Goal: Information Seeking & Learning: Learn about a topic

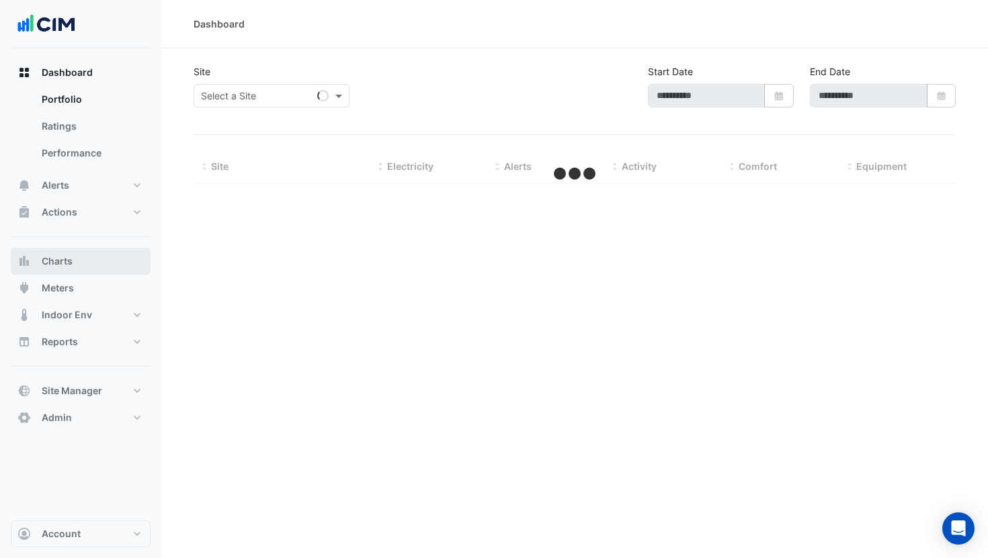
click at [73, 257] on button "Charts" at bounding box center [81, 261] width 140 height 27
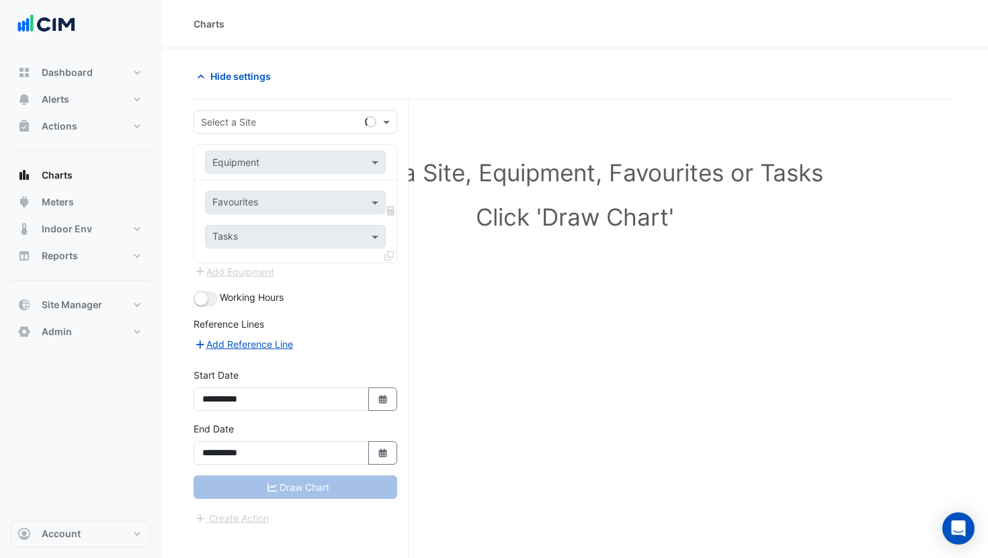
click at [276, 134] on form "**********" at bounding box center [295, 318] width 204 height 416
click at [265, 125] on input "text" at bounding box center [282, 123] width 162 height 14
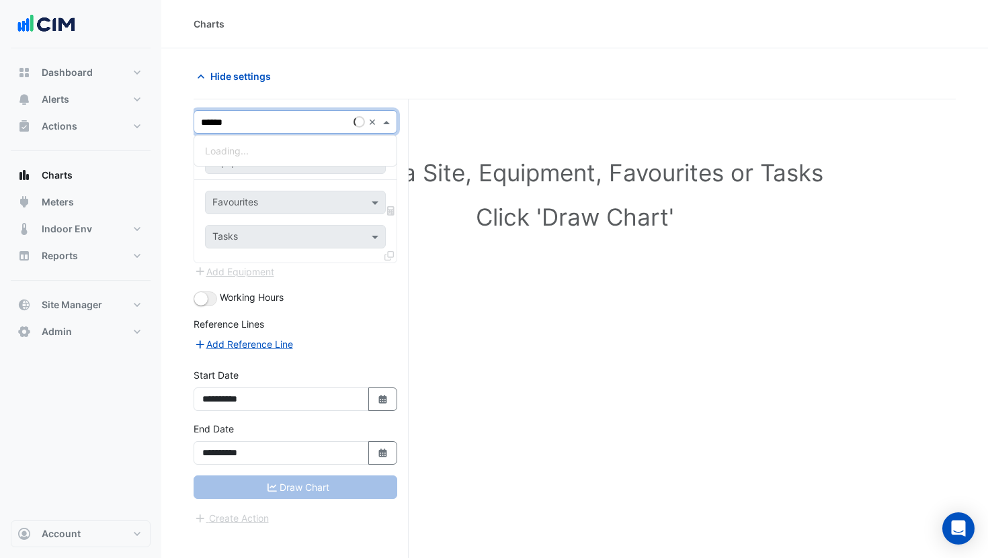
type input "*******"
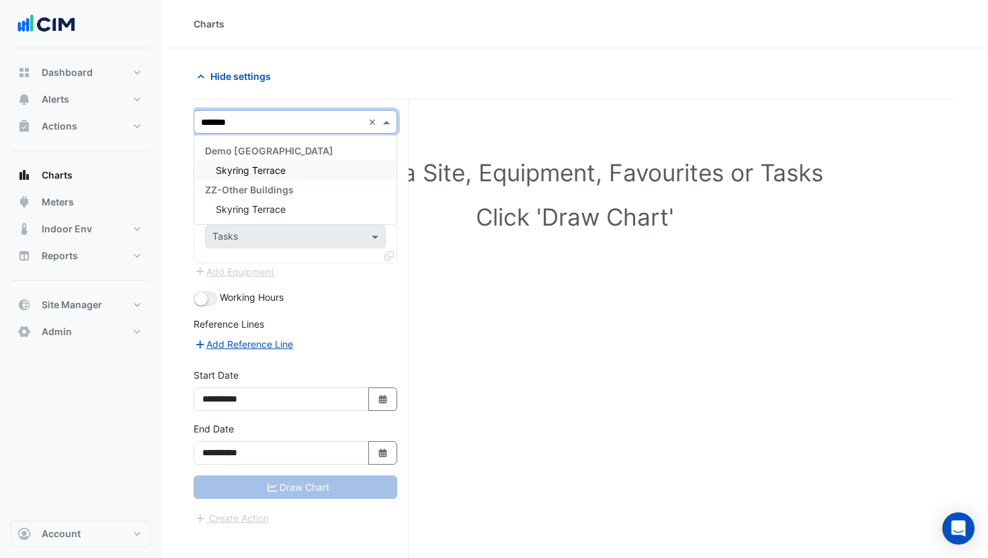
click at [273, 169] on span "Skyring Terrace" at bounding box center [251, 170] width 70 height 11
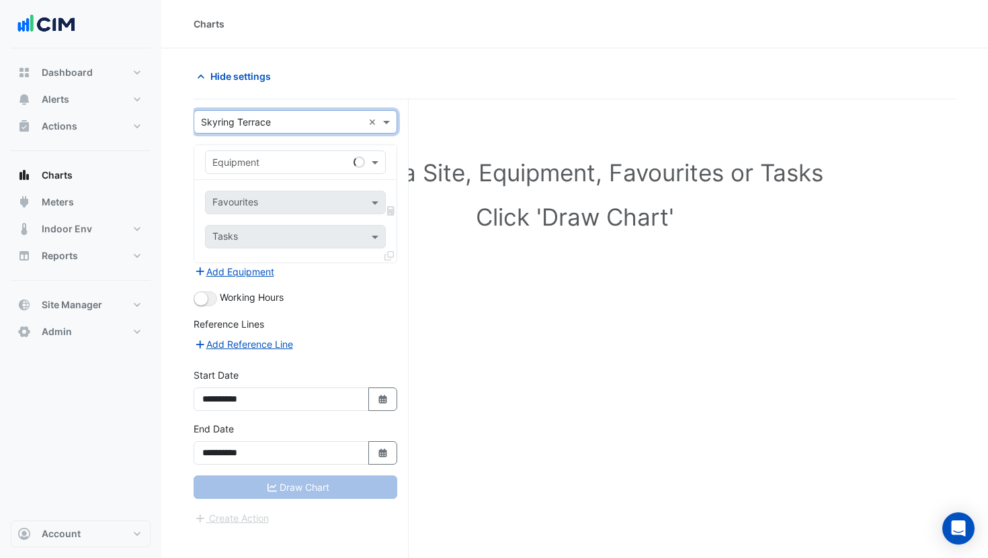
click at [286, 164] on input "text" at bounding box center [281, 163] width 139 height 14
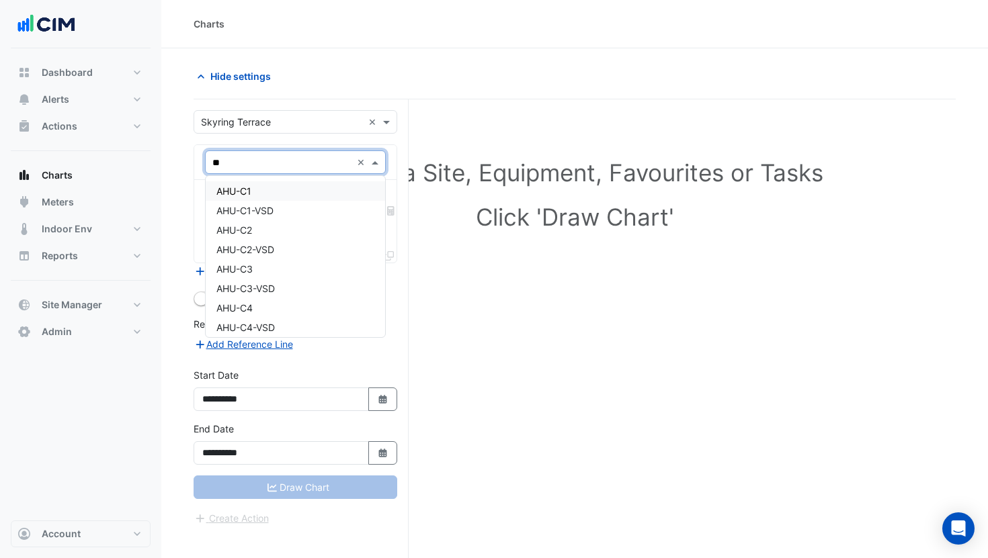
type input "***"
click at [302, 195] on div "AHU-C1" at bounding box center [295, 190] width 179 height 19
click at [303, 197] on input "text" at bounding box center [280, 204] width 136 height 14
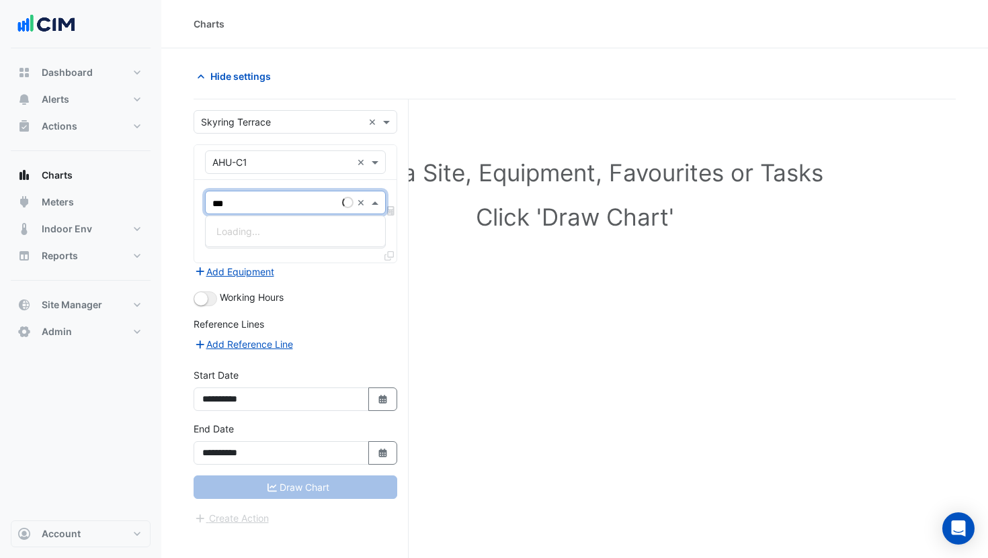
type input "****"
click at [261, 243] on div "Unit Supply Air Fan Status - Plantroom, Center 01" at bounding box center [325, 250] width 238 height 19
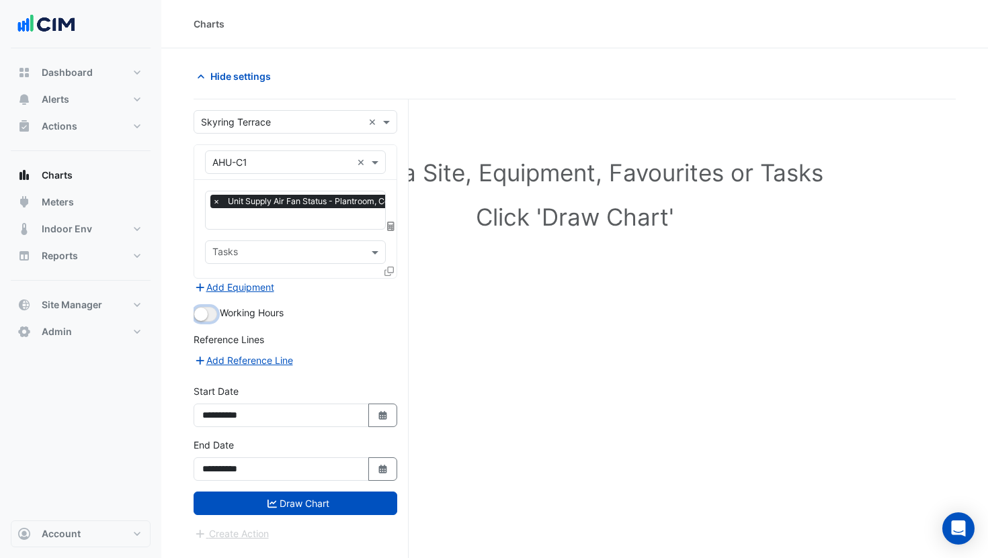
click at [211, 311] on button "button" at bounding box center [205, 314] width 24 height 15
click at [386, 271] on icon at bounding box center [388, 271] width 9 height 9
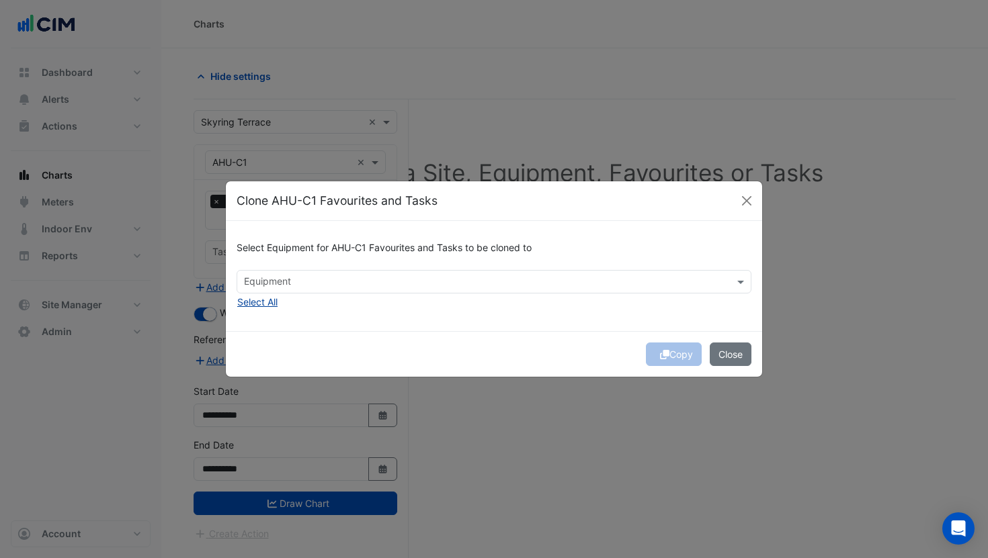
click at [269, 304] on button "Select All" at bounding box center [257, 301] width 42 height 15
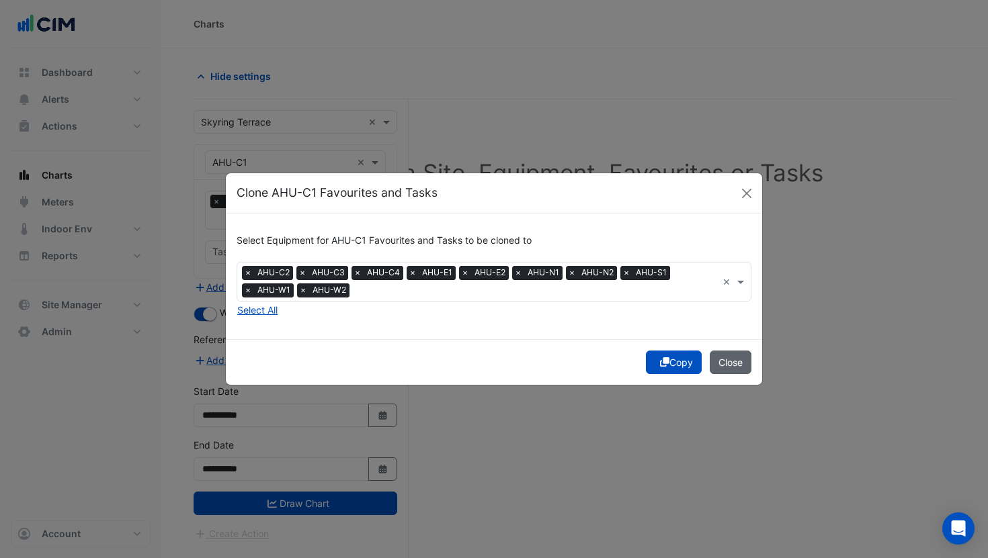
click at [734, 358] on button "Close" at bounding box center [730, 363] width 42 height 24
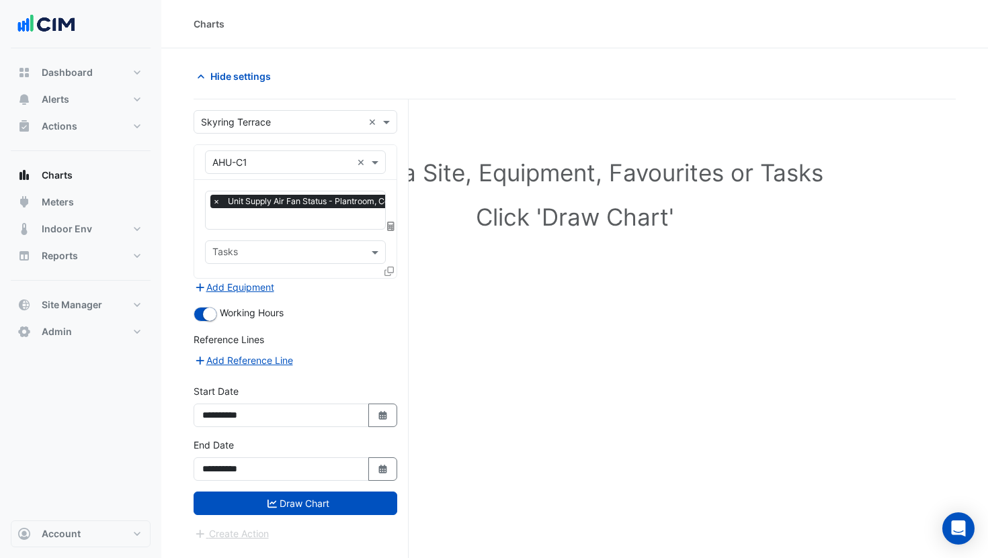
click at [392, 269] on icon at bounding box center [388, 271] width 9 height 9
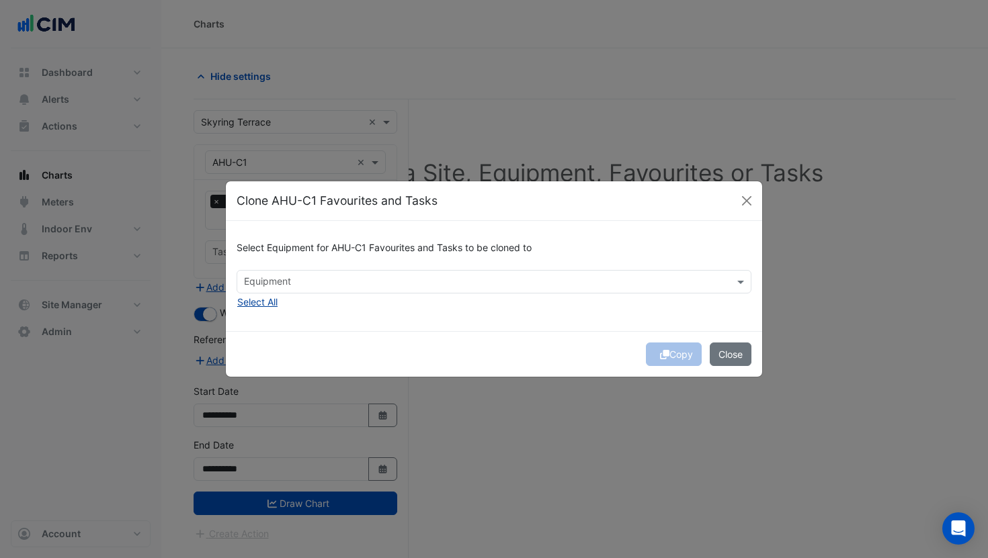
click at [270, 302] on button "Select All" at bounding box center [257, 301] width 42 height 15
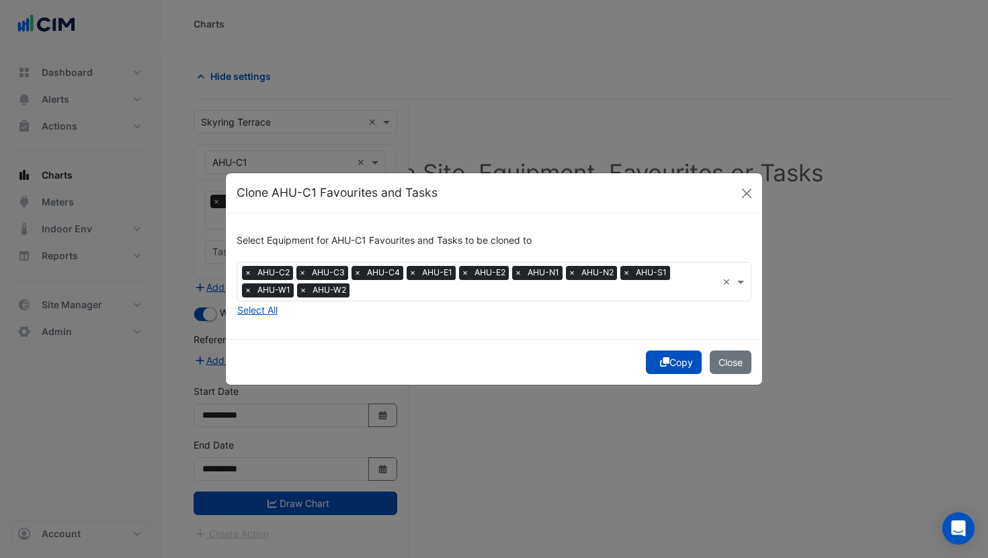
click at [674, 361] on button "Copy" at bounding box center [674, 363] width 56 height 24
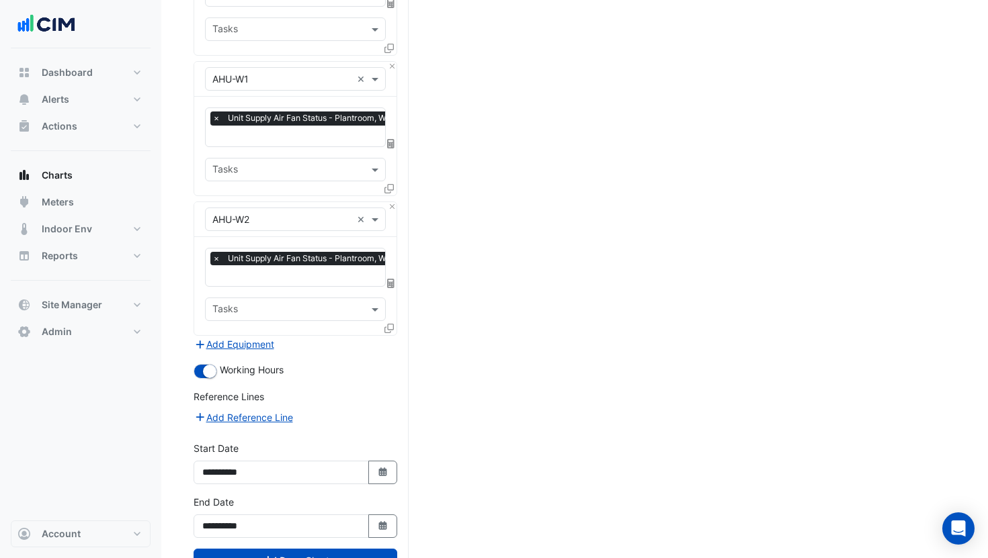
scroll to position [1378, 0]
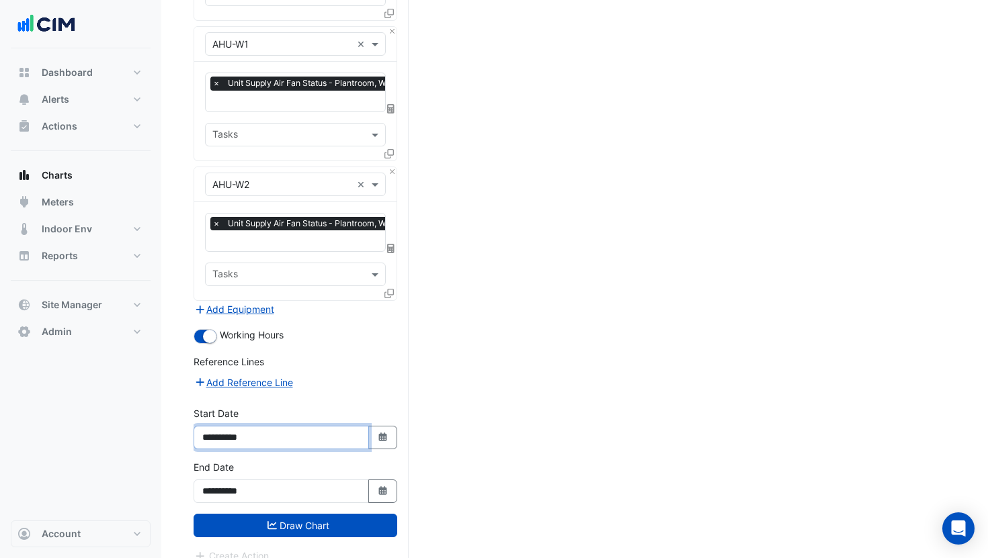
click at [238, 426] on input "**********" at bounding box center [280, 438] width 175 height 24
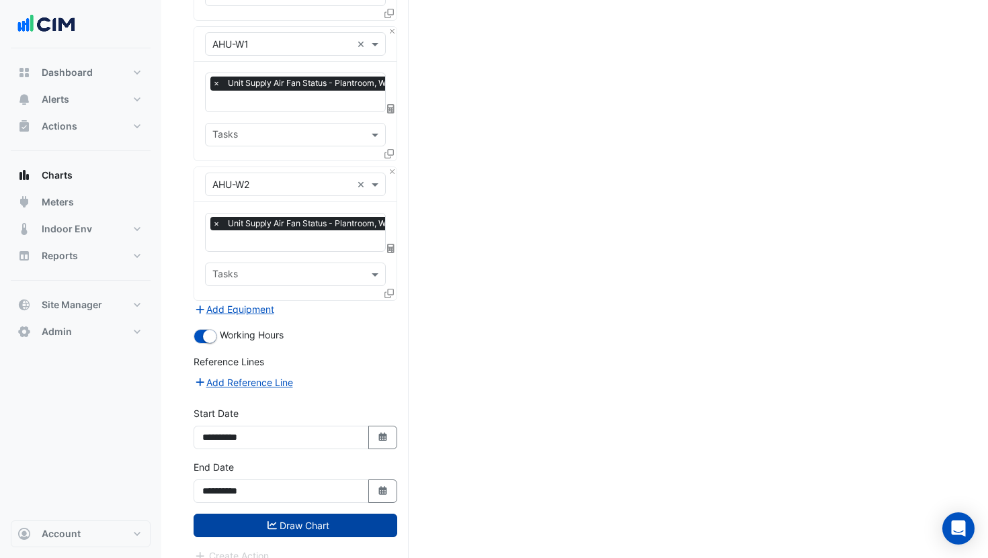
click at [257, 514] on button "Draw Chart" at bounding box center [295, 526] width 204 height 24
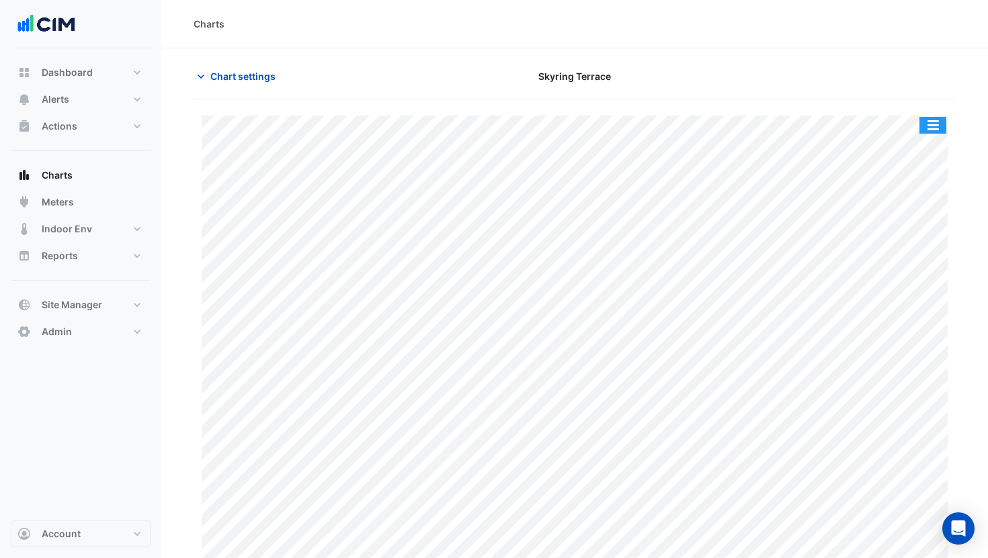
click at [928, 125] on button "button" at bounding box center [932, 125] width 27 height 17
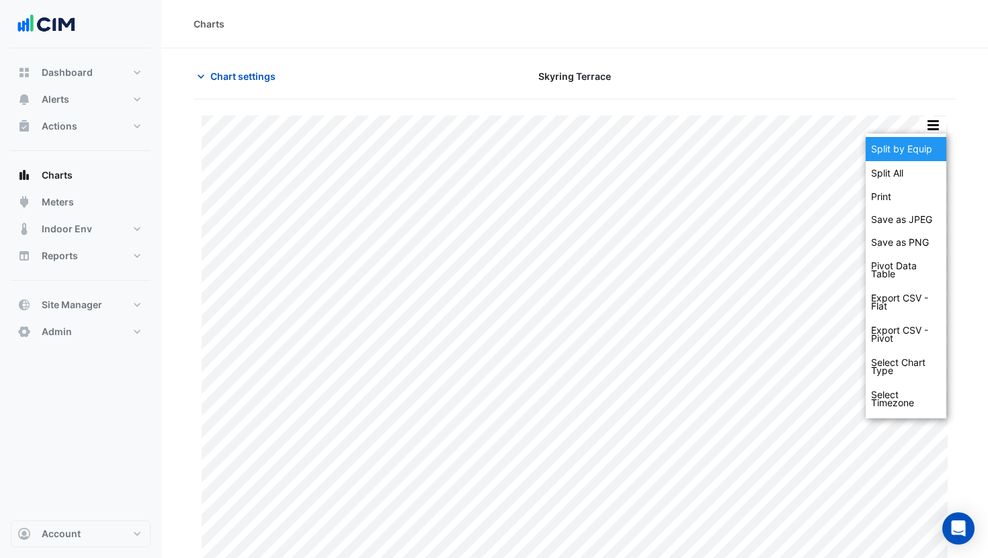
click at [919, 144] on div "Split by Equip" at bounding box center [905, 149] width 81 height 24
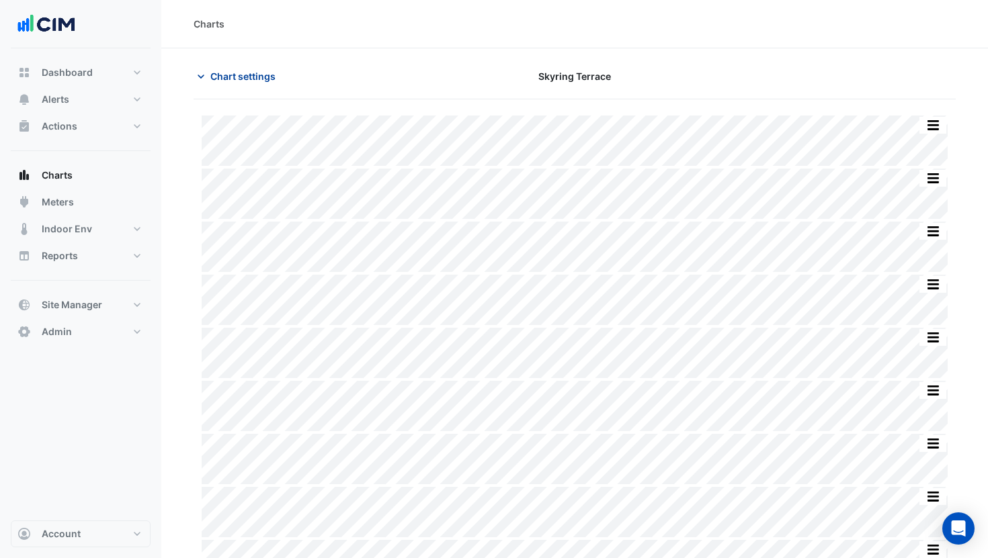
click at [245, 75] on span "Chart settings" at bounding box center [242, 76] width 65 height 14
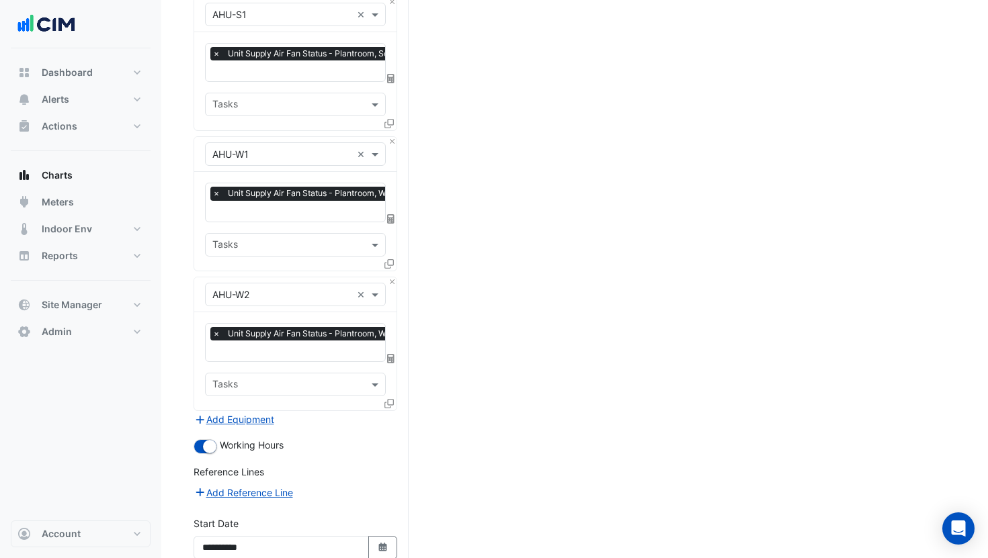
scroll to position [1378, 0]
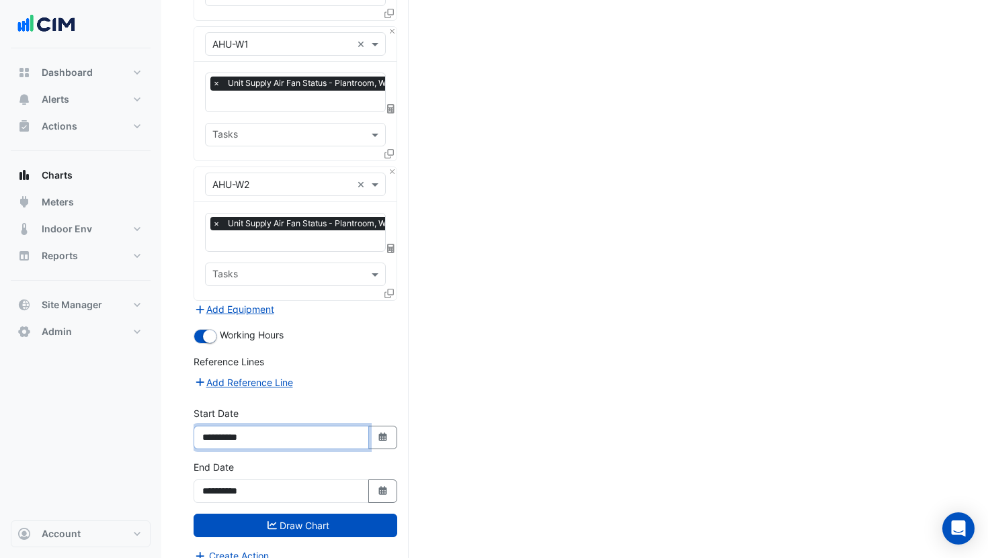
click at [234, 426] on input "**********" at bounding box center [280, 438] width 175 height 24
type input "**********"
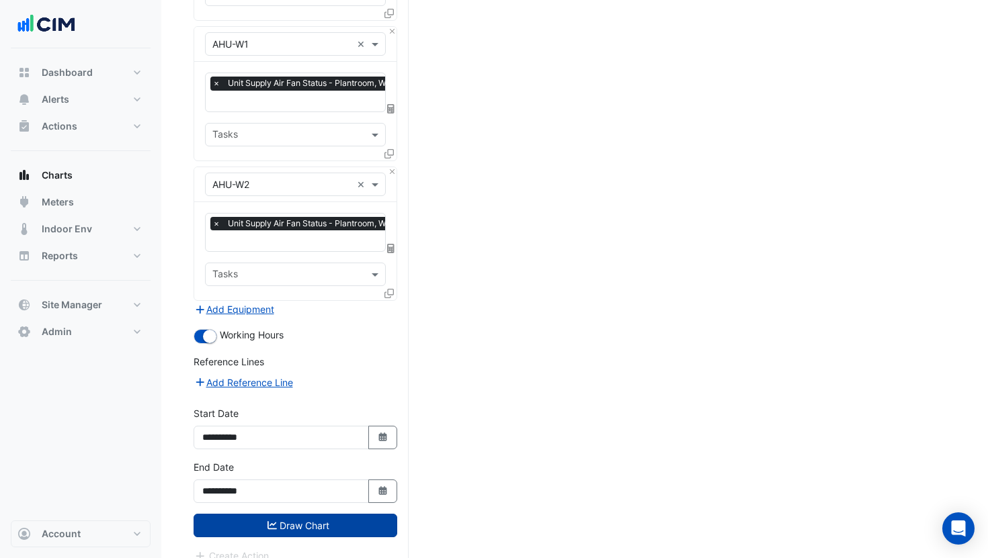
click at [312, 514] on button "Draw Chart" at bounding box center [295, 526] width 204 height 24
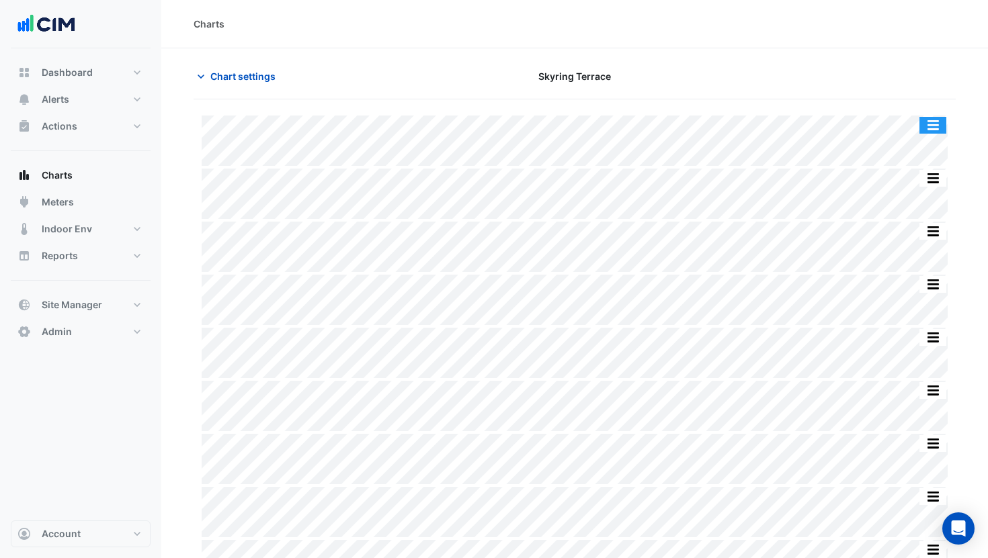
click at [933, 124] on button "button" at bounding box center [932, 125] width 27 height 17
click at [218, 73] on span "Chart settings" at bounding box center [242, 76] width 65 height 14
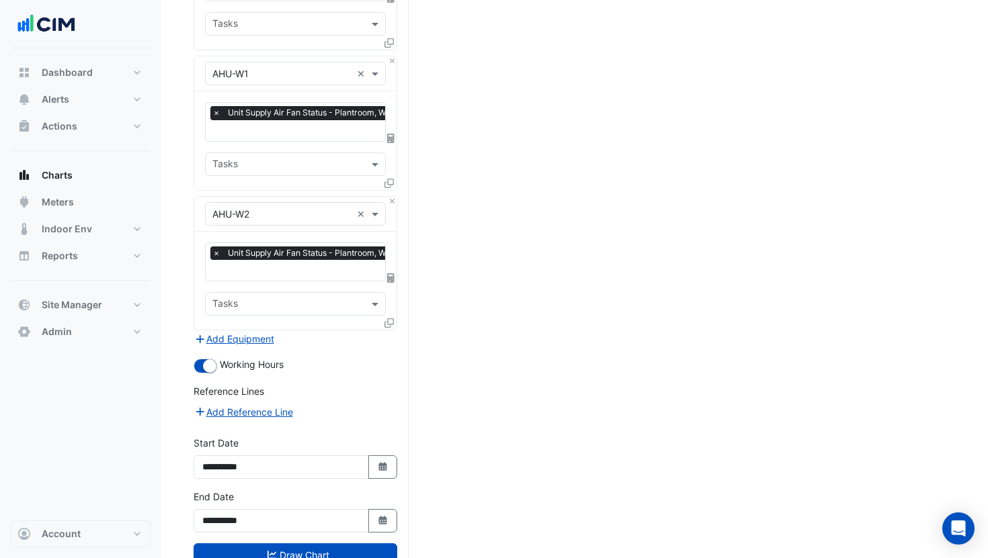
scroll to position [1352, 0]
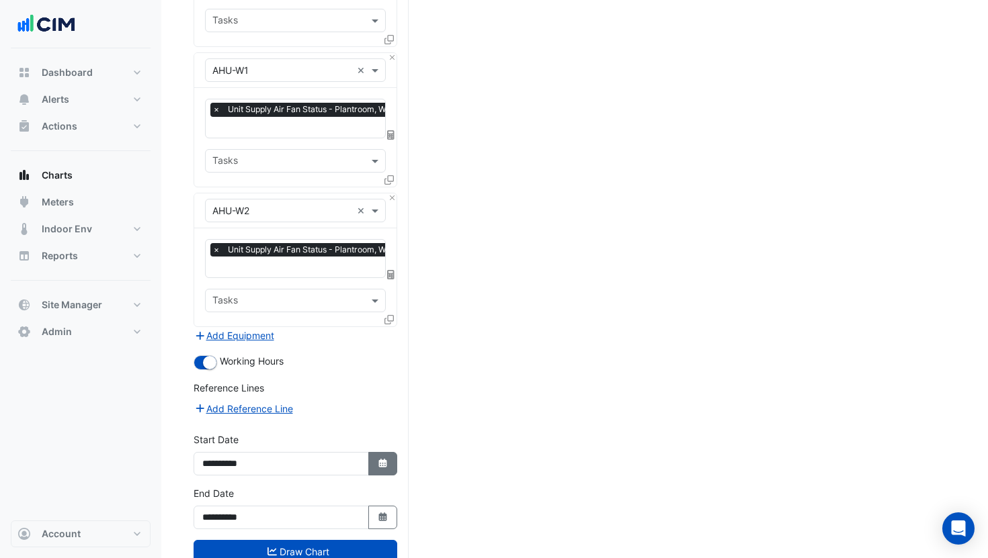
click at [388, 452] on button "Select Date" at bounding box center [383, 464] width 30 height 24
select select "*"
select select "****"
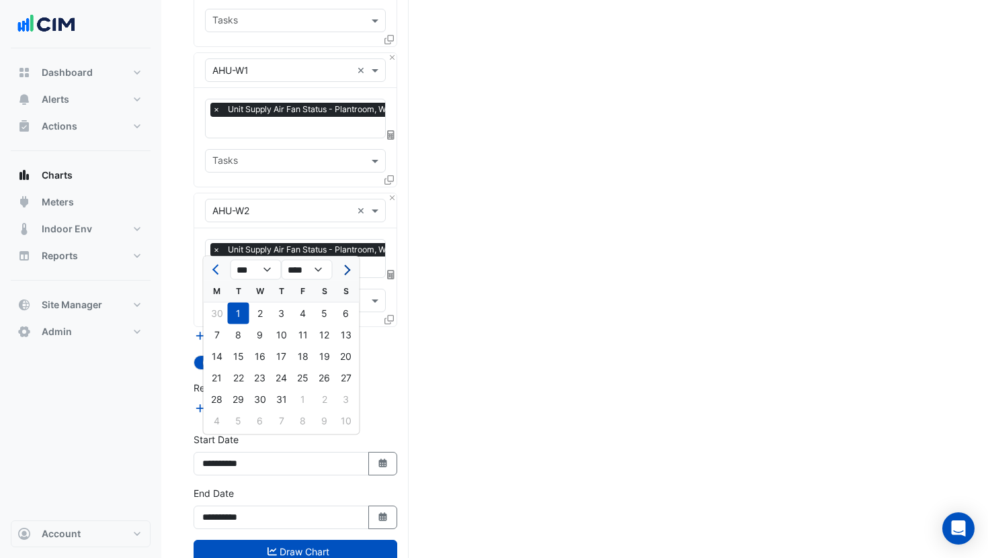
click at [340, 275] on button "Next month" at bounding box center [345, 269] width 16 height 21
click at [341, 275] on button "Next month" at bounding box center [345, 269] width 16 height 21
click at [211, 268] on button "Previous month" at bounding box center [217, 269] width 16 height 21
select select "*"
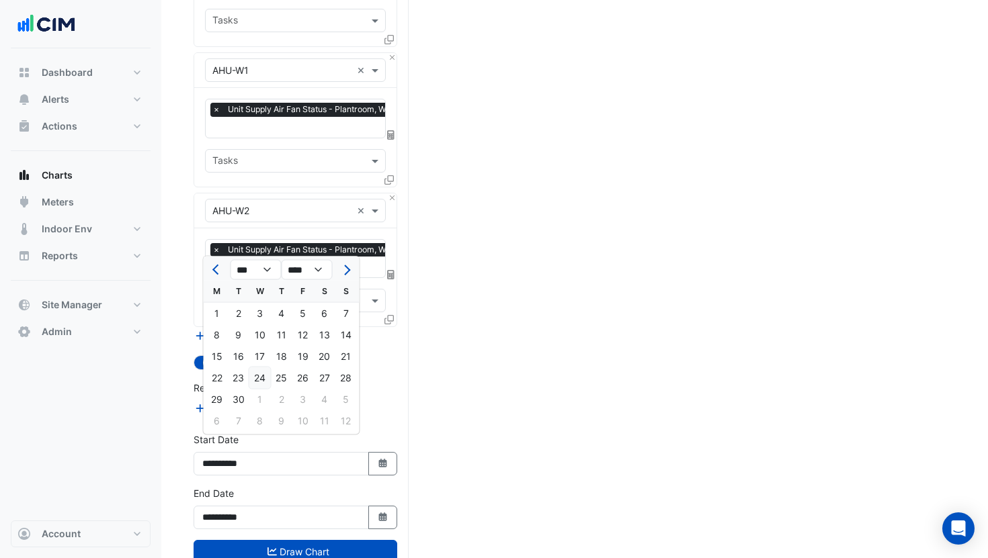
click at [263, 374] on div "24" at bounding box center [259, 377] width 21 height 21
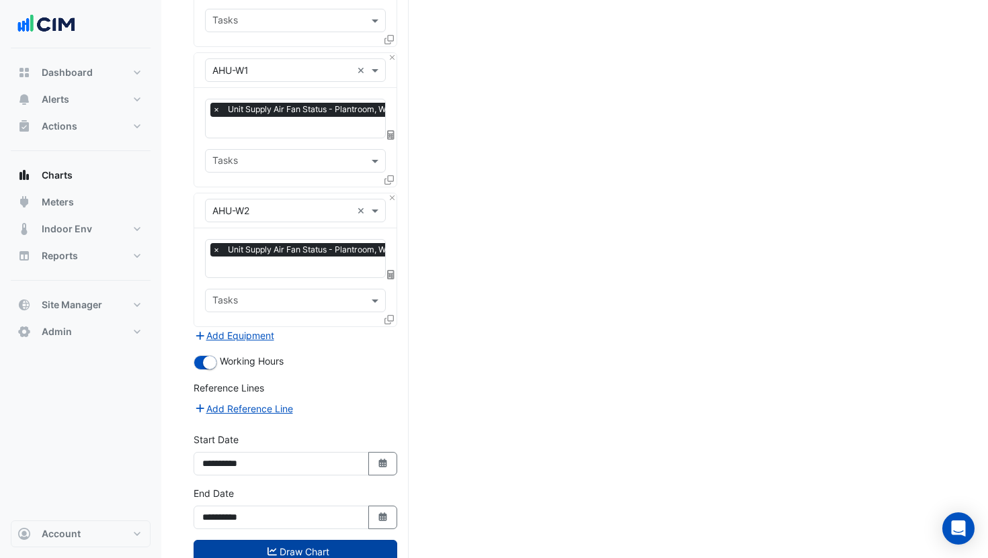
click at [284, 540] on button "Draw Chart" at bounding box center [295, 552] width 204 height 24
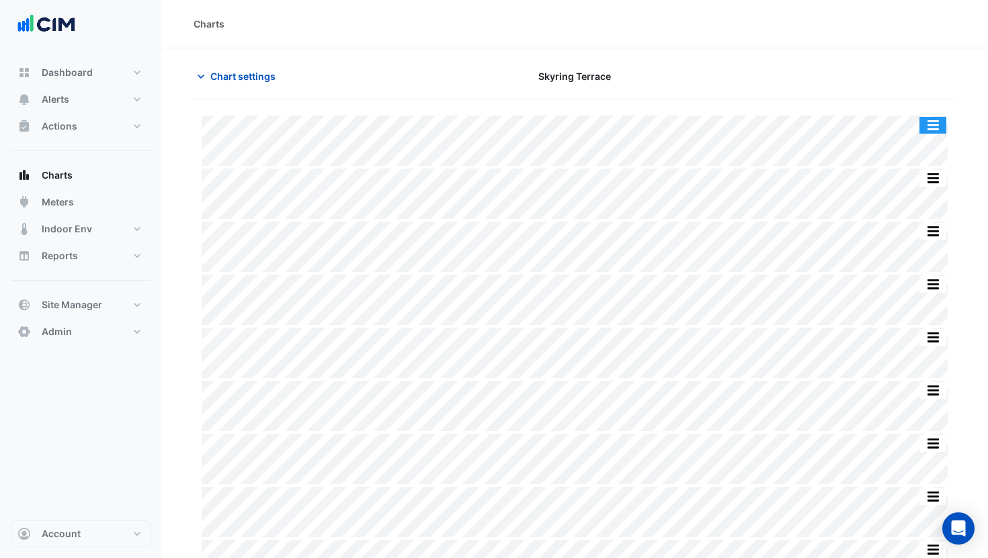
click at [938, 127] on button "button" at bounding box center [932, 125] width 27 height 17
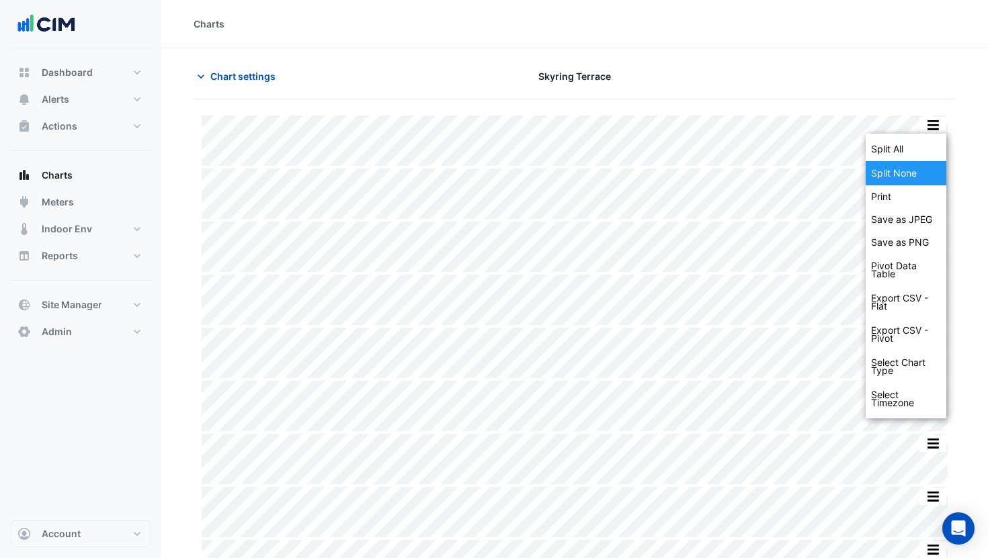
click at [918, 169] on div "Split None" at bounding box center [905, 173] width 81 height 24
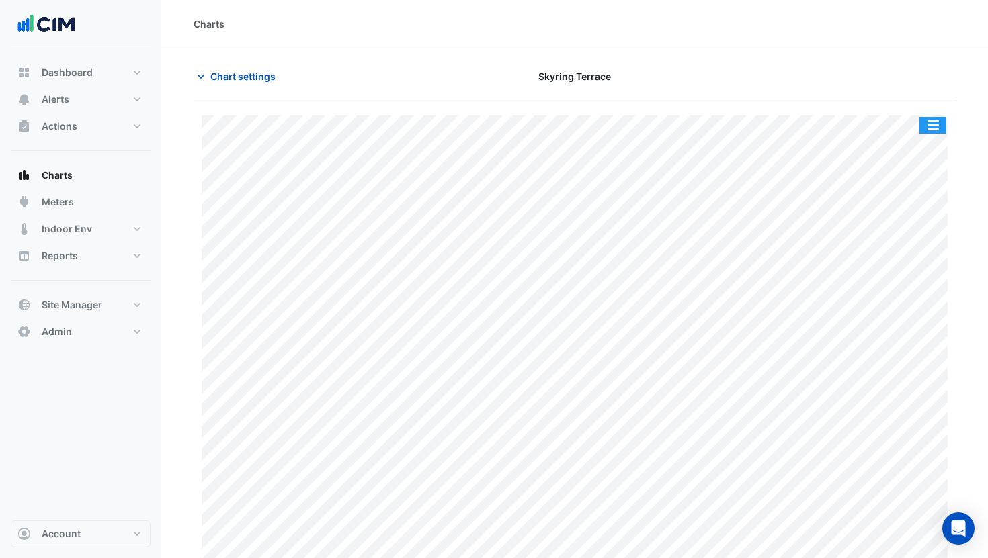
click at [926, 124] on button "button" at bounding box center [932, 125] width 27 height 17
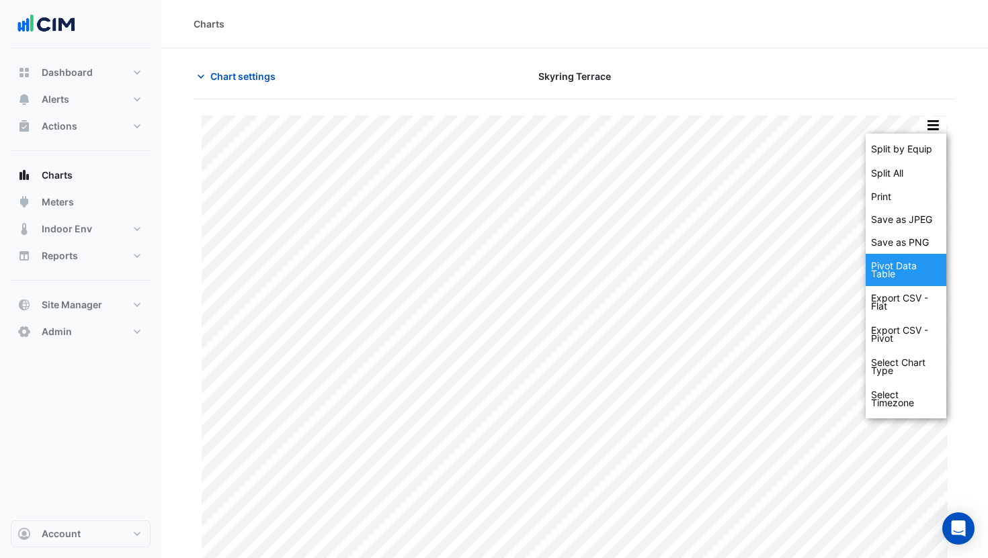
click at [887, 261] on div "Pivot Data Table" at bounding box center [905, 270] width 81 height 32
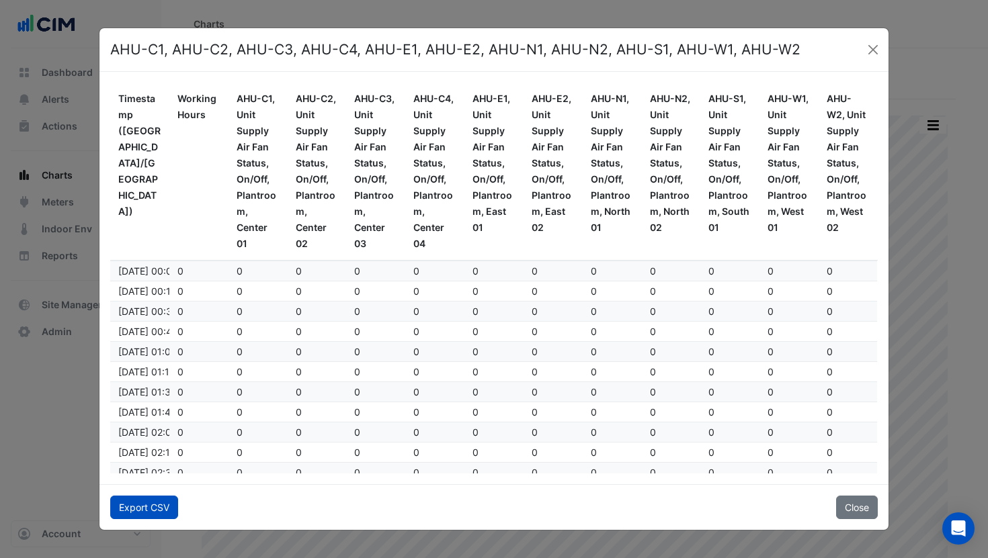
click at [132, 508] on button "Export CSV" at bounding box center [144, 508] width 68 height 24
click at [872, 44] on button "Close" at bounding box center [873, 50] width 20 height 20
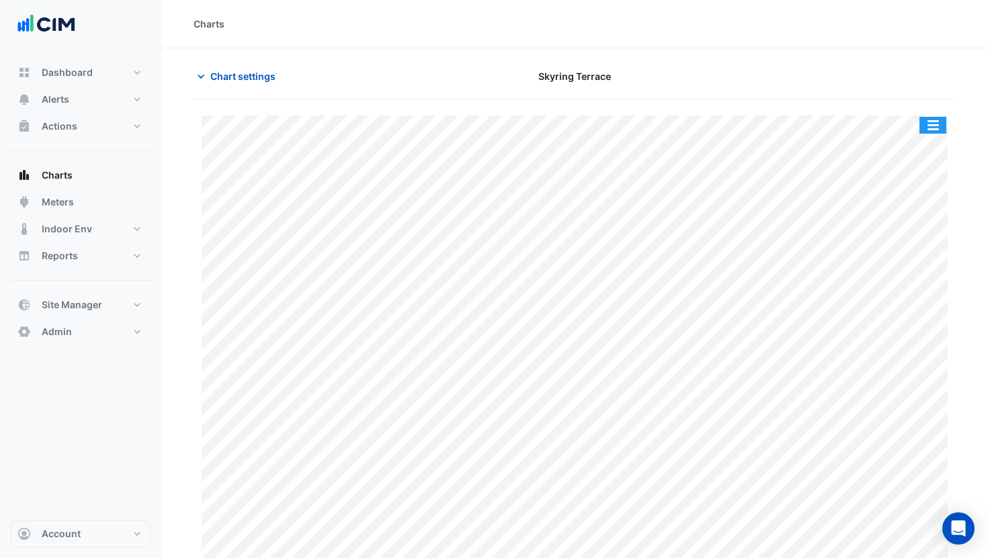
click at [938, 124] on button "button" at bounding box center [932, 125] width 27 height 17
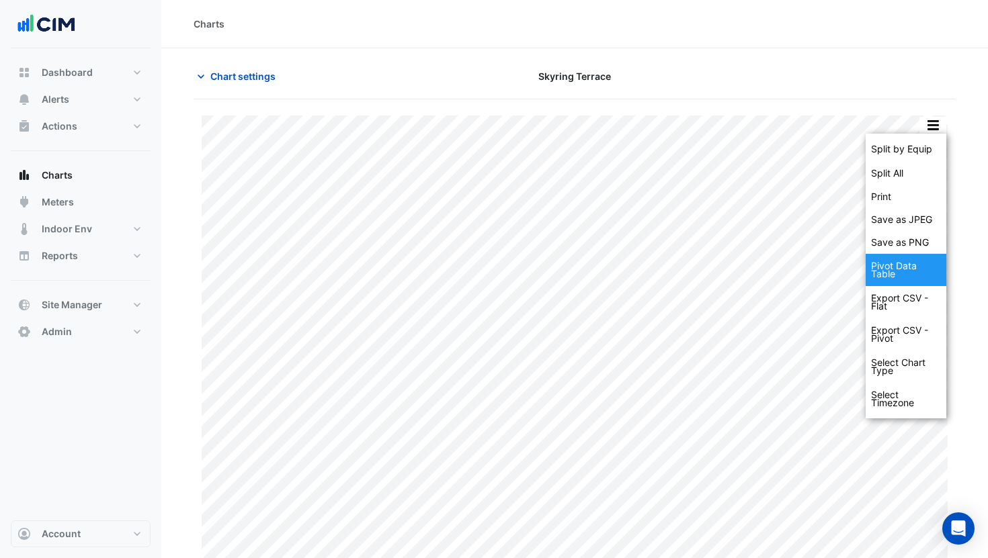
click at [896, 267] on div "Pivot Data Table" at bounding box center [905, 270] width 81 height 32
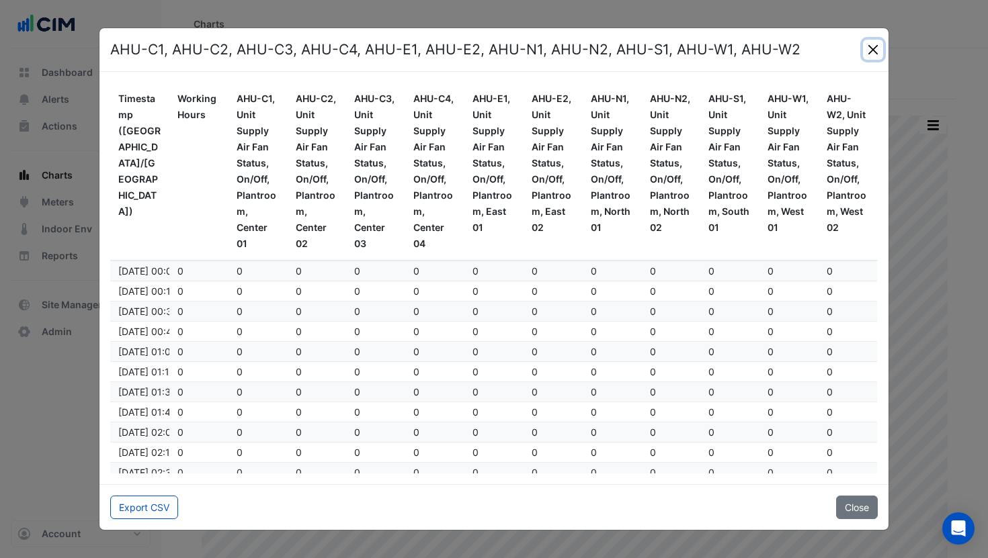
click at [870, 51] on button "Close" at bounding box center [873, 50] width 20 height 20
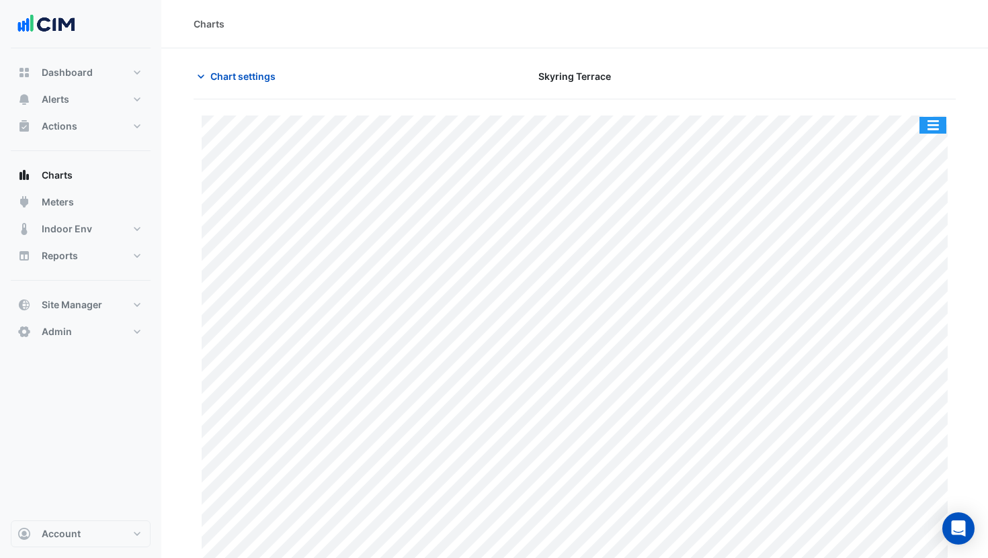
click at [926, 124] on button "button" at bounding box center [932, 125] width 27 height 17
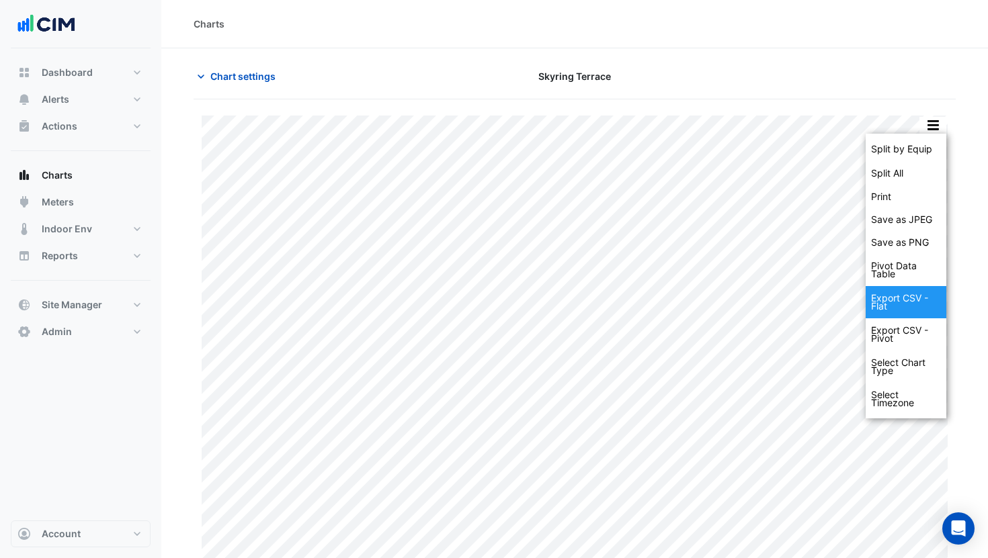
click at [916, 302] on div "Export CSV - Flat" at bounding box center [905, 302] width 81 height 32
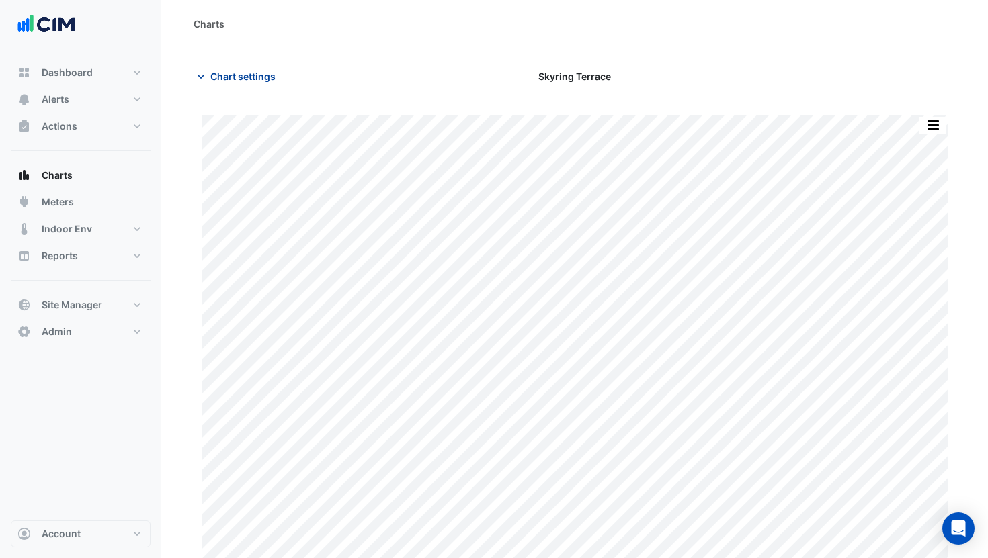
click at [238, 76] on span "Chart settings" at bounding box center [242, 76] width 65 height 14
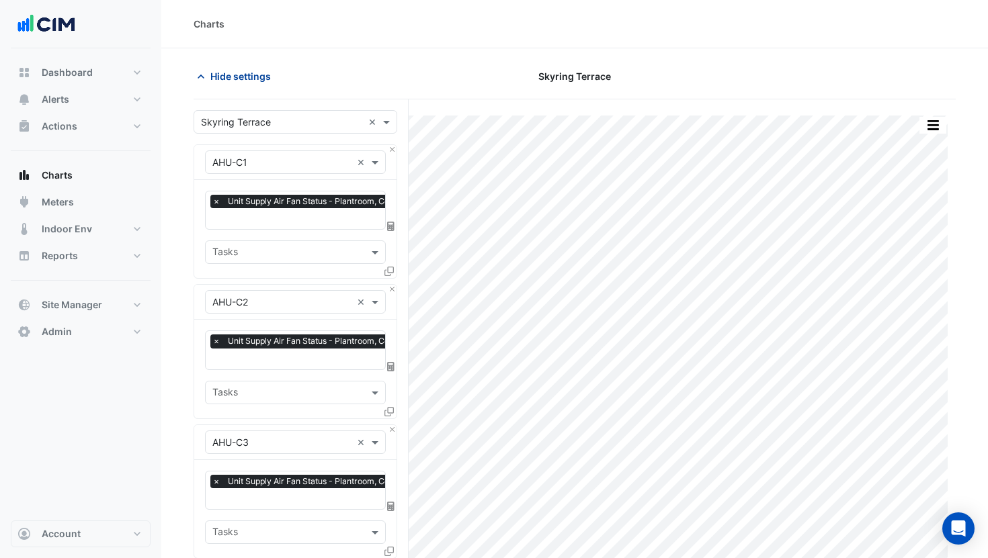
click at [218, 82] on span "Hide settings" at bounding box center [240, 76] width 60 height 14
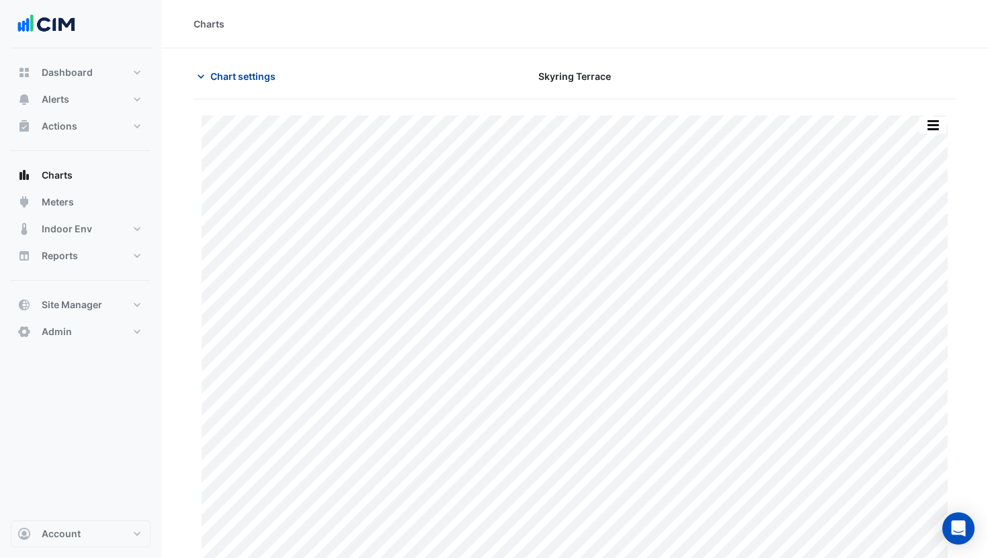
click at [234, 81] on span "Chart settings" at bounding box center [242, 76] width 65 height 14
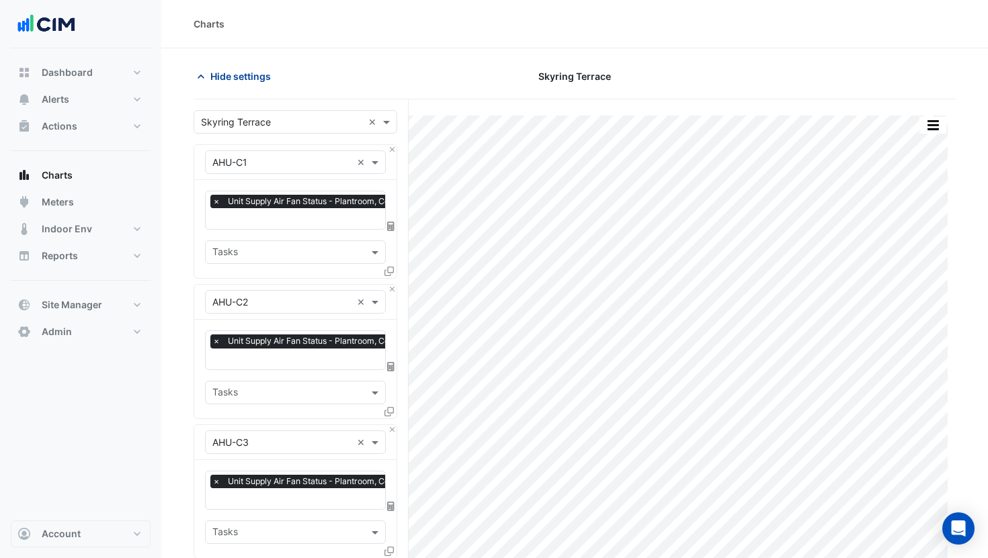
click at [253, 78] on span "Hide settings" at bounding box center [240, 76] width 60 height 14
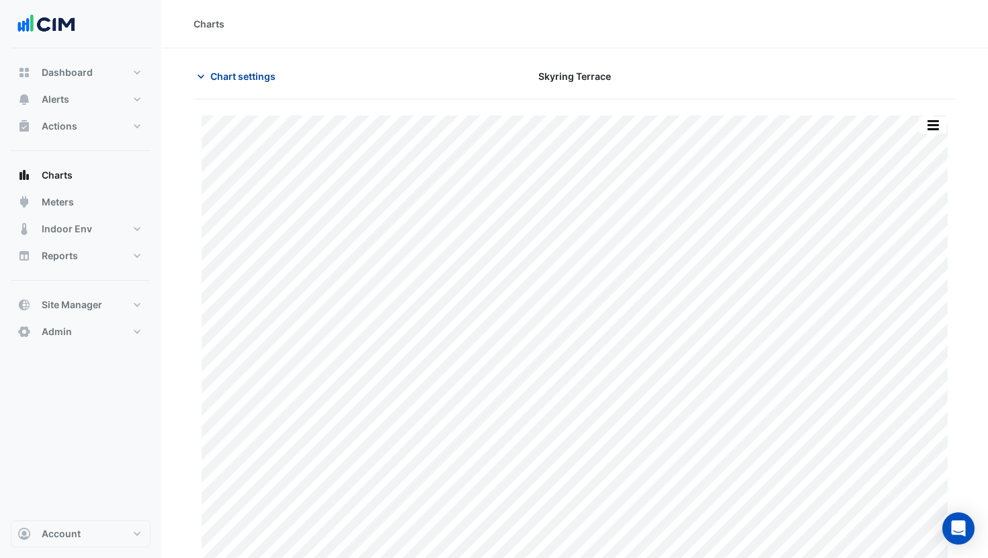
click at [253, 78] on span "Chart settings" at bounding box center [242, 76] width 65 height 14
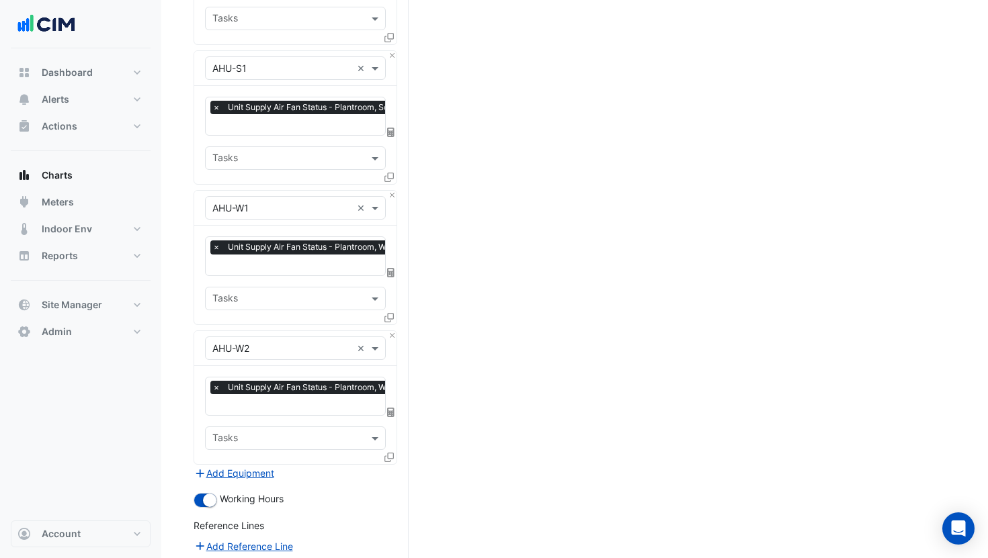
scroll to position [1378, 0]
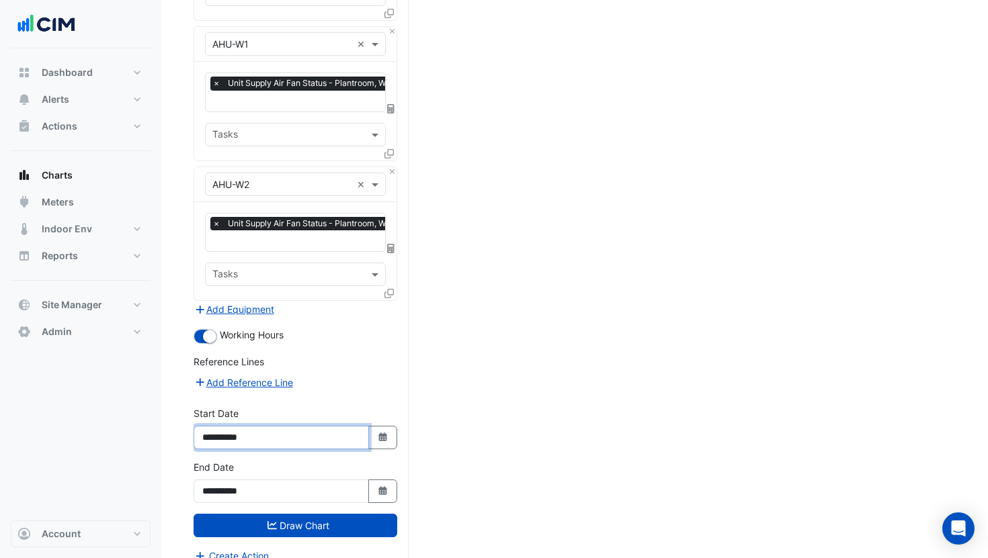
click at [237, 426] on input "**********" at bounding box center [280, 438] width 175 height 24
type input "**********"
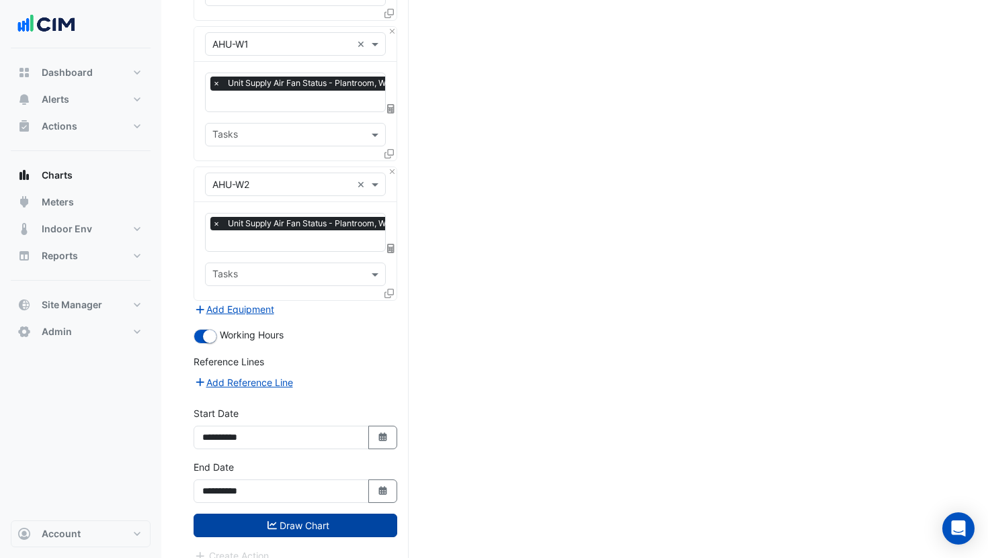
click at [303, 514] on button "Draw Chart" at bounding box center [295, 526] width 204 height 24
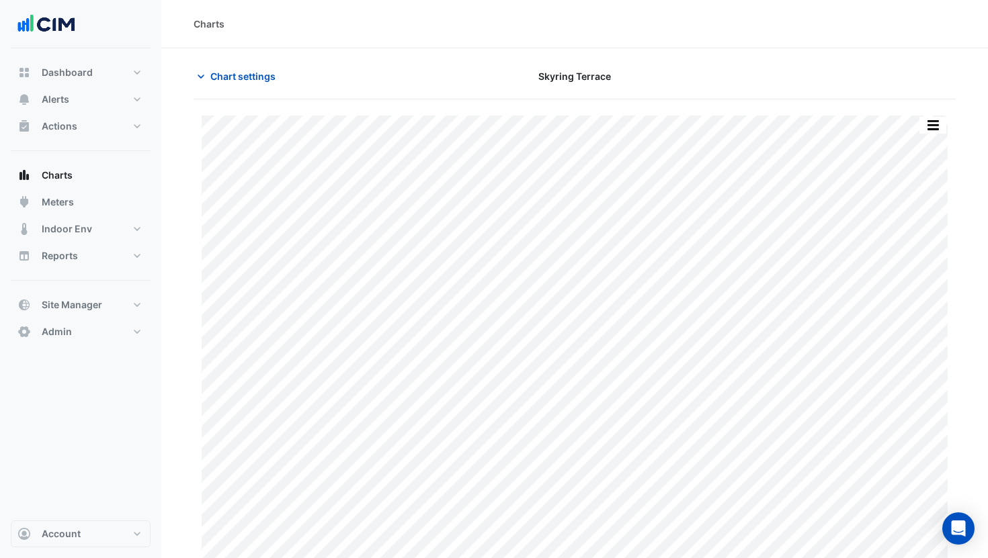
scroll to position [95, 0]
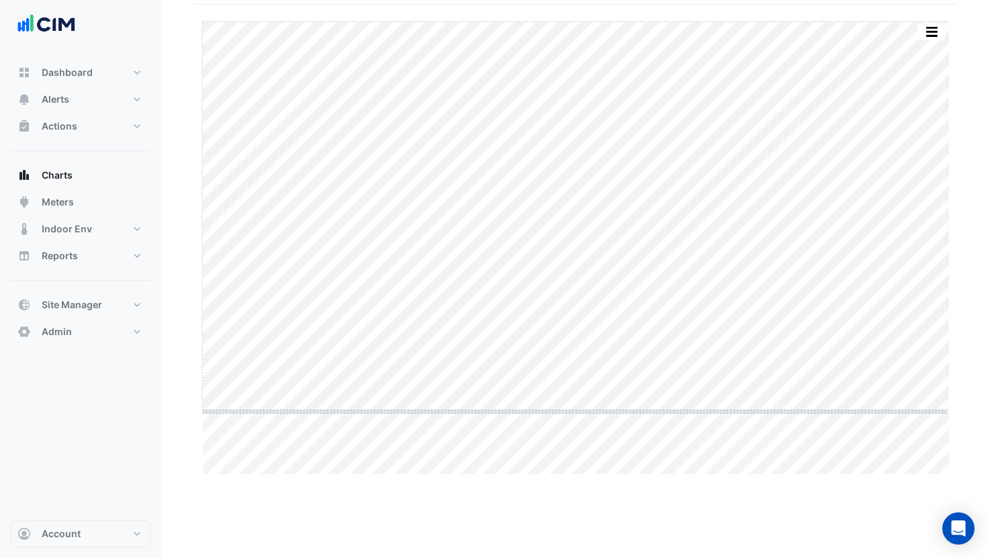
drag, startPoint x: 568, startPoint y: 476, endPoint x: 564, endPoint y: 408, distance: 67.3
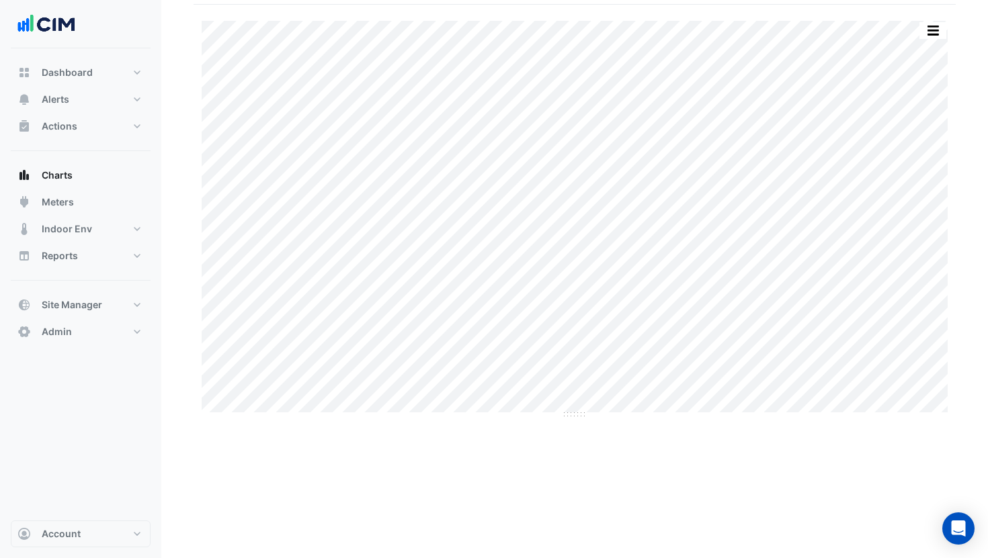
scroll to position [0, 0]
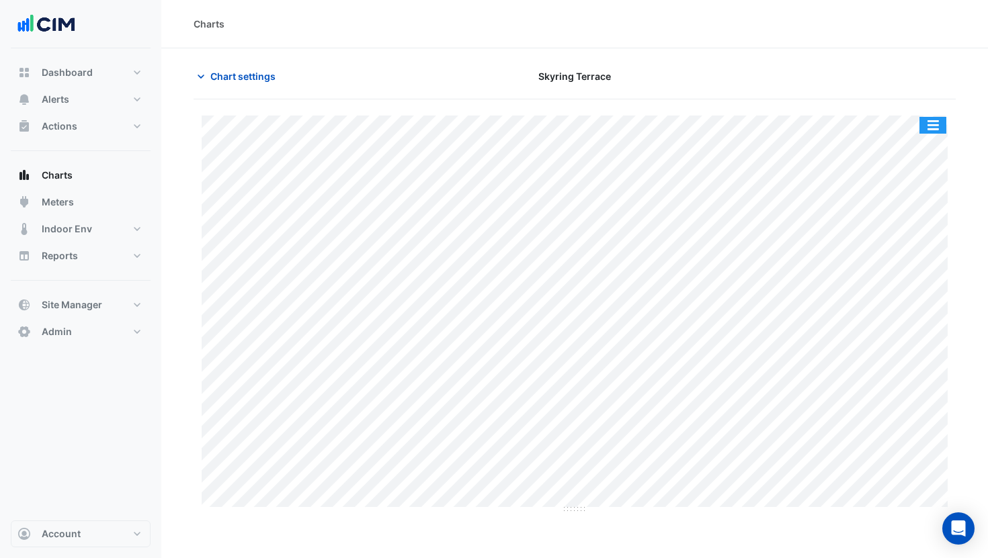
click at [935, 125] on button "button" at bounding box center [932, 125] width 27 height 17
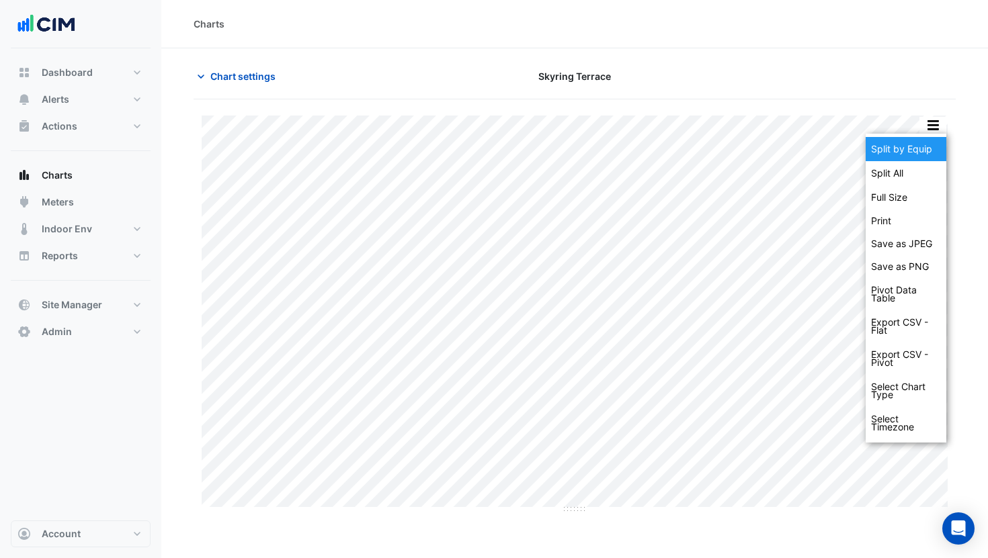
click at [919, 155] on div "Split by Equip" at bounding box center [905, 149] width 81 height 24
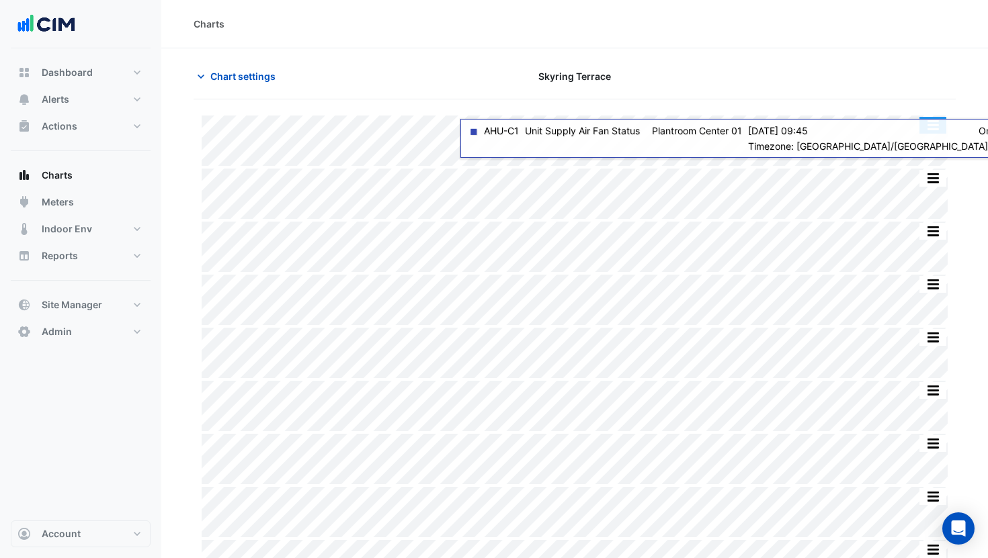
click at [934, 122] on button "button" at bounding box center [932, 125] width 27 height 17
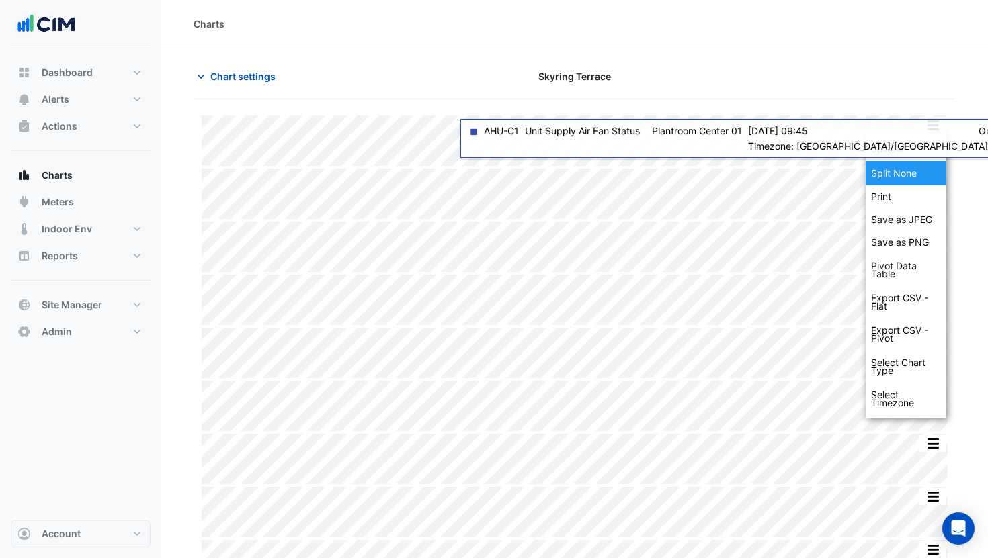
click at [915, 169] on div "Split None" at bounding box center [905, 173] width 81 height 24
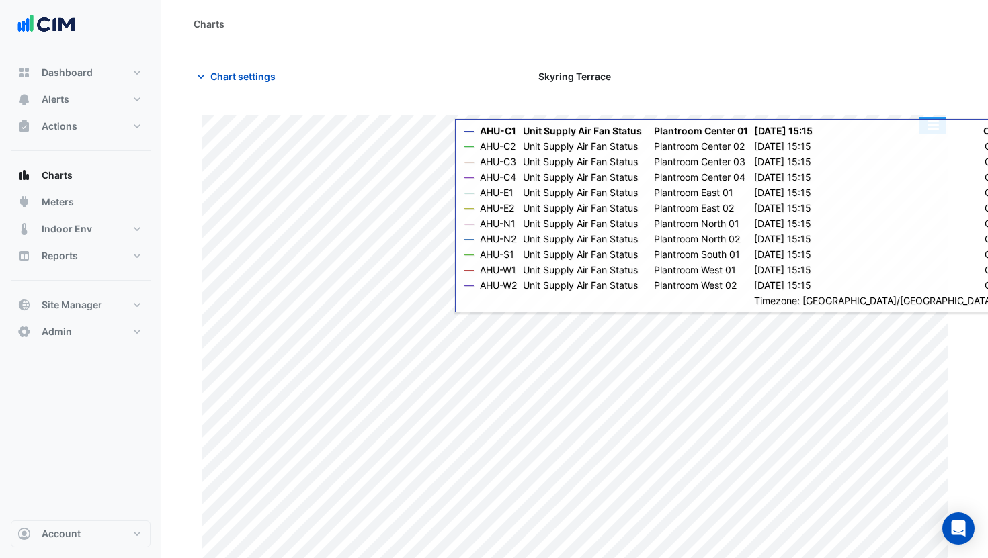
click at [930, 133] on button "button" at bounding box center [932, 125] width 27 height 17
click at [929, 75] on div at bounding box center [833, 76] width 259 height 24
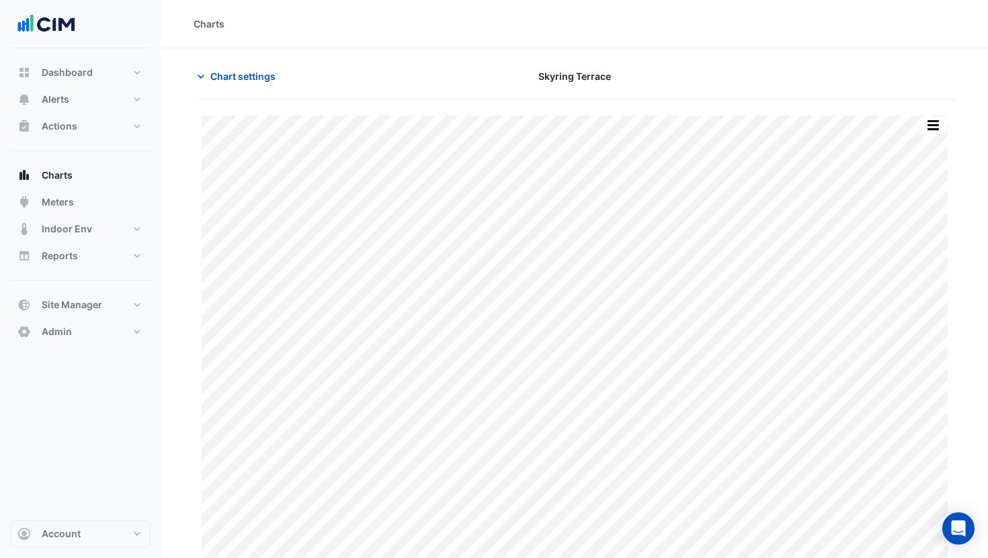
click at [937, 120] on button "button" at bounding box center [932, 125] width 27 height 17
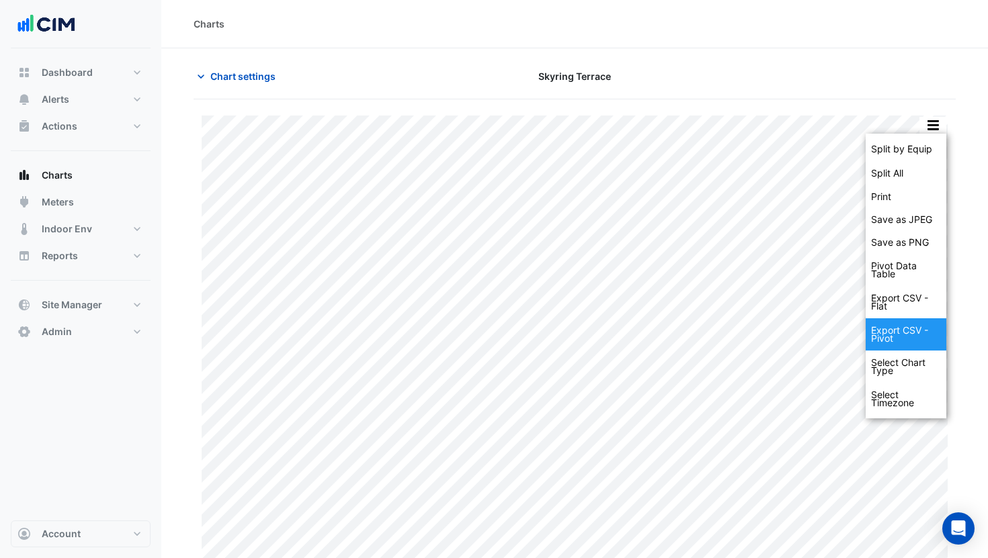
click at [918, 330] on div "Export CSV - Pivot" at bounding box center [905, 334] width 81 height 32
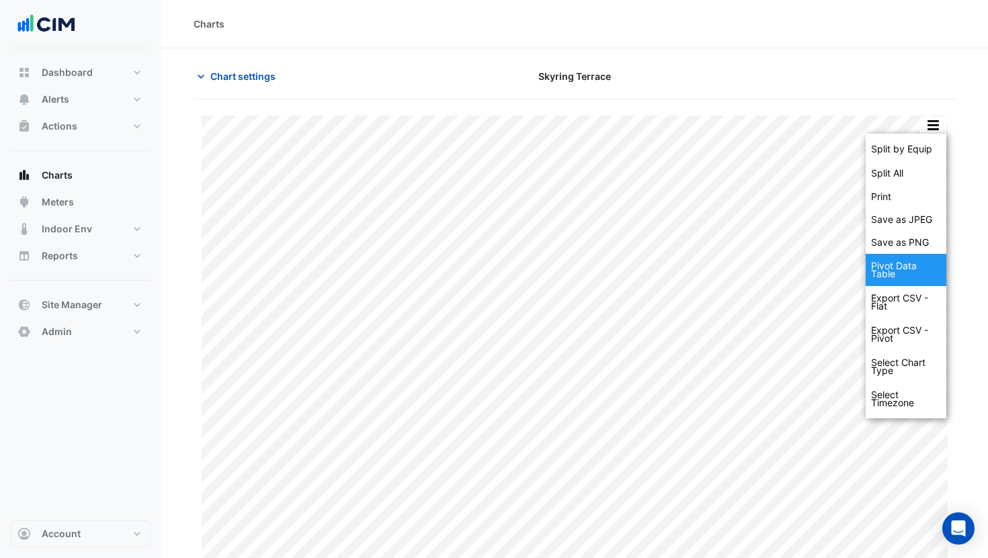
click at [901, 272] on div "Pivot Data Table" at bounding box center [905, 270] width 81 height 32
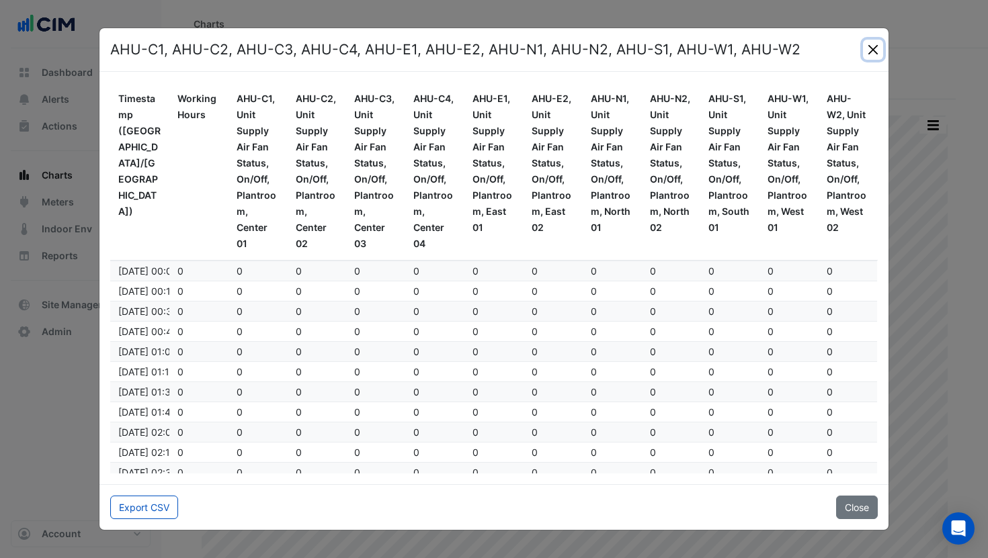
click at [869, 52] on button "Close" at bounding box center [873, 50] width 20 height 20
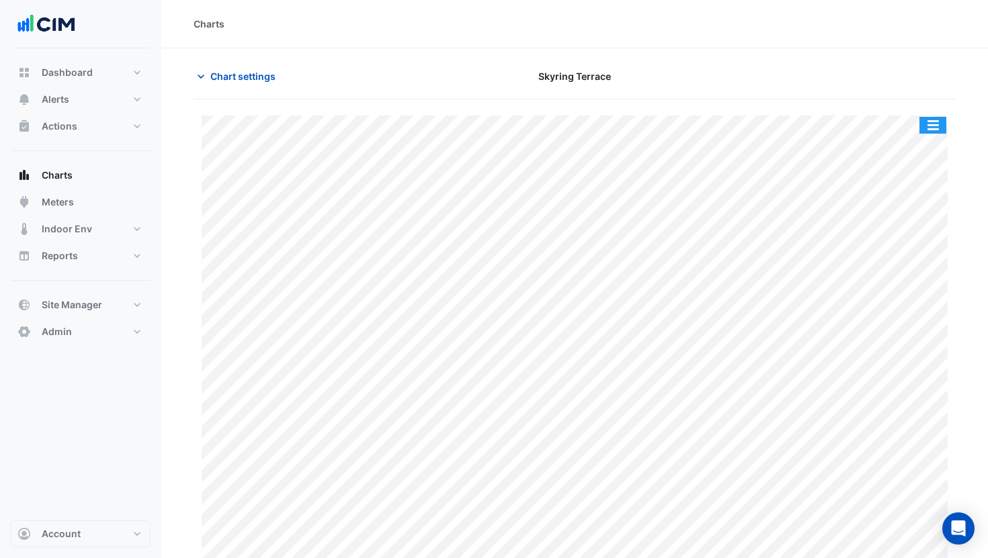
click at [923, 117] on button "button" at bounding box center [932, 125] width 27 height 17
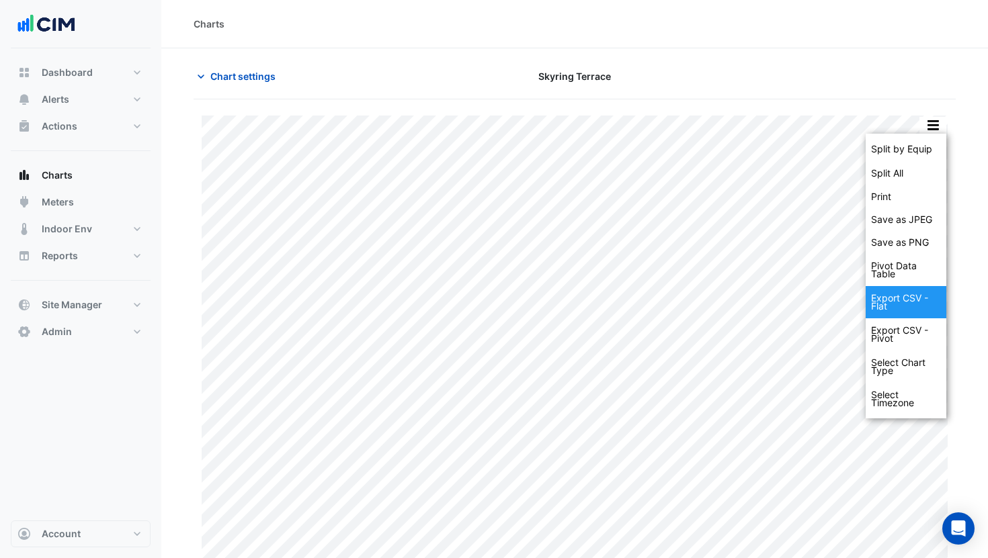
click at [918, 294] on div "Export CSV - Flat" at bounding box center [905, 302] width 81 height 32
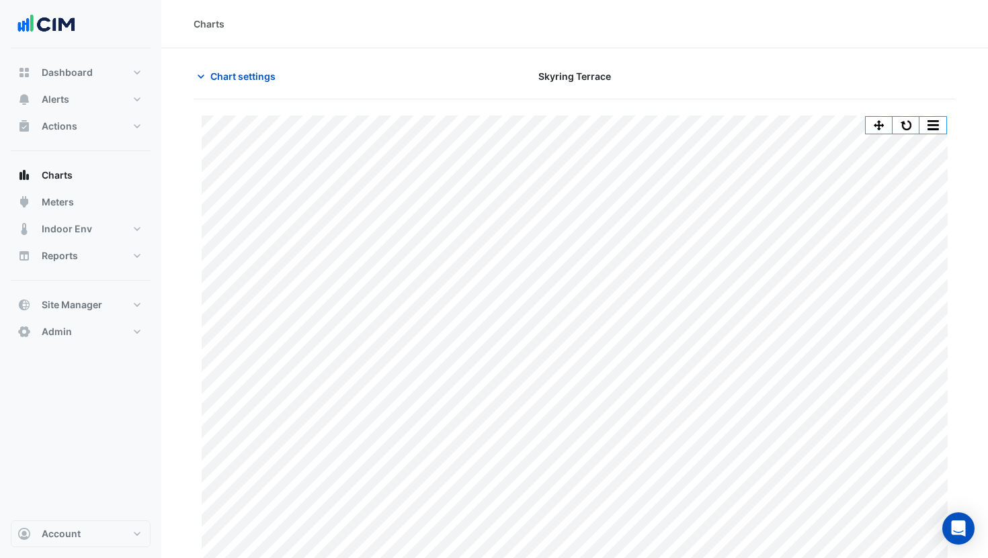
click at [937, 120] on button "button" at bounding box center [932, 125] width 27 height 17
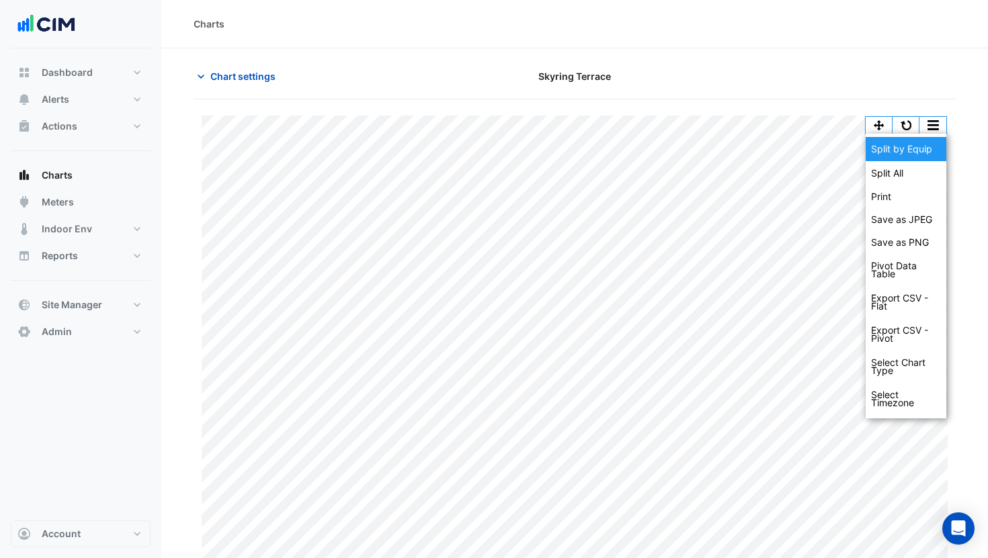
click at [919, 146] on div "Split by Equip" at bounding box center [905, 149] width 81 height 24
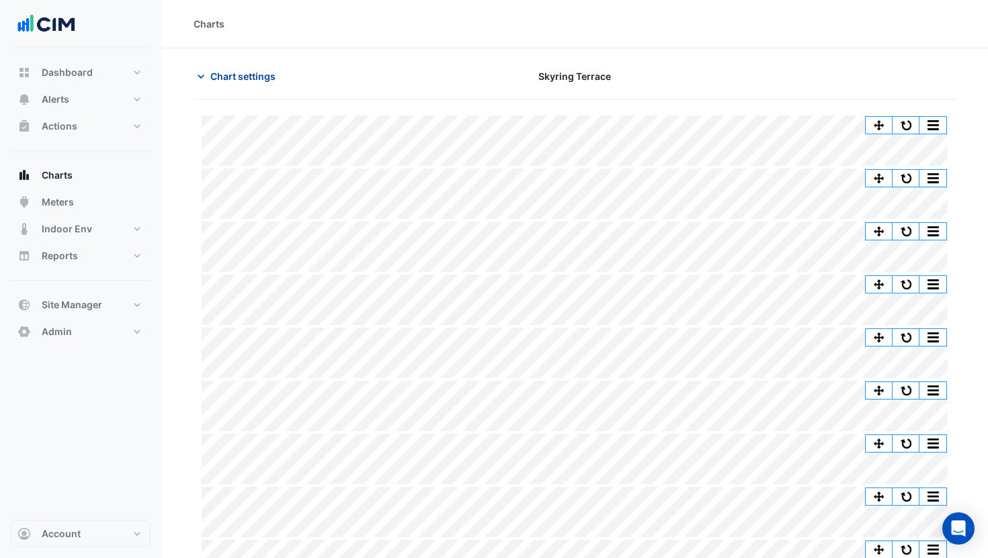
click at [236, 79] on span "Chart settings" at bounding box center [242, 76] width 65 height 14
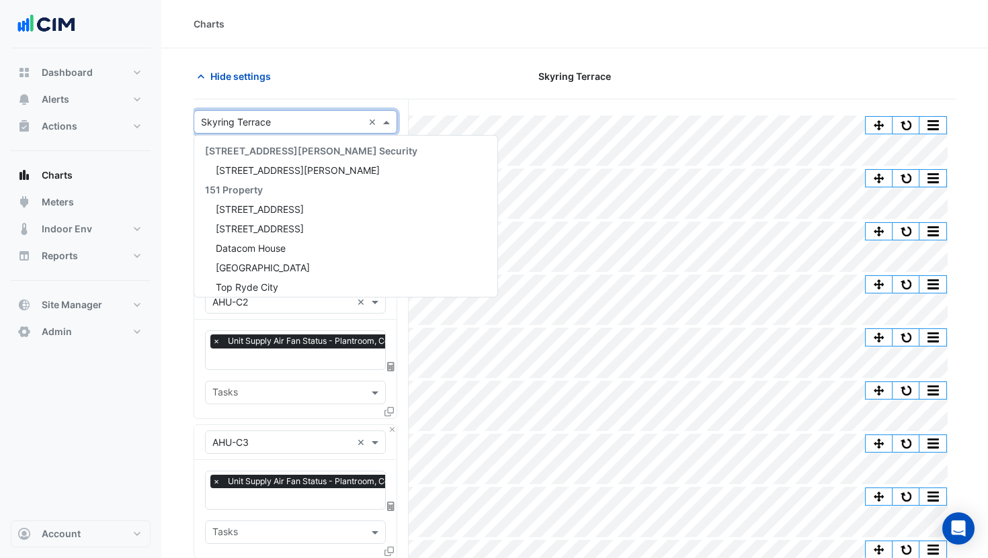
click at [243, 114] on div "× Skyring Terrace ×" at bounding box center [295, 122] width 204 height 24
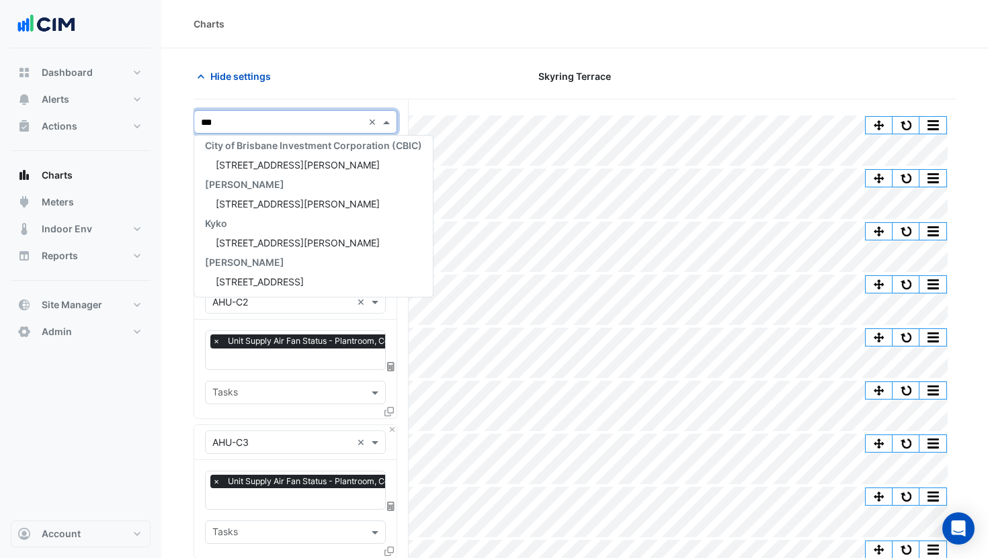
type input "****"
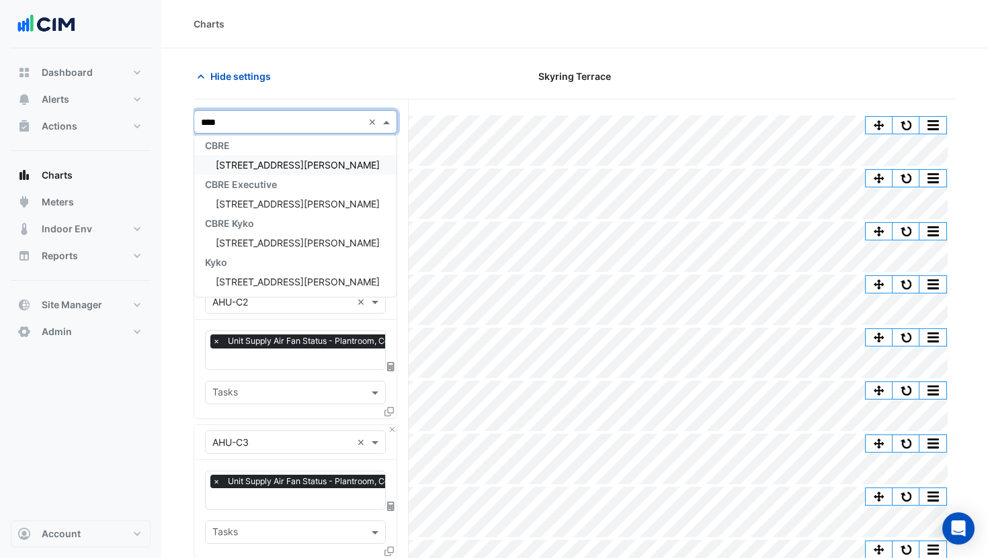
scroll to position [5, 0]
click at [235, 162] on span "99 Elizabeth St" at bounding box center [298, 164] width 164 height 11
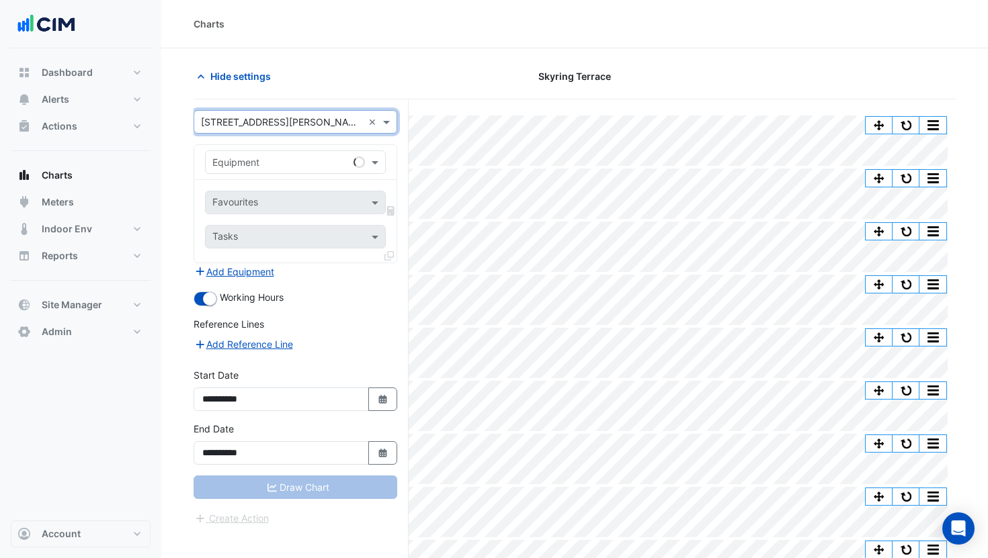
click at [249, 164] on input "text" at bounding box center [281, 163] width 139 height 14
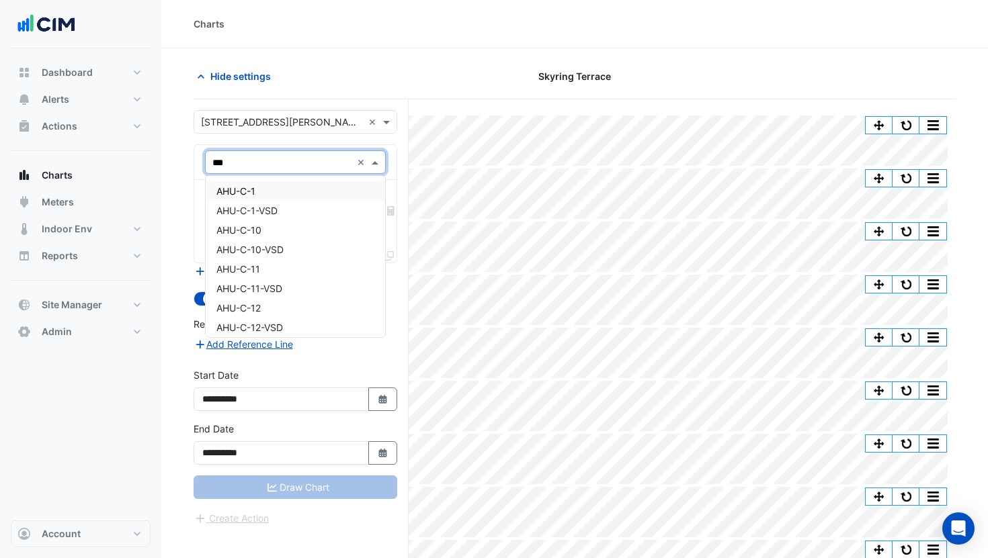
type input "***"
click at [261, 125] on input "text" at bounding box center [282, 123] width 162 height 14
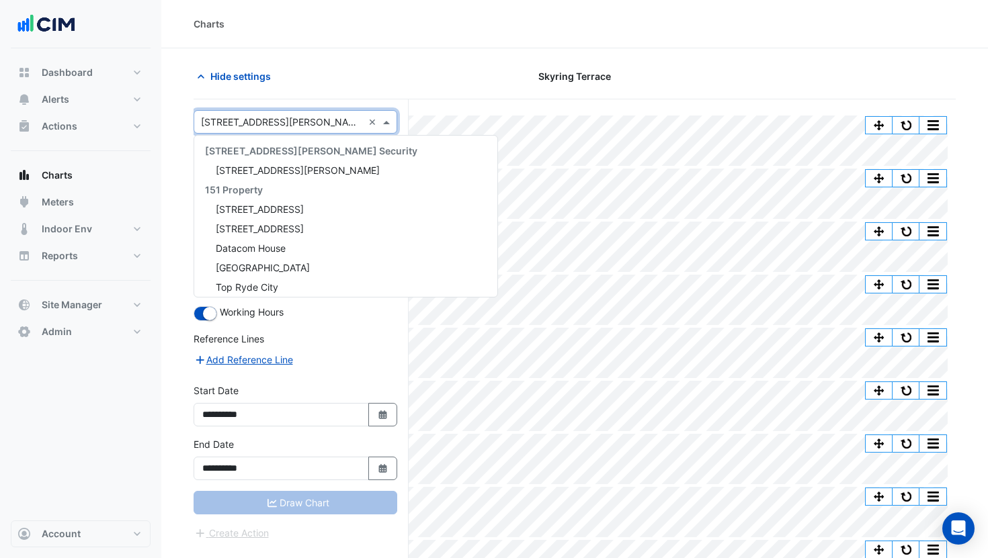
scroll to position [2363, 0]
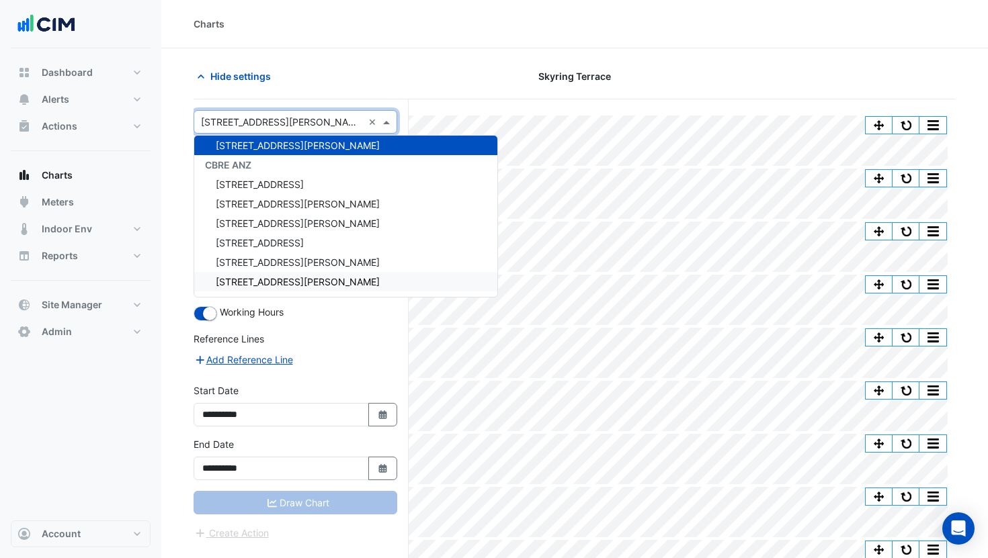
click at [246, 290] on div "69 Ann Street" at bounding box center [345, 281] width 303 height 19
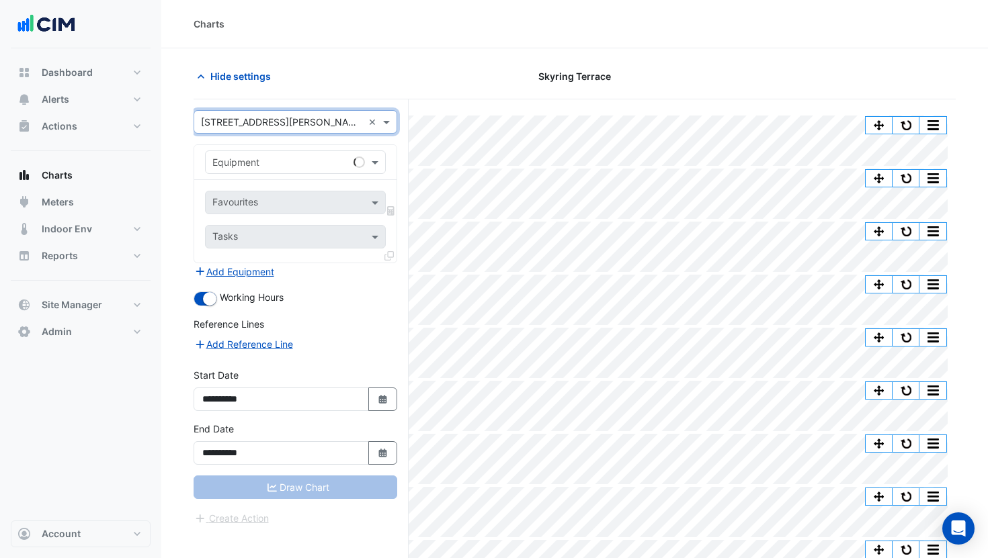
click at [256, 169] on div "Equipment" at bounding box center [295, 162] width 181 height 24
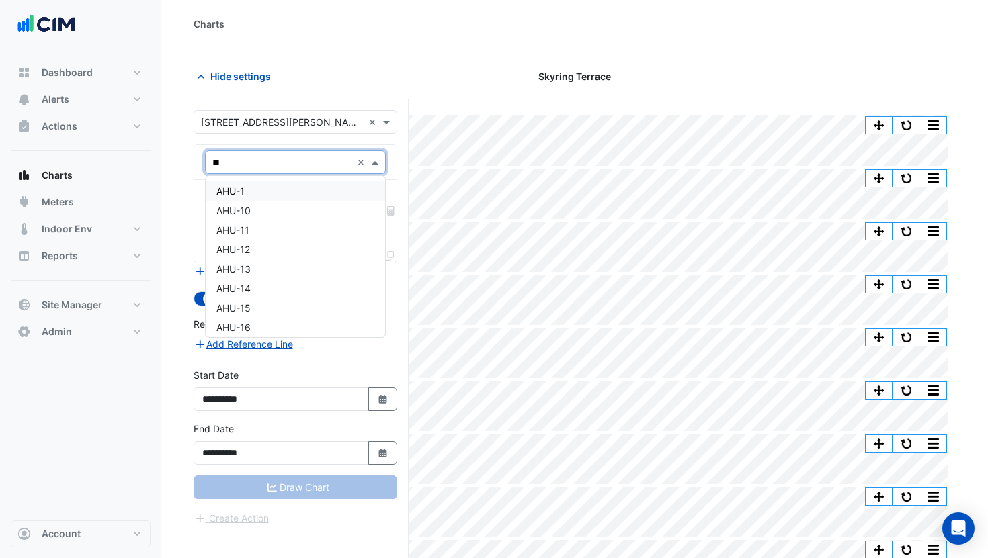
type input "***"
click at [276, 192] on div "AHU-1" at bounding box center [295, 190] width 179 height 19
click at [278, 205] on input "text" at bounding box center [280, 204] width 136 height 14
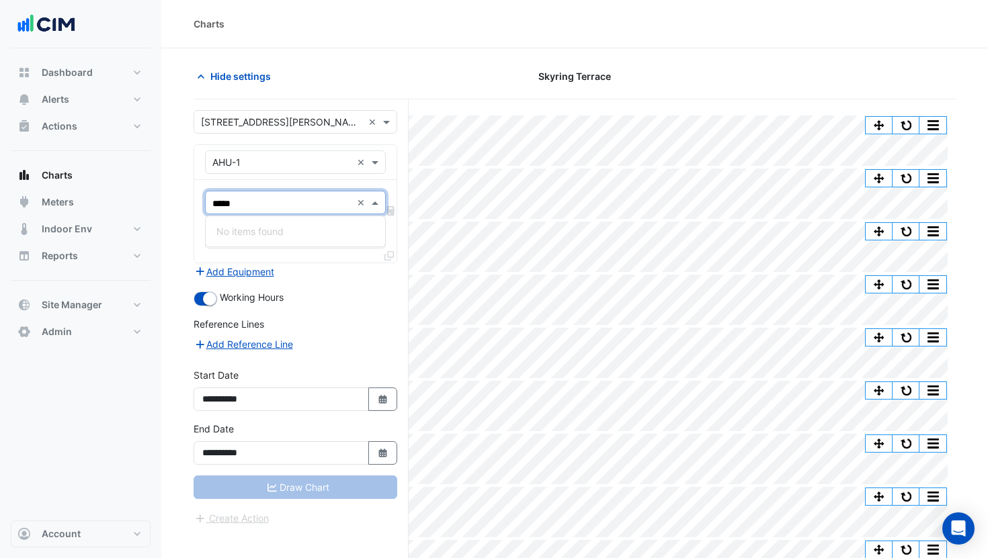
type input "****"
click at [297, 230] on span "Unit Supply Air Fan Status - L01, All" at bounding box center [293, 231] width 155 height 11
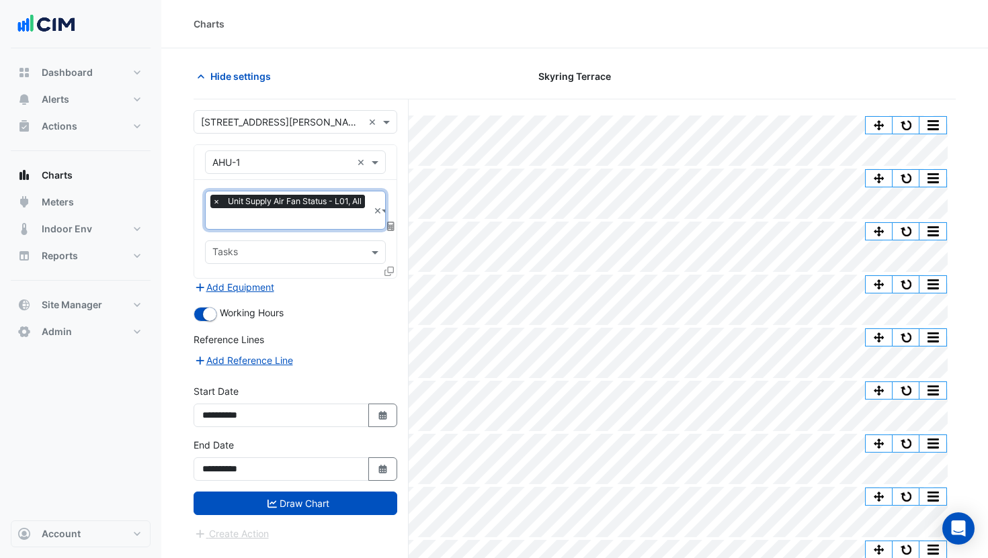
click at [386, 267] on icon at bounding box center [388, 271] width 9 height 9
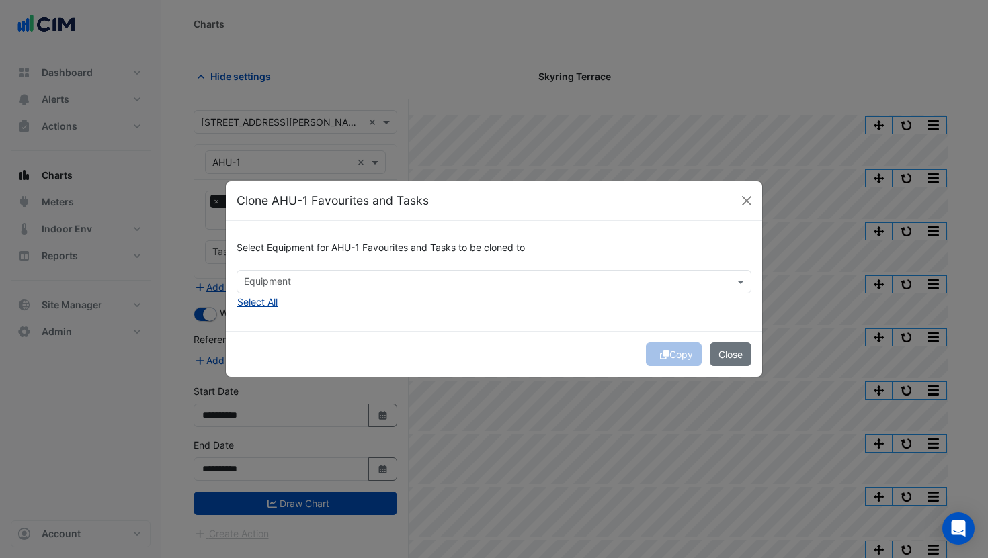
click at [277, 301] on button "Select All" at bounding box center [257, 301] width 42 height 15
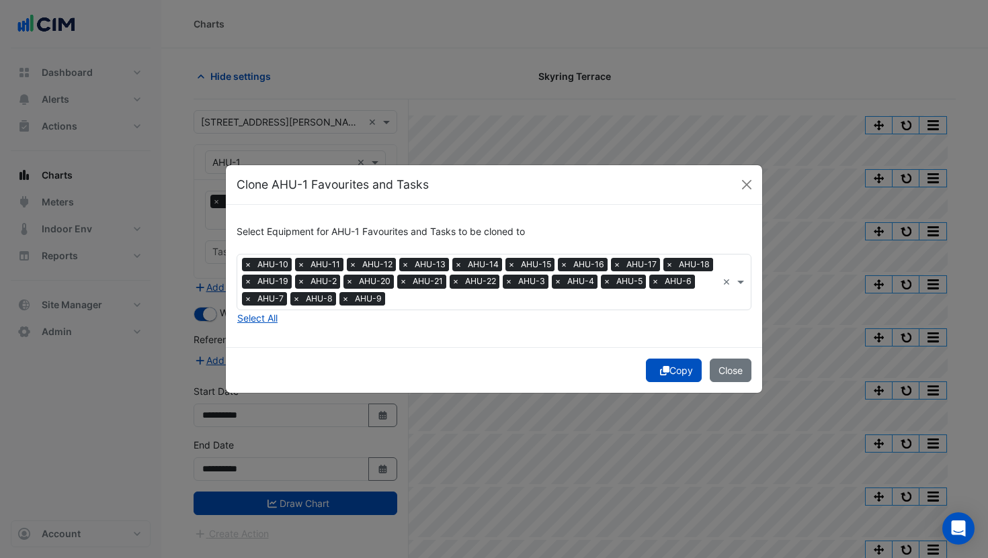
click at [675, 375] on button "Copy" at bounding box center [674, 371] width 56 height 24
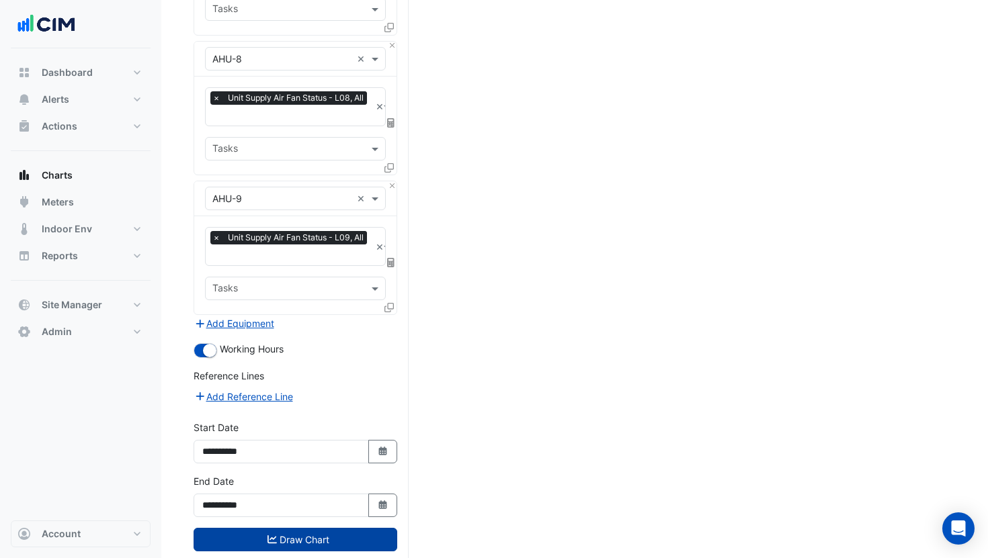
click at [332, 528] on button "Draw Chart" at bounding box center [295, 540] width 204 height 24
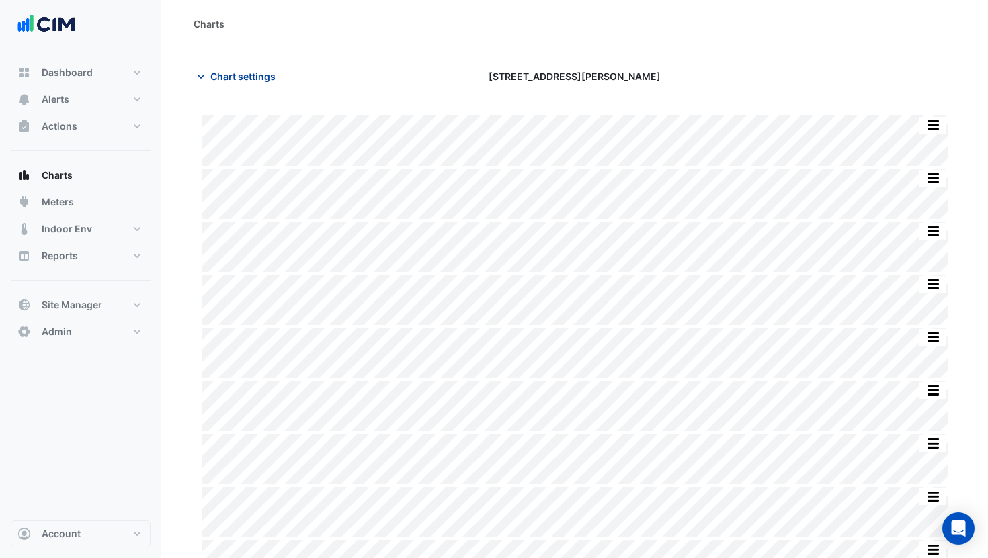
click at [242, 73] on span "Chart settings" at bounding box center [242, 76] width 65 height 14
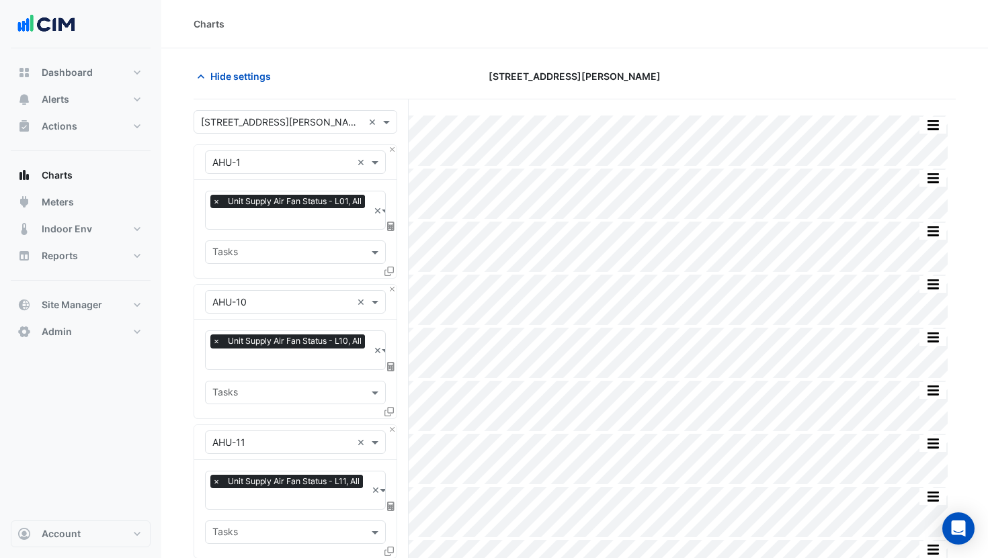
click at [268, 127] on input "text" at bounding box center [282, 123] width 162 height 14
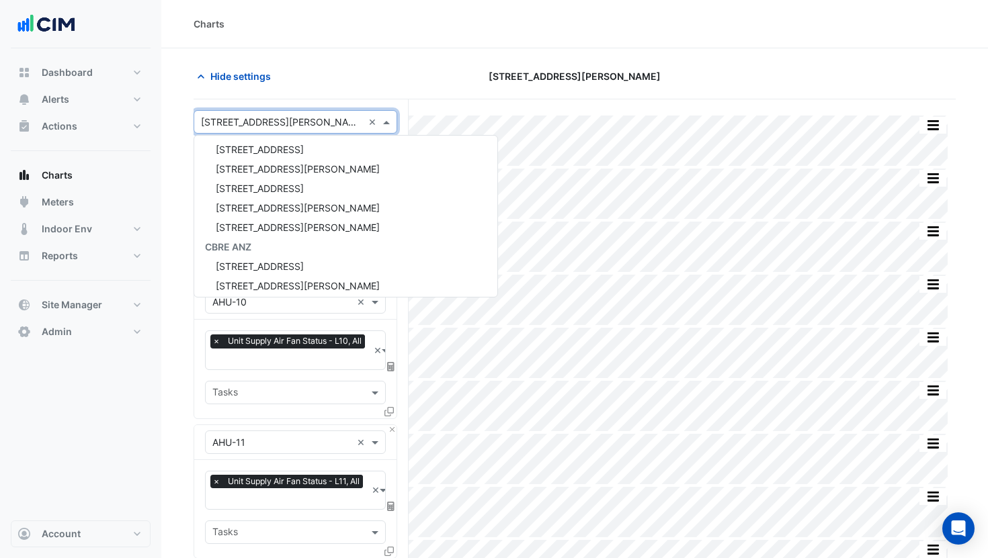
scroll to position [2228, 0]
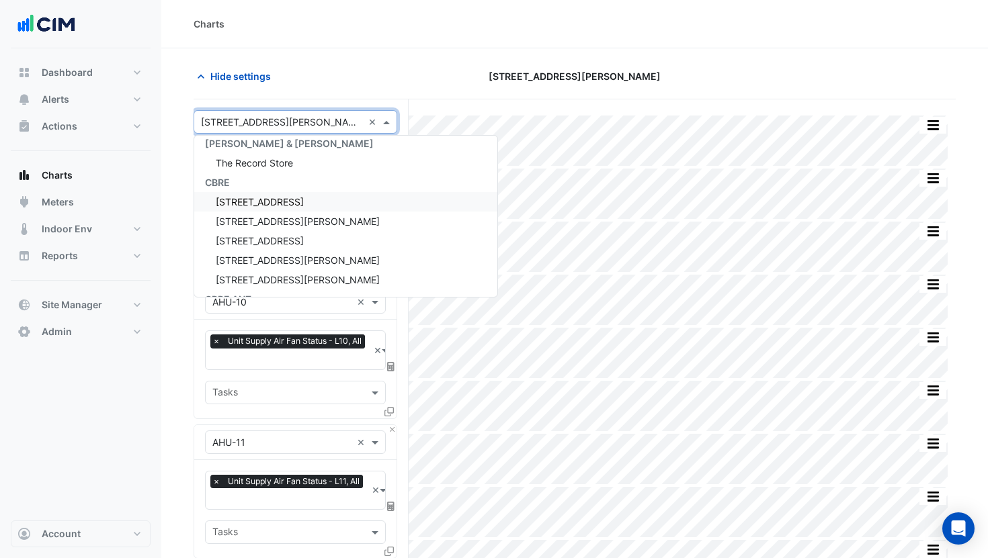
click at [275, 198] on div "1 Chandos St" at bounding box center [345, 201] width 303 height 19
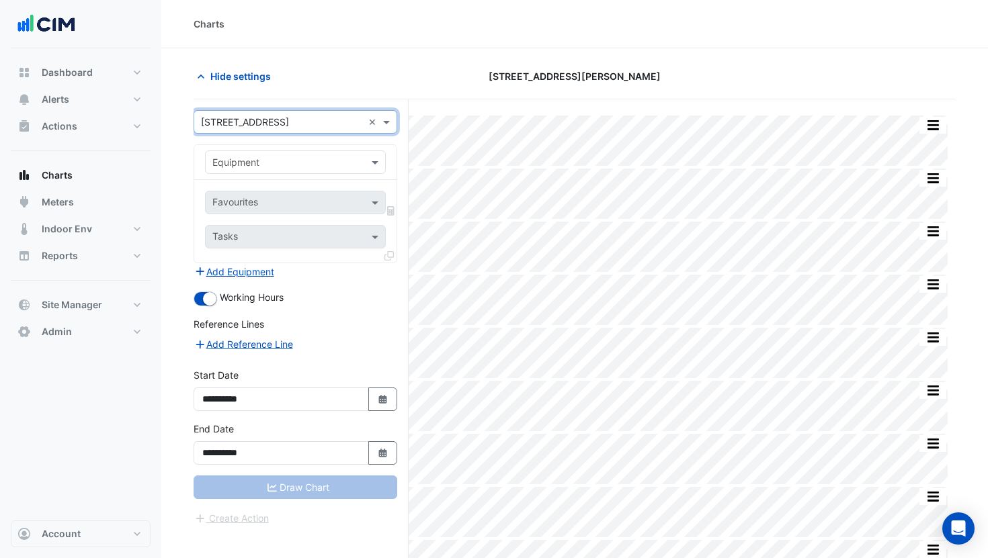
click at [279, 158] on input "text" at bounding box center [281, 163] width 139 height 14
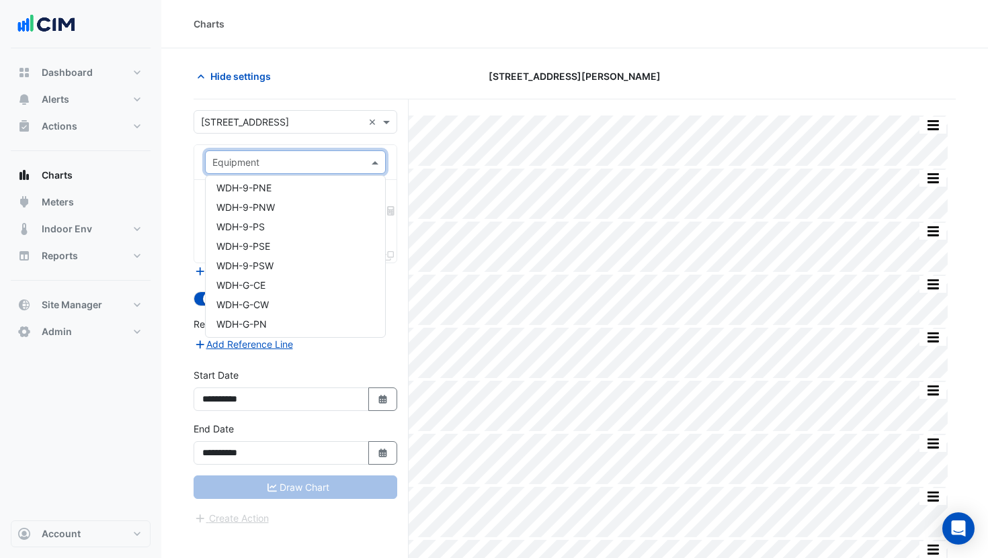
scroll to position [2110, 0]
click at [273, 128] on div "× 1 Chandos St" at bounding box center [278, 122] width 169 height 14
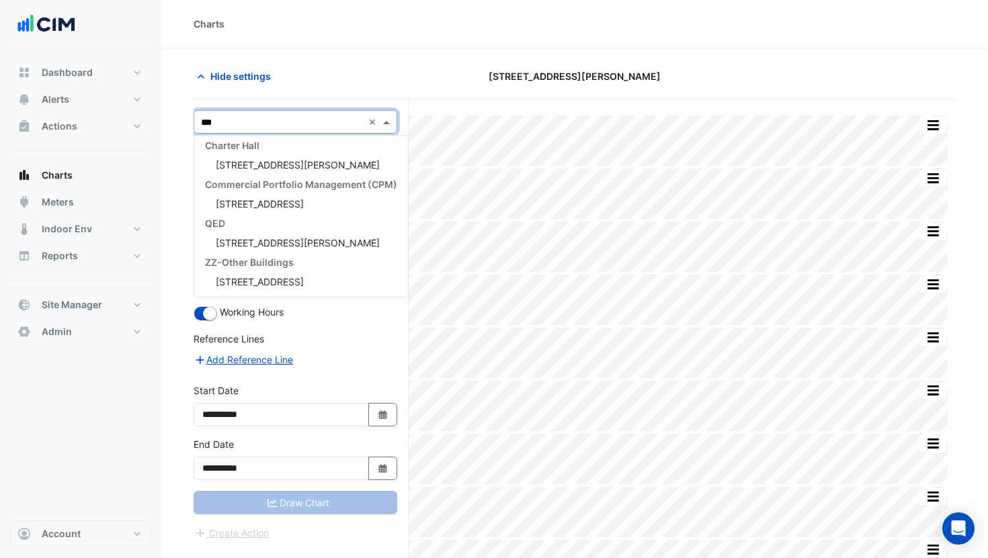
scroll to position [0, 0]
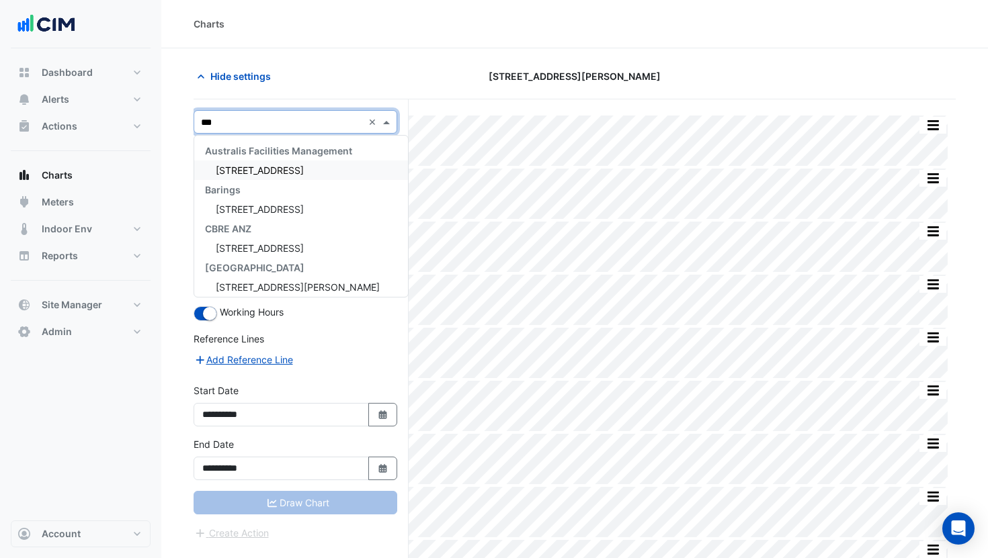
type input "****"
click at [257, 177] on div "1 Shelley Street" at bounding box center [295, 170] width 202 height 19
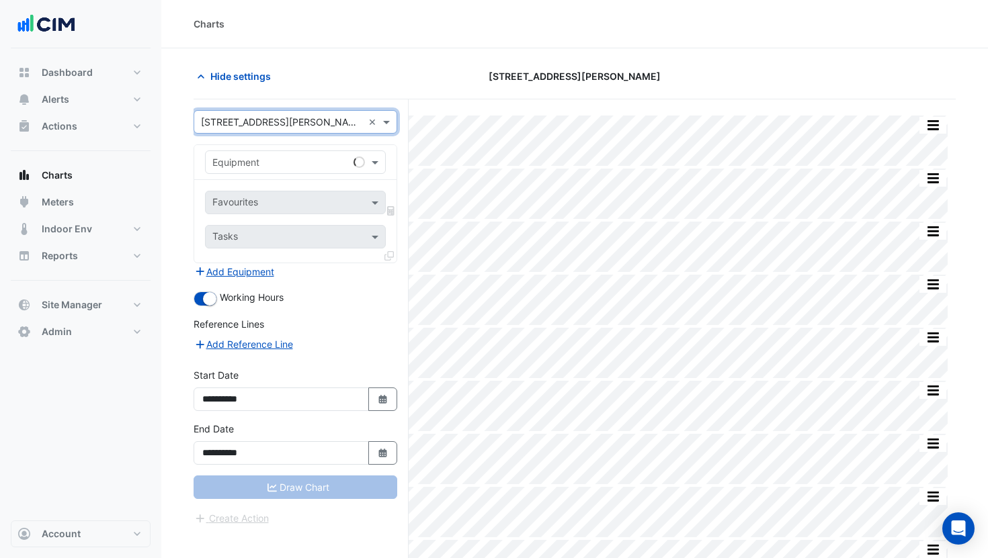
click at [277, 163] on input "text" at bounding box center [281, 163] width 139 height 14
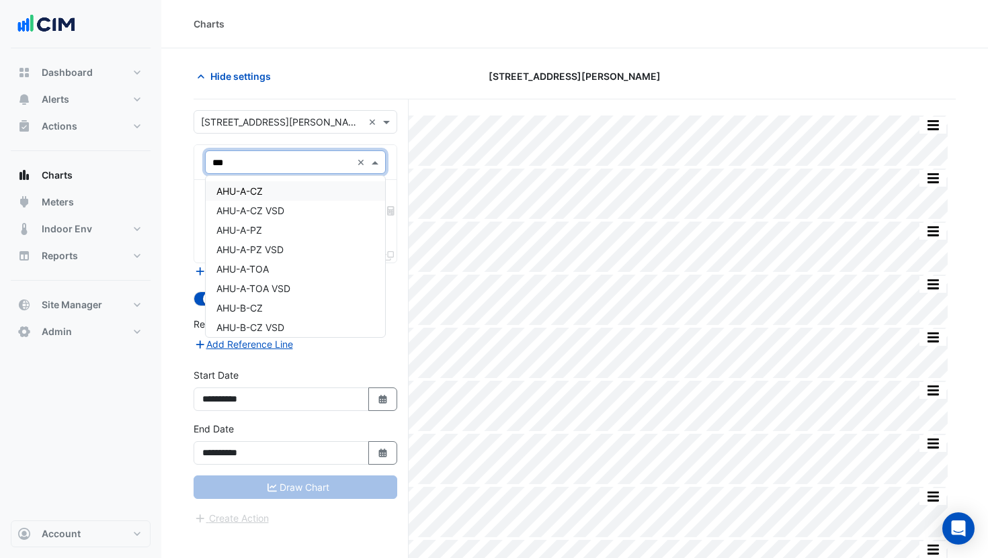
type input "***"
click at [261, 128] on div "× 1 Shelley Street" at bounding box center [282, 122] width 162 height 14
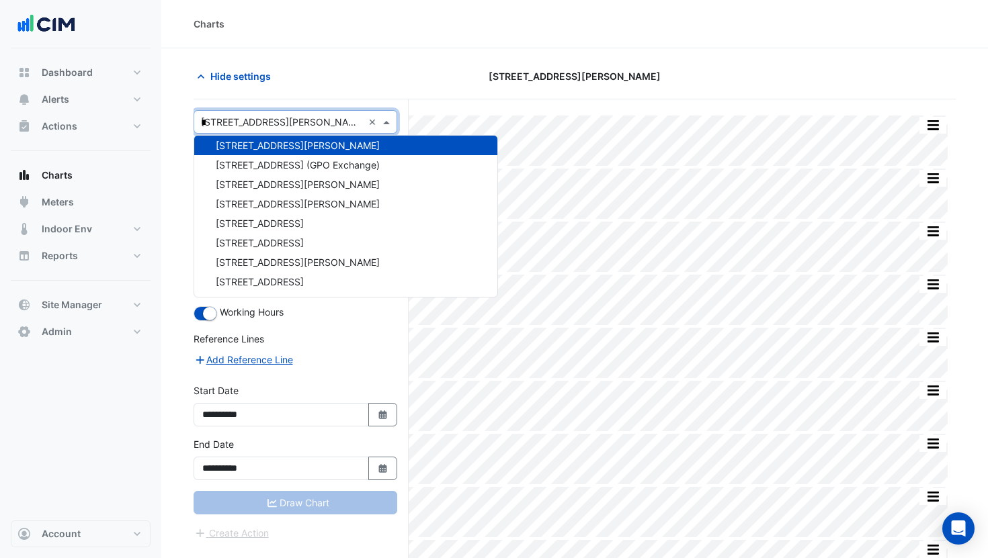
scroll to position [5, 0]
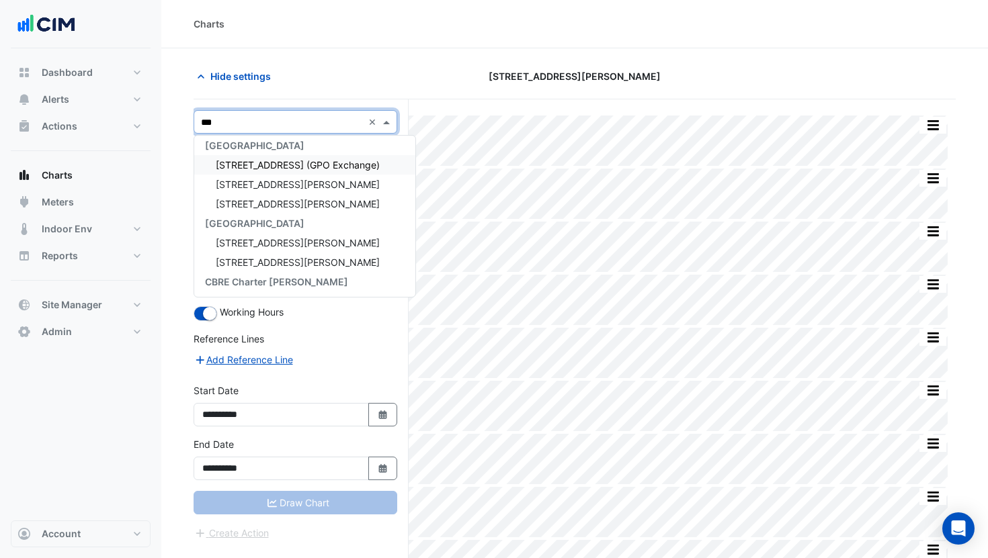
type input "****"
click at [249, 161] on span "10 Shelley Street" at bounding box center [298, 164] width 164 height 11
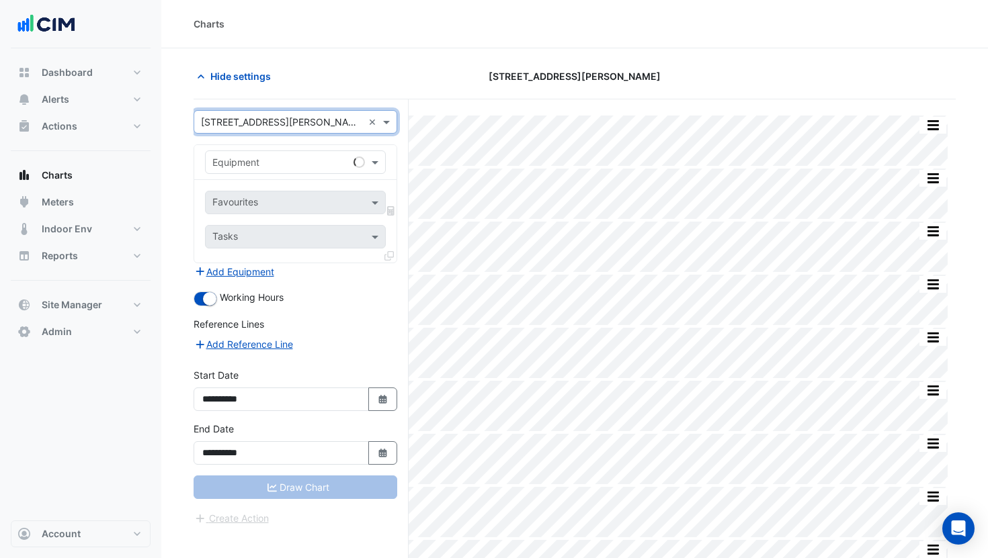
click at [265, 161] on input "text" at bounding box center [281, 163] width 139 height 14
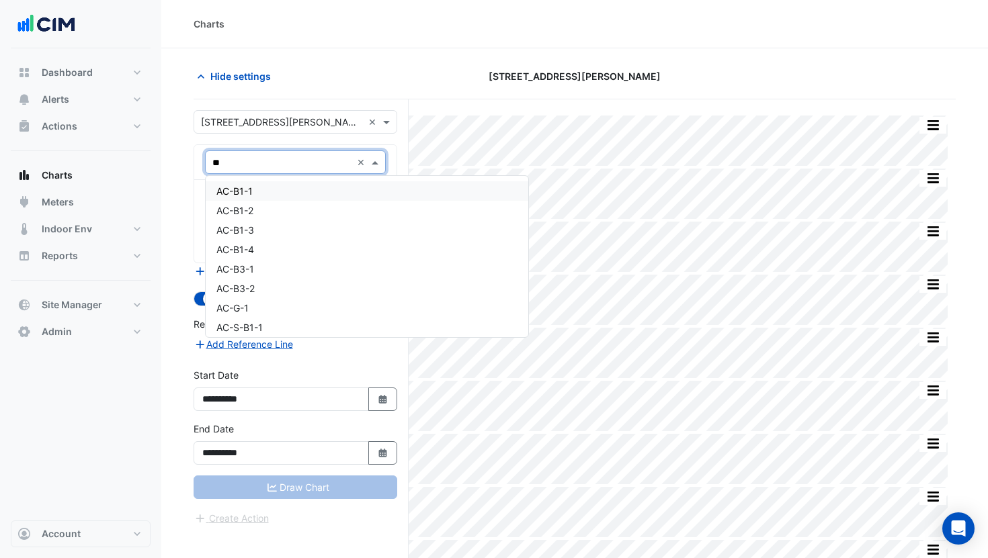
type input "***"
click at [269, 191] on div "AHU-8-1-C" at bounding box center [295, 190] width 179 height 19
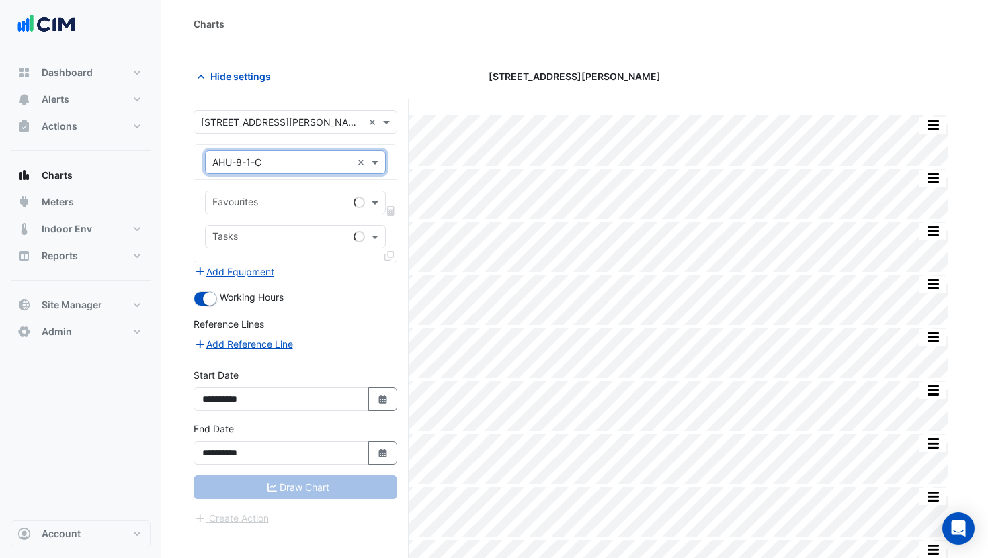
click at [316, 193] on div "Favourites" at bounding box center [277, 202] width 142 height 21
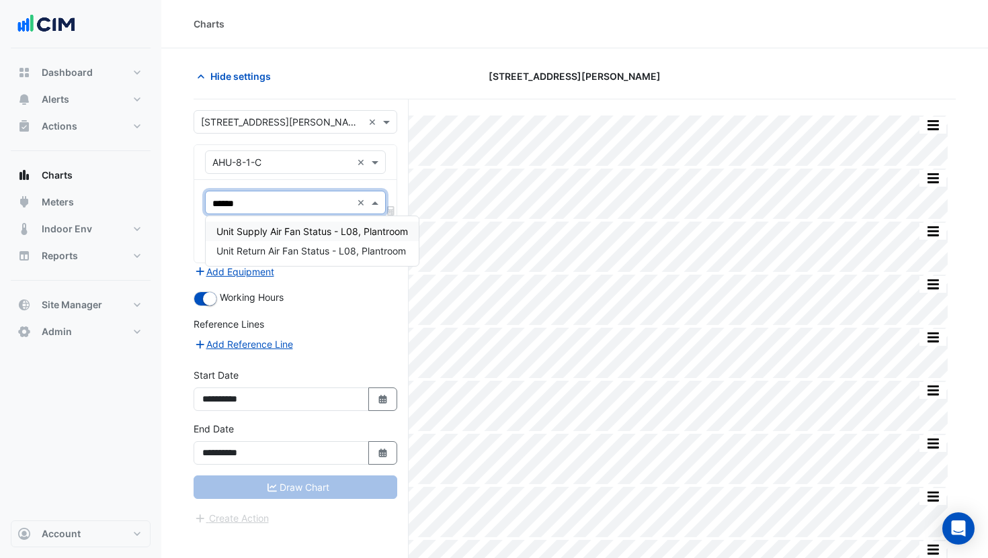
type input "******"
click at [290, 122] on input "text" at bounding box center [282, 123] width 162 height 14
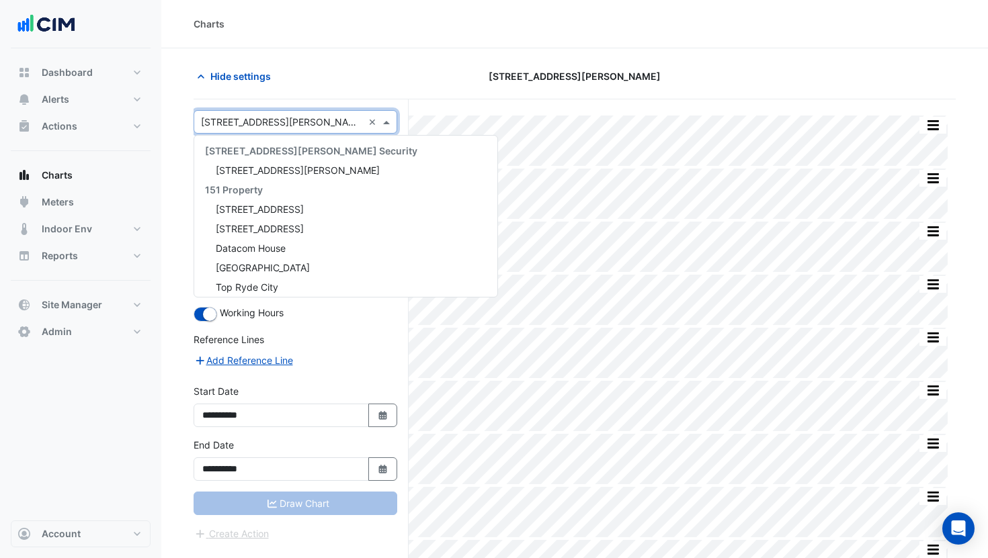
scroll to position [2675, 0]
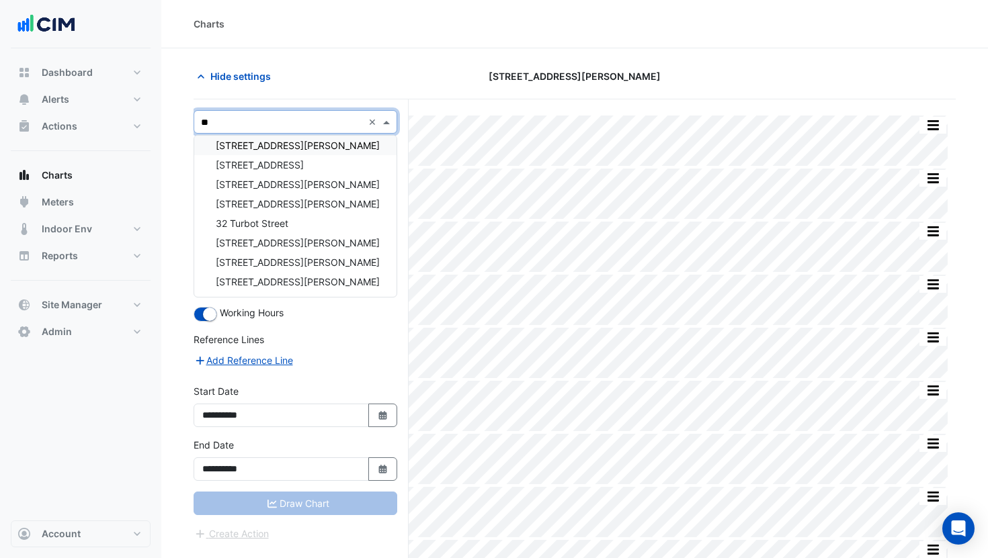
type input "***"
click at [275, 226] on span "32 Turbot Street" at bounding box center [252, 223] width 73 height 11
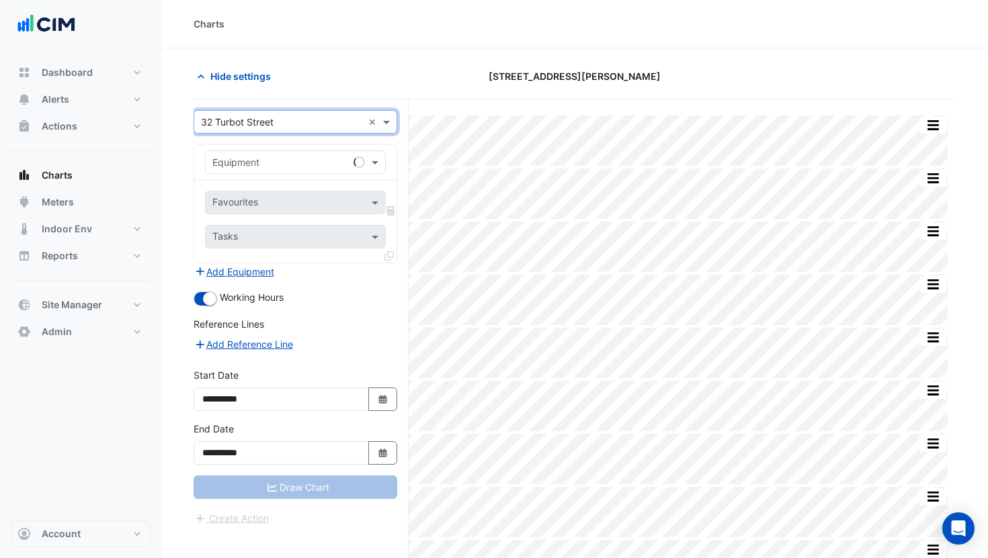
click at [267, 163] on input "text" at bounding box center [281, 163] width 139 height 14
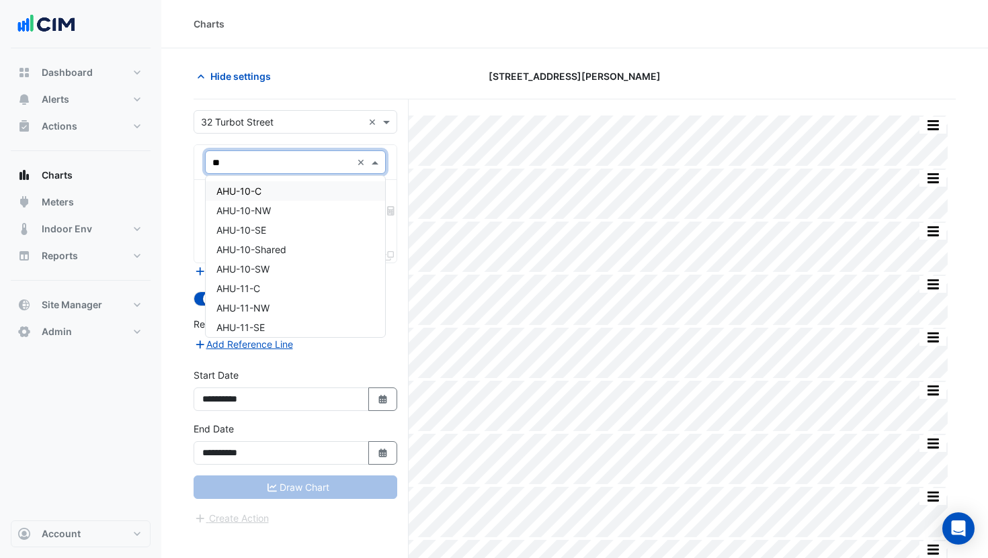
type input "***"
click at [292, 261] on div "AHU-28-SW" at bounding box center [295, 270] width 179 height 19
click at [387, 247] on div "Favourites Tasks" at bounding box center [295, 221] width 202 height 83
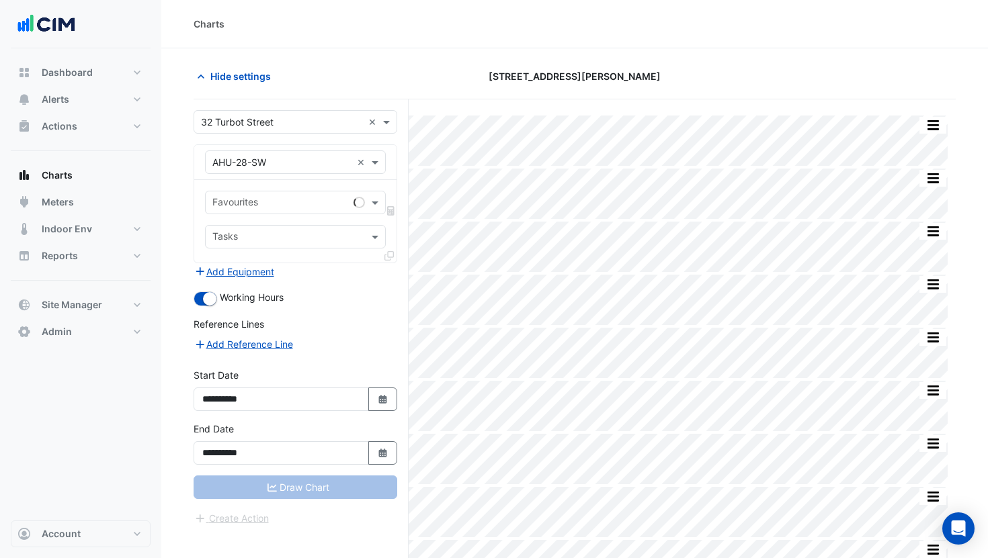
click at [388, 253] on icon at bounding box center [388, 255] width 9 height 9
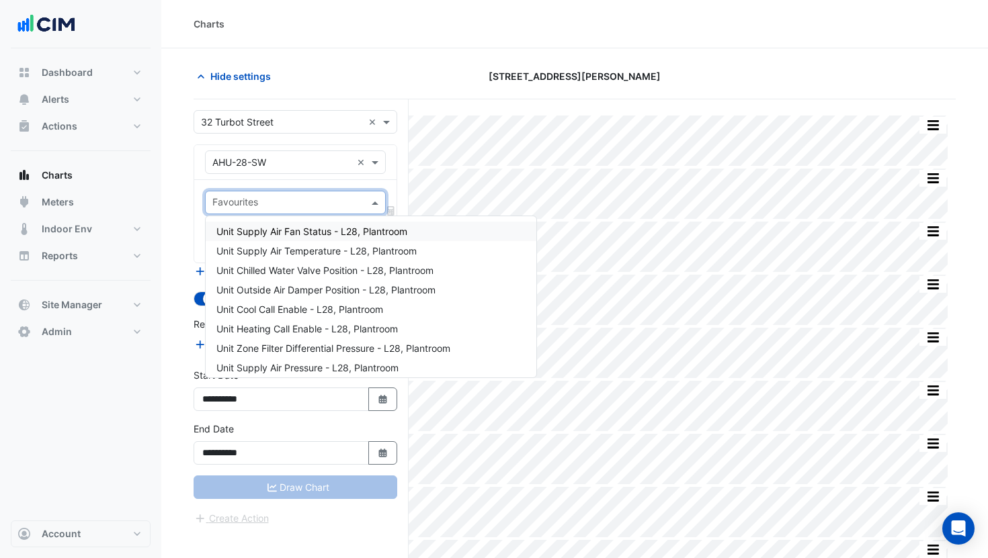
click at [335, 210] on input "text" at bounding box center [287, 204] width 150 height 14
click at [279, 133] on form "**********" at bounding box center [295, 318] width 204 height 416
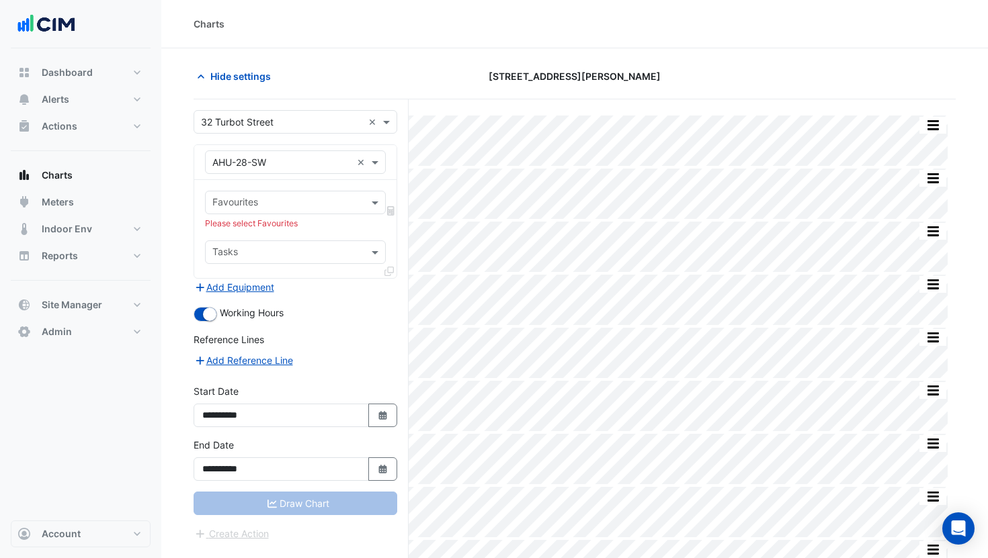
click at [279, 130] on div "× 32 Turbot Street ×" at bounding box center [295, 122] width 204 height 24
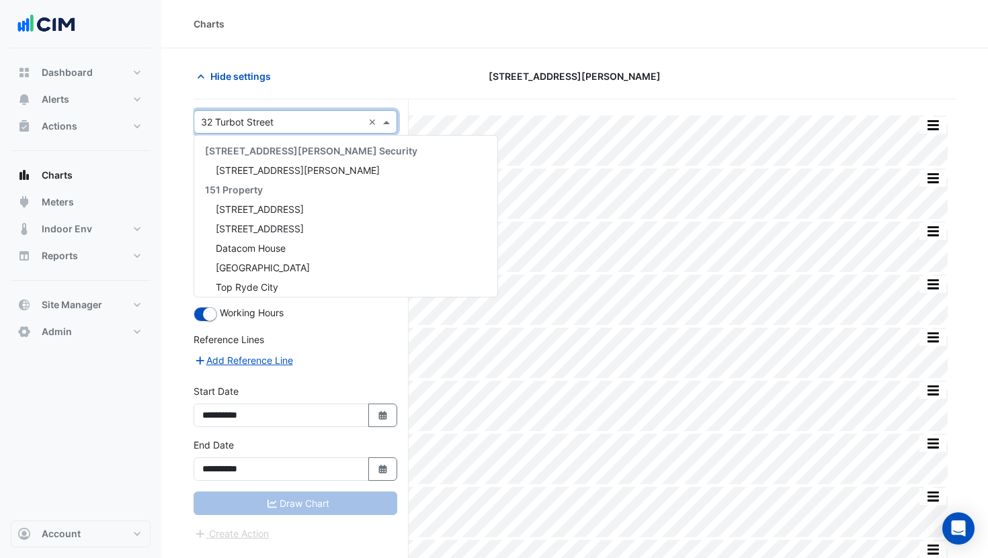
scroll to position [4506, 0]
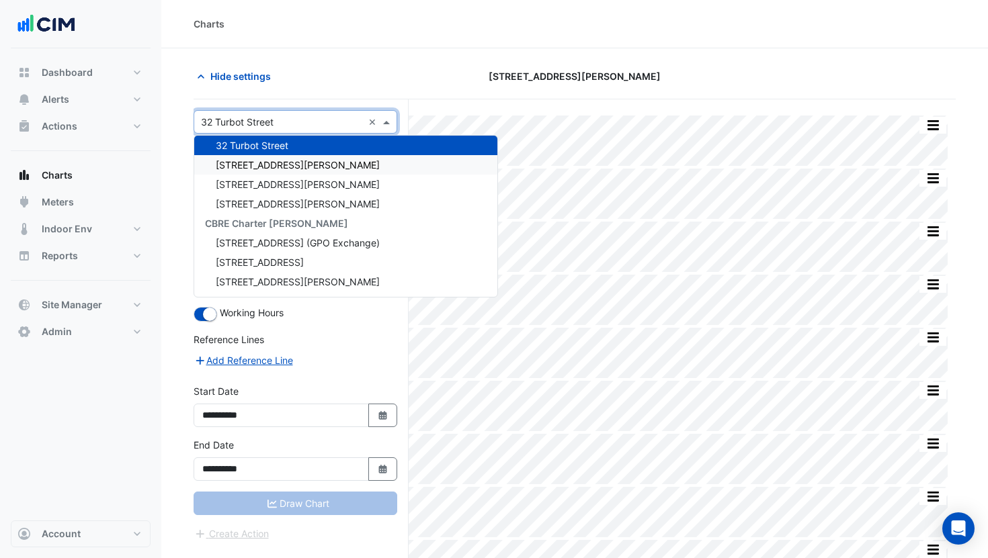
click at [277, 170] on span "61 Mary Street" at bounding box center [298, 164] width 164 height 11
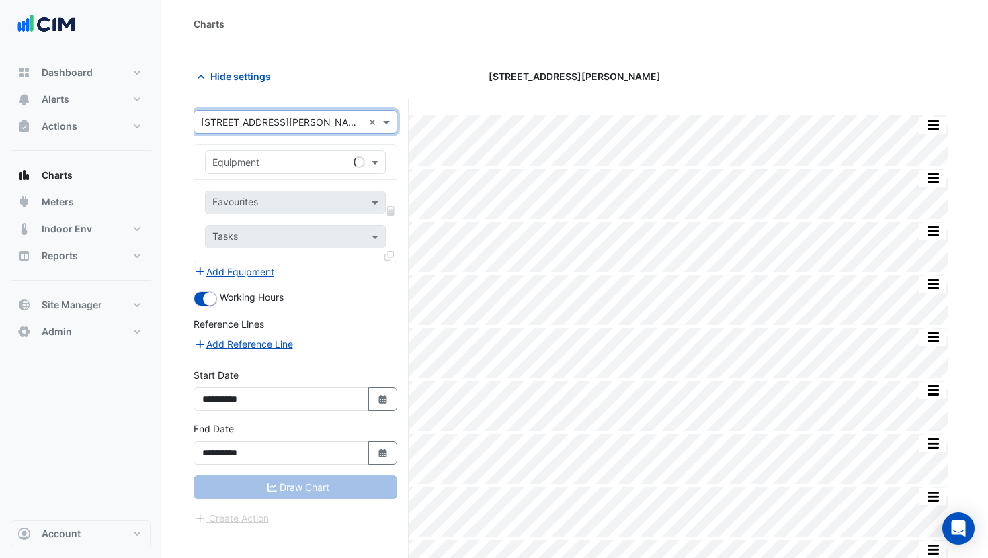
click at [288, 161] on input "text" at bounding box center [281, 163] width 139 height 14
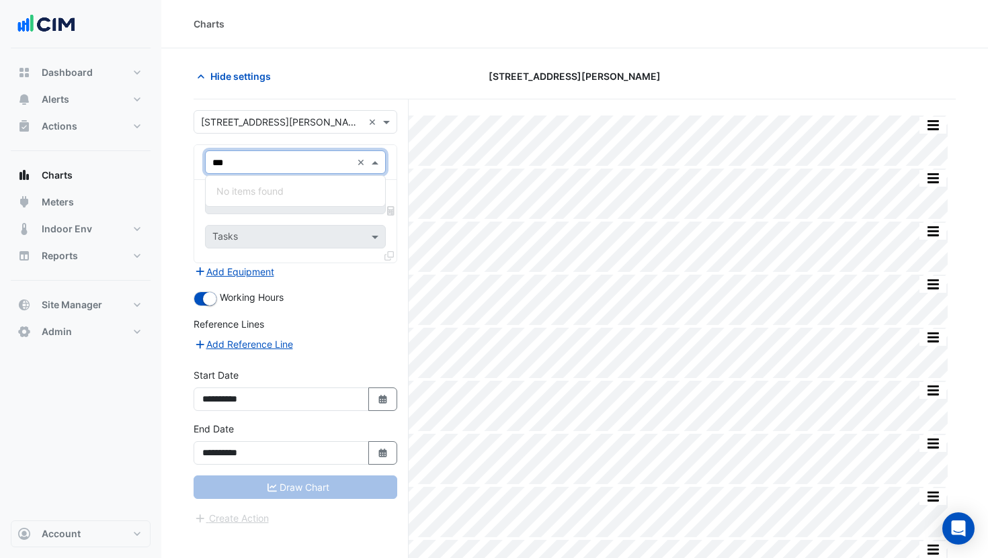
type input "***"
click at [250, 126] on input "text" at bounding box center [282, 123] width 162 height 14
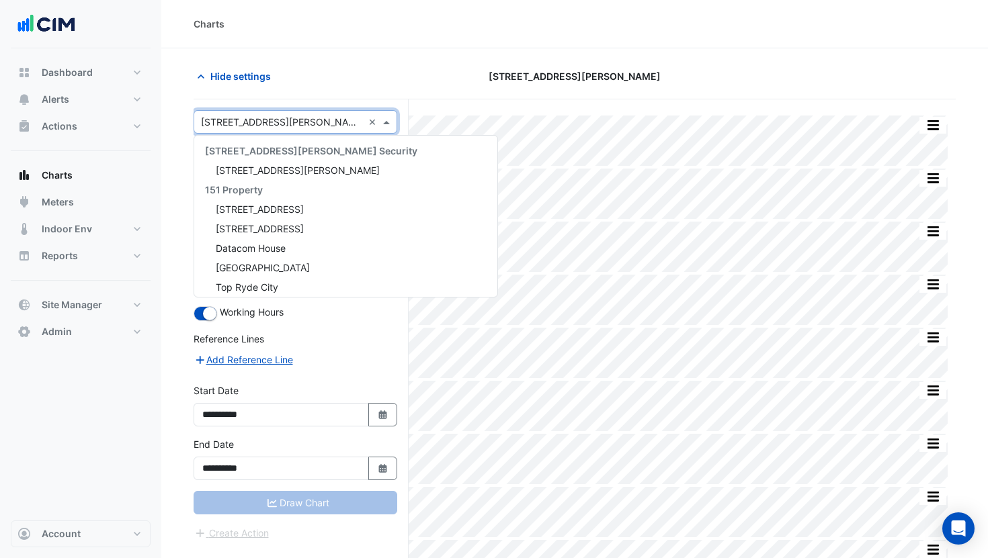
scroll to position [4525, 0]
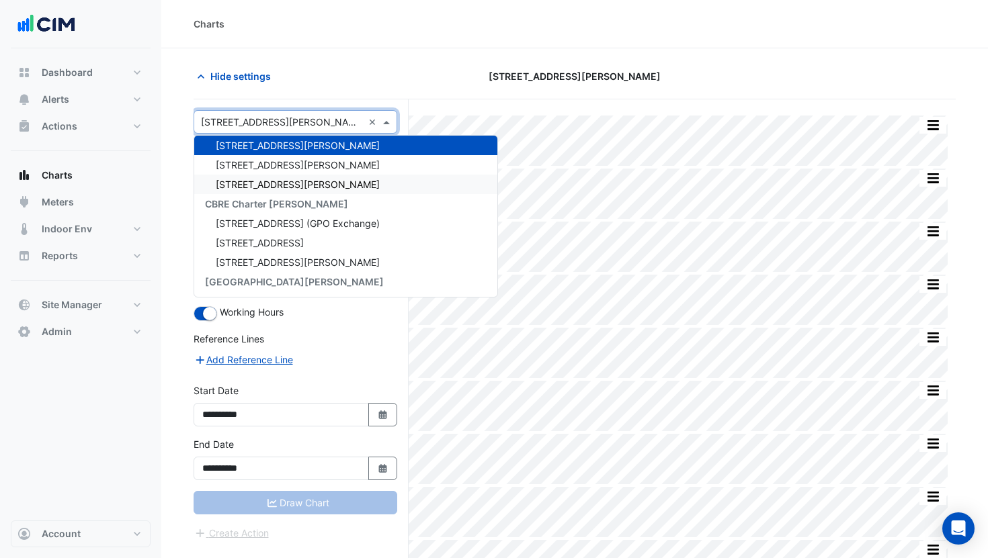
click at [257, 176] on div "900 Ann Street" at bounding box center [345, 184] width 303 height 19
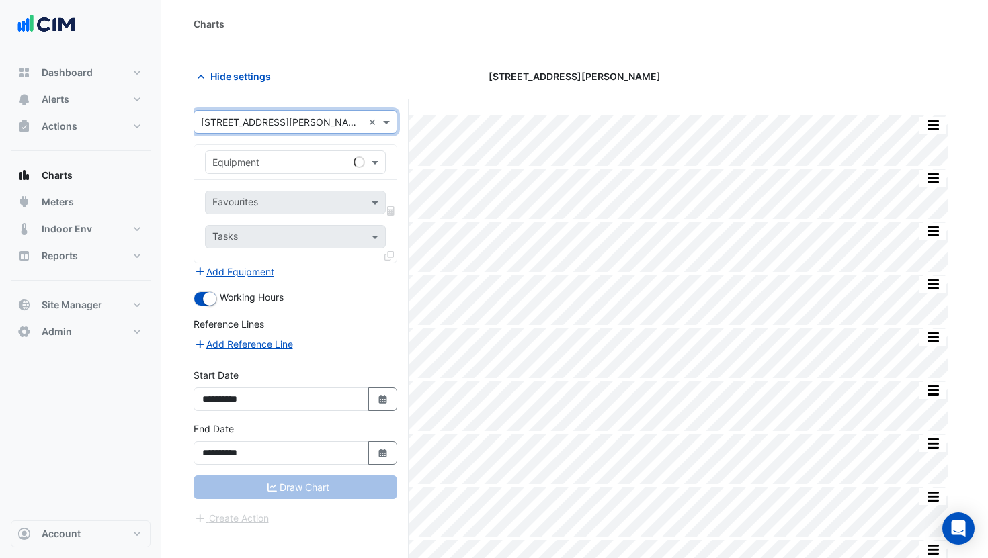
click at [263, 167] on input "text" at bounding box center [281, 163] width 139 height 14
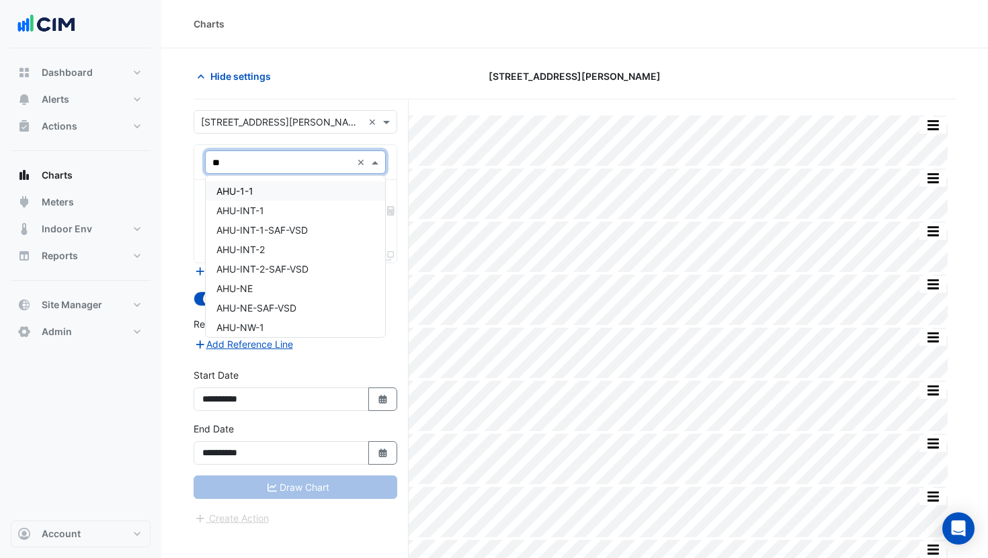
type input "***"
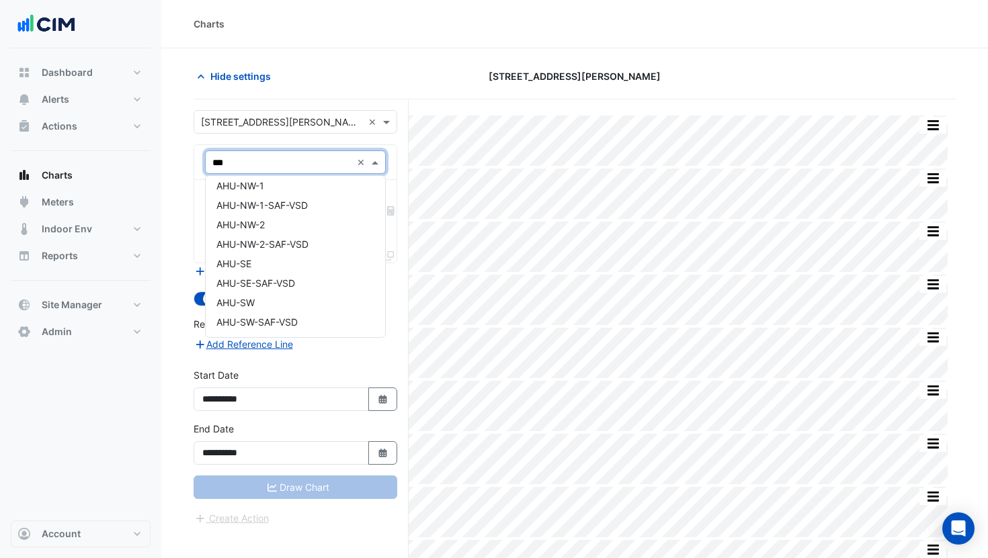
scroll to position [0, 0]
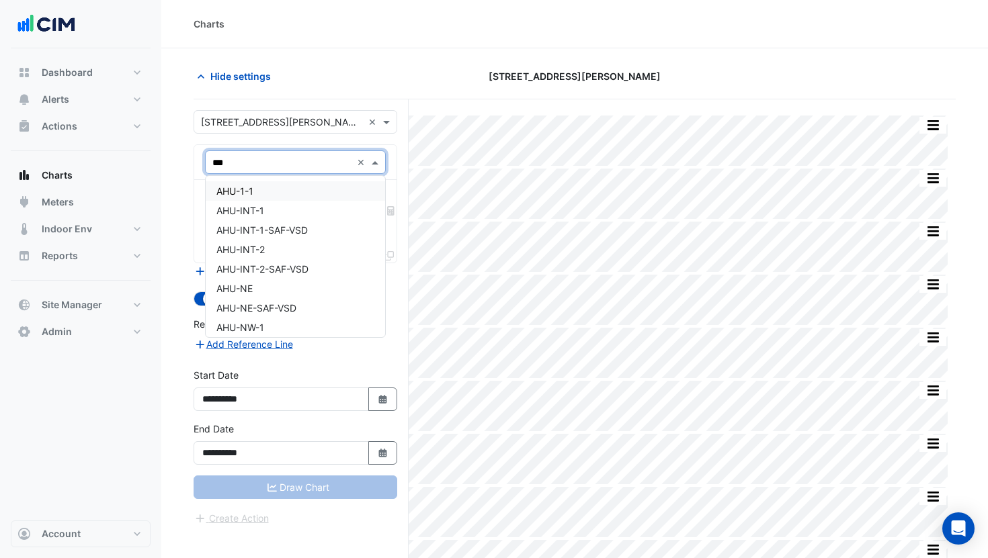
click at [259, 193] on div "AHU-1-1" at bounding box center [295, 190] width 179 height 19
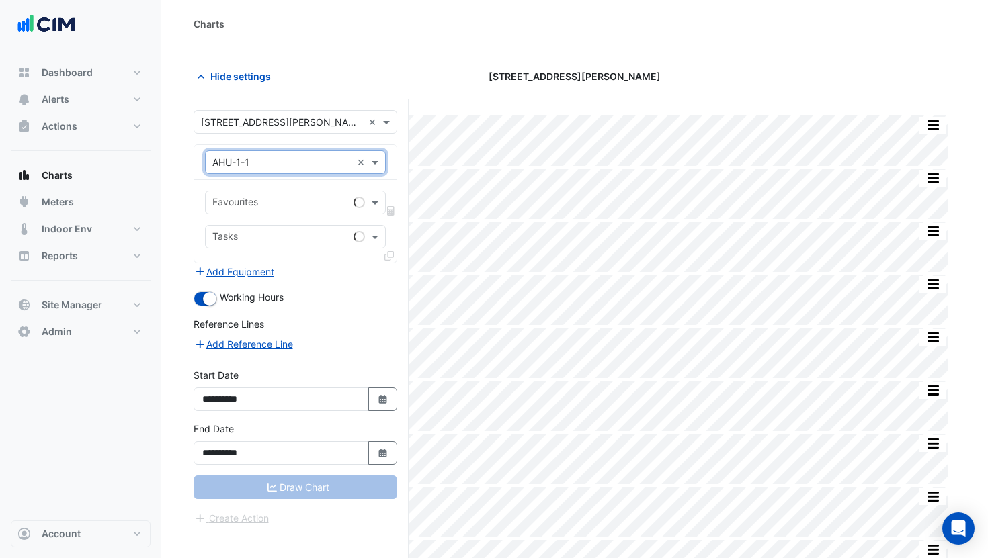
click at [260, 117] on input "text" at bounding box center [282, 123] width 162 height 14
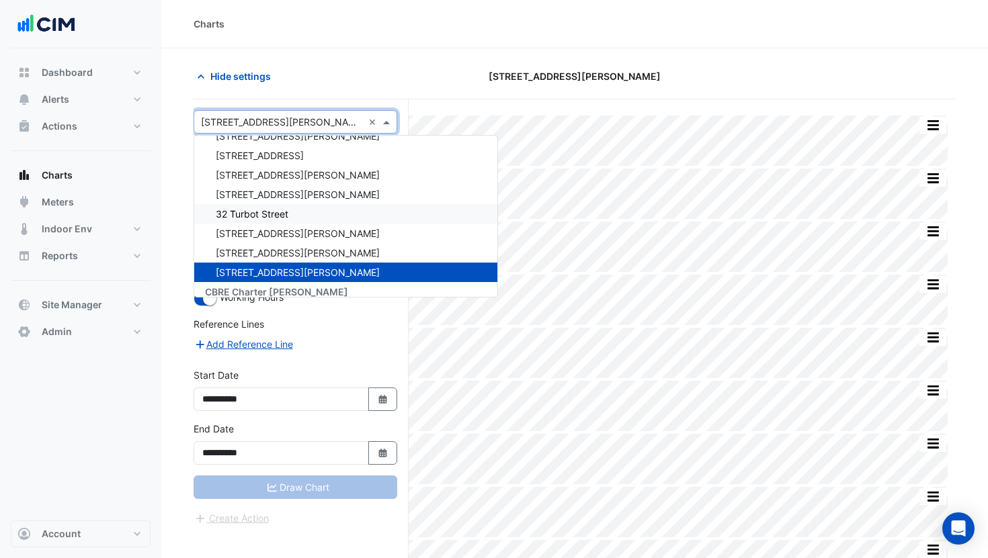
scroll to position [4409, 0]
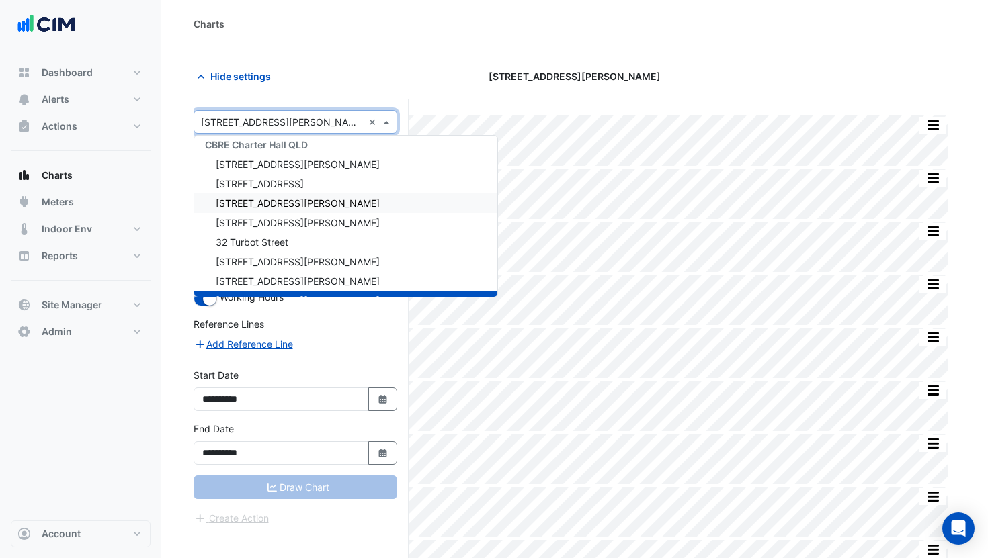
click at [265, 206] on span "275 George Street" at bounding box center [298, 203] width 164 height 11
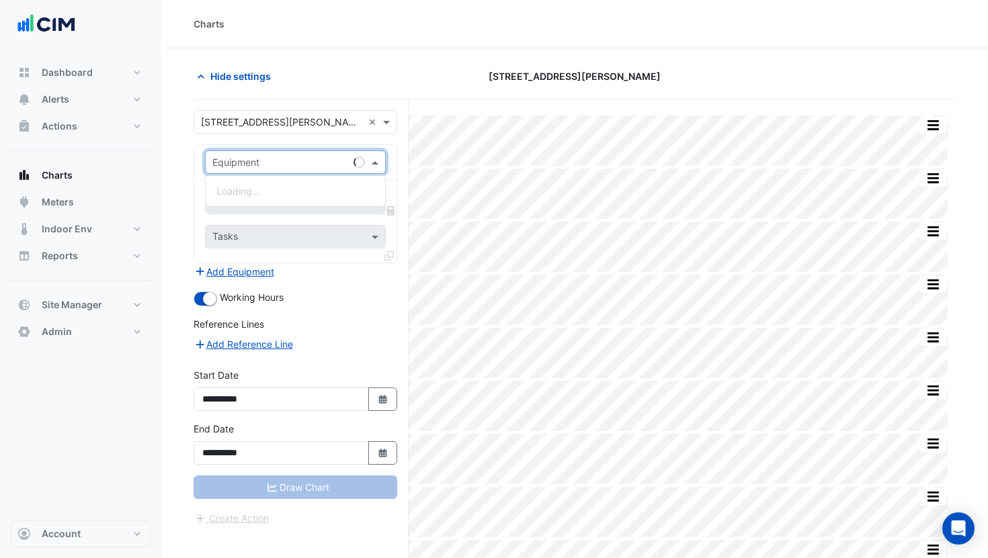
click at [264, 169] on div "Equipment" at bounding box center [295, 162] width 181 height 24
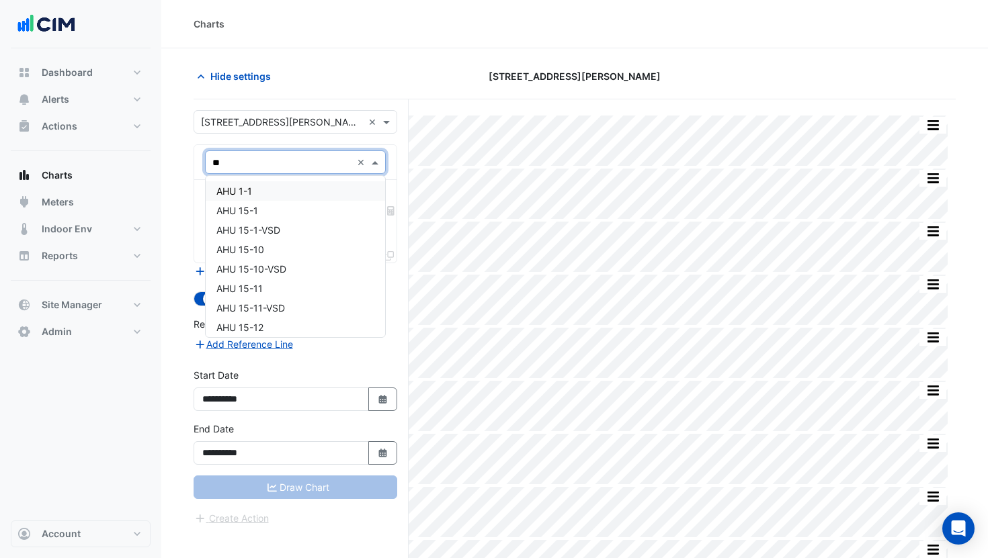
type input "***"
click at [281, 191] on div "AHU 1-1" at bounding box center [295, 190] width 179 height 19
click at [290, 205] on input "text" at bounding box center [280, 204] width 136 height 14
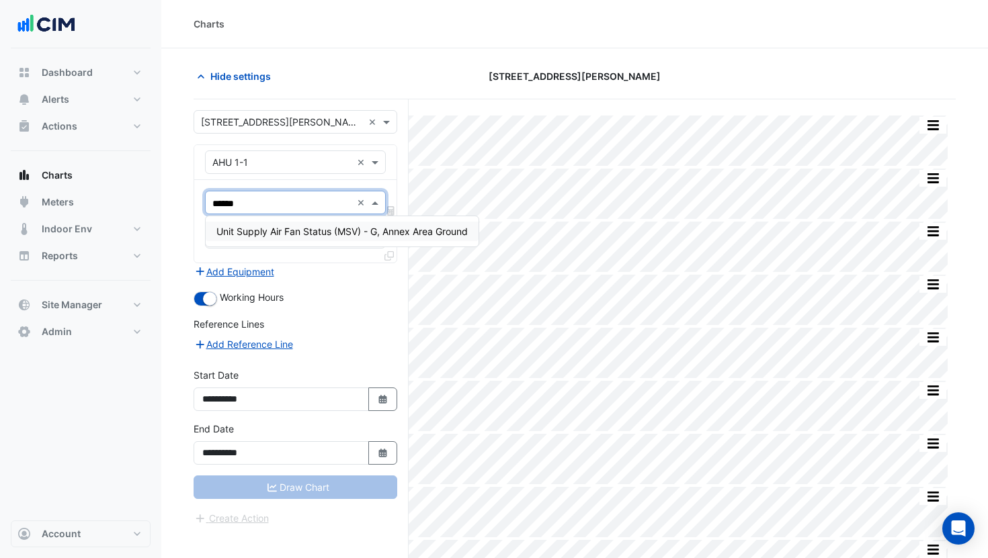
type input "******"
click at [271, 127] on input "text" at bounding box center [282, 123] width 162 height 14
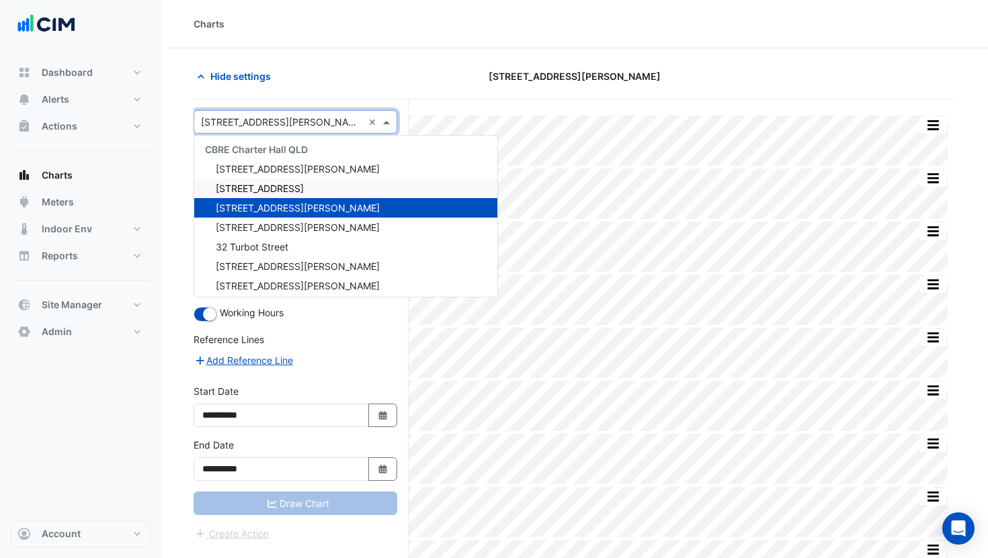
scroll to position [4402, 0]
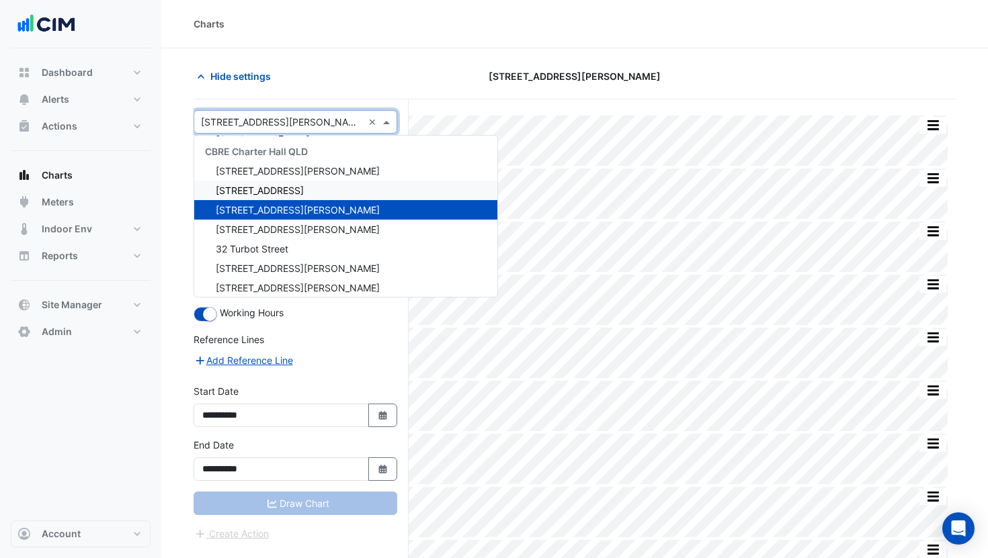
click at [271, 184] on div "241 Adelaide Street" at bounding box center [345, 190] width 303 height 19
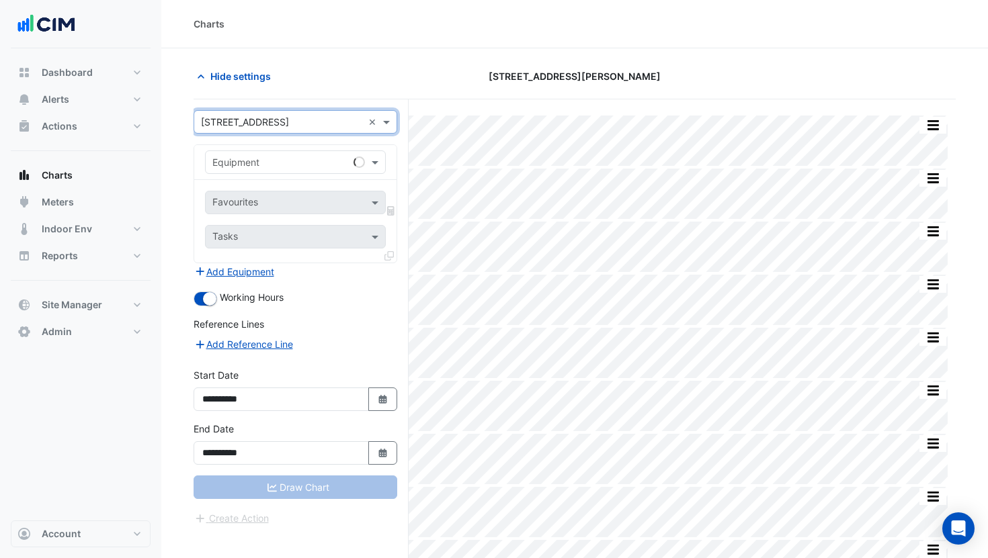
click at [273, 158] on input "text" at bounding box center [281, 163] width 139 height 14
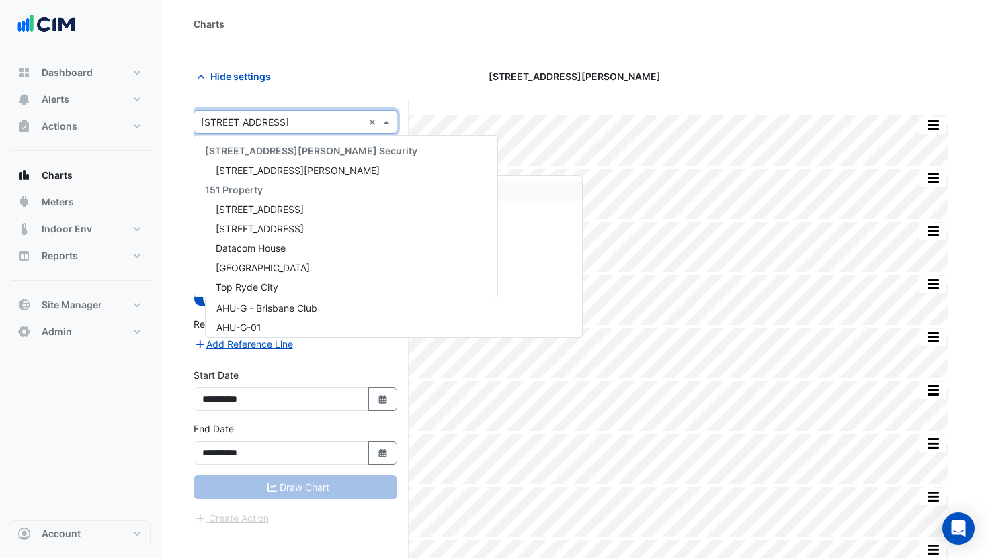
click at [266, 128] on input "text" at bounding box center [282, 123] width 162 height 14
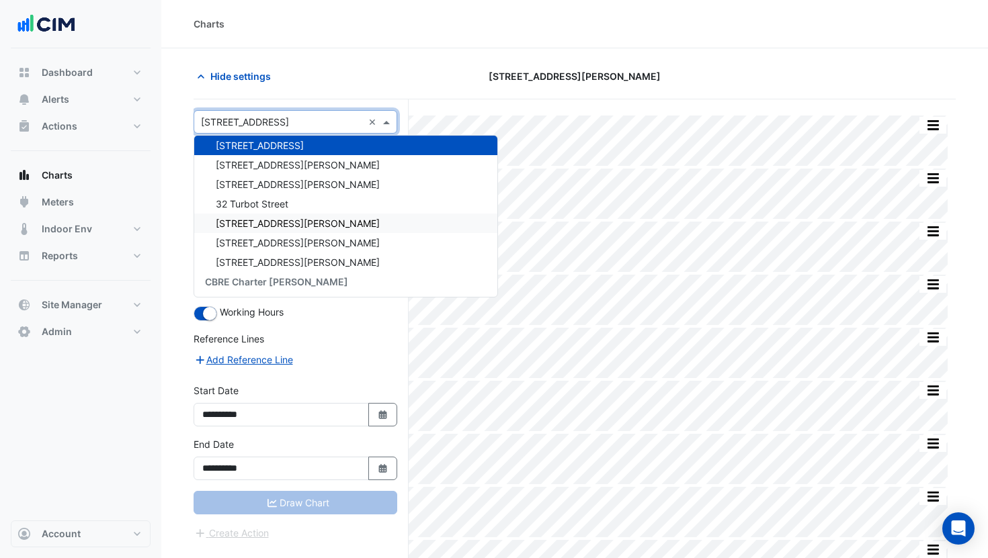
click at [266, 224] on span "61 Mary Street" at bounding box center [298, 223] width 164 height 11
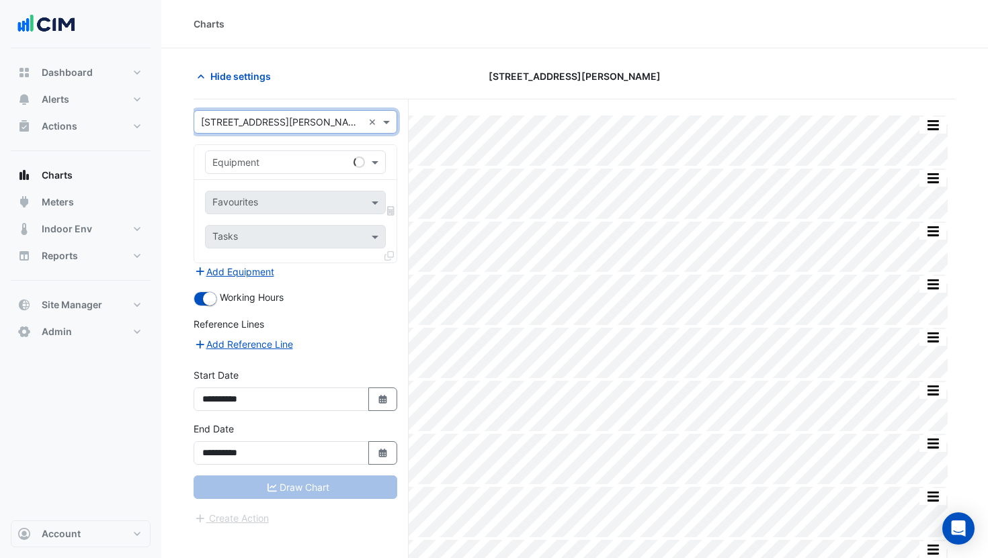
click at [261, 171] on div "Equipment" at bounding box center [295, 162] width 181 height 24
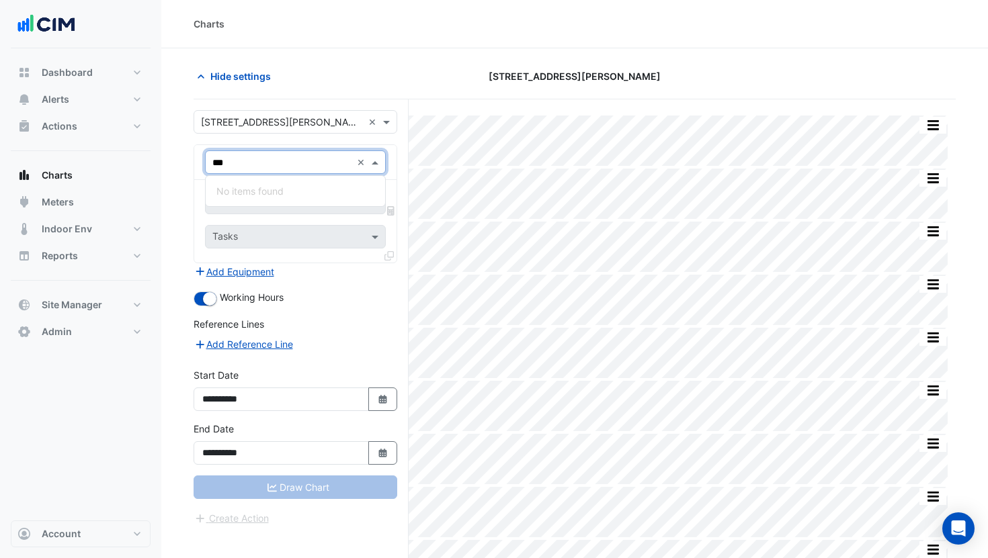
type input "***"
click at [248, 120] on input "text" at bounding box center [282, 123] width 162 height 14
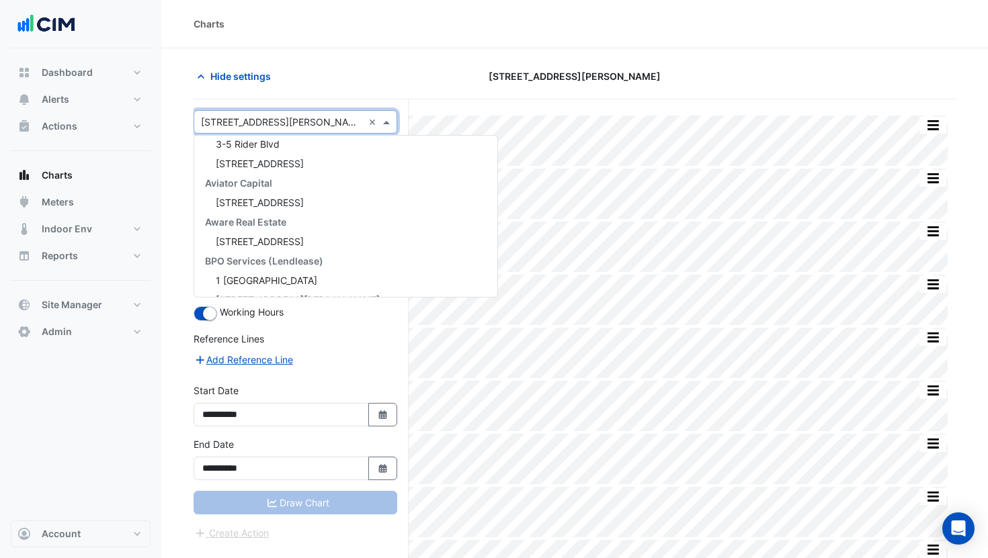
scroll to position [1399, 0]
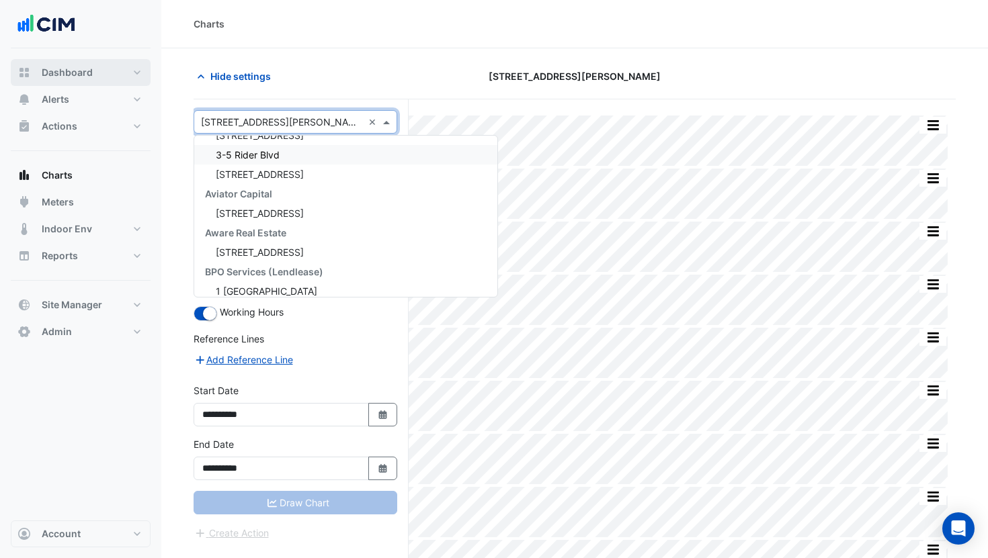
click at [107, 75] on button "Dashboard" at bounding box center [81, 72] width 140 height 27
select select "***"
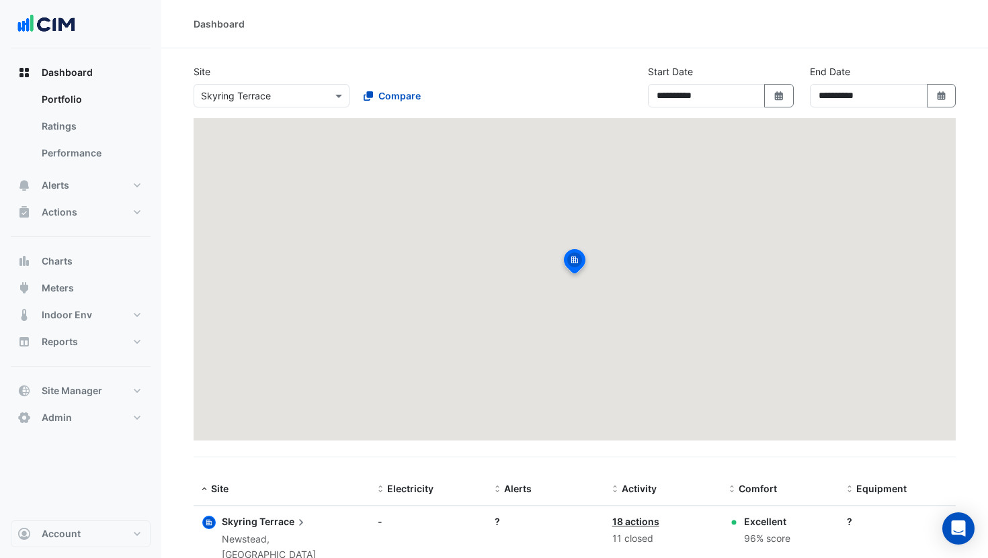
click at [310, 94] on input "text" at bounding box center [258, 96] width 114 height 14
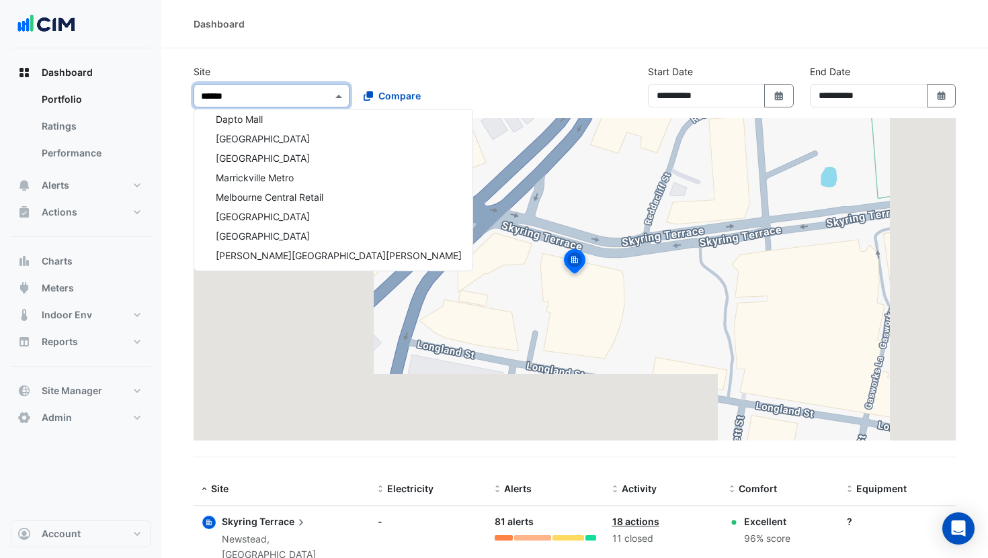
scroll to position [181, 0]
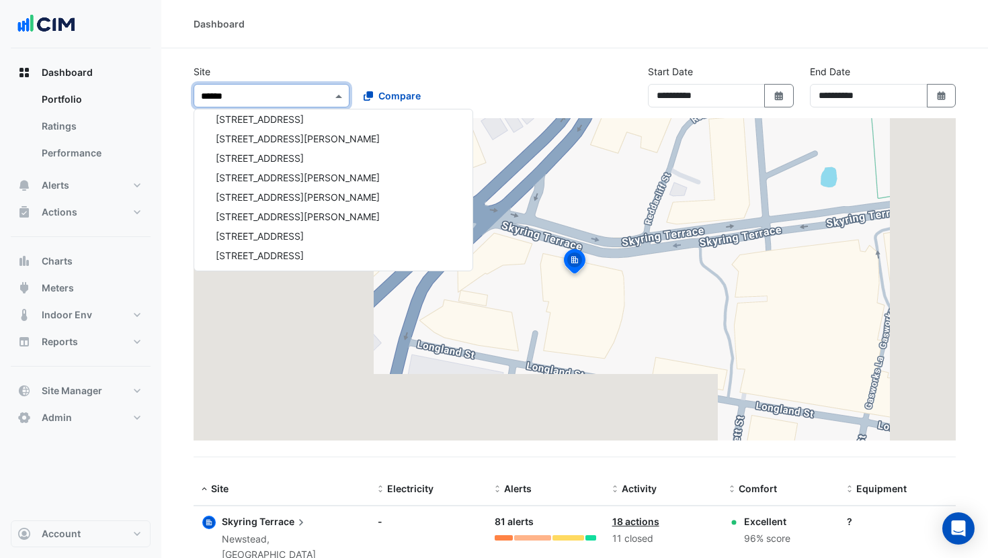
type input "*******"
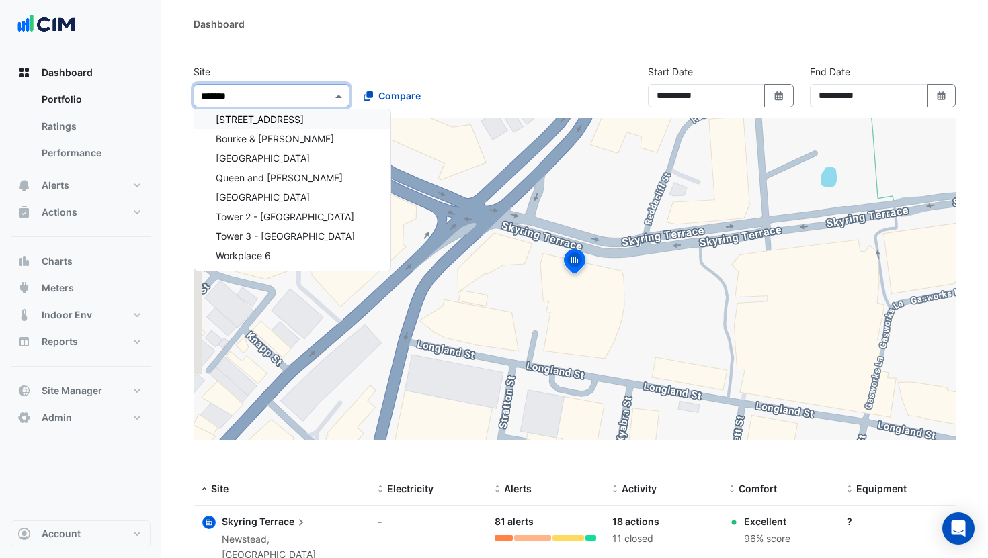
click at [294, 118] on span "800-808 Bourke Street" at bounding box center [260, 119] width 88 height 11
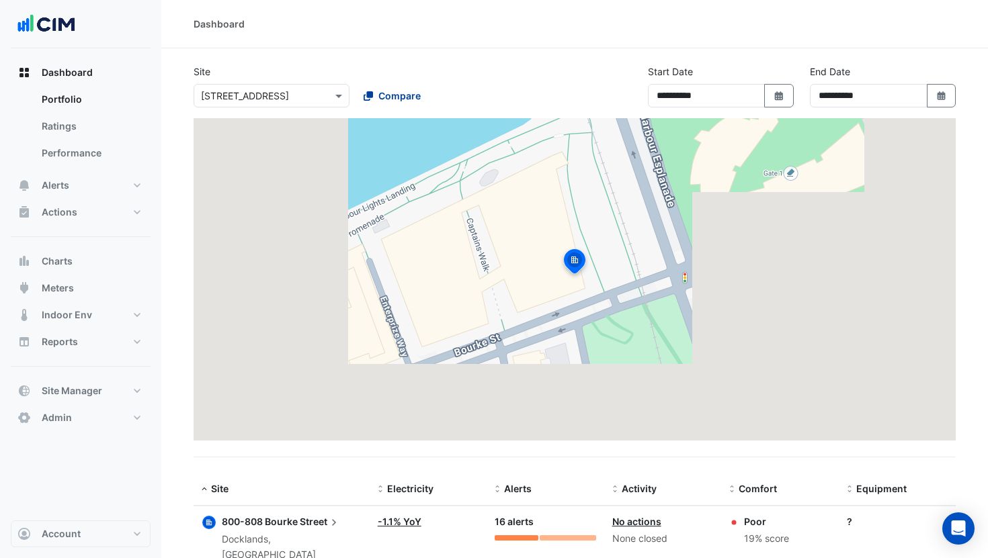
click at [401, 104] on button "Compare" at bounding box center [392, 96] width 75 height 24
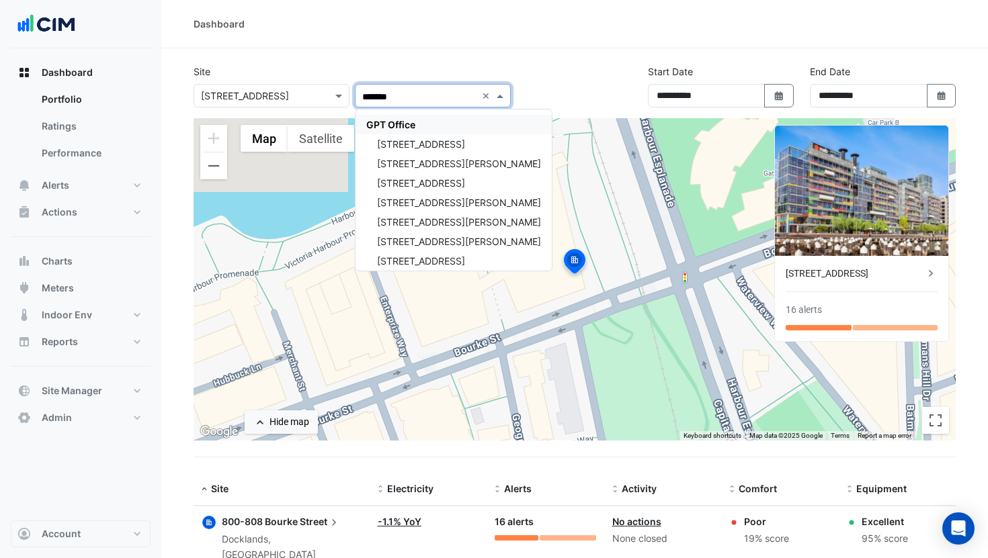
click at [404, 120] on span "GPT Office" at bounding box center [390, 124] width 49 height 11
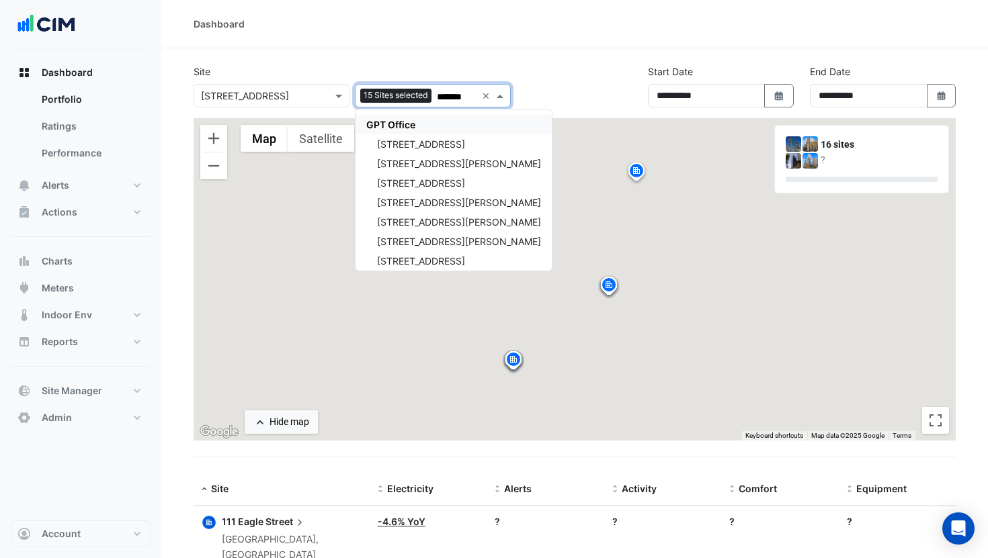
type input "*******"
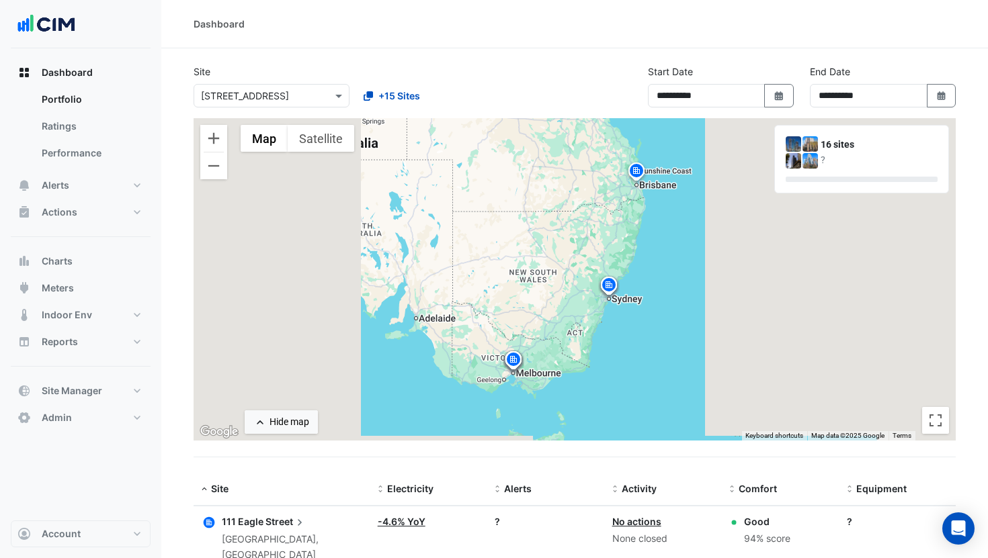
click at [640, 173] on img at bounding box center [635, 173] width 21 height 24
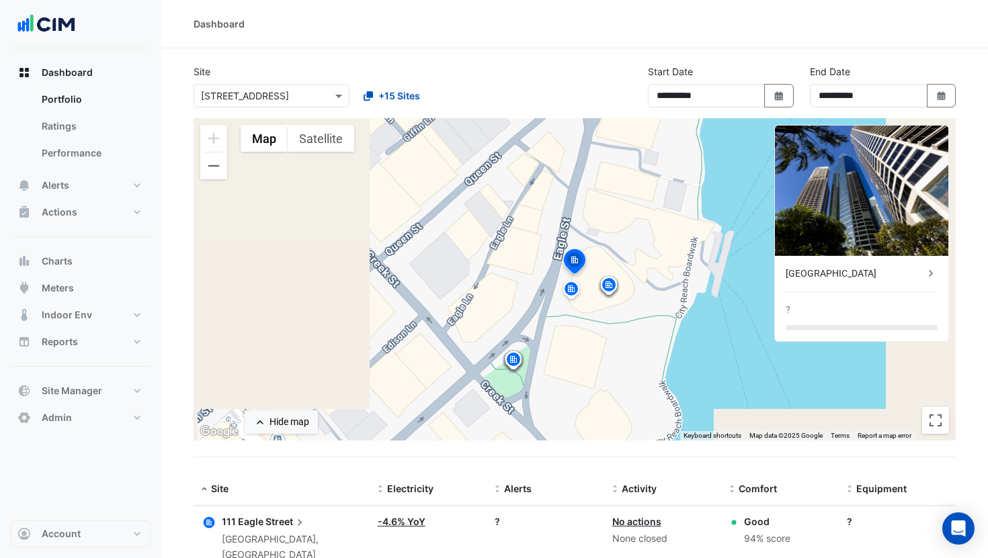
click at [573, 285] on img at bounding box center [570, 291] width 21 height 24
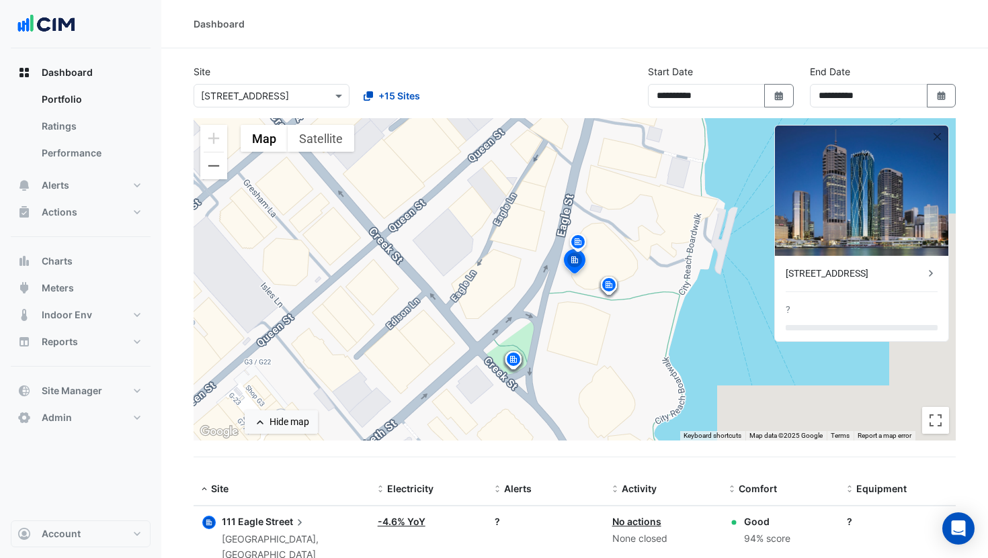
click at [861, 273] on div "111 Eagle Street" at bounding box center [854, 274] width 138 height 14
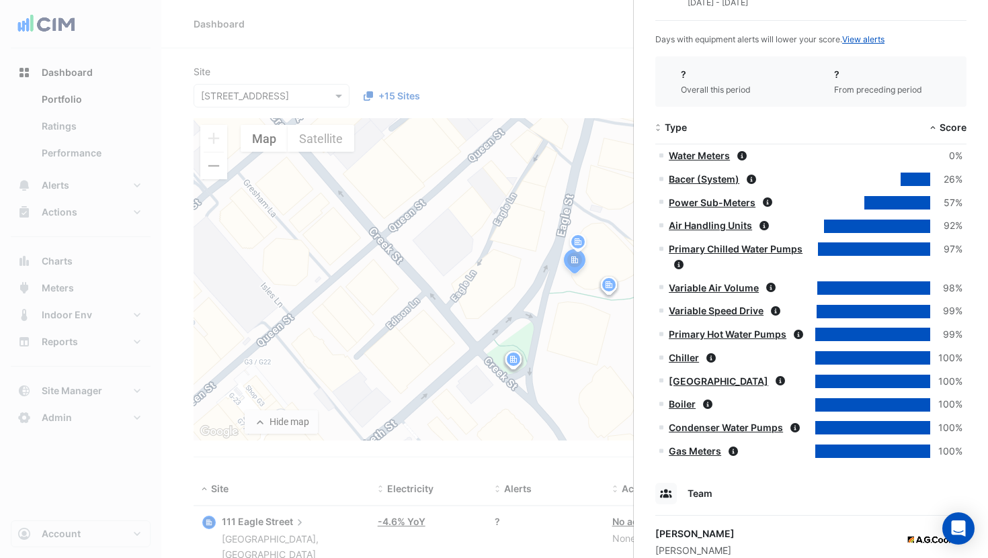
scroll to position [1373, 0]
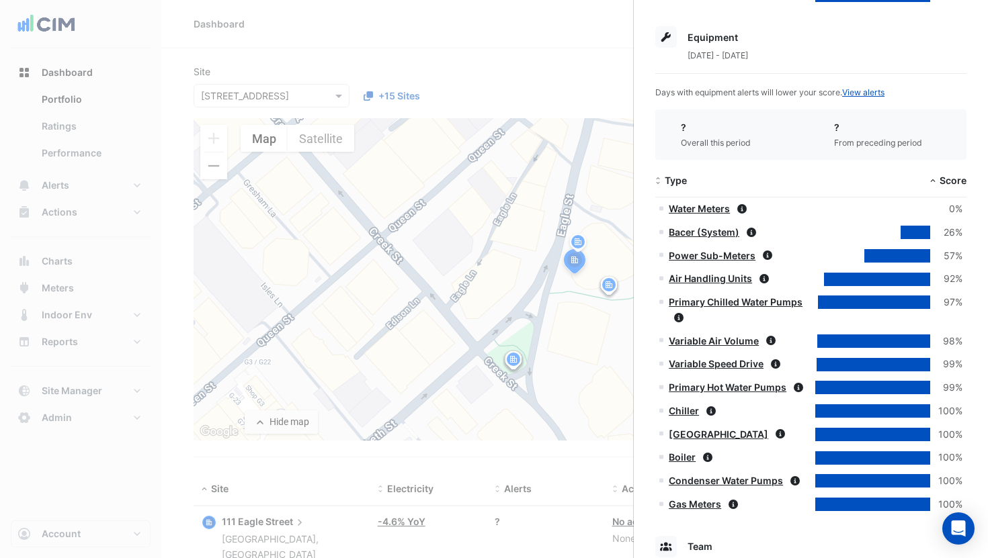
click at [591, 243] on ngb-offcanvas-backdrop at bounding box center [494, 279] width 988 height 558
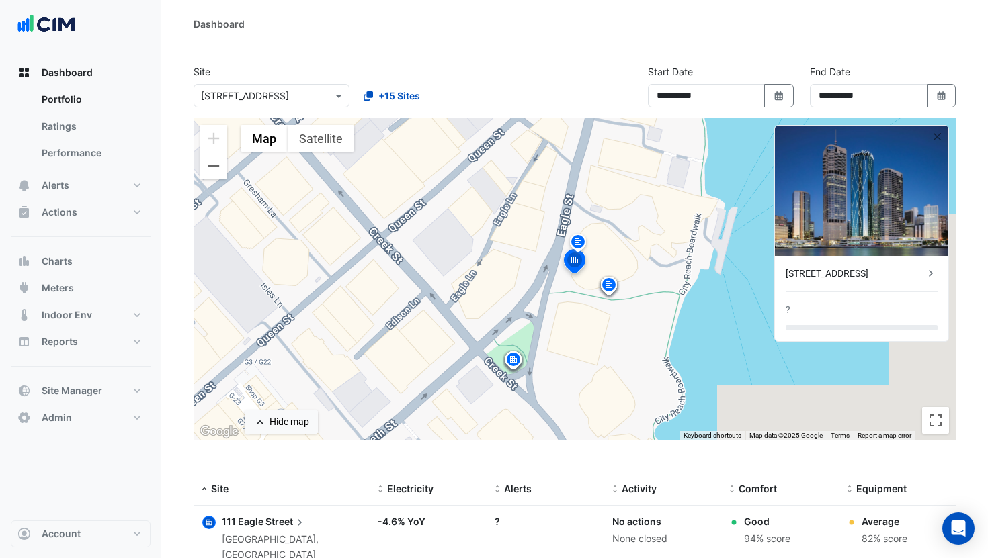
click at [580, 243] on img at bounding box center [577, 244] width 21 height 24
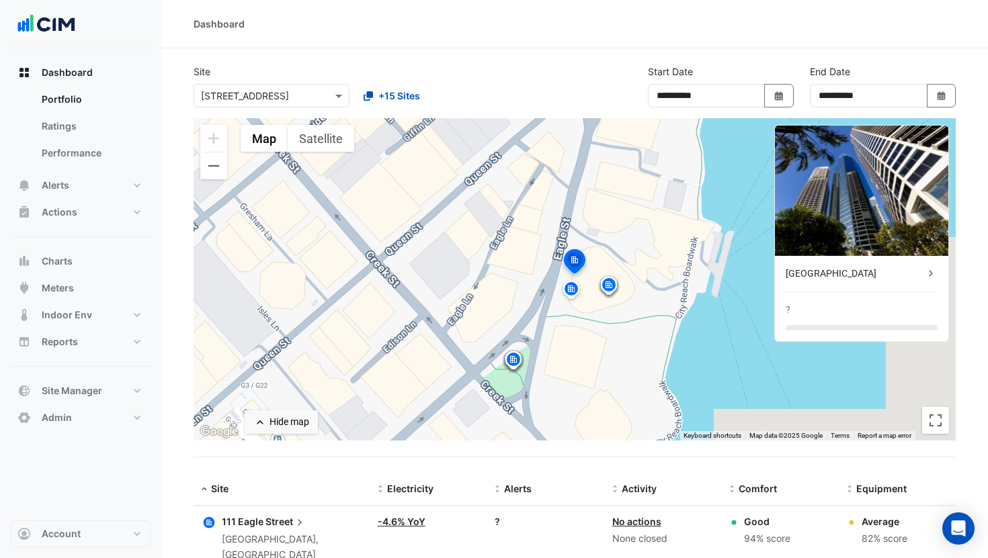
click at [834, 278] on div "Riverside Centre" at bounding box center [854, 274] width 138 height 14
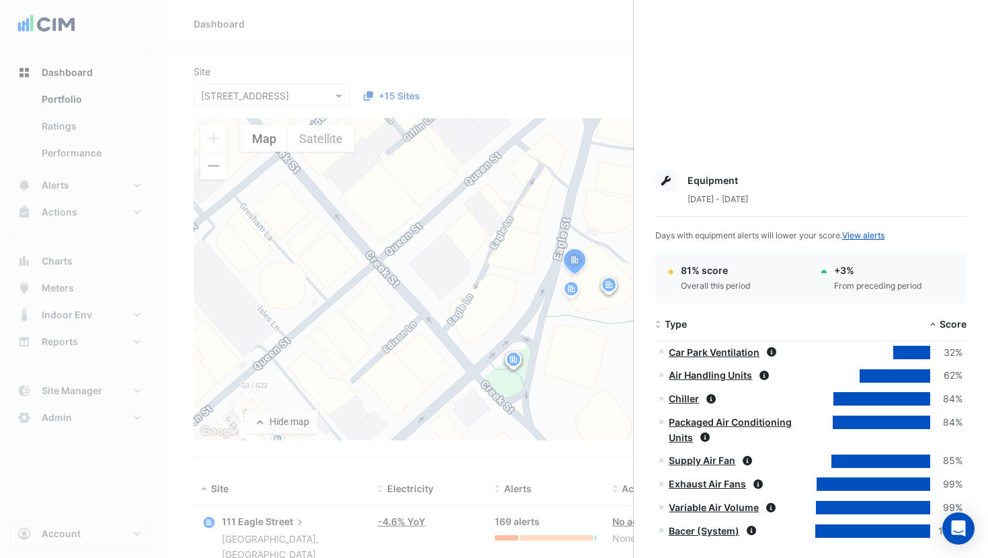
scroll to position [453, 0]
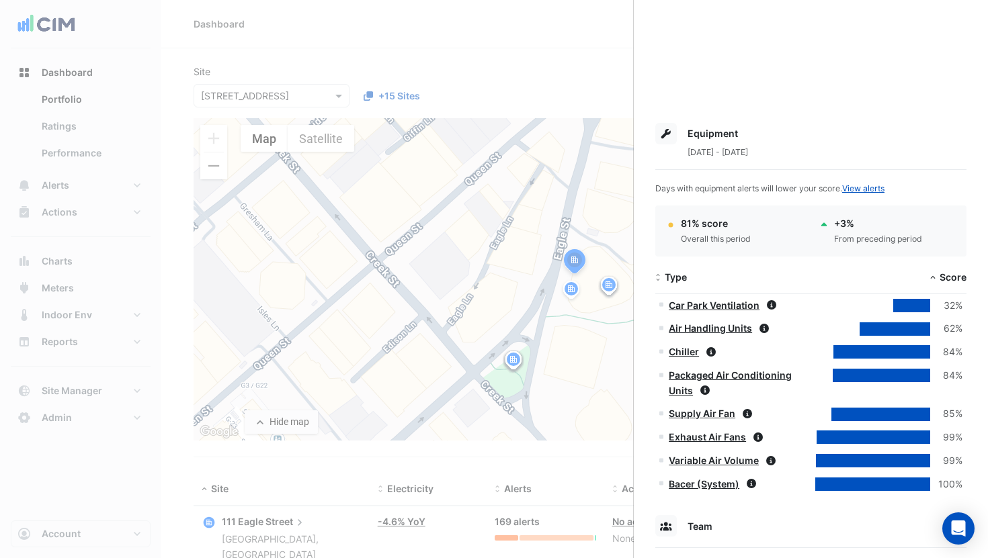
click at [581, 95] on ngb-offcanvas-backdrop at bounding box center [494, 279] width 988 height 558
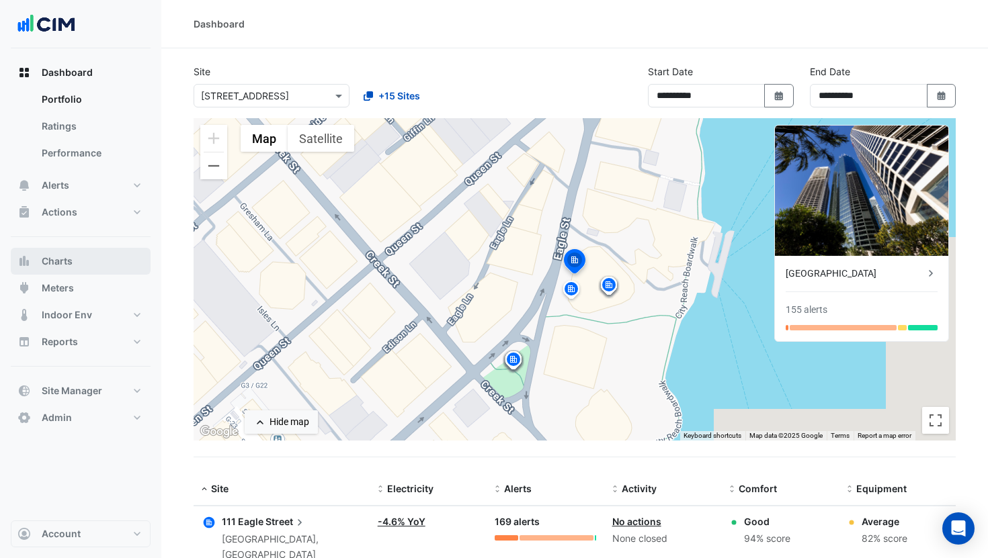
click at [85, 268] on button "Charts" at bounding box center [81, 261] width 140 height 27
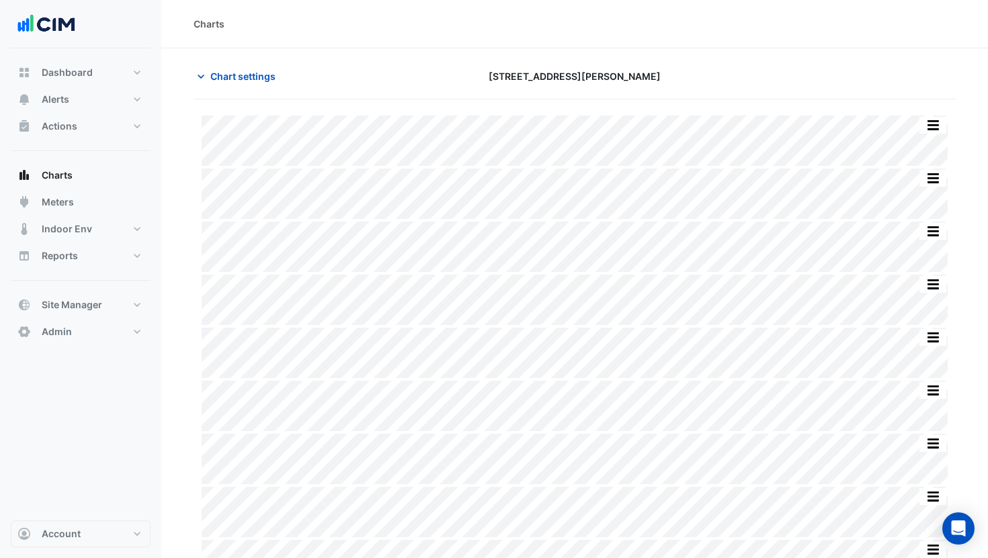
click at [218, 85] on button "Chart settings" at bounding box center [238, 76] width 91 height 24
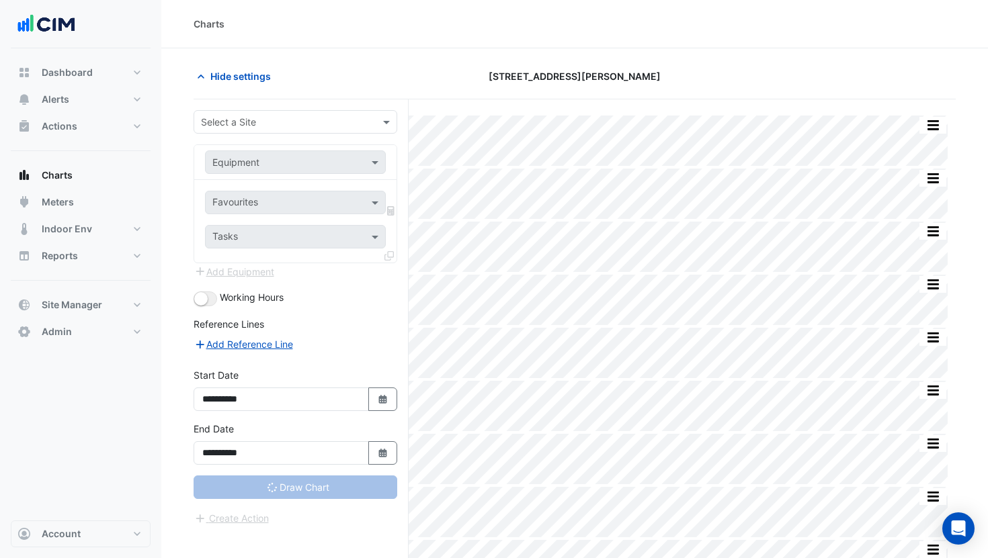
click at [235, 123] on input "text" at bounding box center [282, 123] width 162 height 14
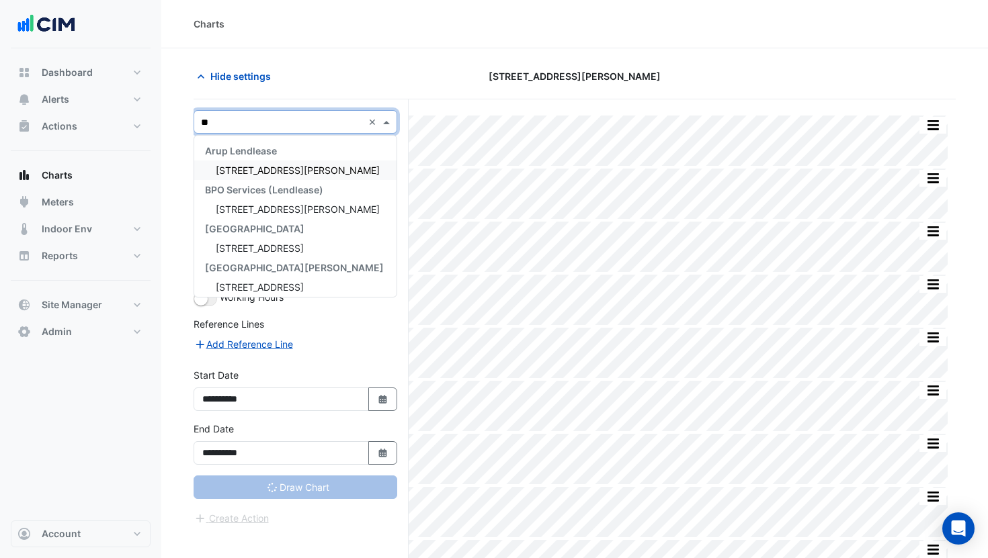
type input "***"
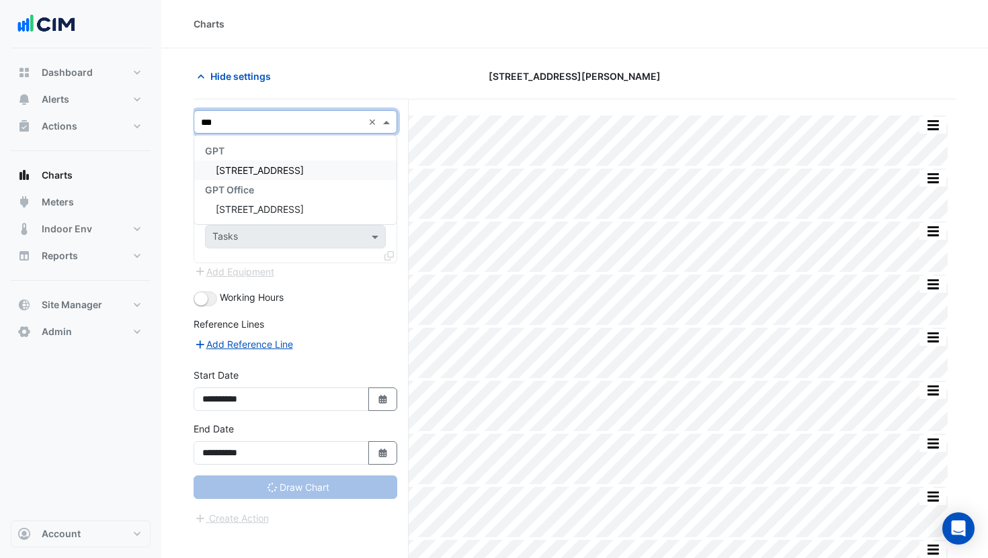
click at [247, 175] on span "800-808 Bourke Street" at bounding box center [260, 170] width 88 height 11
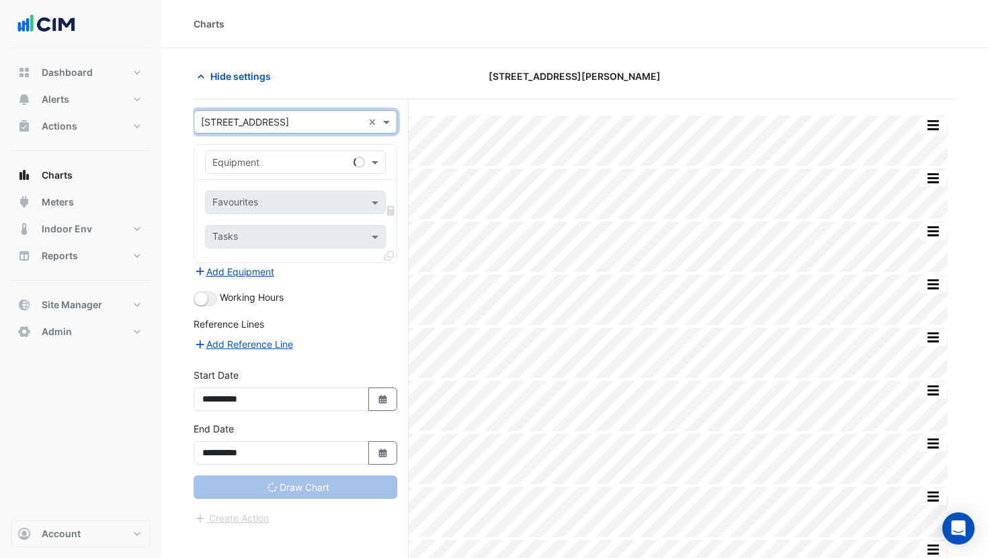
click at [263, 163] on input "text" at bounding box center [281, 163] width 139 height 14
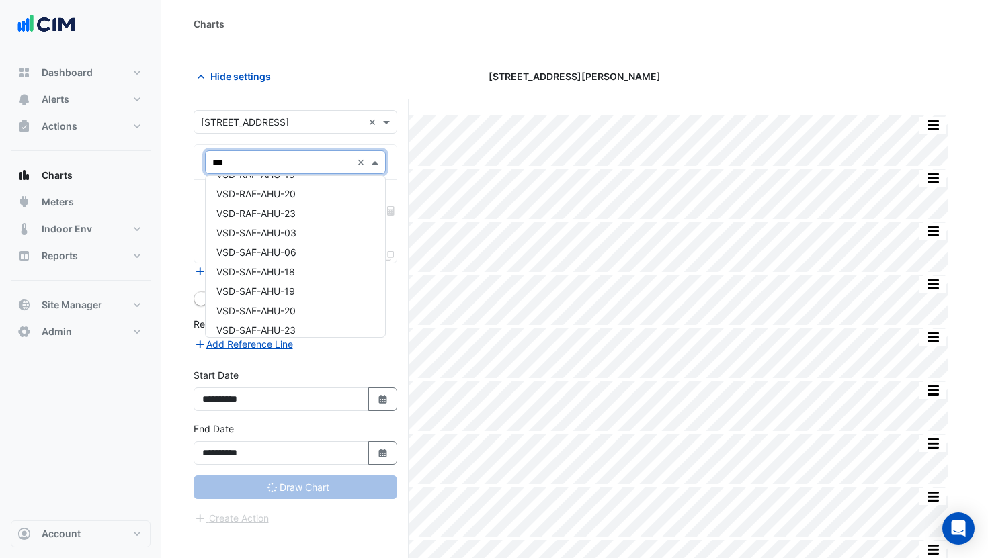
scroll to position [1525, 0]
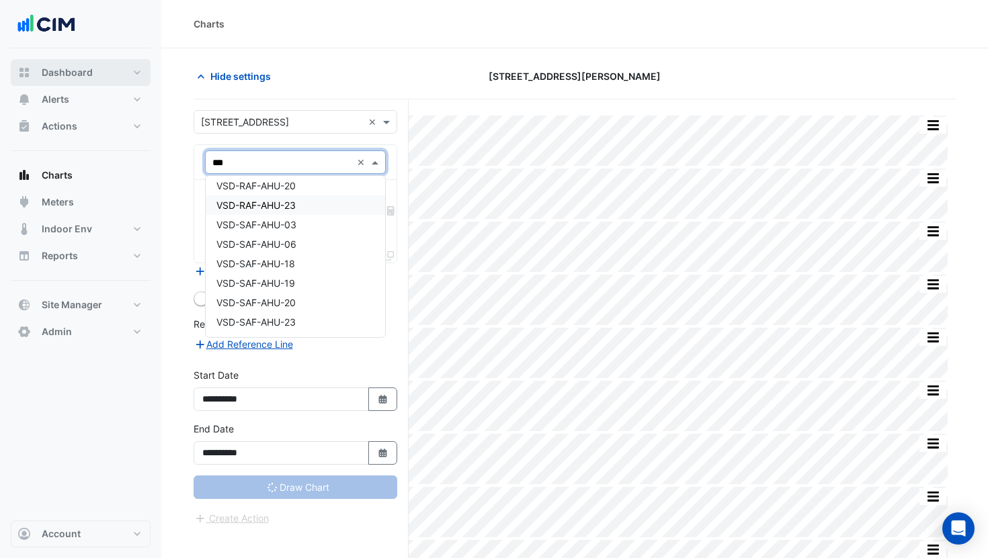
type input "***"
click at [90, 73] on span "Dashboard" at bounding box center [67, 72] width 51 height 13
select select "***"
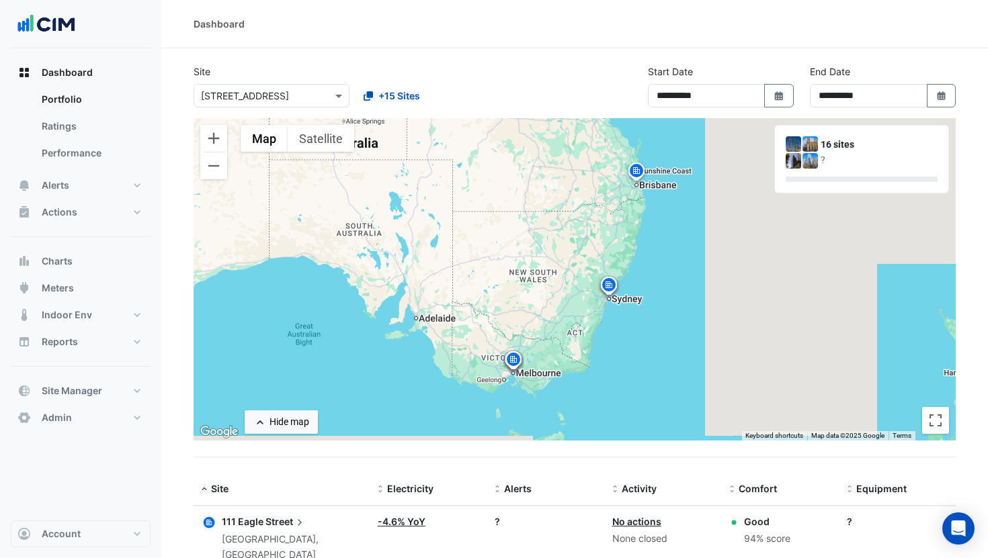
click at [323, 95] on div at bounding box center [271, 95] width 155 height 15
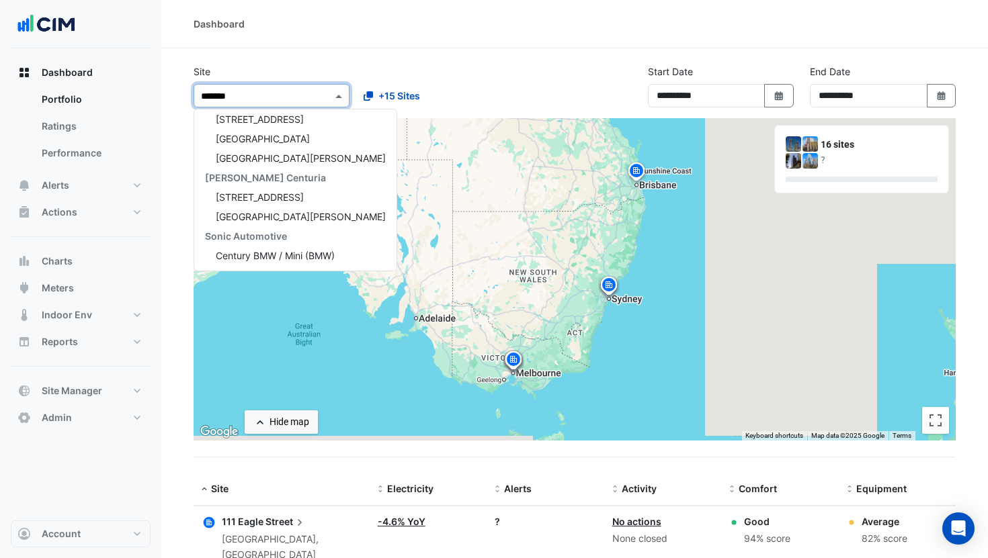
scroll to position [142, 0]
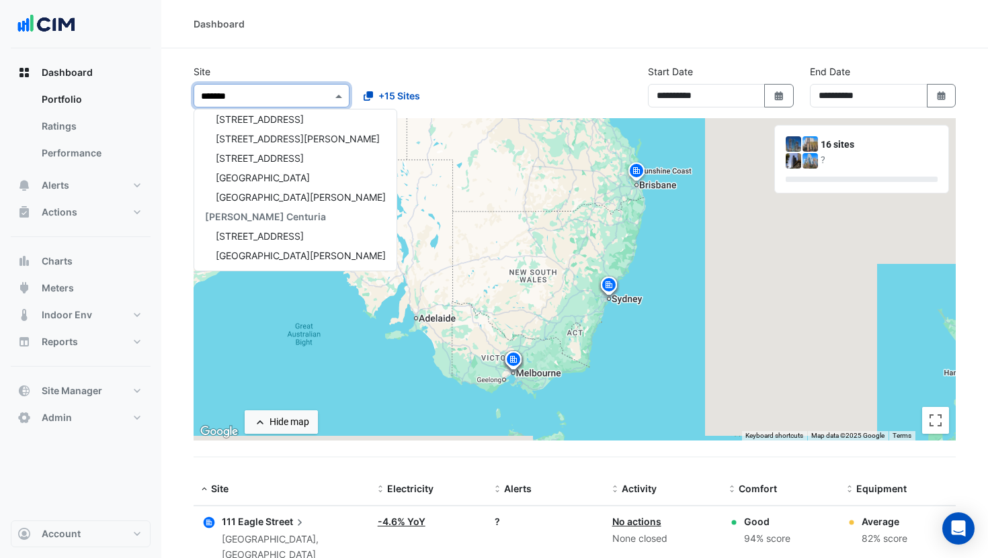
type input "********"
click at [288, 142] on span "45 Francis Street" at bounding box center [298, 138] width 164 height 11
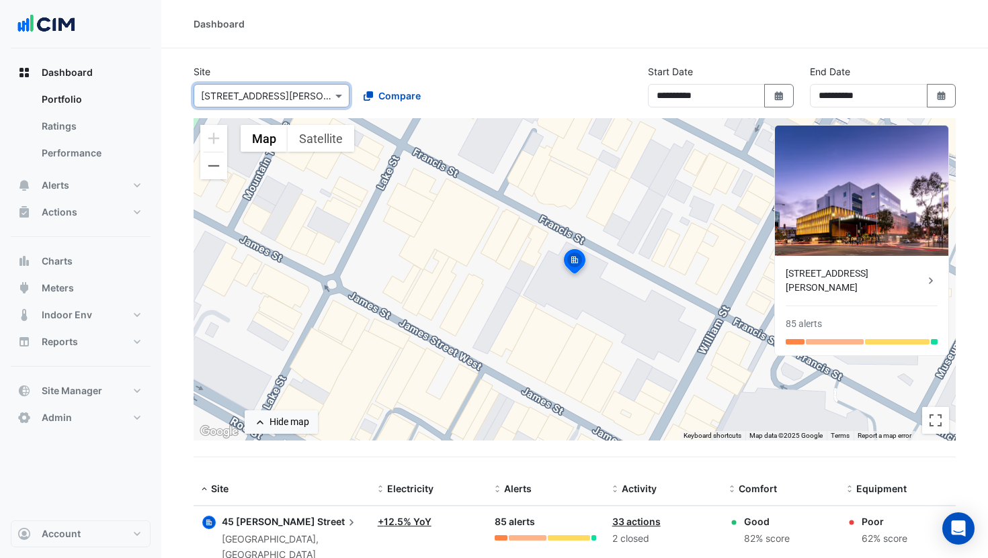
click at [329, 95] on div at bounding box center [271, 95] width 155 height 15
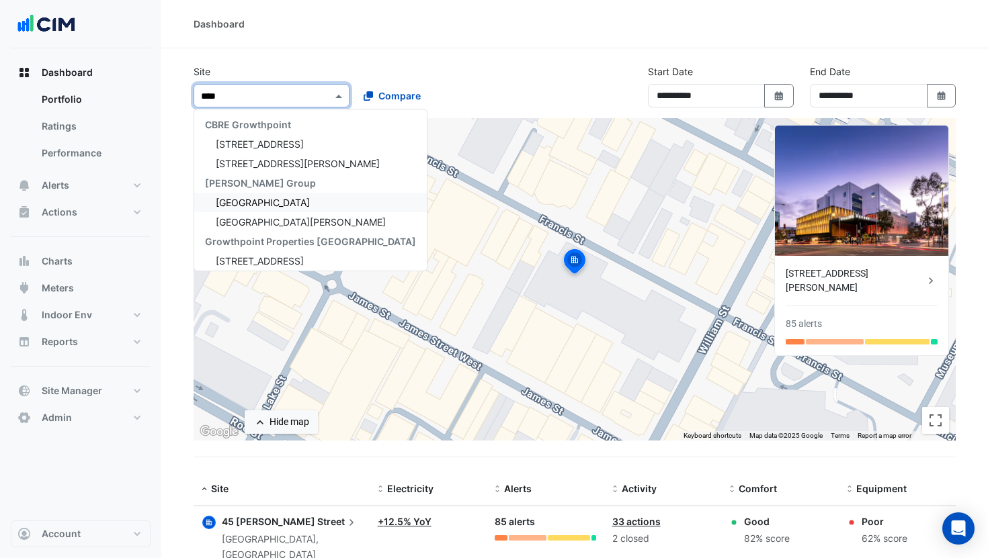
type input "*****"
click at [286, 204] on span "15 Green Square Close" at bounding box center [260, 202] width 88 height 11
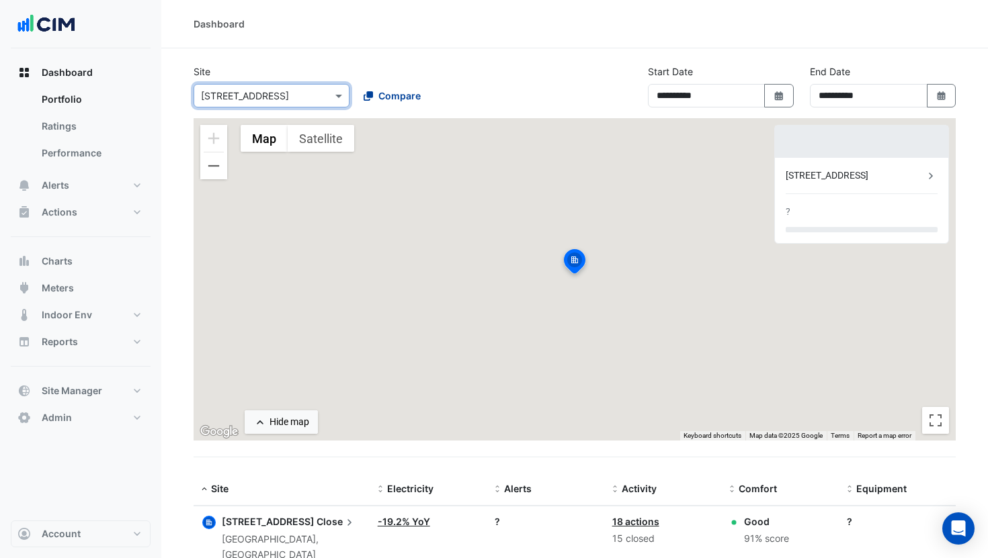
click at [388, 101] on span "Compare" at bounding box center [399, 96] width 42 height 14
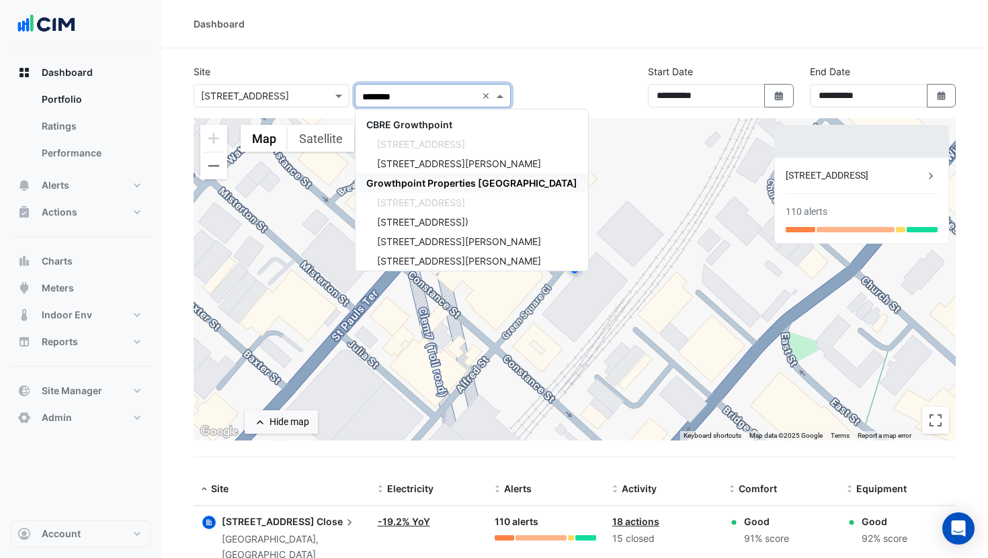
click at [419, 181] on span "Growthpoint Properties Australia" at bounding box center [471, 182] width 211 height 11
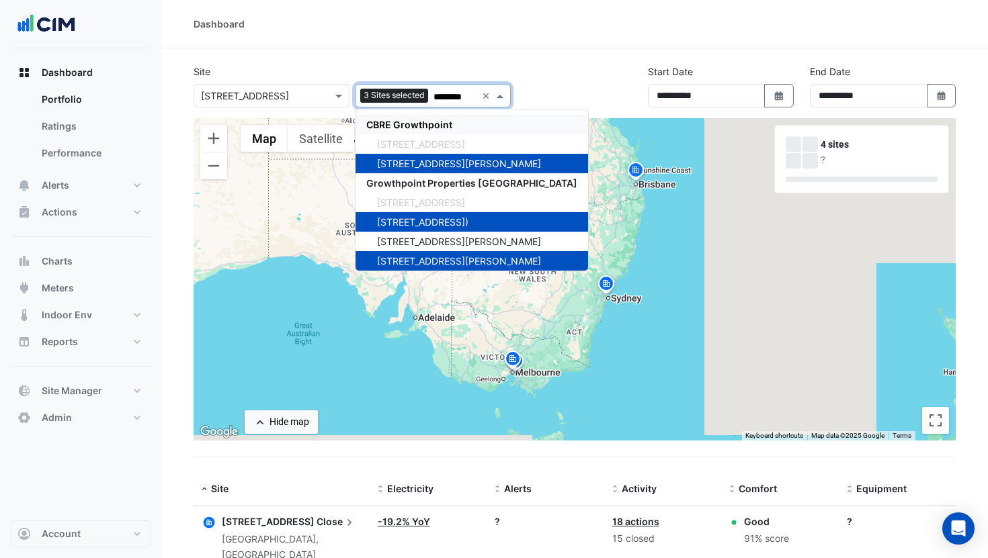
type input "********"
click at [447, 47] on div "Dashboard" at bounding box center [574, 24] width 826 height 48
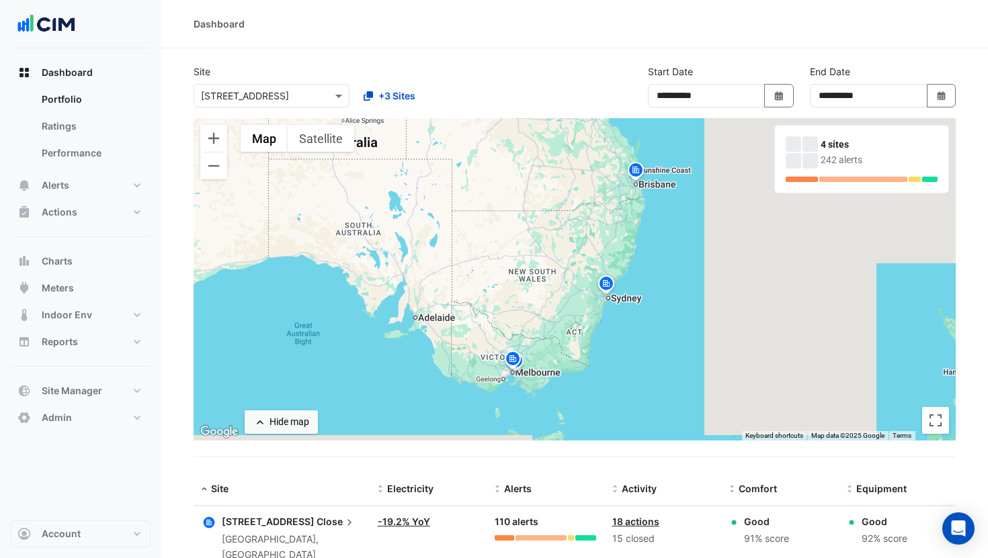
click at [637, 171] on img at bounding box center [635, 173] width 21 height 24
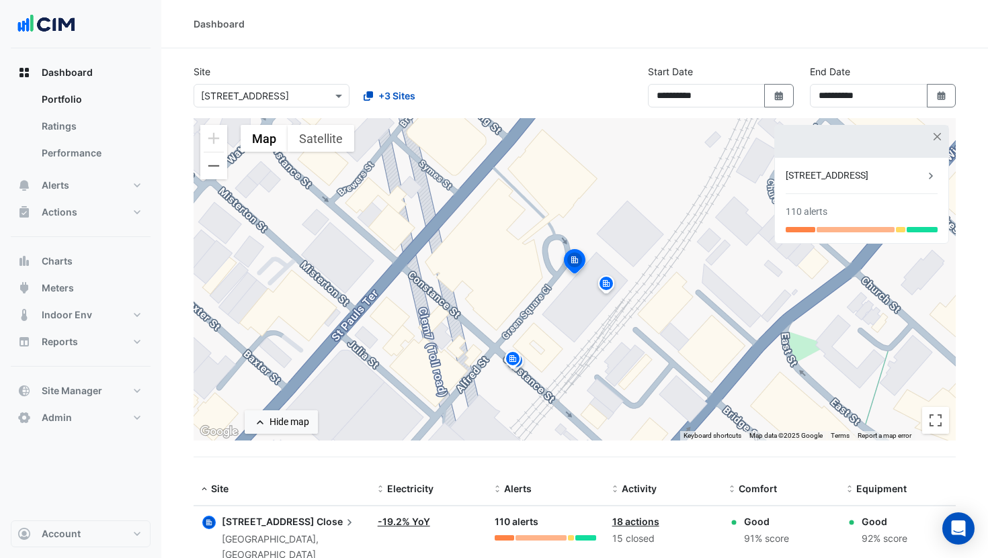
click at [884, 172] on div "15 Green Square Close" at bounding box center [854, 176] width 138 height 14
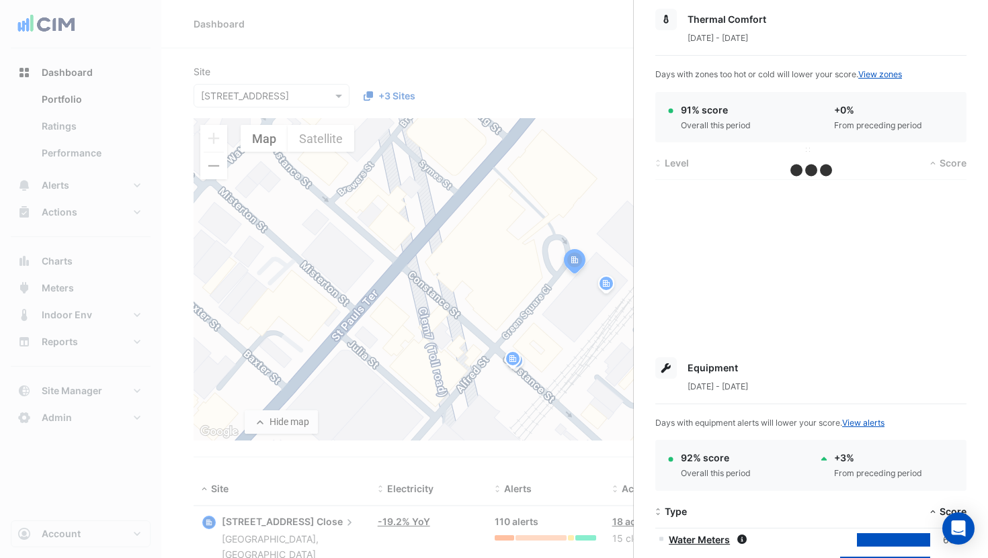
scroll to position [552, 0]
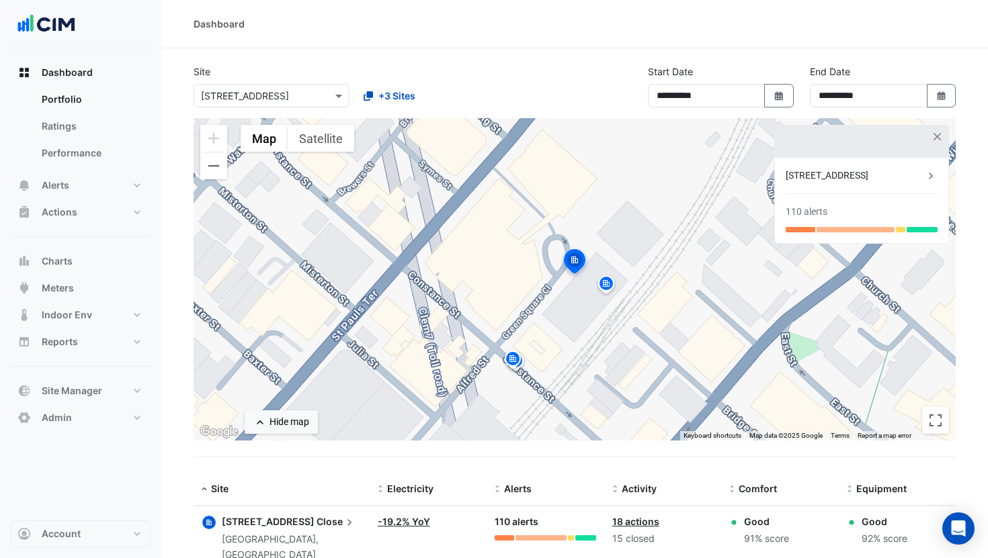
click at [71, 126] on ngb-offcanvas-backdrop at bounding box center [494, 279] width 988 height 558
click at [56, 126] on link "Ratings" at bounding box center [91, 126] width 120 height 27
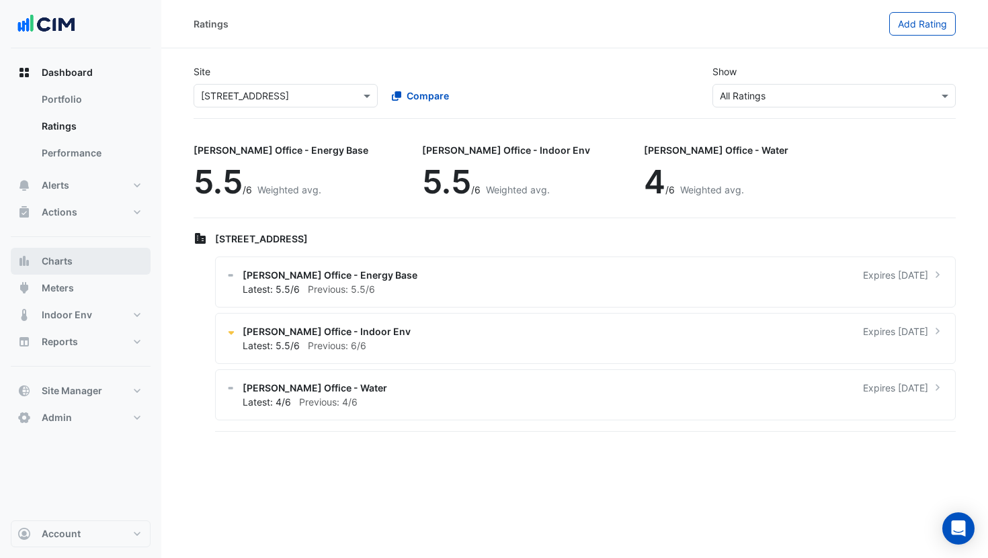
click at [79, 257] on button "Charts" at bounding box center [81, 261] width 140 height 27
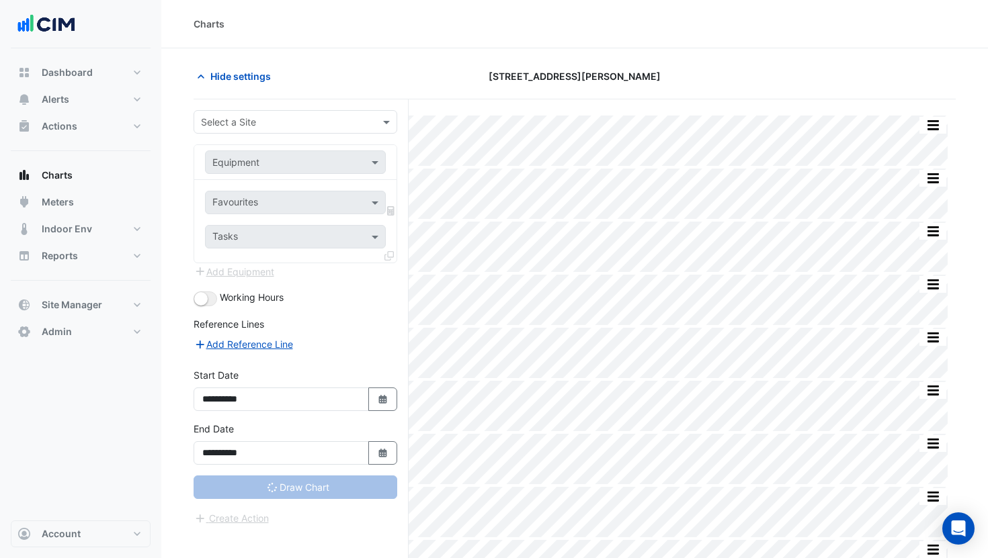
click at [255, 121] on input "text" at bounding box center [282, 123] width 162 height 14
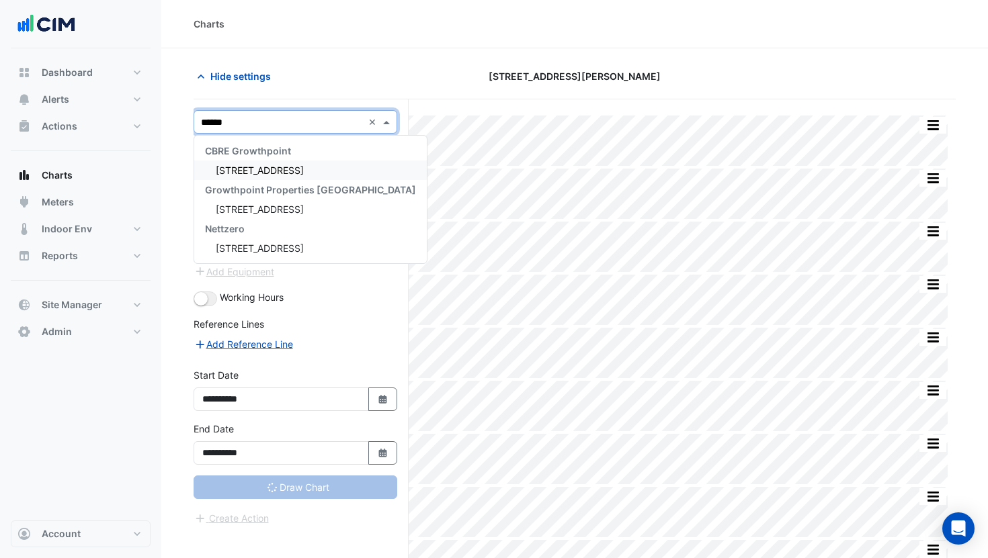
type input "*******"
click at [257, 167] on span "15 Green Square Close" at bounding box center [260, 170] width 88 height 11
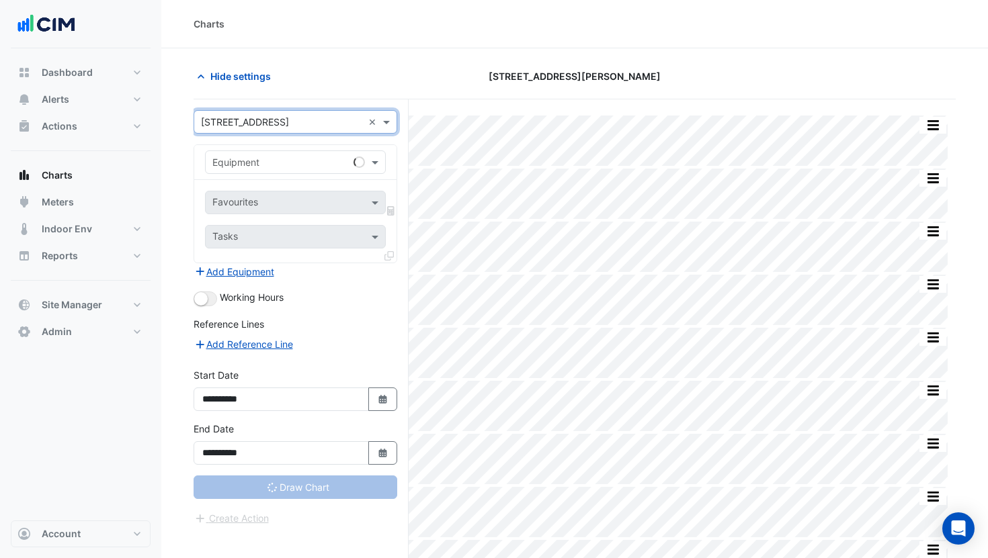
click at [271, 168] on input "text" at bounding box center [281, 163] width 139 height 14
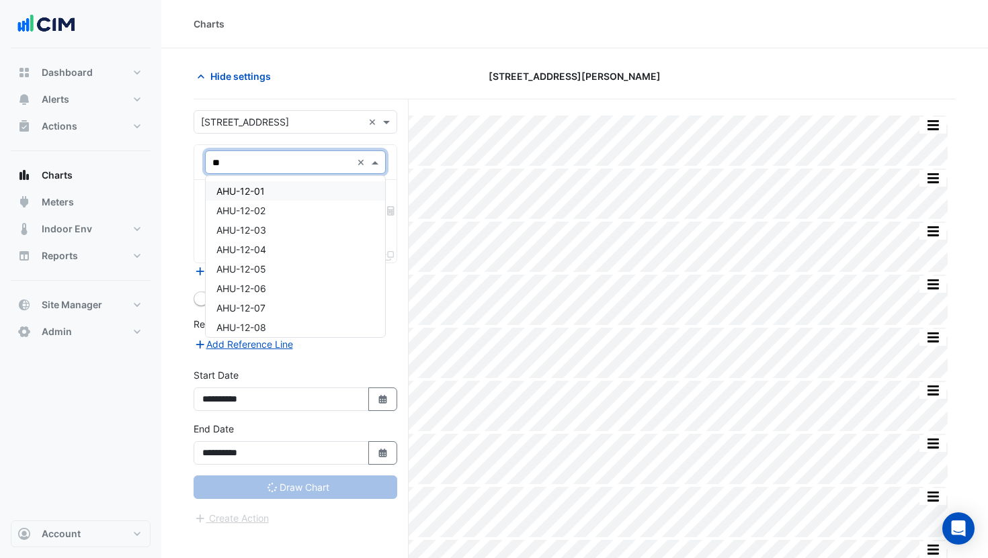
type input "***"
click at [256, 196] on span "AHU-12-01" at bounding box center [240, 190] width 48 height 11
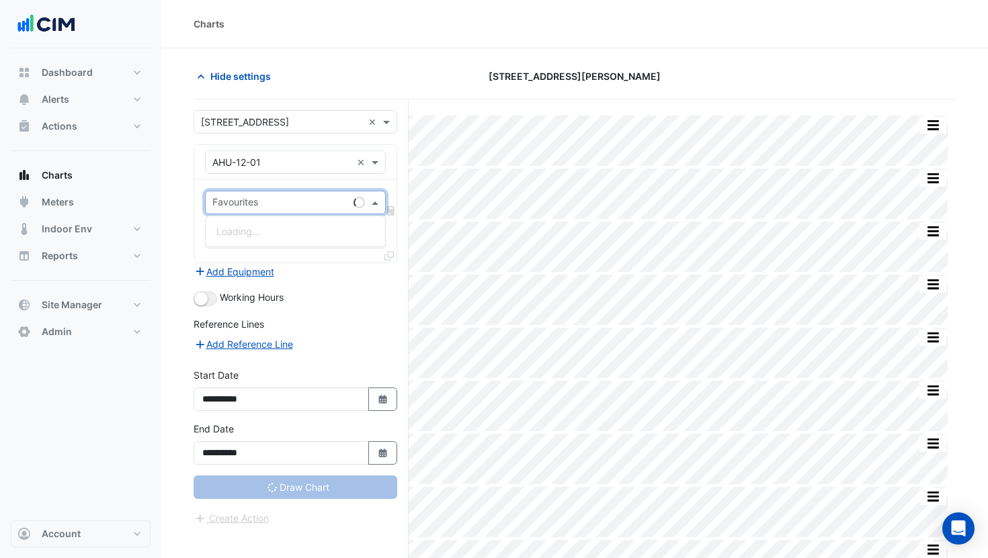
click at [294, 204] on input "text" at bounding box center [280, 204] width 136 height 14
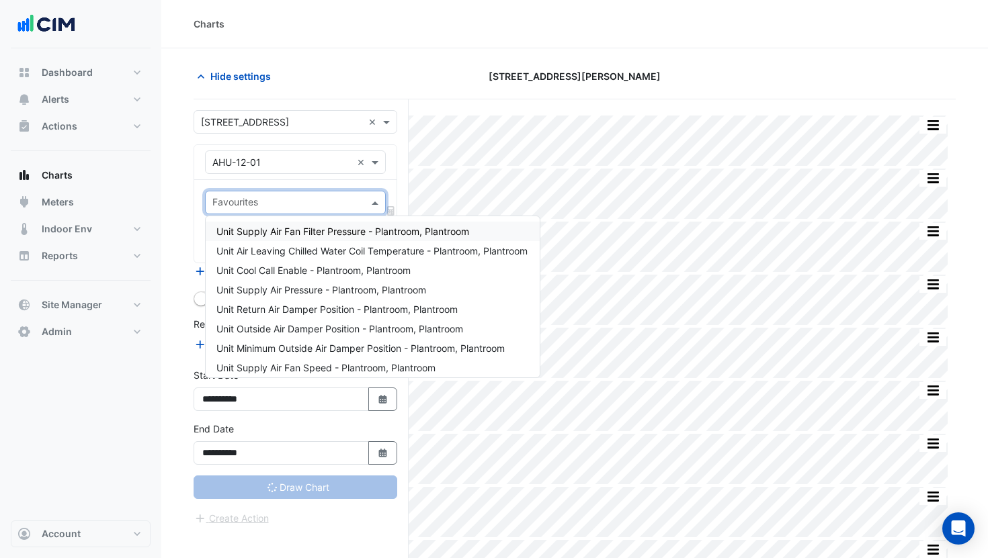
type input "*"
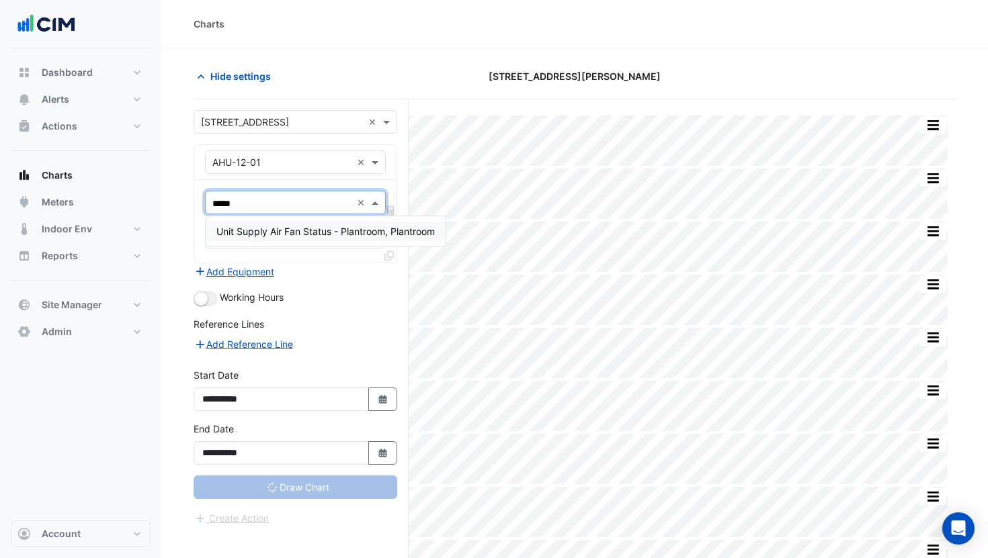
type input "******"
click at [322, 232] on span "Unit Supply Air Fan Status - Plantroom, Plantroom" at bounding box center [325, 231] width 218 height 11
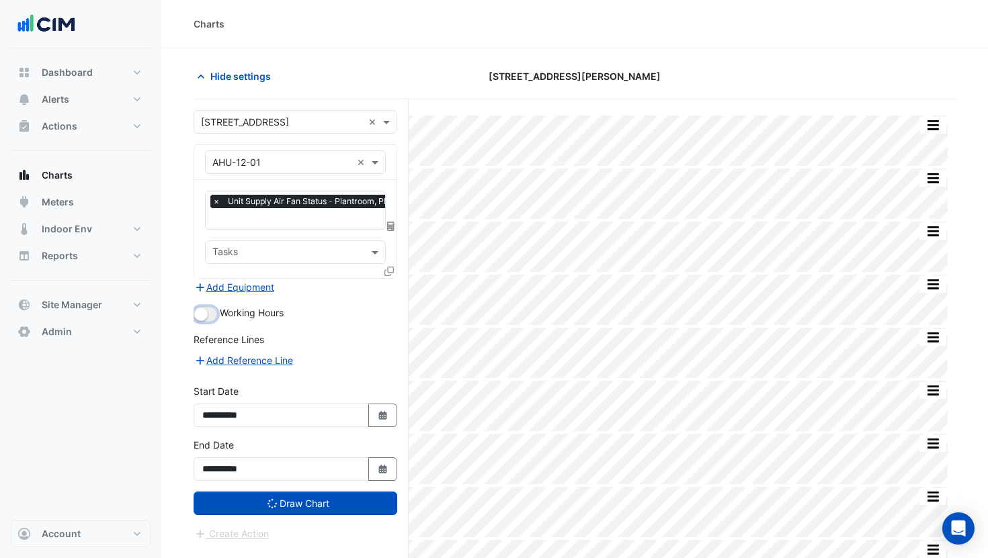
click at [208, 318] on button "button" at bounding box center [205, 314] width 24 height 15
click at [390, 270] on icon at bounding box center [388, 271] width 9 height 9
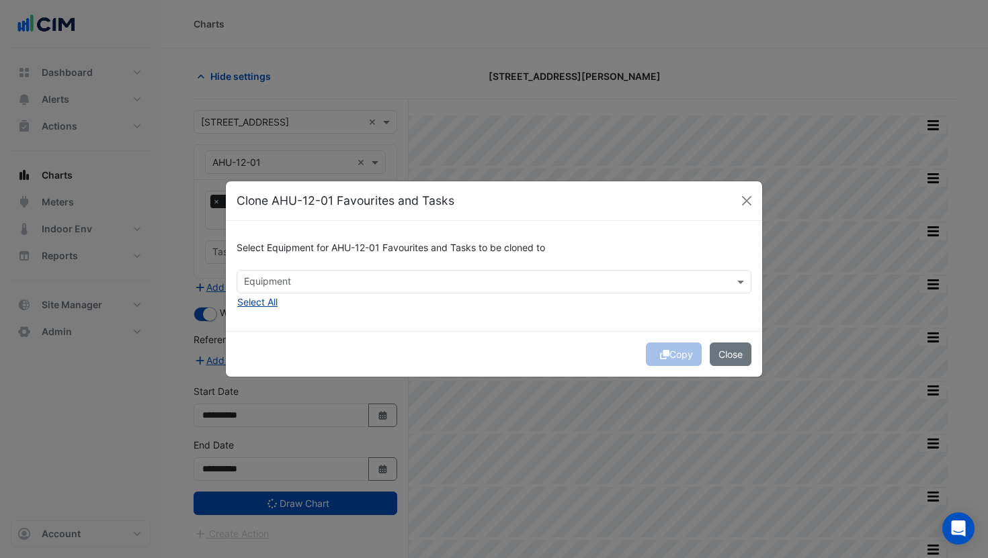
click at [269, 304] on button "Select All" at bounding box center [257, 301] width 42 height 15
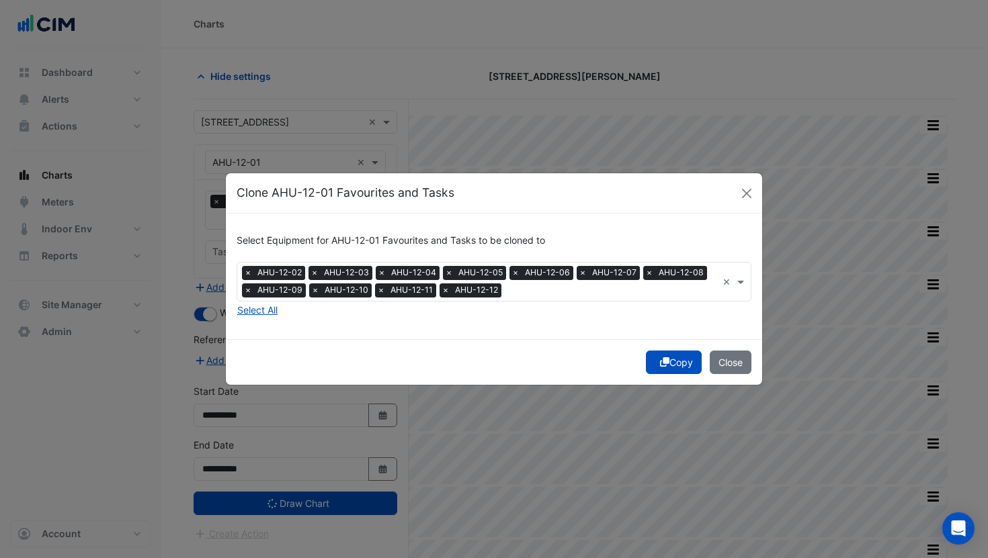
click at [660, 366] on fa-icon "submit" at bounding box center [664, 362] width 9 height 11
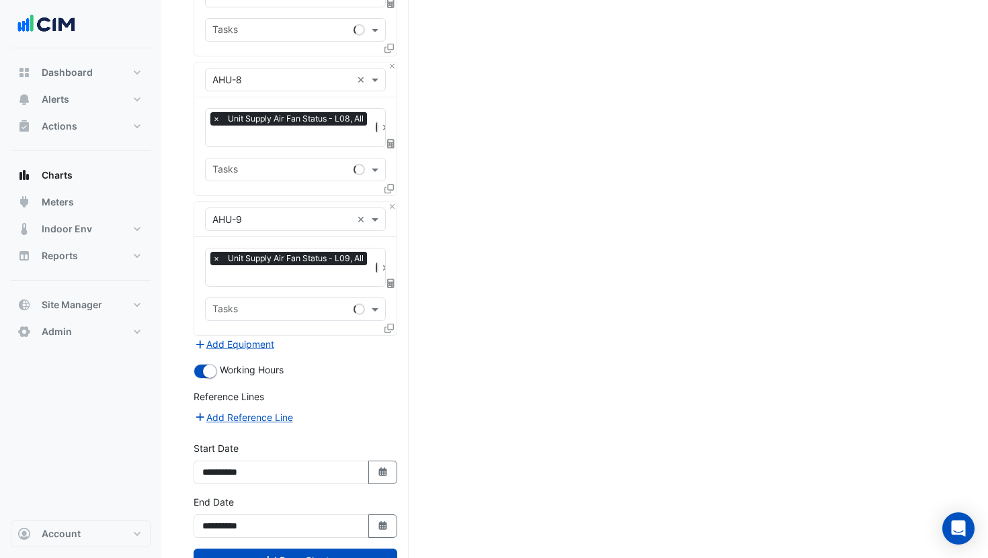
scroll to position [2904, 0]
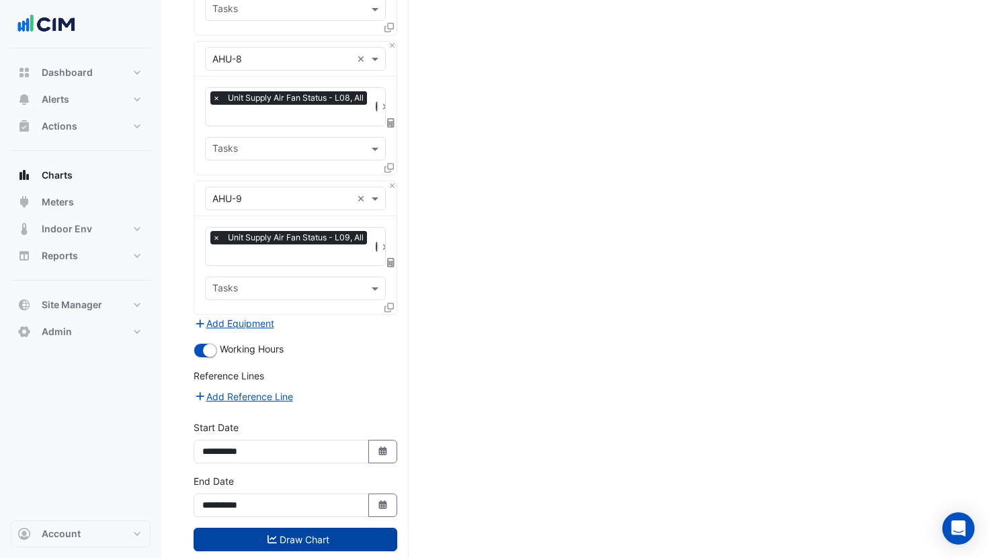
click at [277, 528] on button "Draw Chart" at bounding box center [295, 540] width 204 height 24
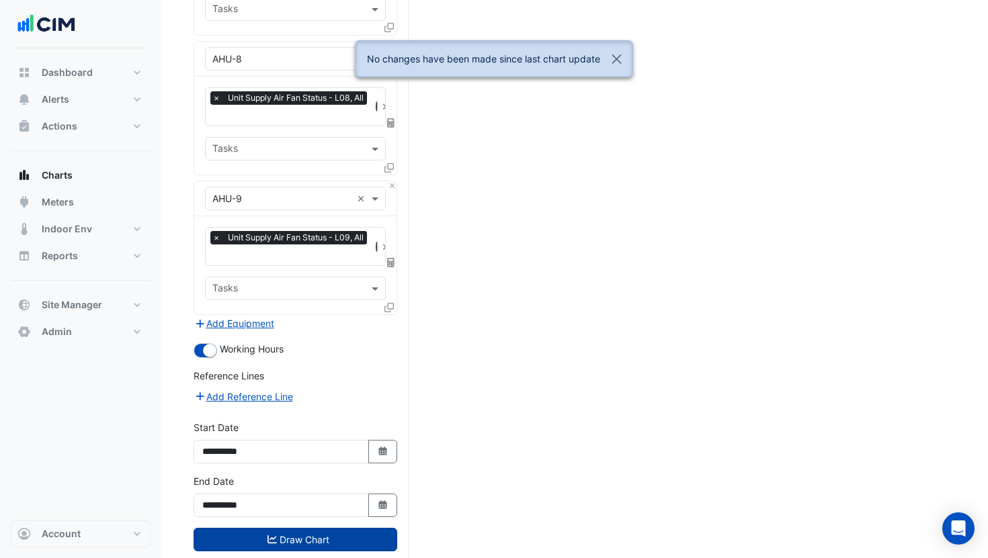
click at [286, 528] on button "Draw Chart" at bounding box center [295, 540] width 204 height 24
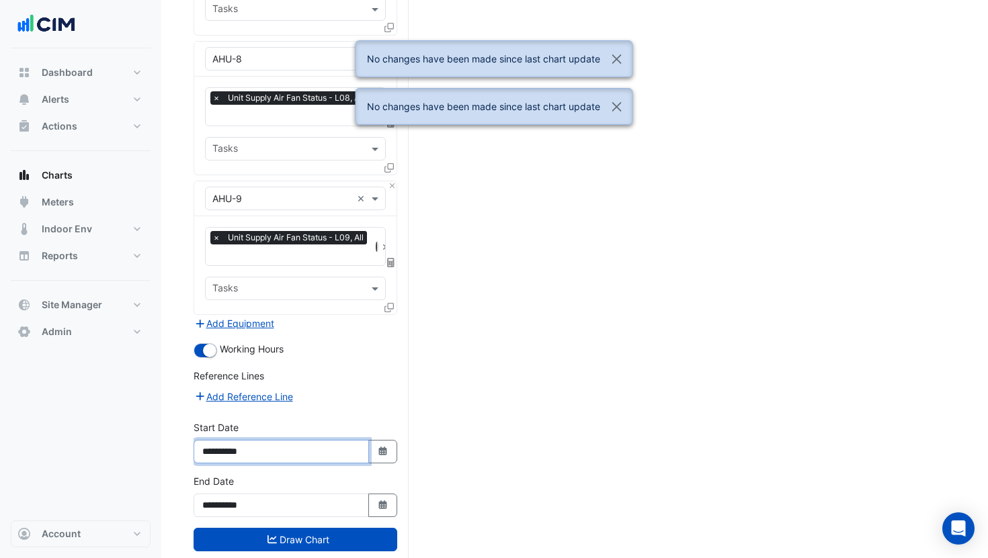
click at [264, 440] on input "**********" at bounding box center [280, 452] width 175 height 24
type input "**********"
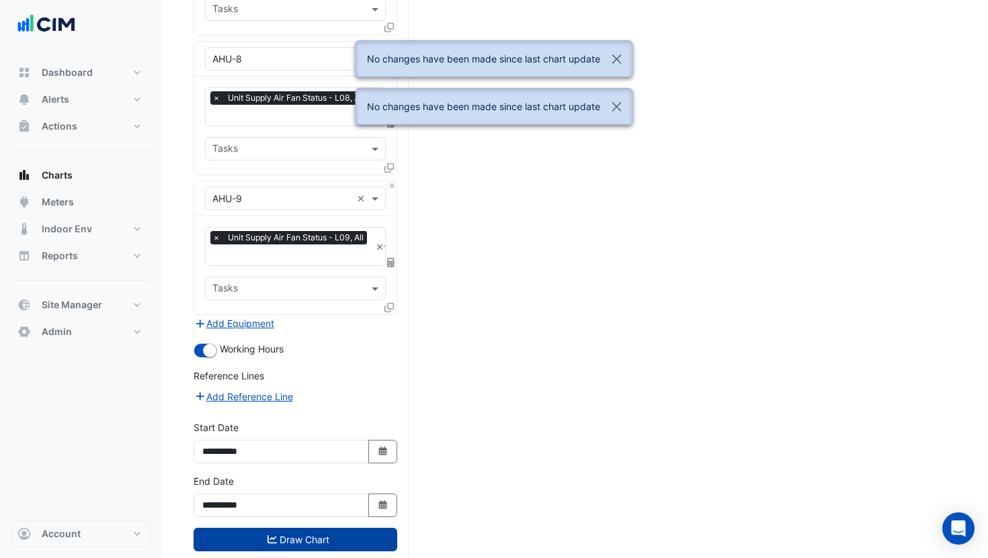
click at [314, 528] on button "Draw Chart" at bounding box center [295, 540] width 204 height 24
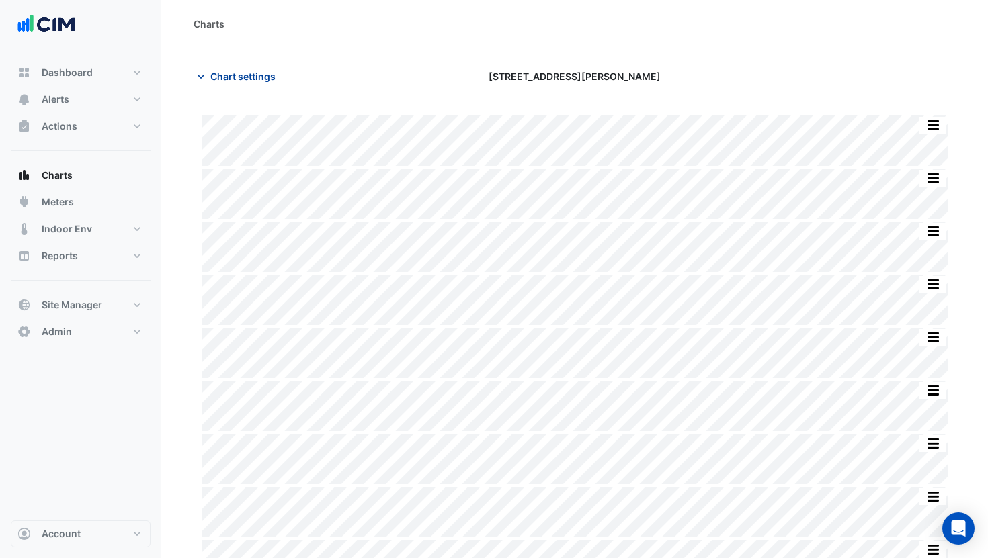
click at [213, 77] on span "Chart settings" at bounding box center [242, 76] width 65 height 14
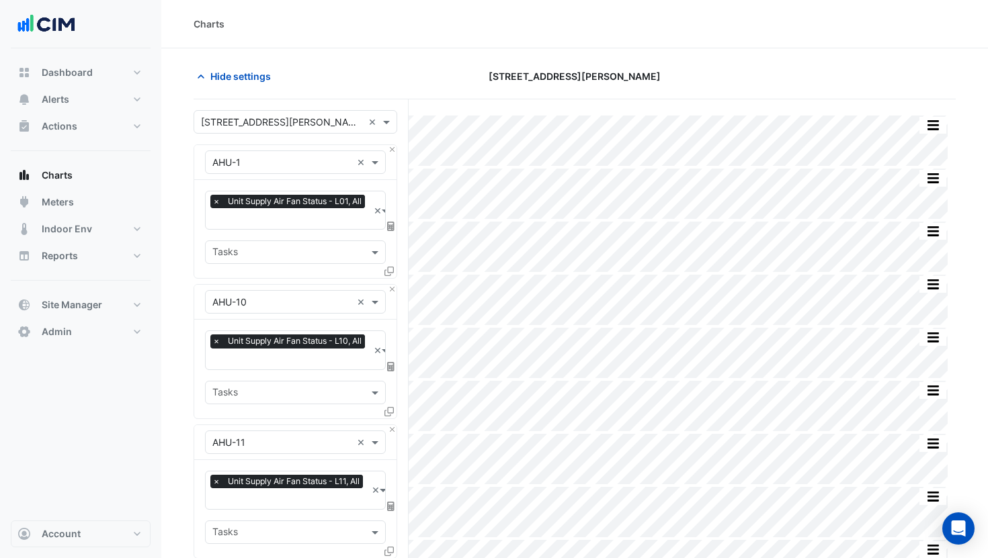
click at [235, 118] on input "text" at bounding box center [282, 123] width 162 height 14
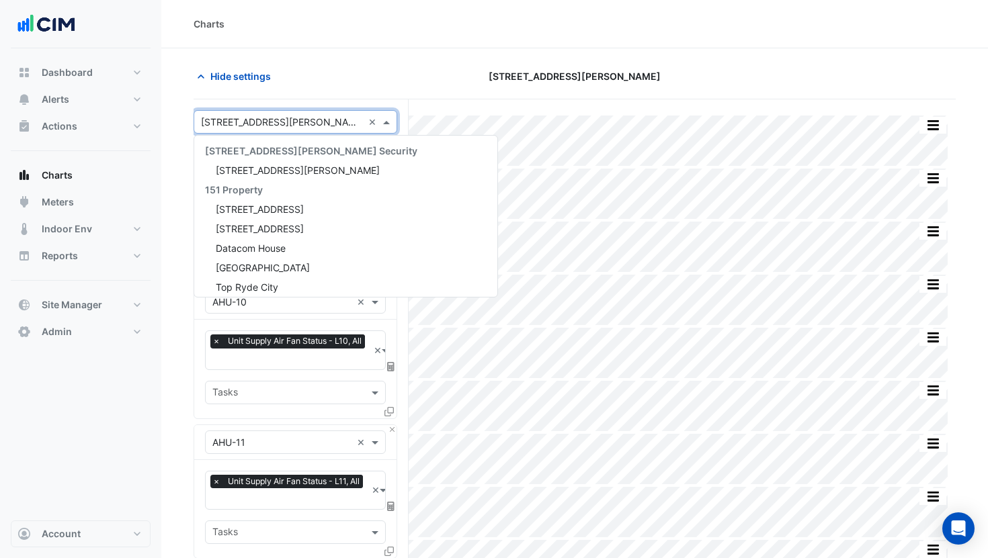
scroll to position [2499, 0]
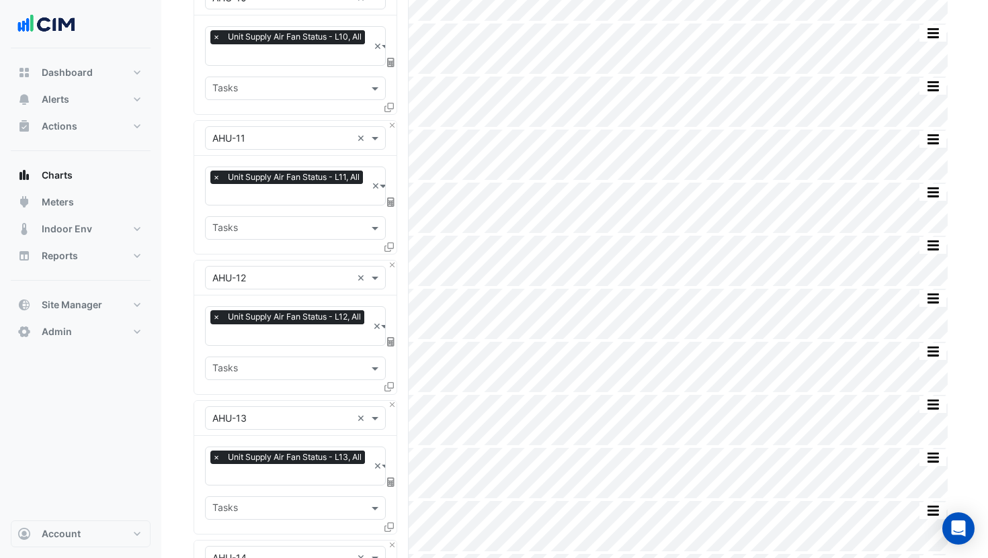
scroll to position [0, 0]
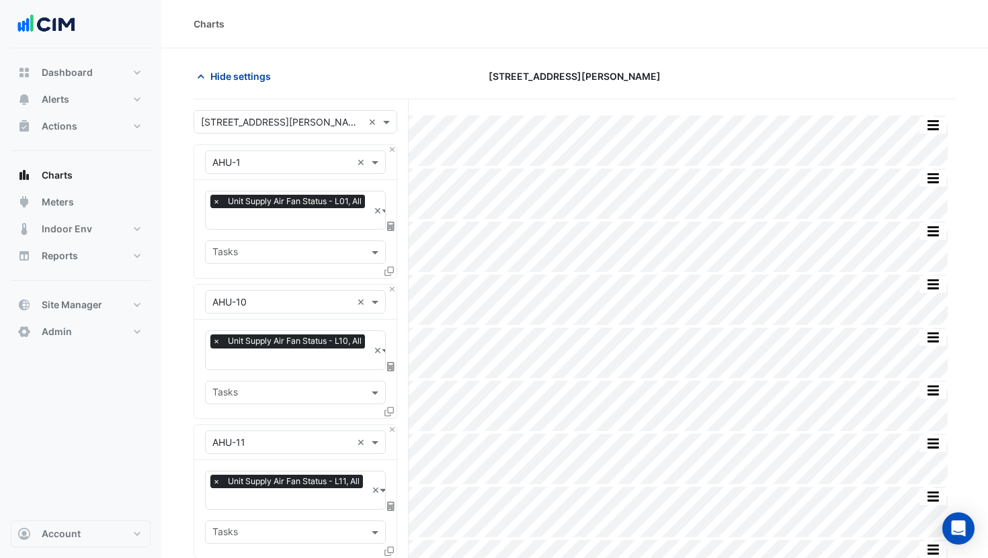
click at [230, 80] on span "Hide settings" at bounding box center [240, 76] width 60 height 14
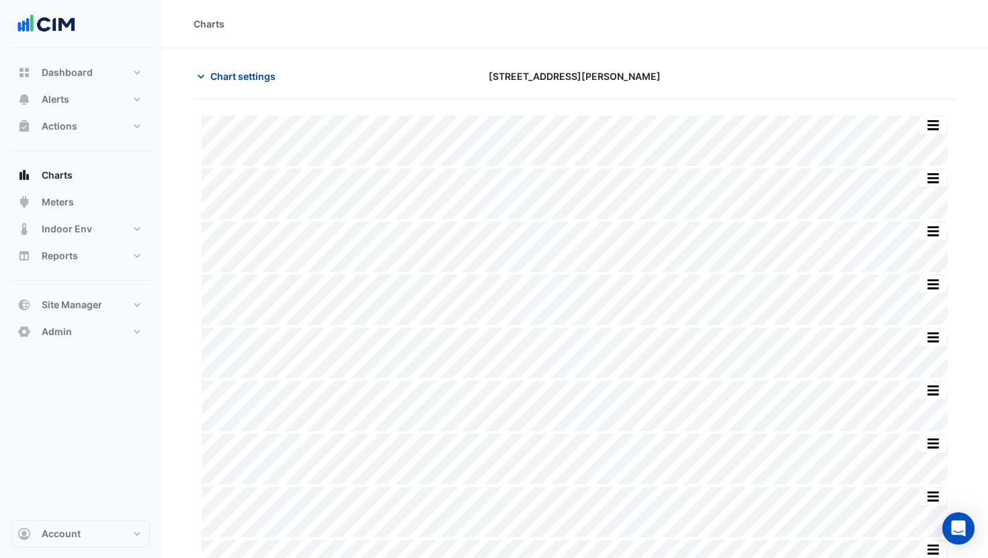
click at [257, 85] on button "Chart settings" at bounding box center [238, 76] width 91 height 24
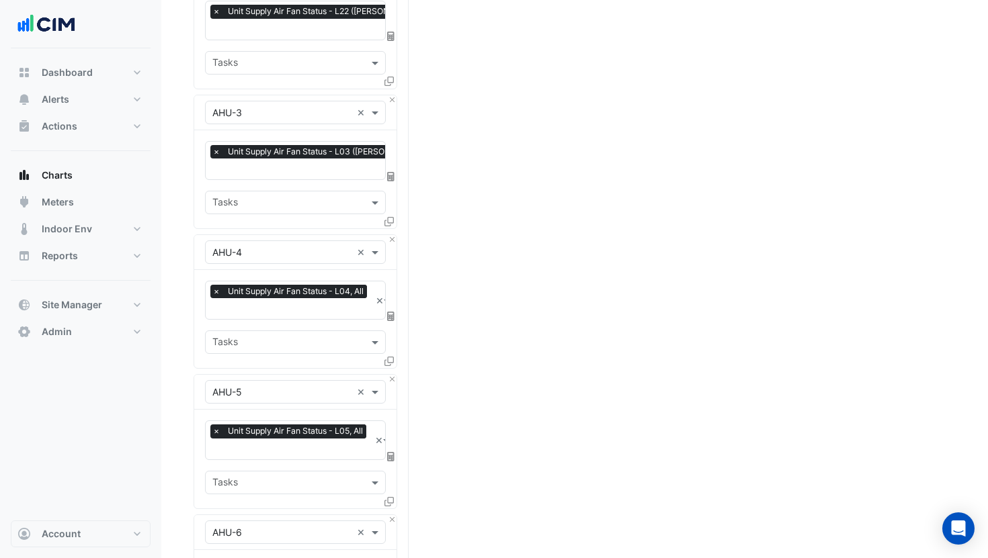
scroll to position [2904, 0]
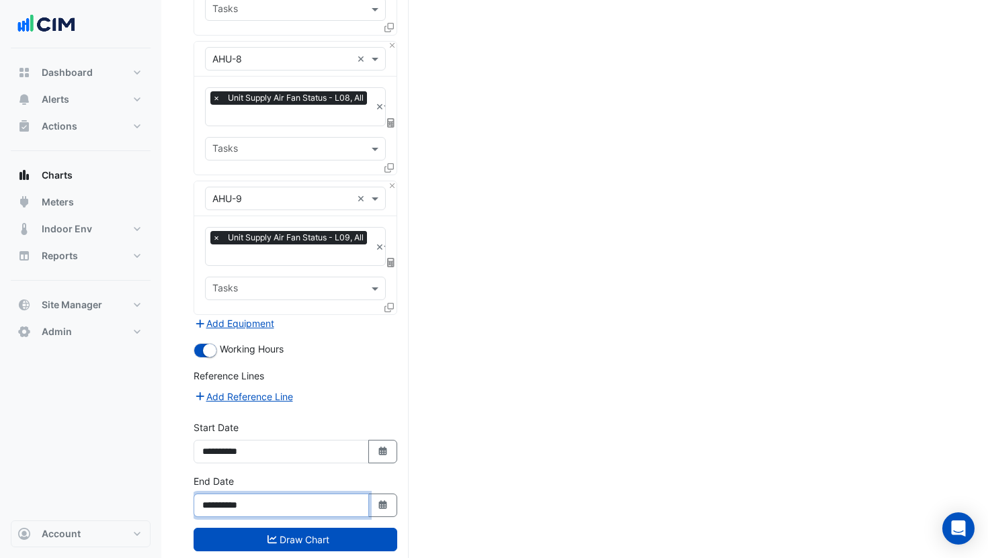
click at [238, 494] on input "**********" at bounding box center [280, 506] width 175 height 24
type input "**********"
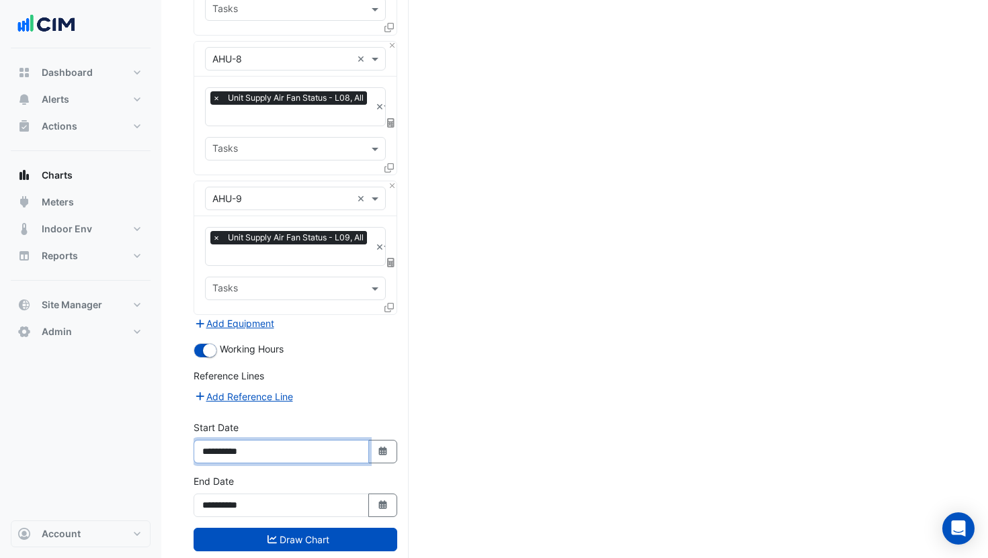
click at [238, 440] on input "**********" at bounding box center [280, 452] width 175 height 24
type input "**********"
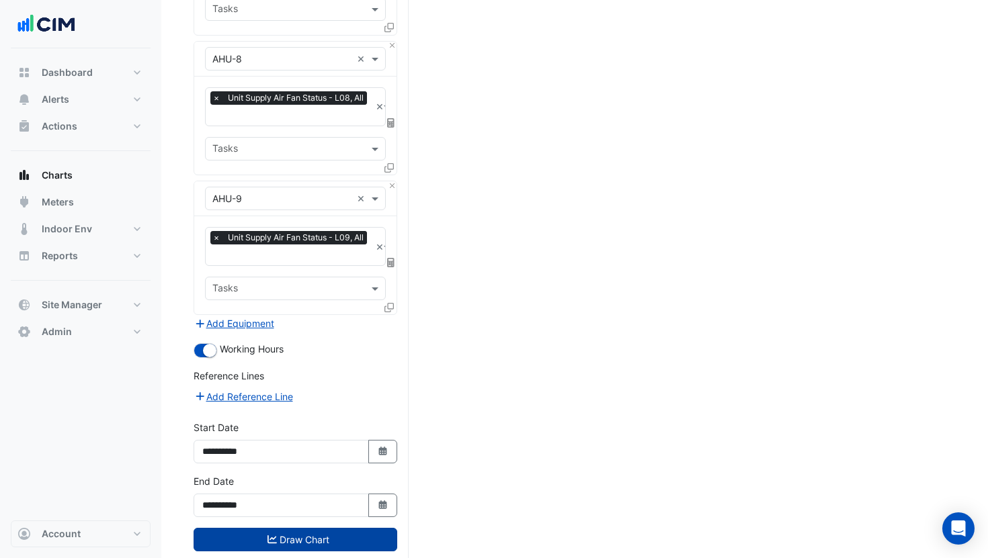
click at [322, 528] on button "Draw Chart" at bounding box center [295, 540] width 204 height 24
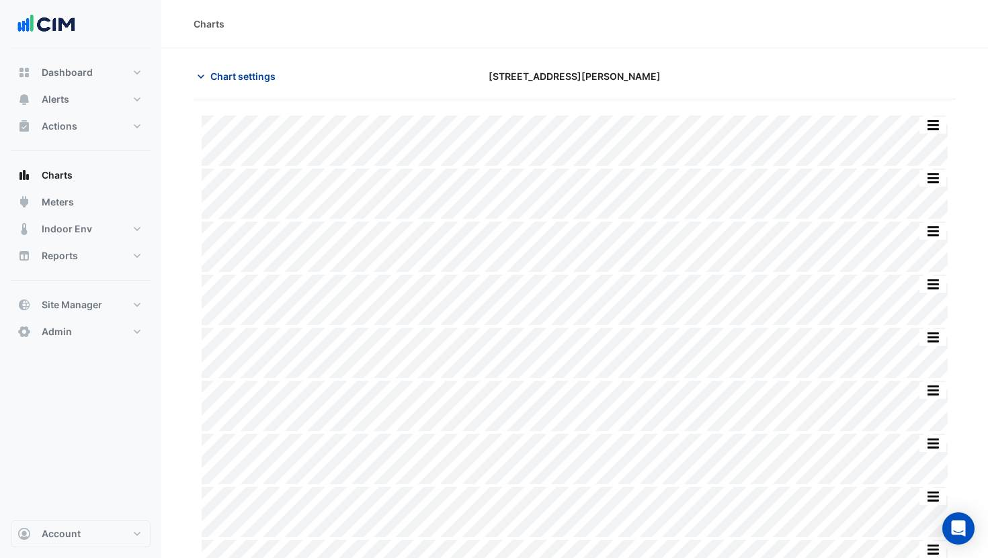
click at [241, 75] on span "Chart settings" at bounding box center [242, 76] width 65 height 14
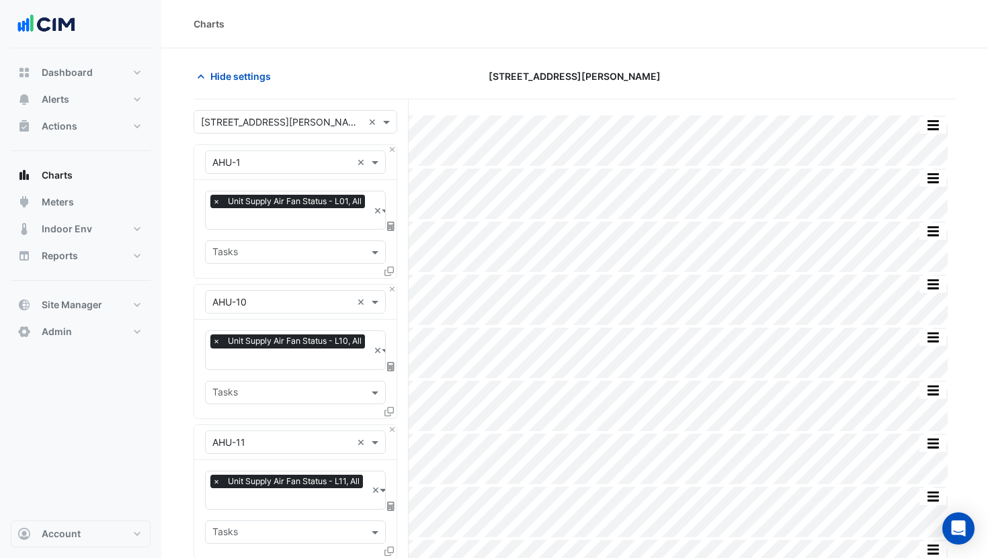
click at [253, 124] on input "text" at bounding box center [282, 123] width 162 height 14
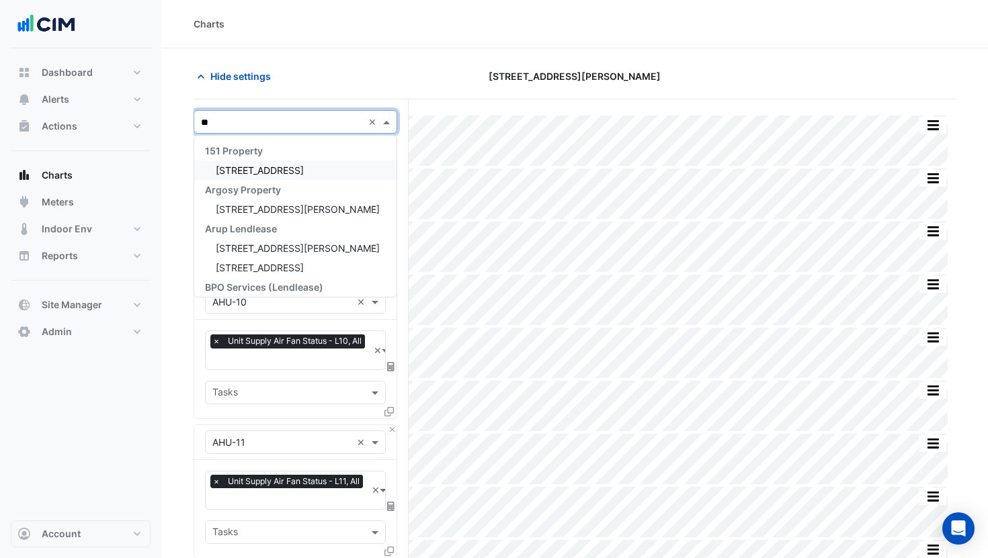
type input "***"
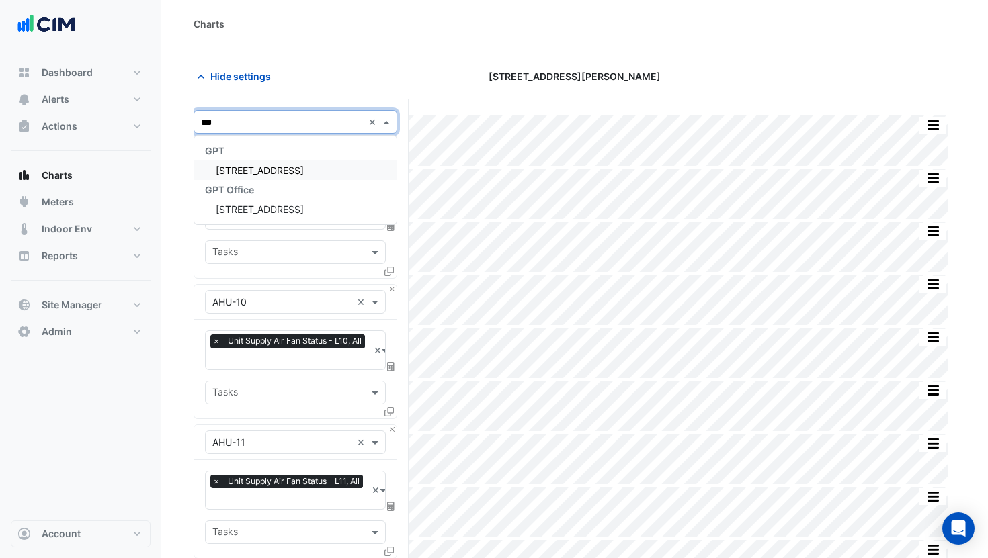
click at [272, 165] on span "800-808 Bourke Street" at bounding box center [260, 170] width 88 height 11
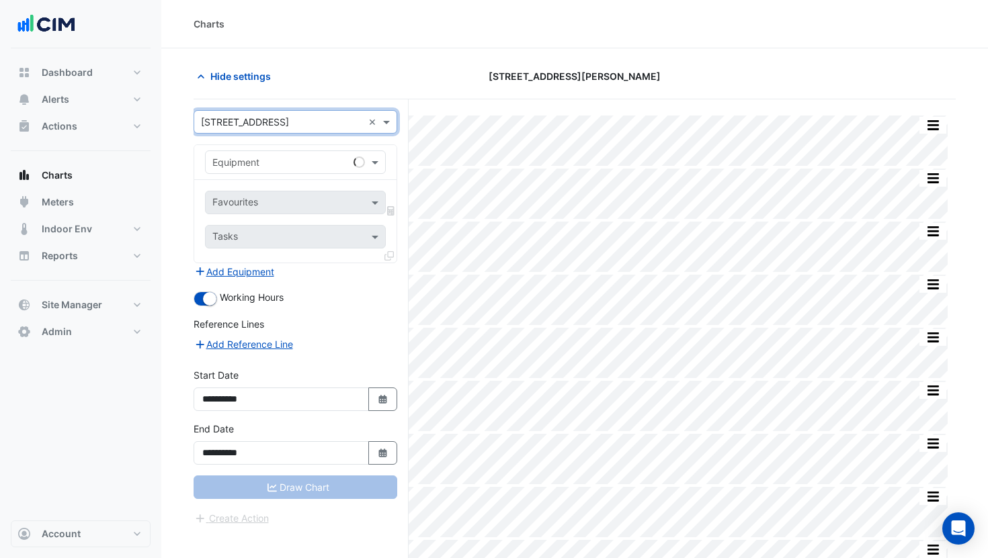
click at [281, 167] on input "text" at bounding box center [281, 163] width 139 height 14
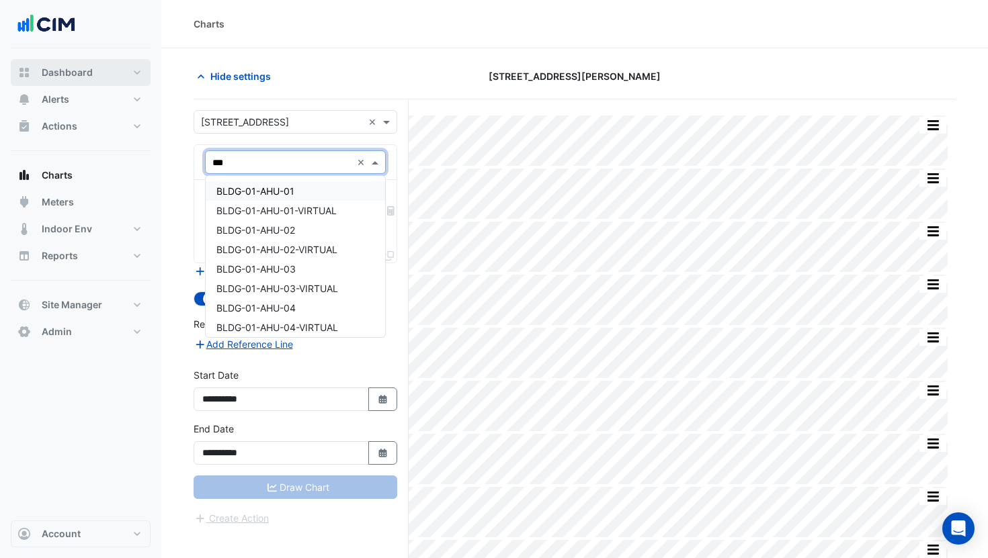
type input "***"
click at [90, 75] on span "Dashboard" at bounding box center [67, 72] width 51 height 13
select select "***"
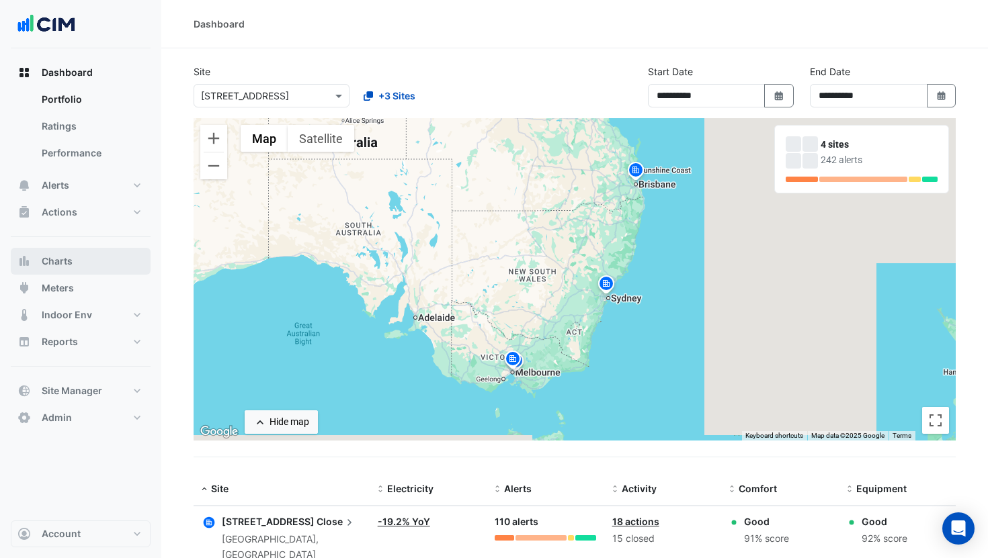
click at [87, 261] on button "Charts" at bounding box center [81, 261] width 140 height 27
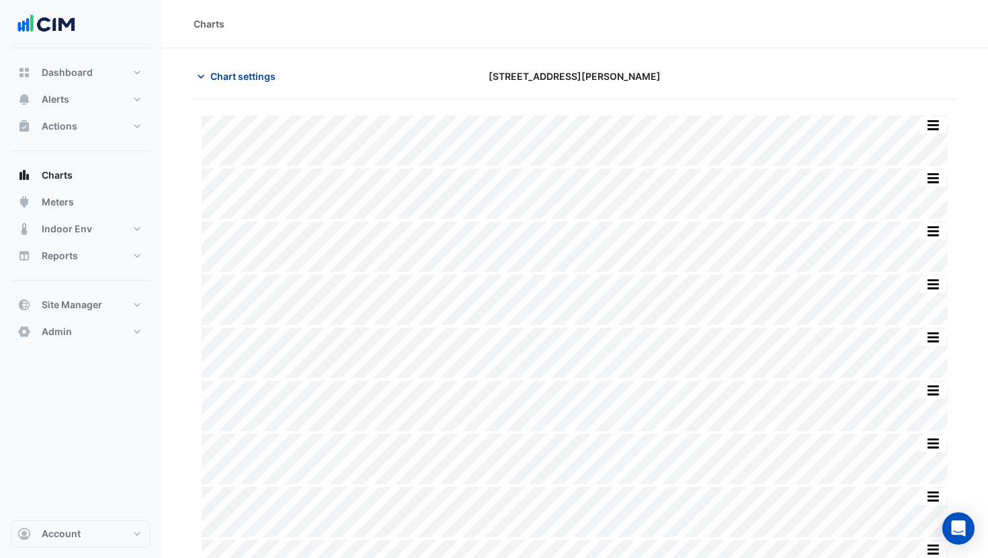
click at [249, 79] on span "Chart settings" at bounding box center [242, 76] width 65 height 14
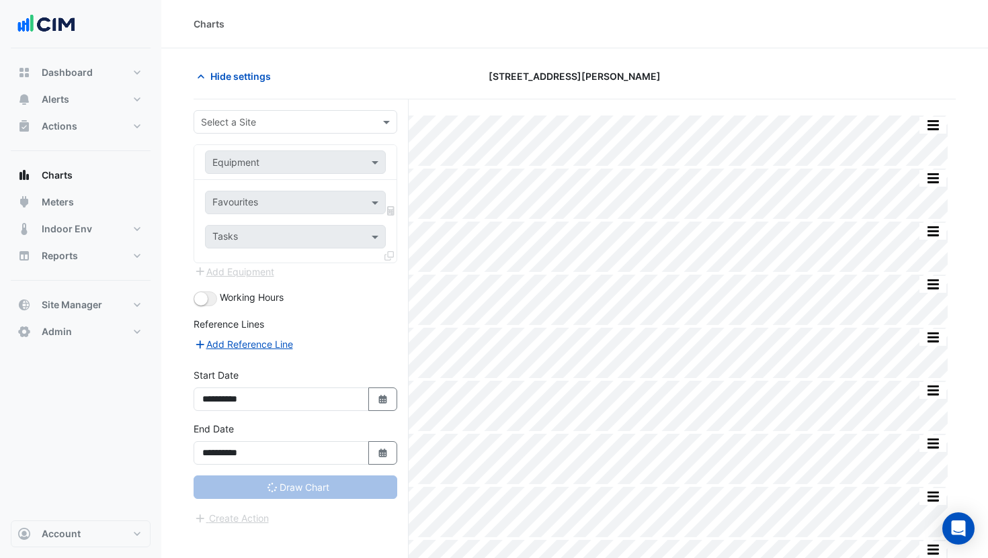
click at [253, 125] on input "text" at bounding box center [282, 123] width 162 height 14
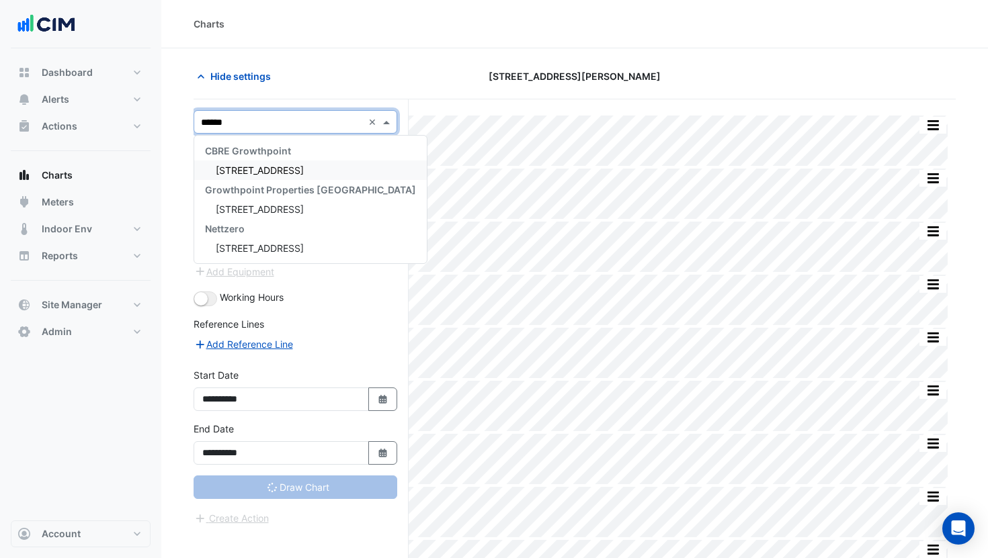
type input "*******"
click at [255, 165] on span "15 Green Square Close" at bounding box center [260, 170] width 88 height 11
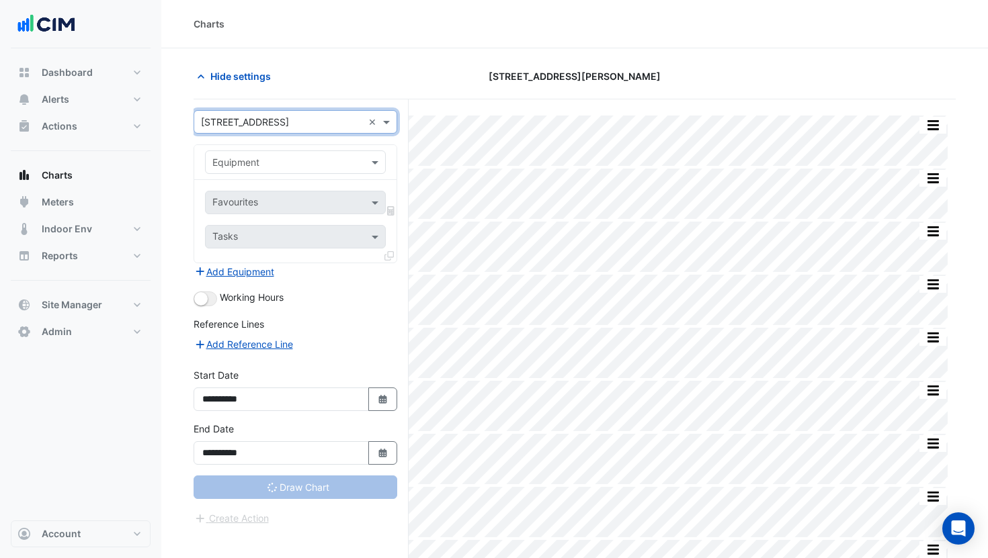
click at [279, 168] on input "text" at bounding box center [281, 163] width 139 height 14
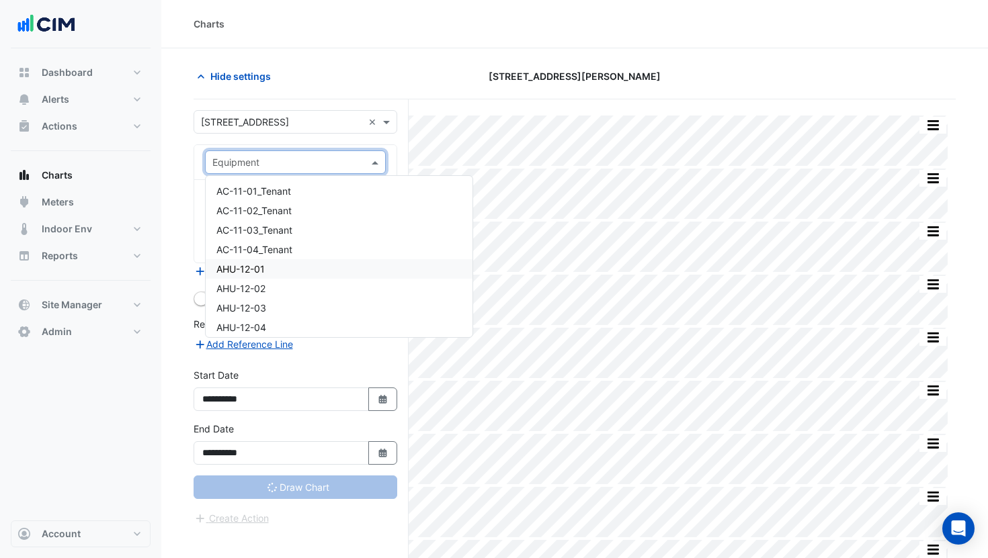
click at [263, 263] on span "AHU-12-01" at bounding box center [240, 268] width 48 height 11
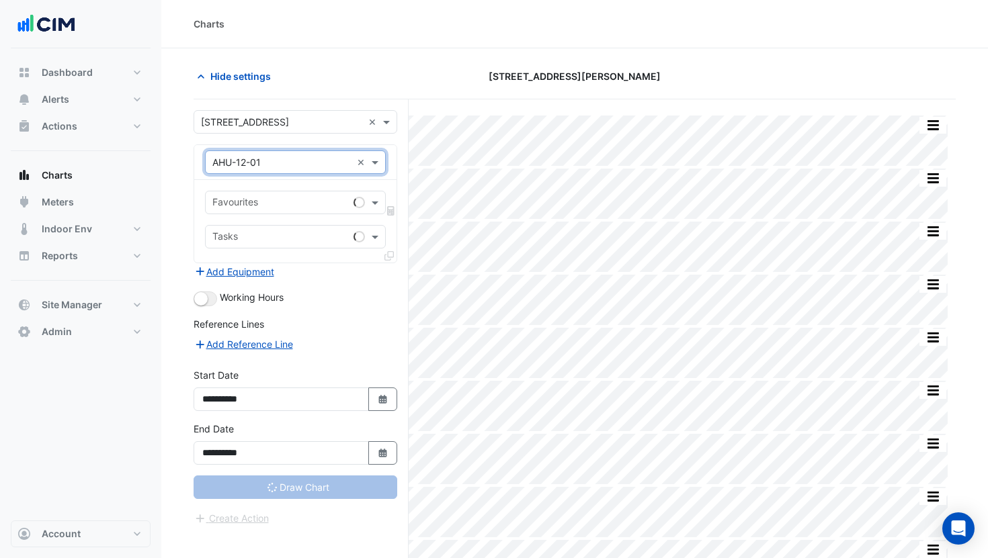
click at [274, 206] on input "text" at bounding box center [280, 204] width 136 height 14
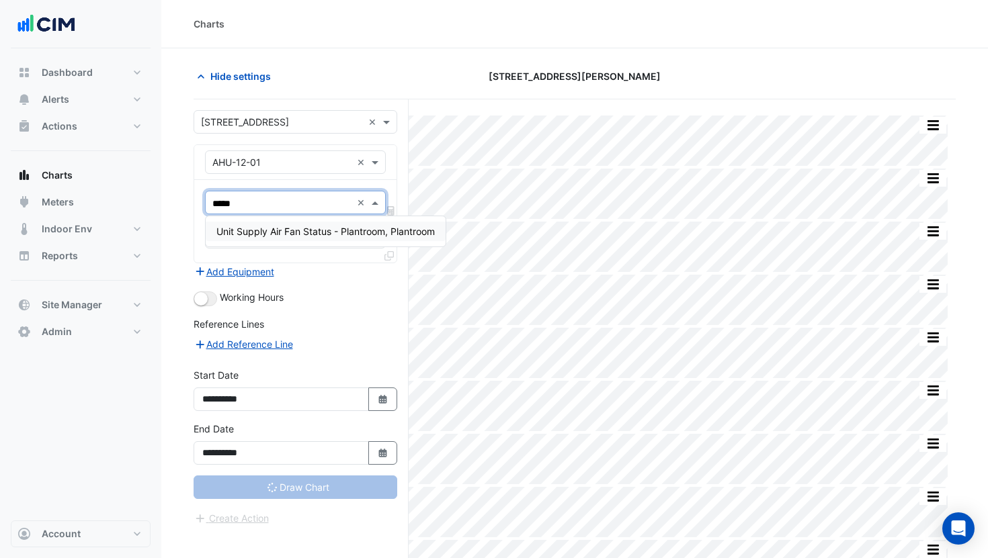
type input "******"
click at [300, 234] on span "Unit Supply Air Fan Status - Plantroom, Plantroom" at bounding box center [325, 231] width 218 height 11
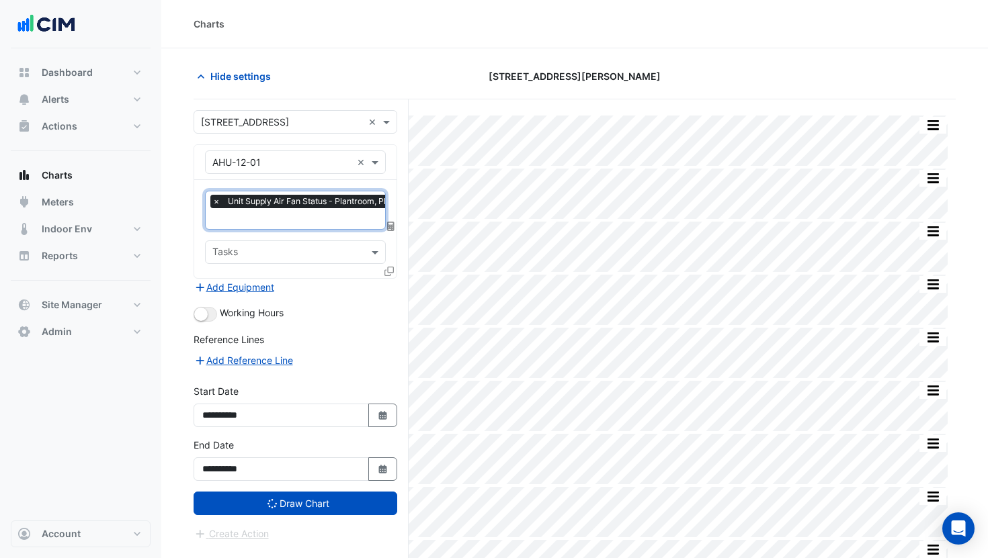
click at [390, 274] on icon at bounding box center [388, 271] width 9 height 9
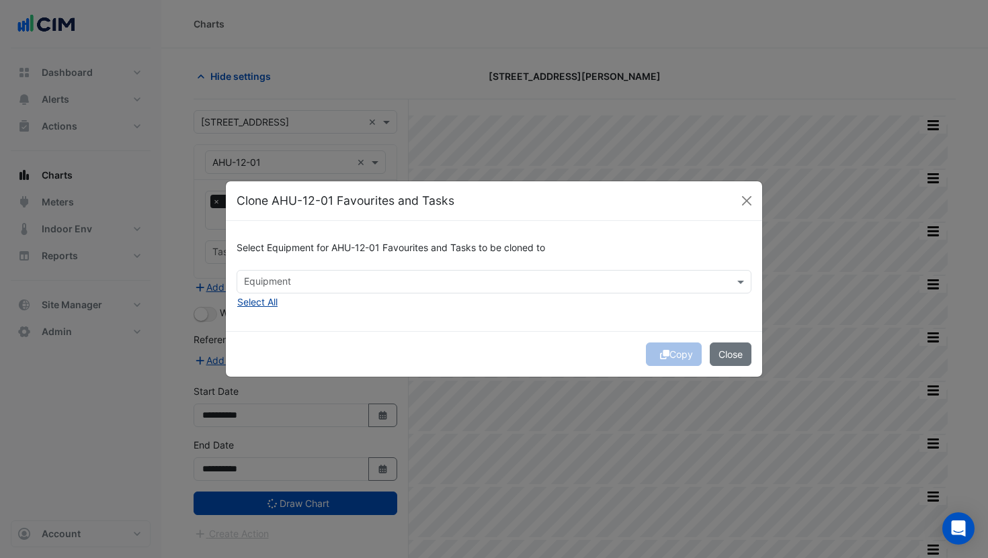
click at [260, 304] on button "Select All" at bounding box center [257, 301] width 42 height 15
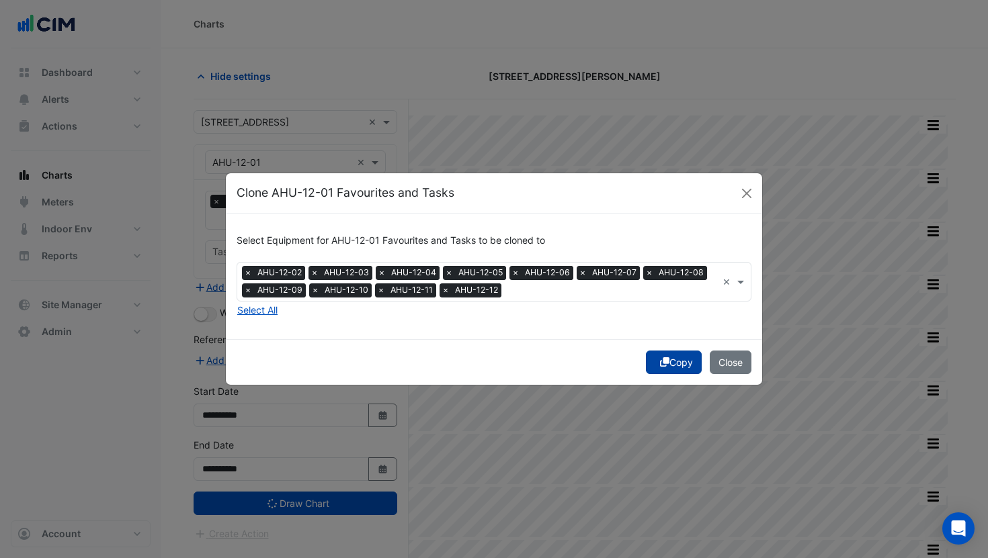
click at [658, 369] on button "Copy" at bounding box center [674, 363] width 56 height 24
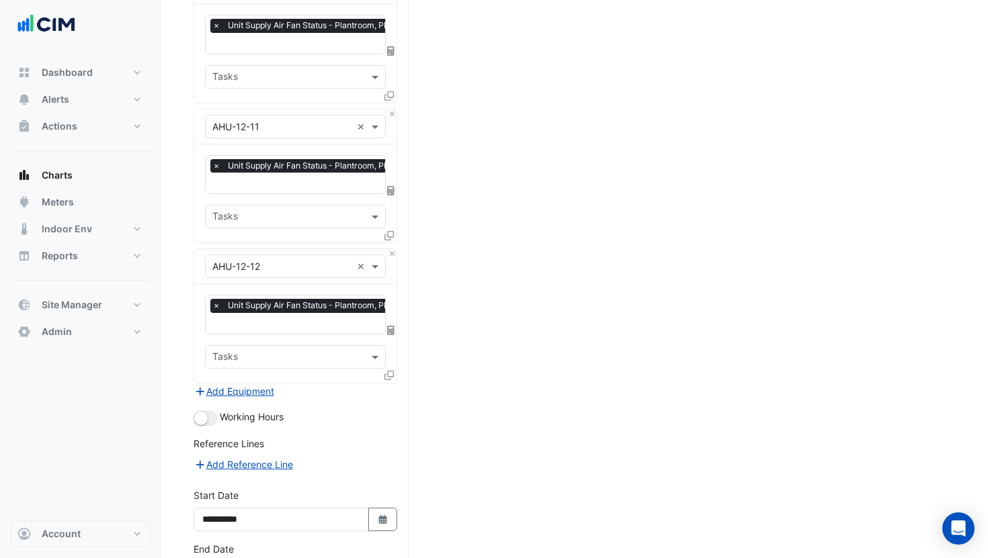
scroll to position [1517, 0]
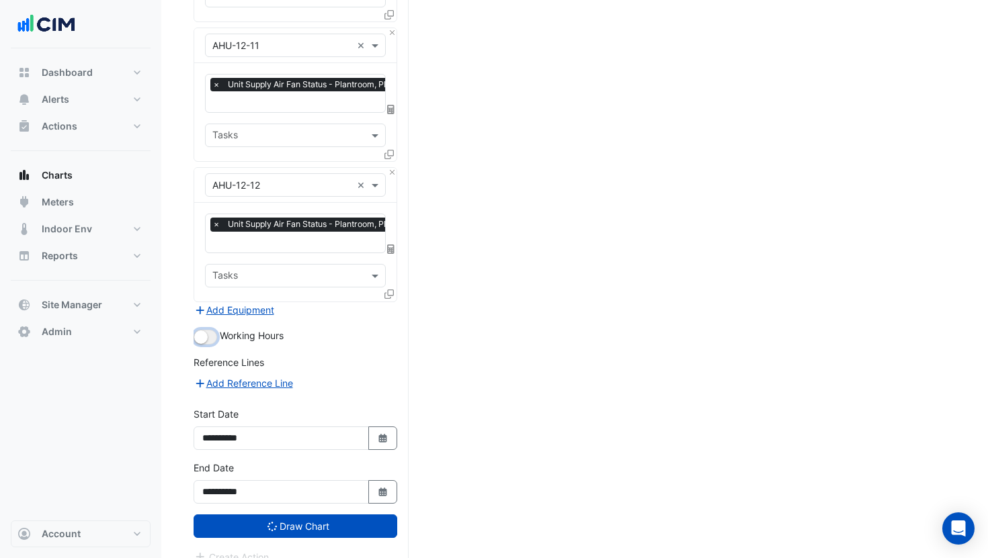
click at [212, 330] on button "button" at bounding box center [205, 337] width 24 height 15
click at [271, 520] on icon "submit" at bounding box center [271, 526] width 13 height 13
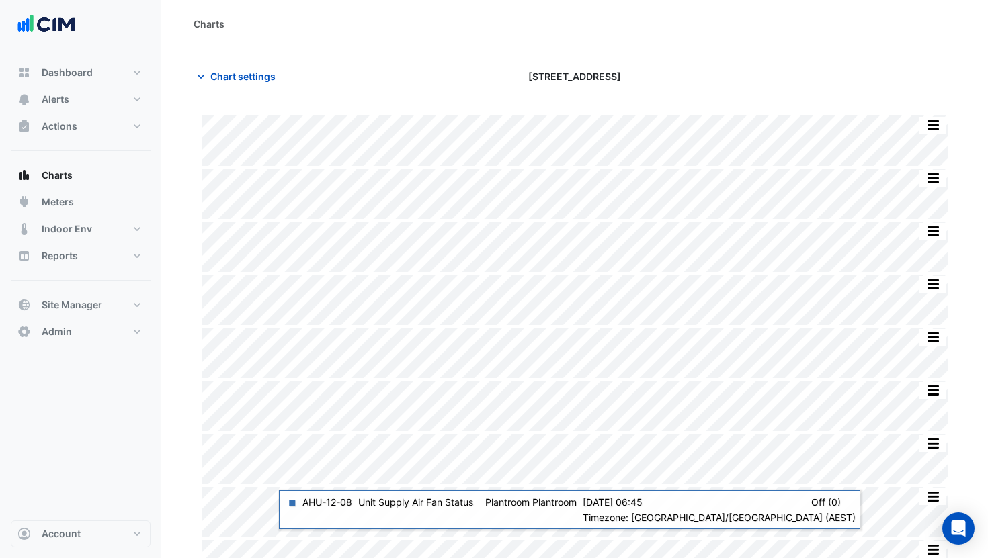
type input "**********"
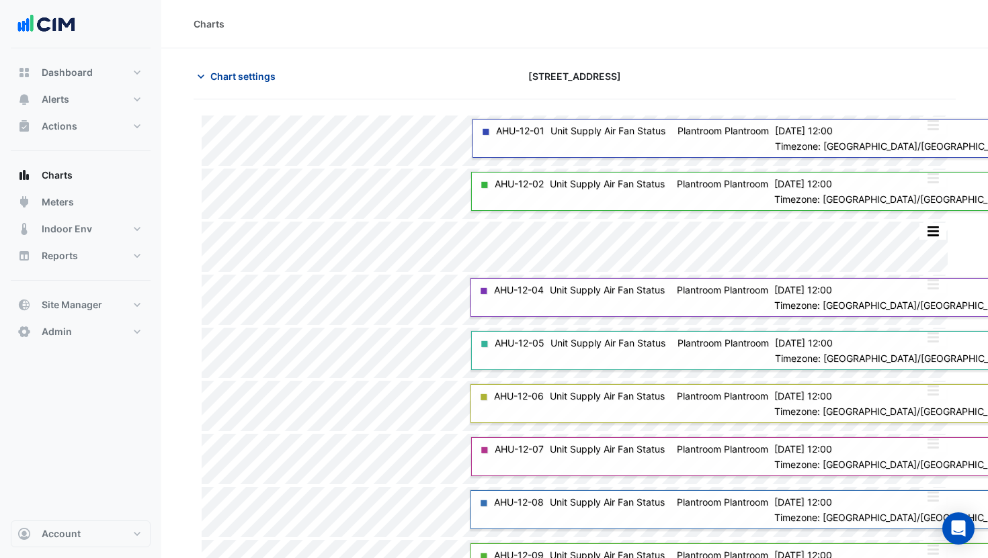
click at [230, 75] on span "Chart settings" at bounding box center [242, 76] width 65 height 14
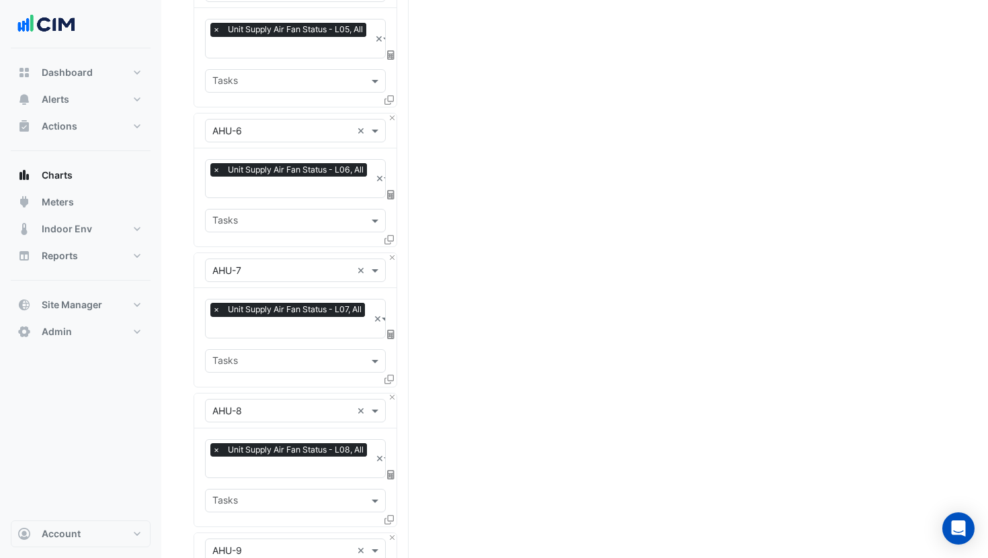
scroll to position [2904, 0]
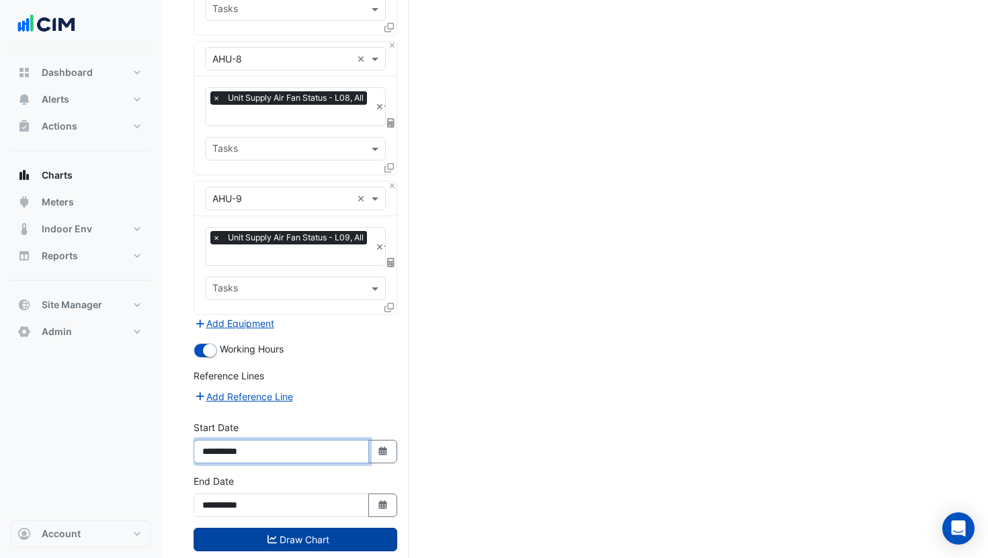
click at [240, 440] on input "**********" at bounding box center [280, 452] width 175 height 24
click at [380, 494] on button "Select Date" at bounding box center [383, 506] width 30 height 24
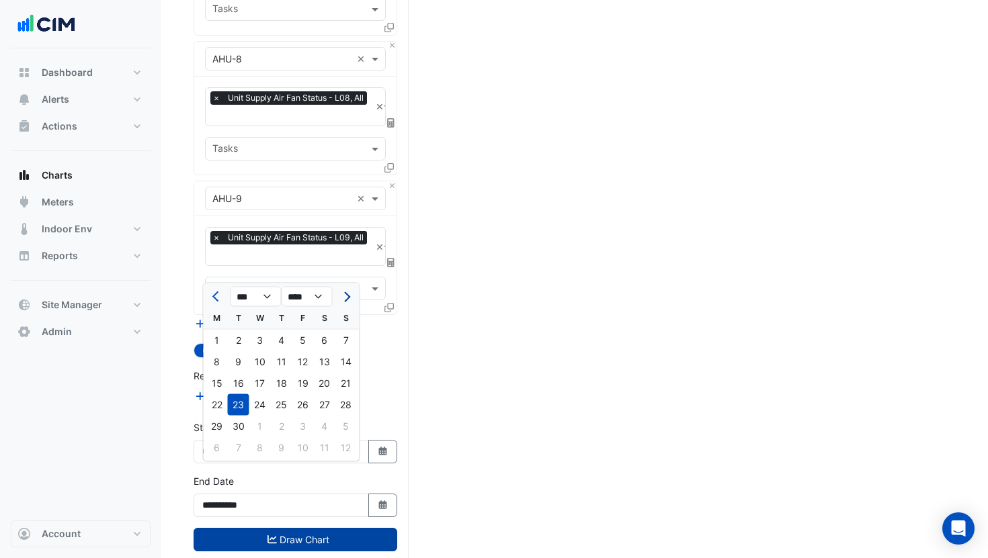
click at [345, 296] on span "Next month" at bounding box center [345, 297] width 10 height 10
select select "**"
click at [294, 431] on div "31" at bounding box center [302, 426] width 21 height 21
type input "**********"
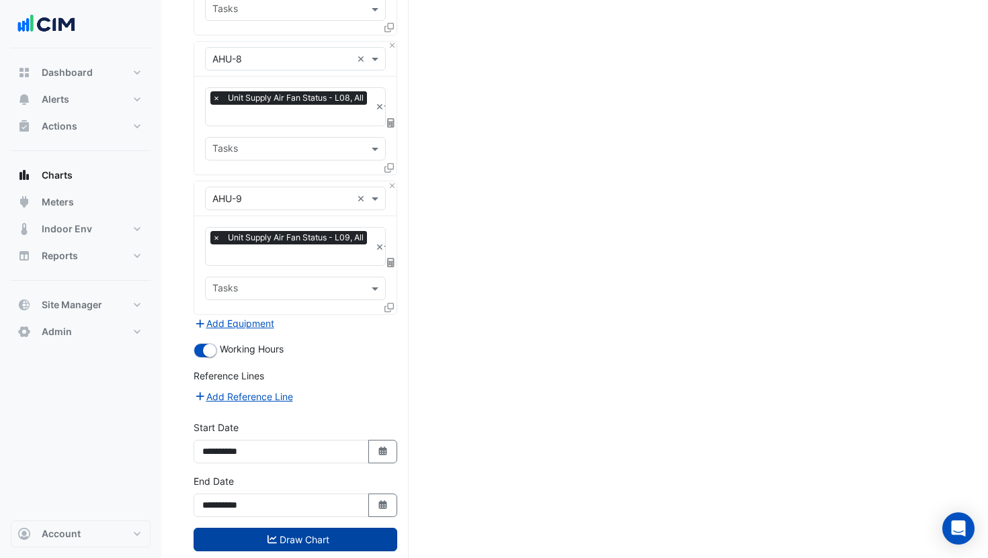
click at [288, 528] on button "Draw Chart" at bounding box center [295, 540] width 204 height 24
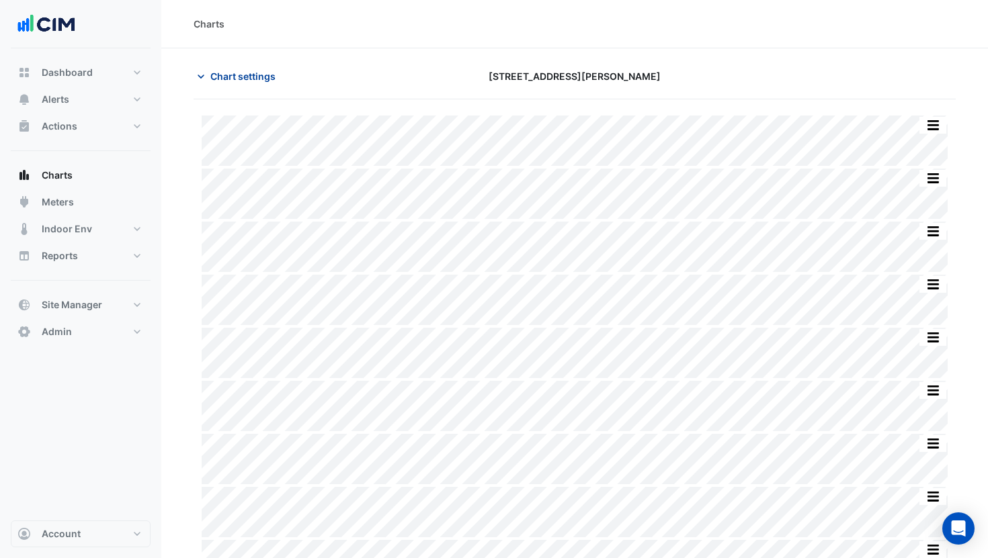
click at [249, 77] on span "Chart settings" at bounding box center [242, 76] width 65 height 14
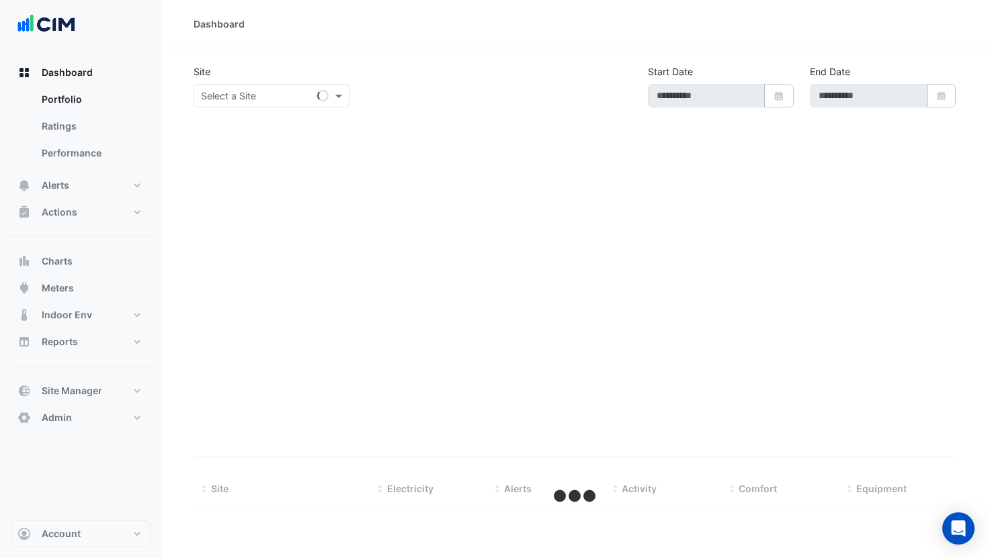
type input "**********"
select select "***"
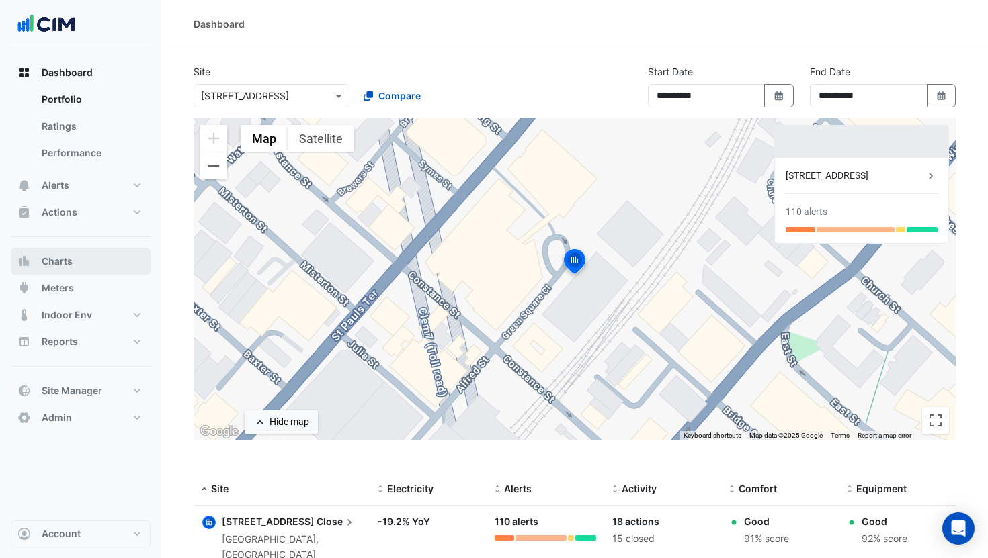
click at [48, 257] on span "Charts" at bounding box center [57, 261] width 31 height 13
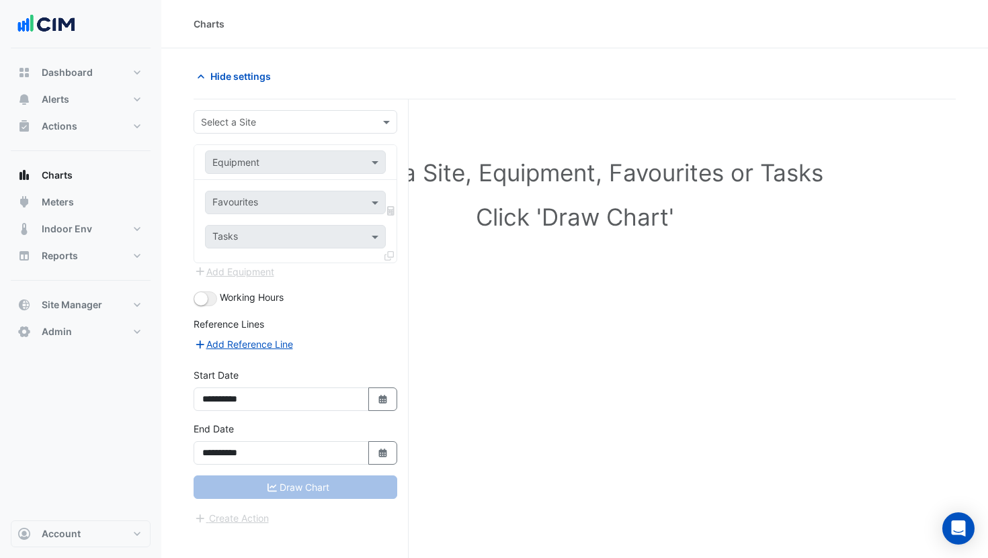
click at [268, 124] on input "text" at bounding box center [282, 123] width 162 height 14
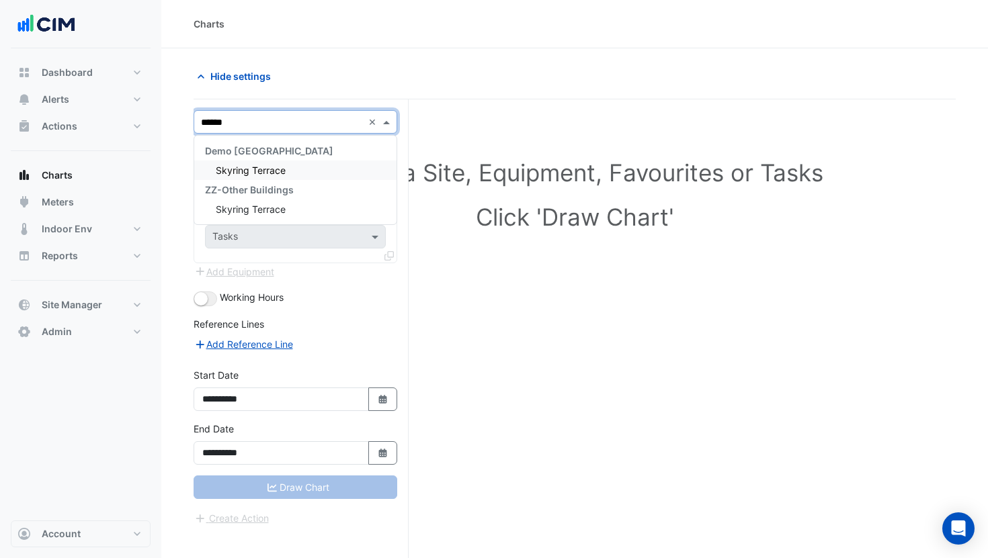
type input "*******"
click at [251, 167] on span "Skyring Terrace" at bounding box center [251, 170] width 70 height 11
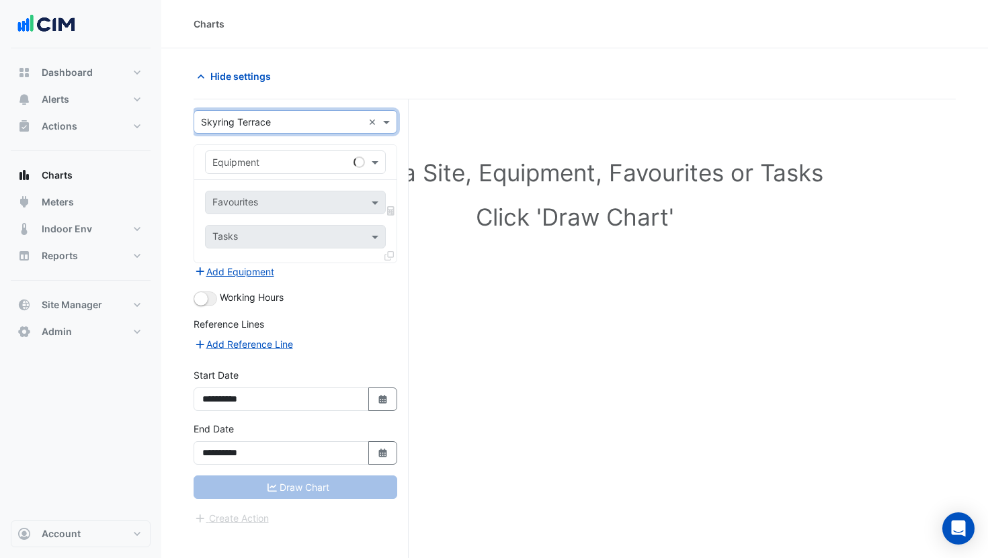
click at [279, 161] on input "text" at bounding box center [281, 163] width 139 height 14
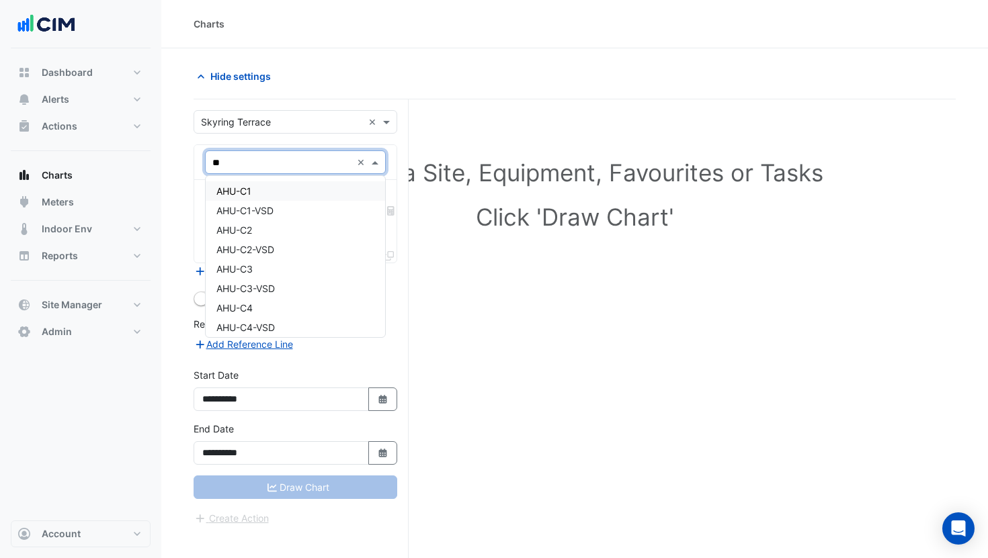
type input "***"
click at [259, 188] on div "AHU-C1" at bounding box center [295, 190] width 179 height 19
click at [258, 166] on input "text" at bounding box center [281, 163] width 139 height 14
type input "****"
click at [253, 189] on span "Weather" at bounding box center [234, 190] width 36 height 11
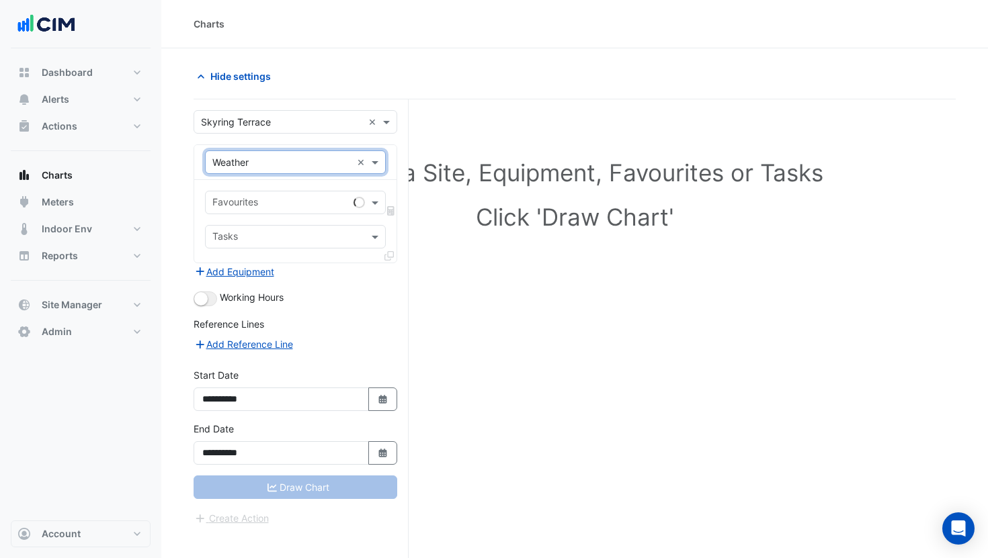
click at [260, 198] on input "text" at bounding box center [280, 204] width 136 height 14
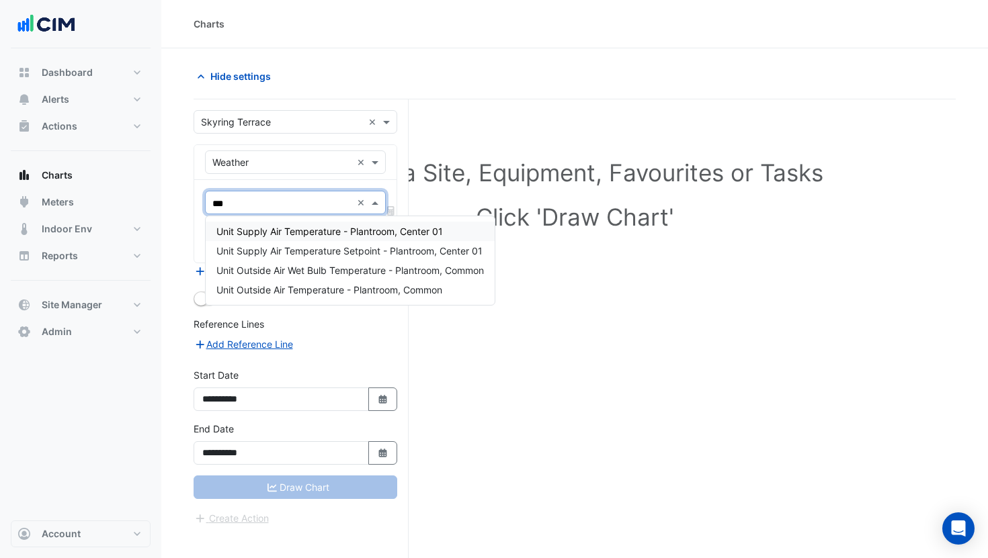
type input "****"
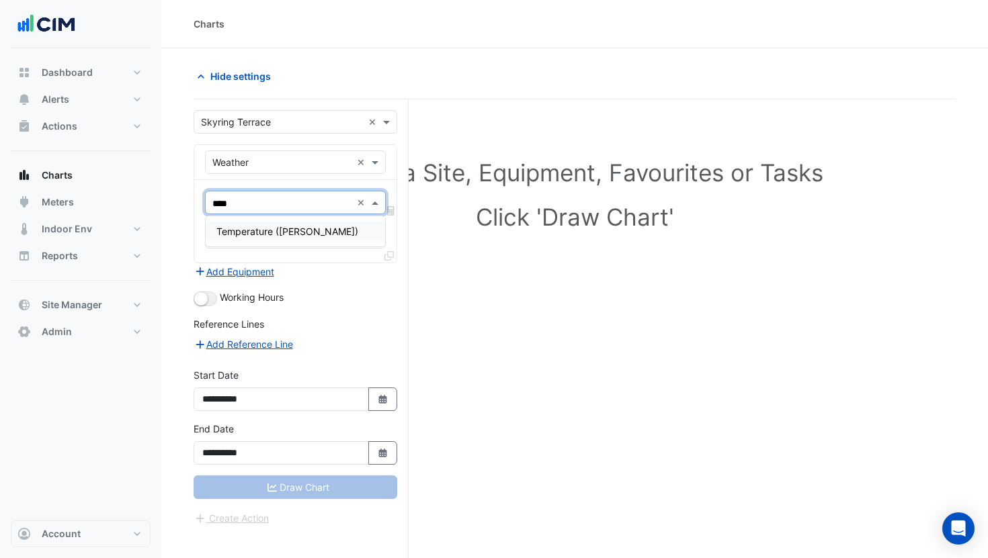
click at [294, 228] on span "Temperature (Celcius)" at bounding box center [287, 231] width 142 height 11
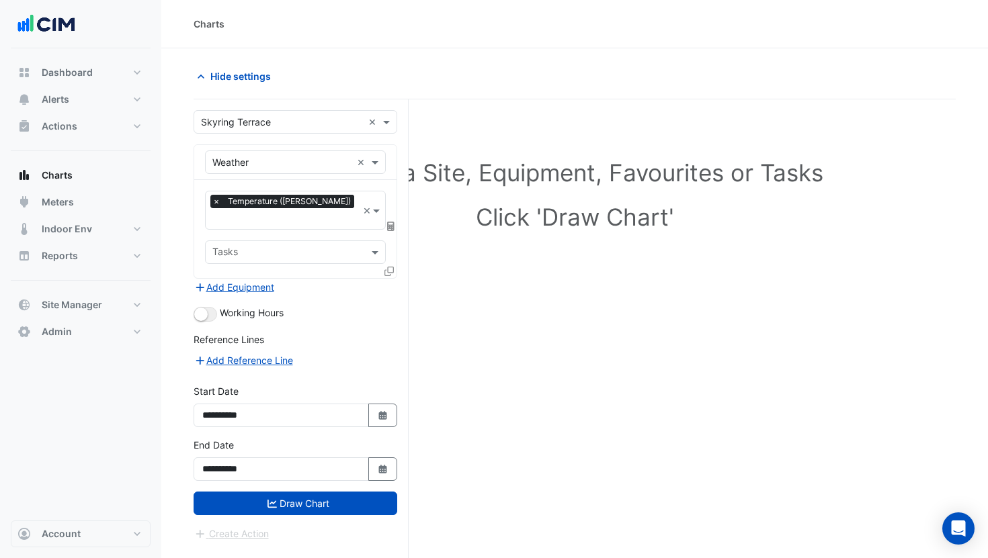
click at [391, 222] on icon at bounding box center [390, 226] width 7 height 9
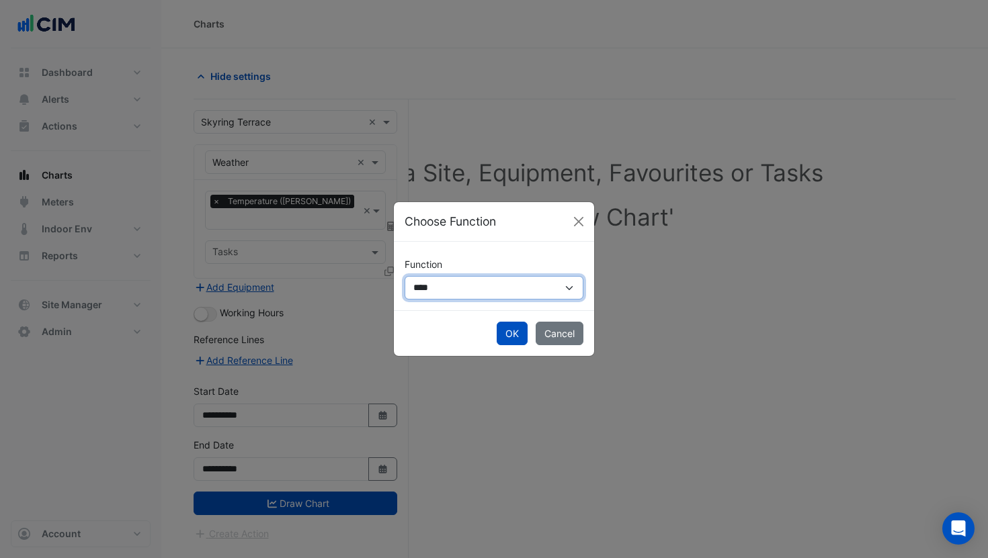
click at [472, 285] on select "**********" at bounding box center [493, 288] width 179 height 24
click at [404, 276] on select "**********" at bounding box center [493, 288] width 179 height 24
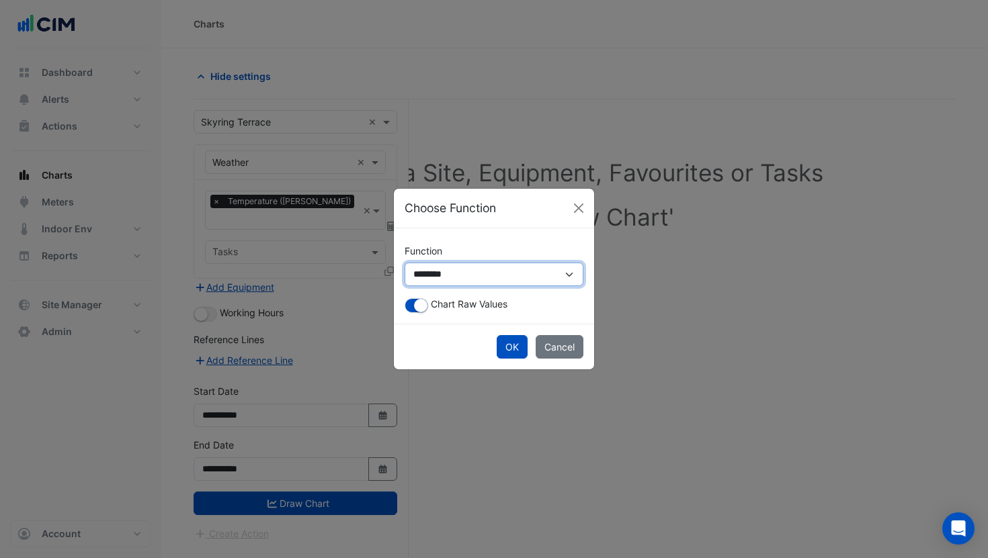
click at [466, 277] on select "**********" at bounding box center [493, 275] width 179 height 24
select select "******"
click at [404, 263] on select "**********" at bounding box center [493, 275] width 179 height 24
click at [423, 306] on small "button" at bounding box center [420, 305] width 13 height 13
click at [503, 344] on button "OK" at bounding box center [511, 347] width 31 height 24
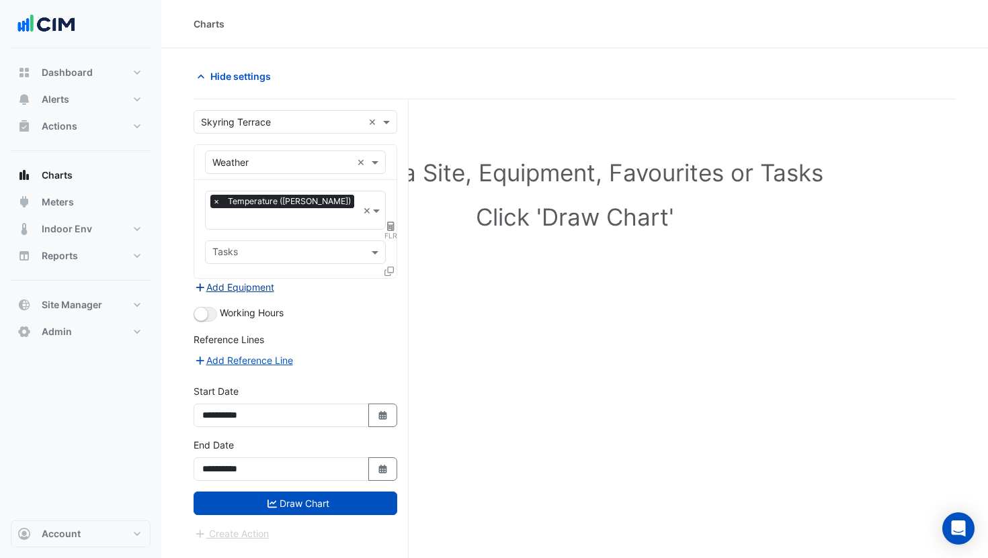
click at [239, 279] on button "Add Equipment" at bounding box center [233, 286] width 81 height 15
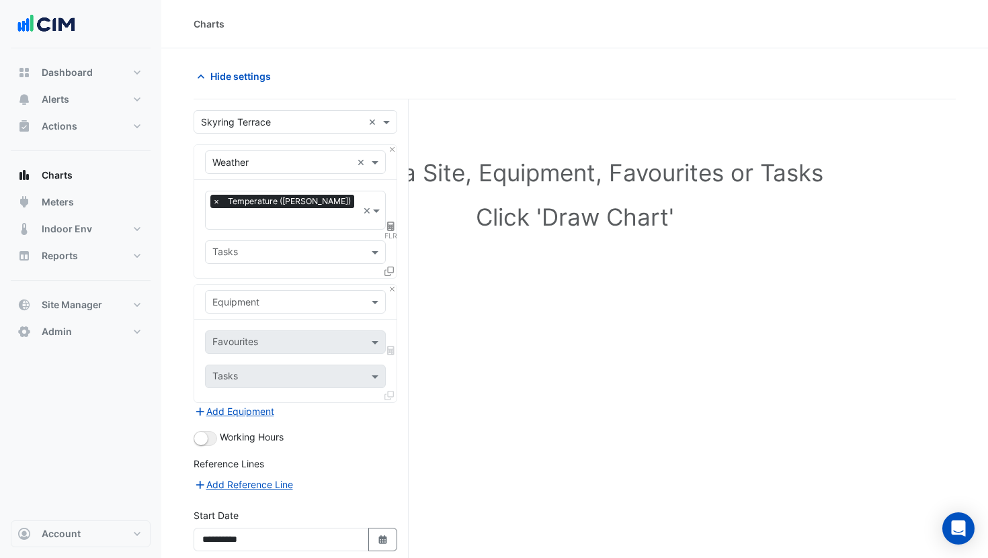
click at [243, 296] on input "text" at bounding box center [281, 303] width 139 height 14
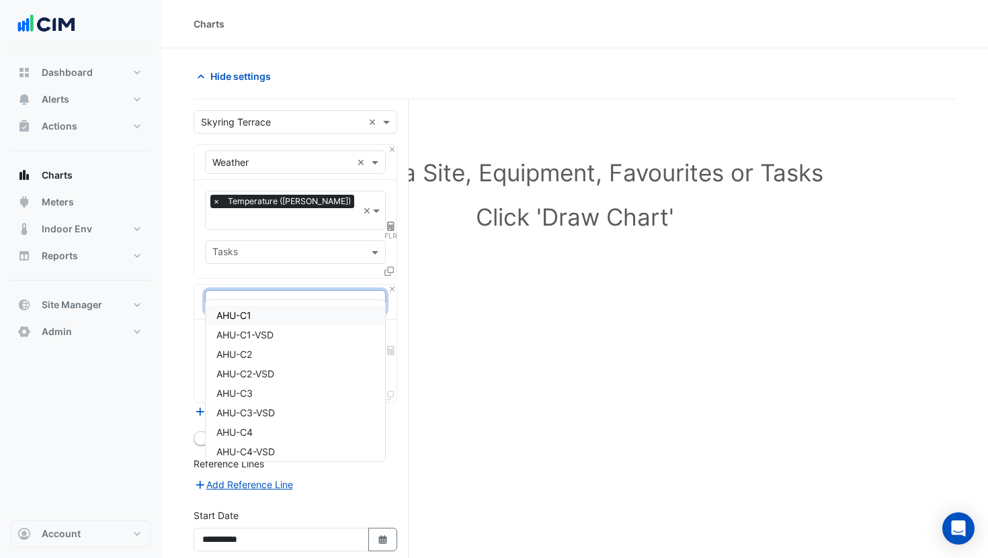
type input "***"
click at [272, 315] on div "AHU-C1" at bounding box center [295, 315] width 179 height 19
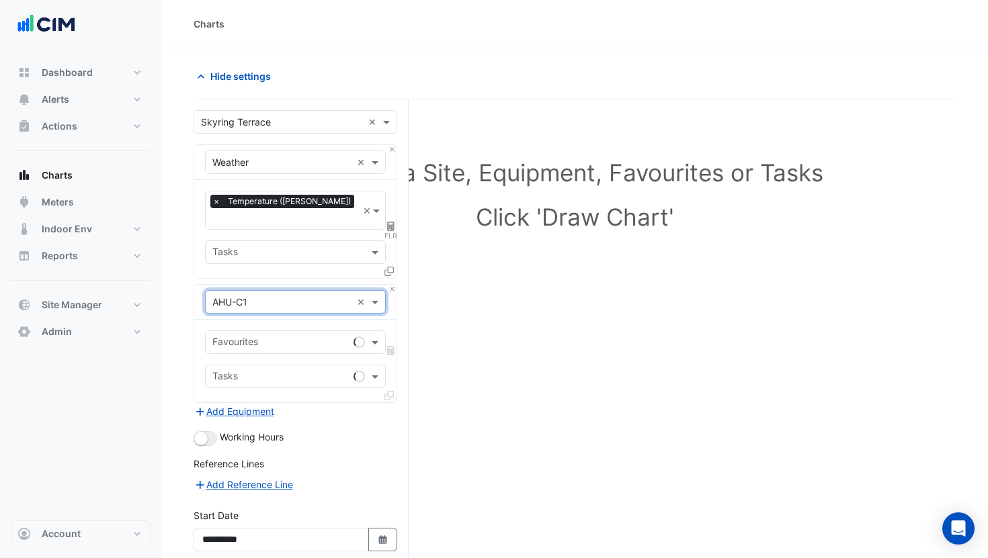
click at [331, 337] on input "text" at bounding box center [280, 344] width 136 height 14
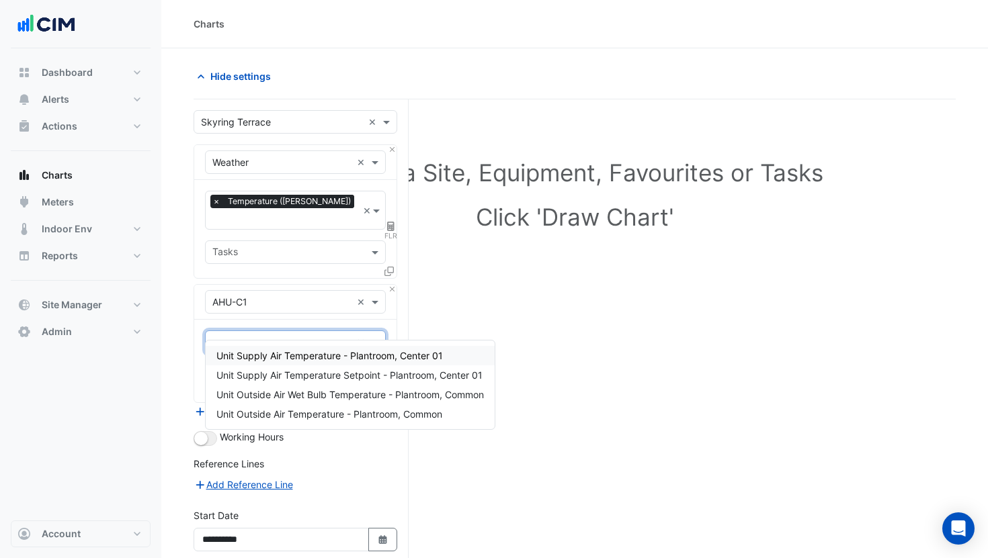
type input "****"
click at [316, 352] on span "Unit Supply Air Temperature - Plantroom, Center 01" at bounding box center [329, 355] width 226 height 11
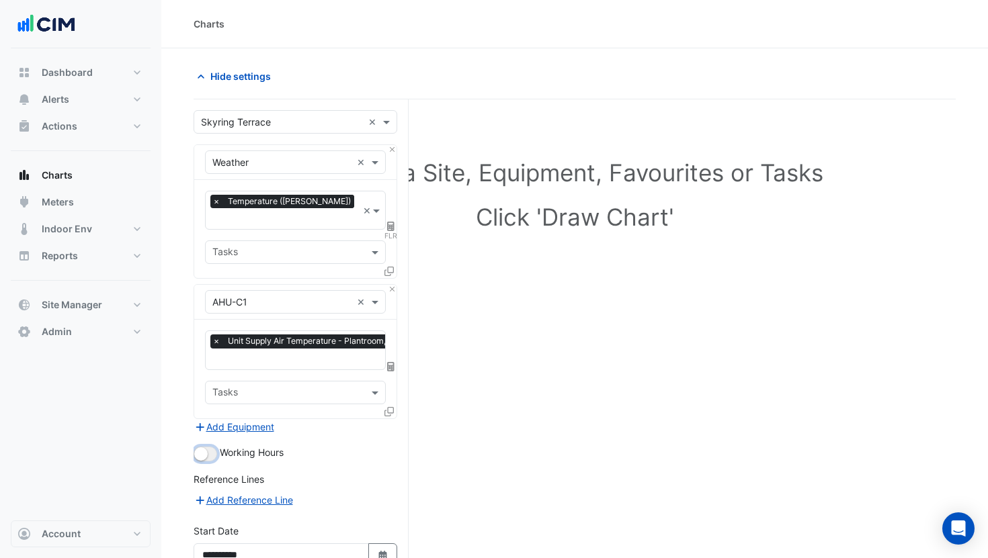
click at [200, 447] on small "button" at bounding box center [200, 453] width 13 height 13
click at [386, 407] on icon at bounding box center [388, 411] width 9 height 9
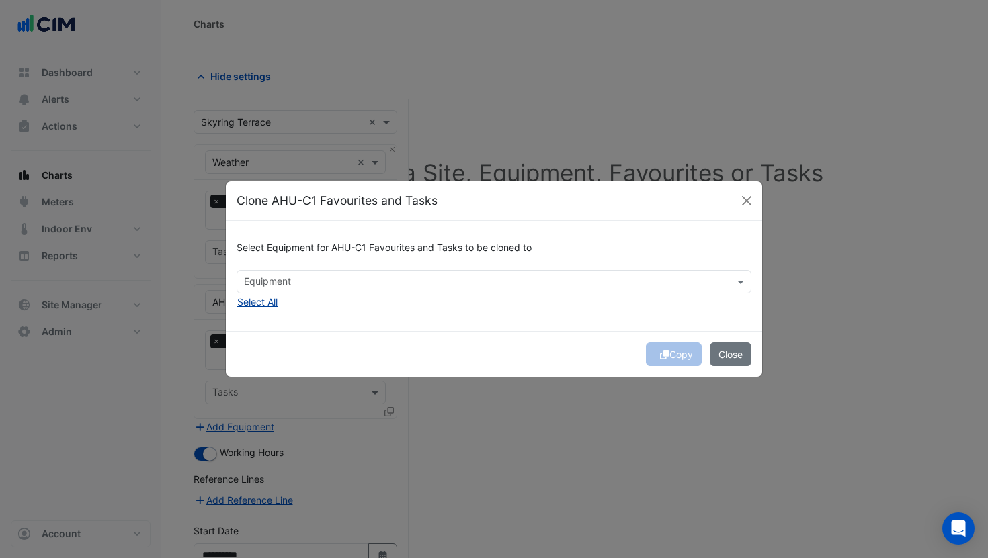
click at [262, 305] on button "Select All" at bounding box center [257, 301] width 42 height 15
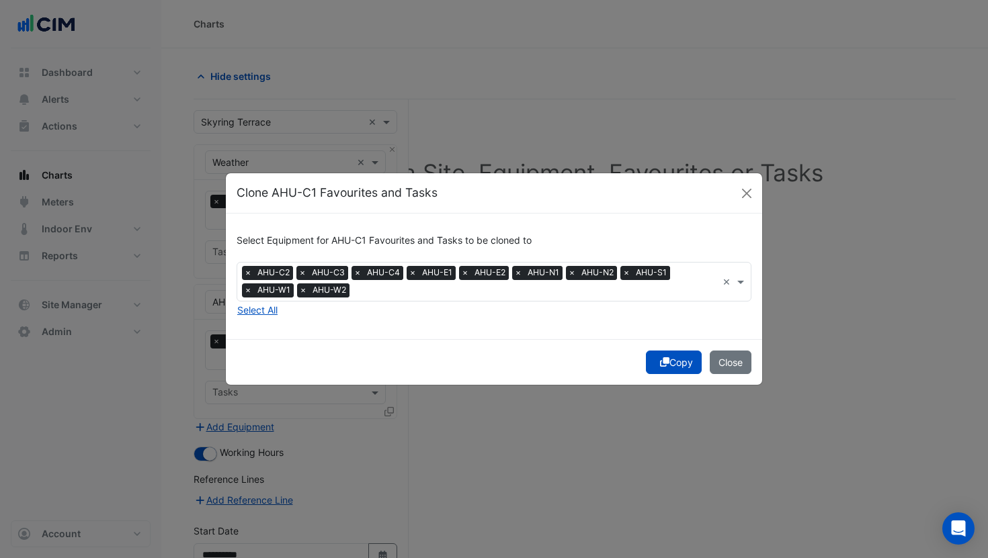
click at [666, 367] on button "Copy" at bounding box center [674, 363] width 56 height 24
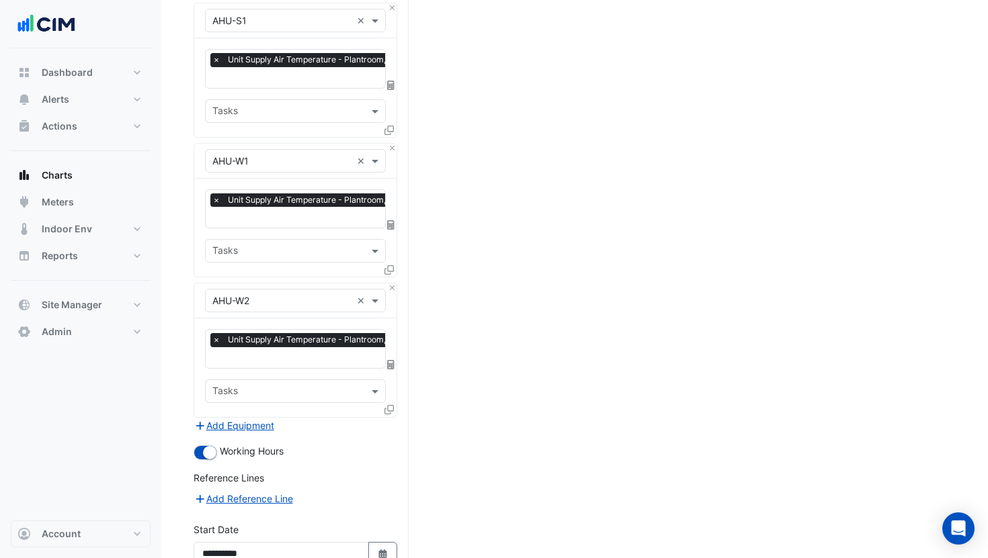
scroll to position [1502, 0]
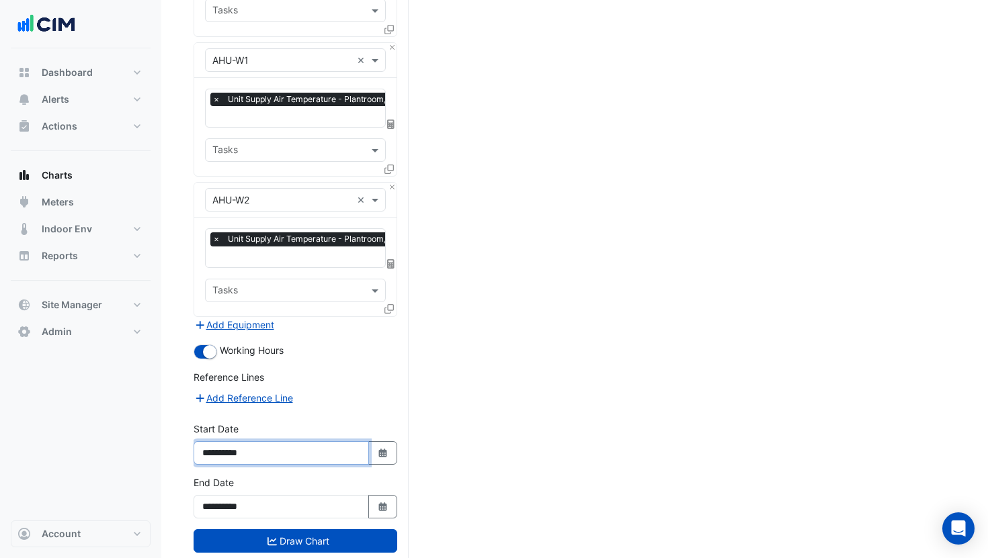
click at [237, 441] on input "**********" at bounding box center [280, 453] width 175 height 24
type input "**********"
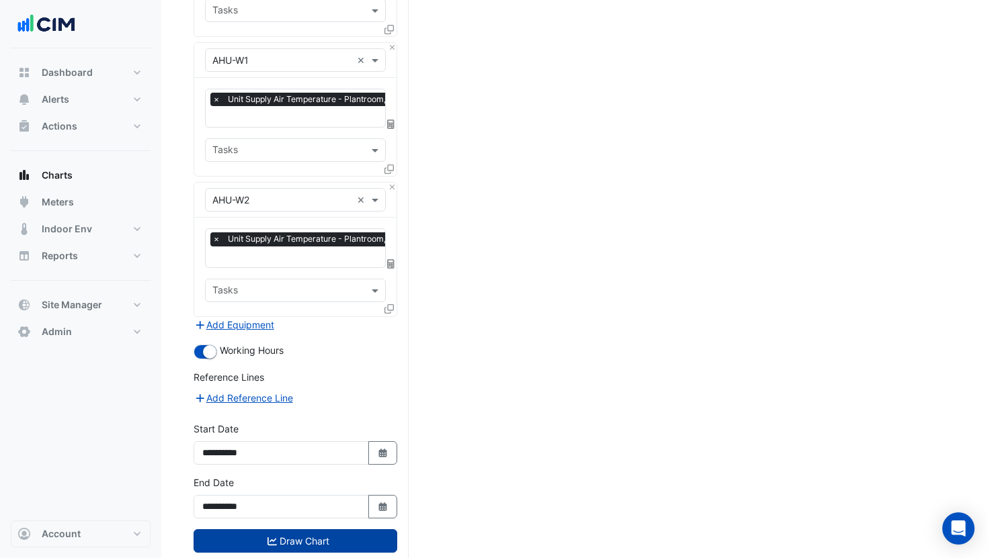
click at [267, 537] on icon "submit" at bounding box center [271, 541] width 9 height 9
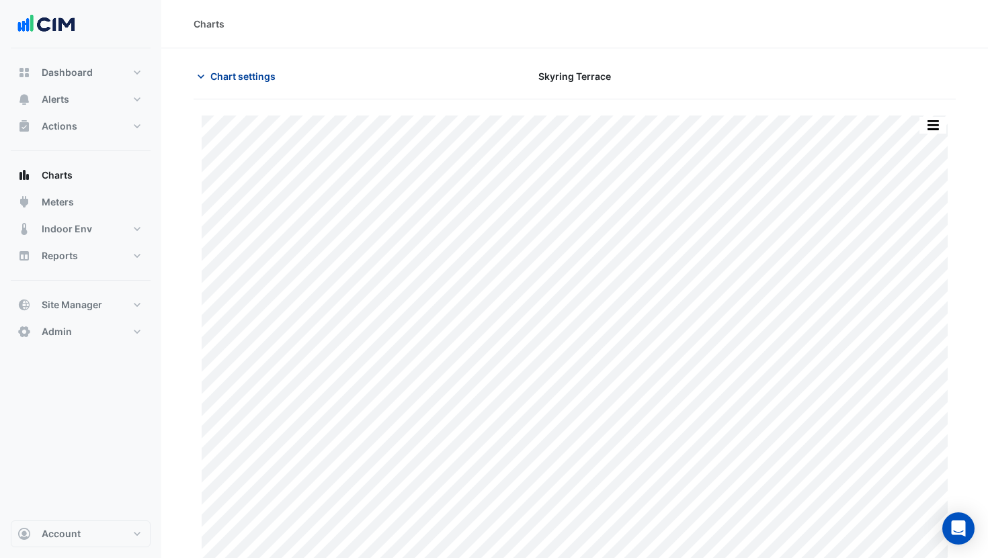
click at [244, 82] on span "Chart settings" at bounding box center [242, 76] width 65 height 14
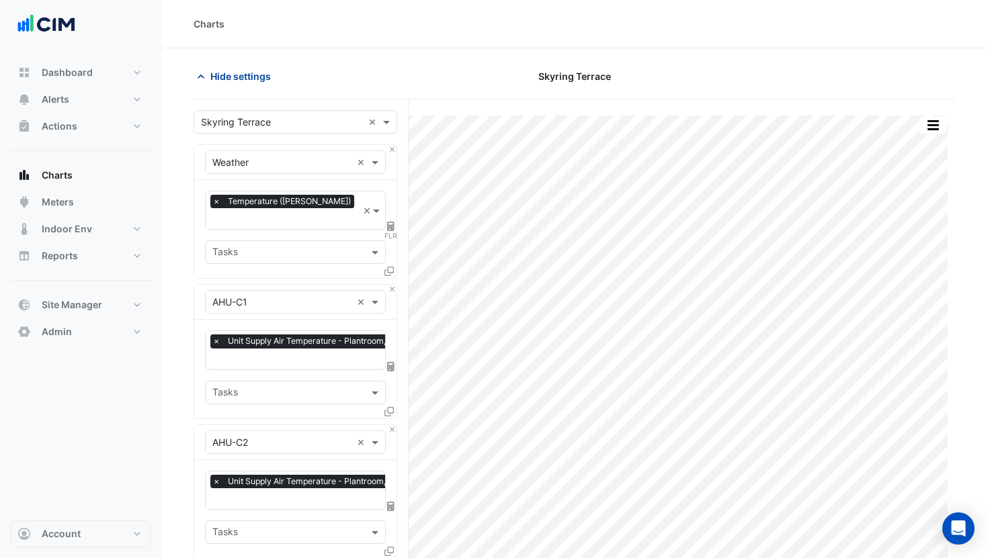
click at [244, 82] on span "Hide settings" at bounding box center [240, 76] width 60 height 14
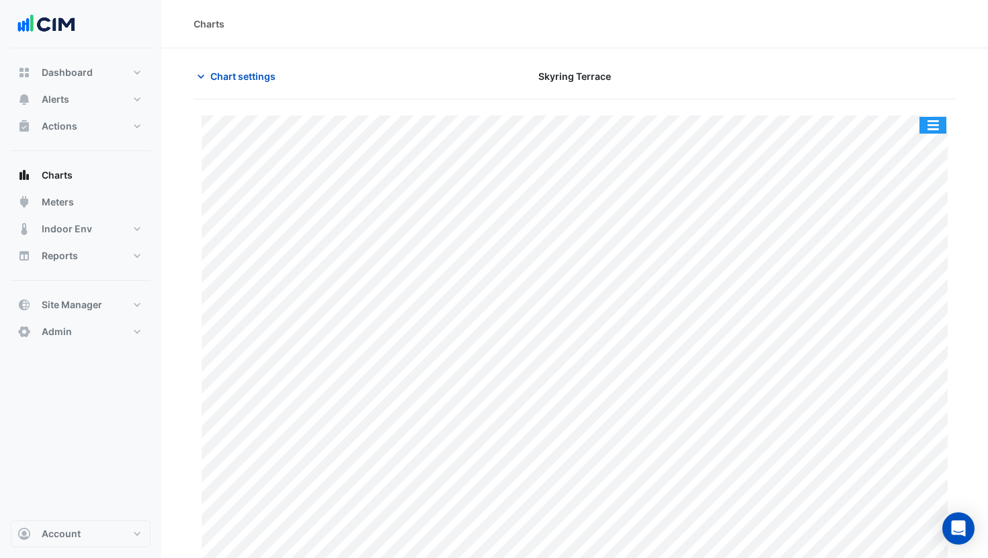
click at [932, 120] on button "button" at bounding box center [932, 125] width 27 height 17
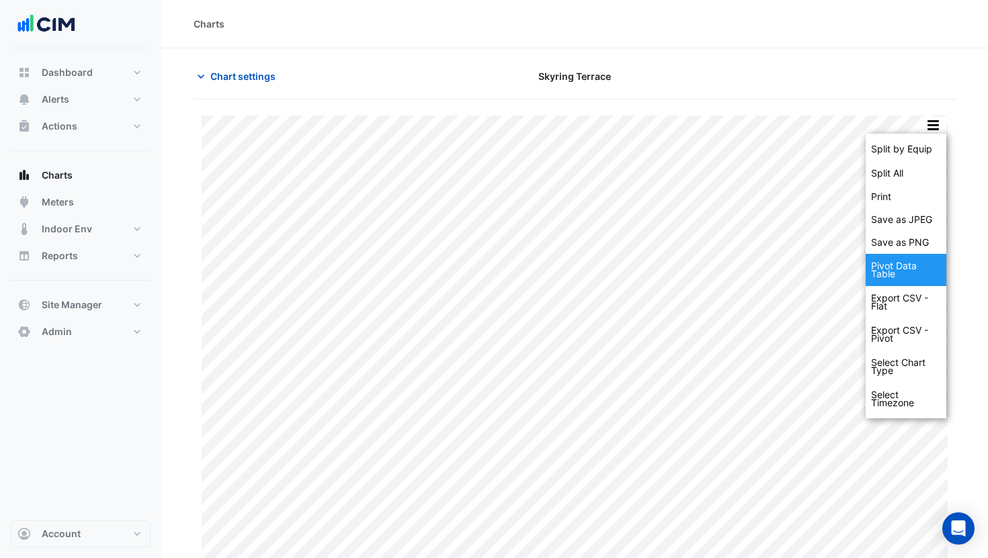
click at [921, 265] on div "Pivot Data Table" at bounding box center [905, 270] width 81 height 32
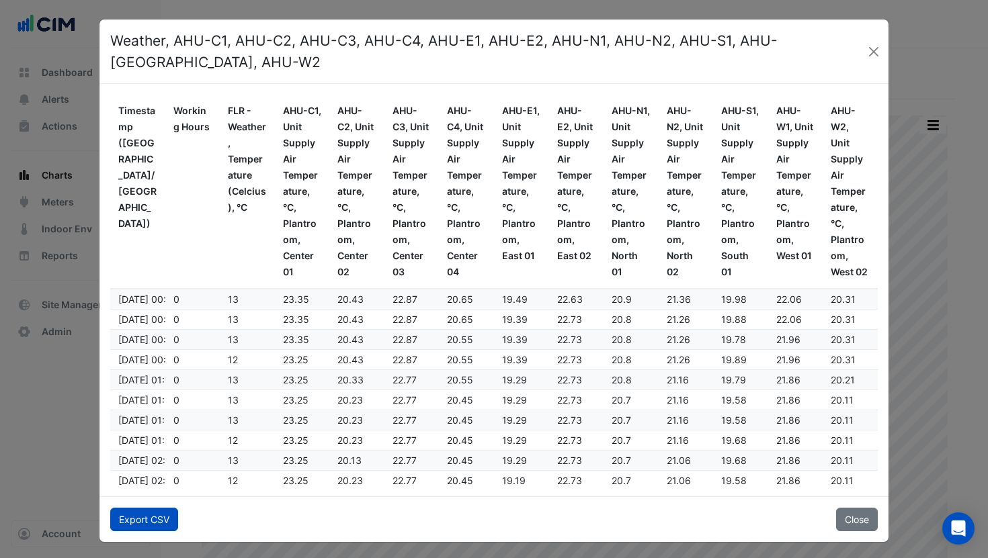
click at [165, 509] on button "Export CSV" at bounding box center [144, 520] width 68 height 24
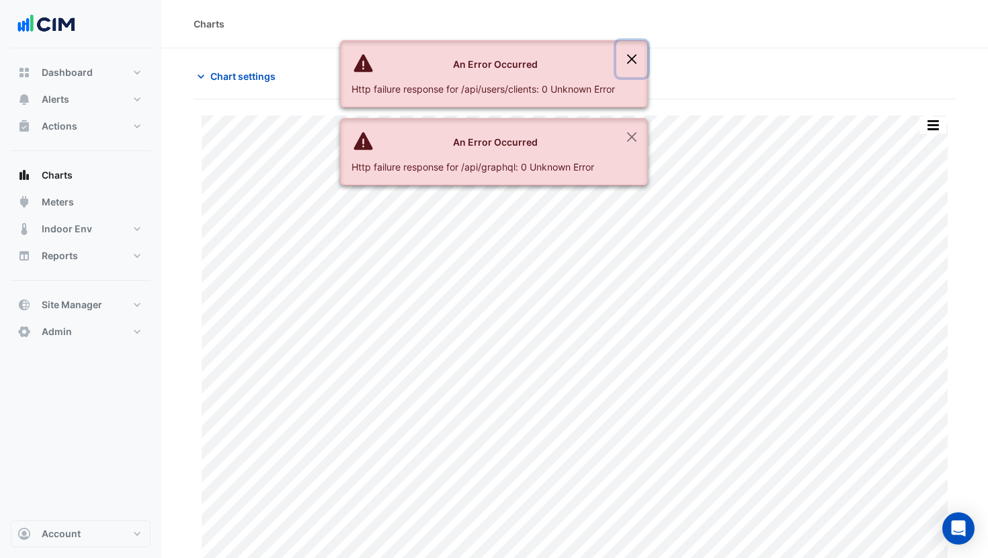
click at [643, 52] on button "Close" at bounding box center [631, 59] width 31 height 36
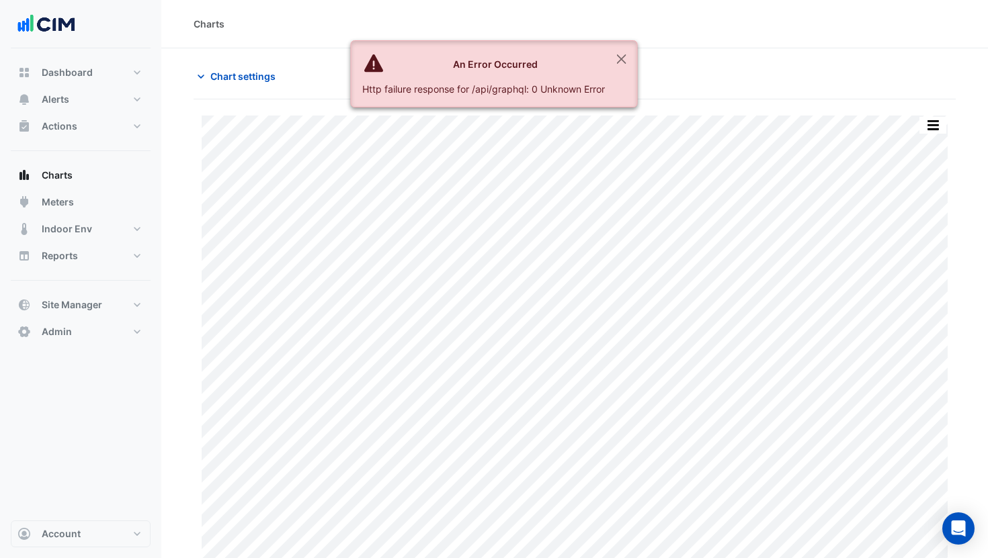
click at [640, 52] on section "Chart settings Skyring Terrace Split by Equip Split All Print Save as JPEG Save…" at bounding box center [574, 311] width 826 height 526
click at [627, 52] on button "Close" at bounding box center [621, 59] width 31 height 36
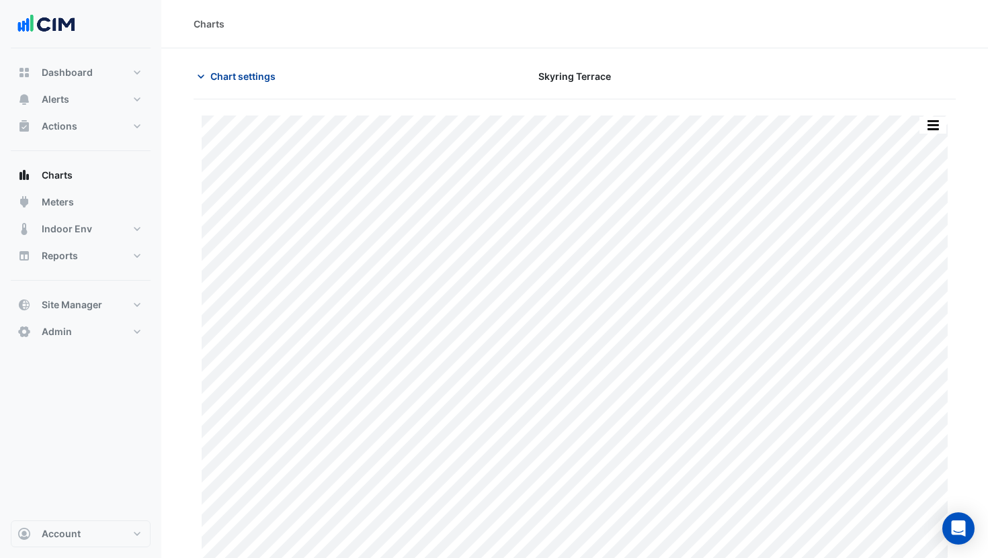
click at [240, 81] on span "Chart settings" at bounding box center [242, 76] width 65 height 14
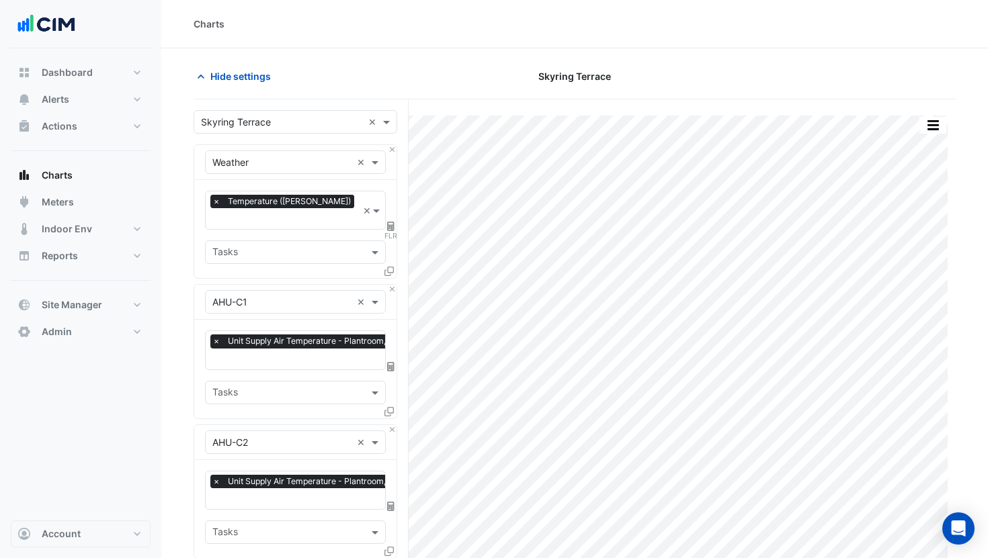
click at [247, 120] on input "text" at bounding box center [282, 123] width 162 height 14
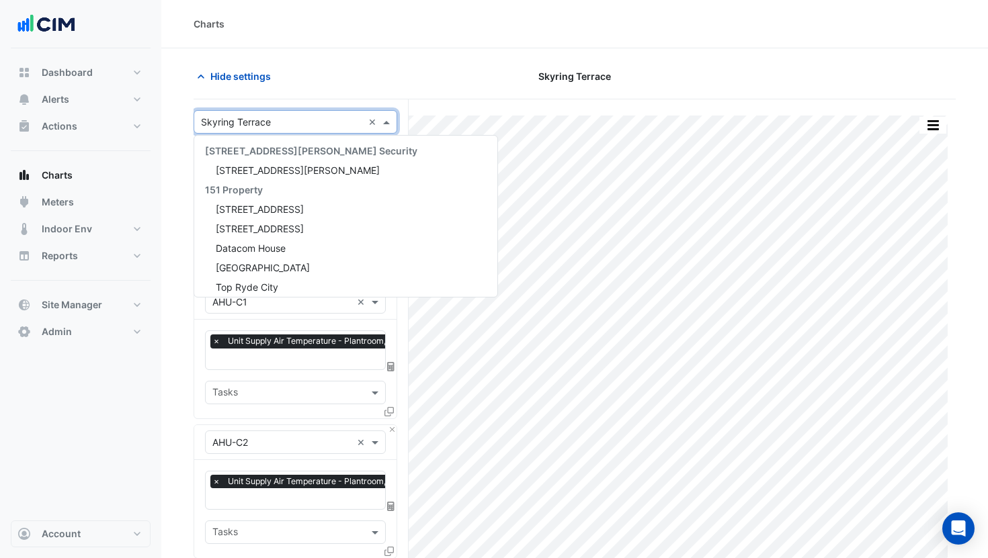
scroll to position [9162, 0]
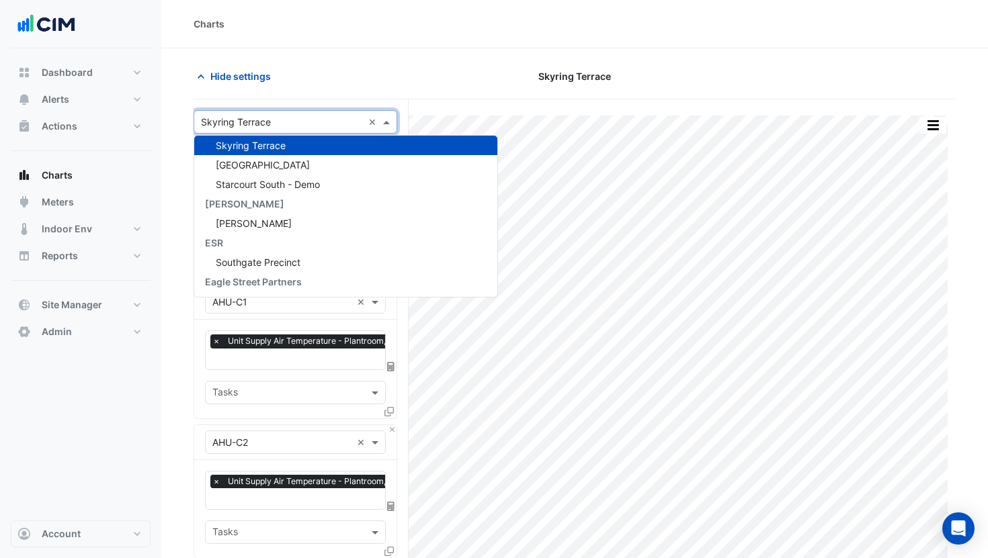
click at [247, 98] on div "Hide settings Skyring Terrace" at bounding box center [574, 81] width 762 height 35
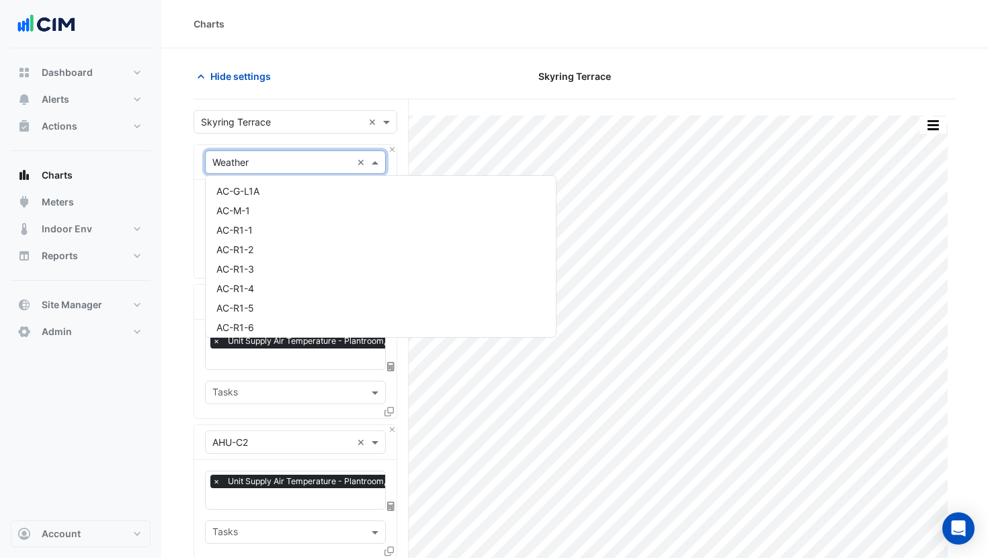
click at [245, 161] on input "text" at bounding box center [281, 163] width 139 height 14
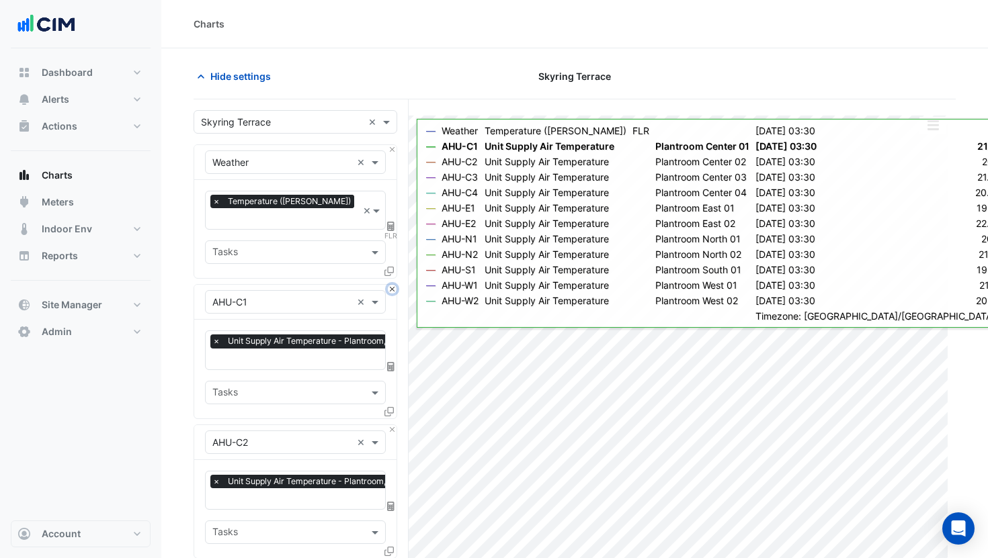
click at [390, 285] on button "Close" at bounding box center [392, 289] width 9 height 9
click at [390, 425] on button "Close" at bounding box center [392, 429] width 9 height 9
click at [390, 285] on button "Close" at bounding box center [392, 289] width 9 height 9
click at [390, 425] on button "Close" at bounding box center [392, 429] width 9 height 9
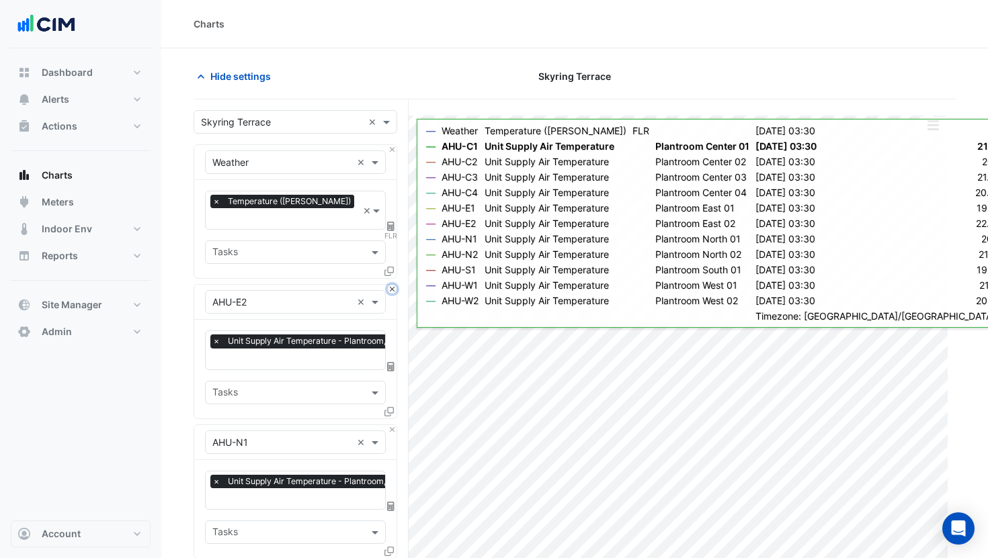
click at [390, 285] on button "Close" at bounding box center [392, 289] width 9 height 9
click at [390, 425] on button "Close" at bounding box center [392, 429] width 9 height 9
click at [390, 285] on button "Close" at bounding box center [392, 289] width 9 height 9
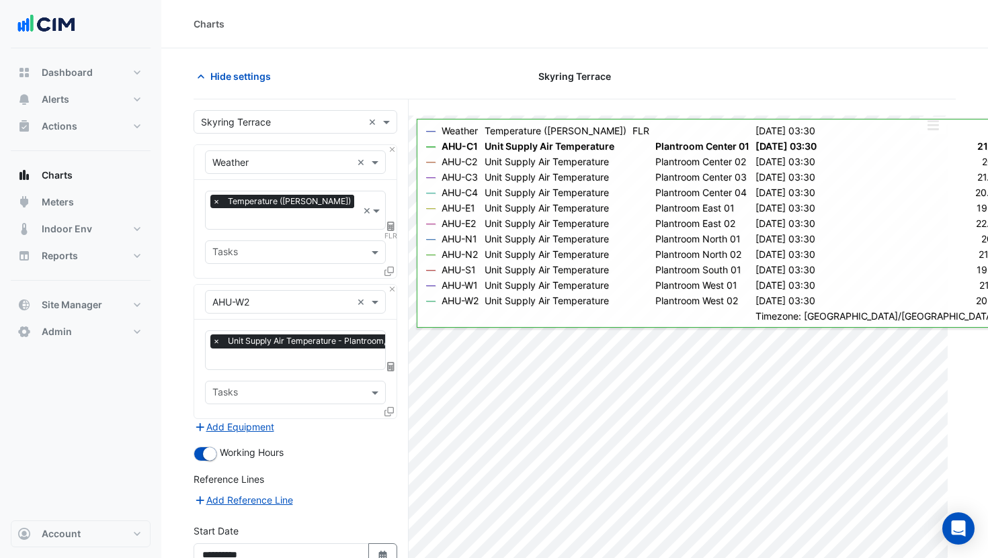
click at [292, 296] on input "text" at bounding box center [281, 303] width 139 height 14
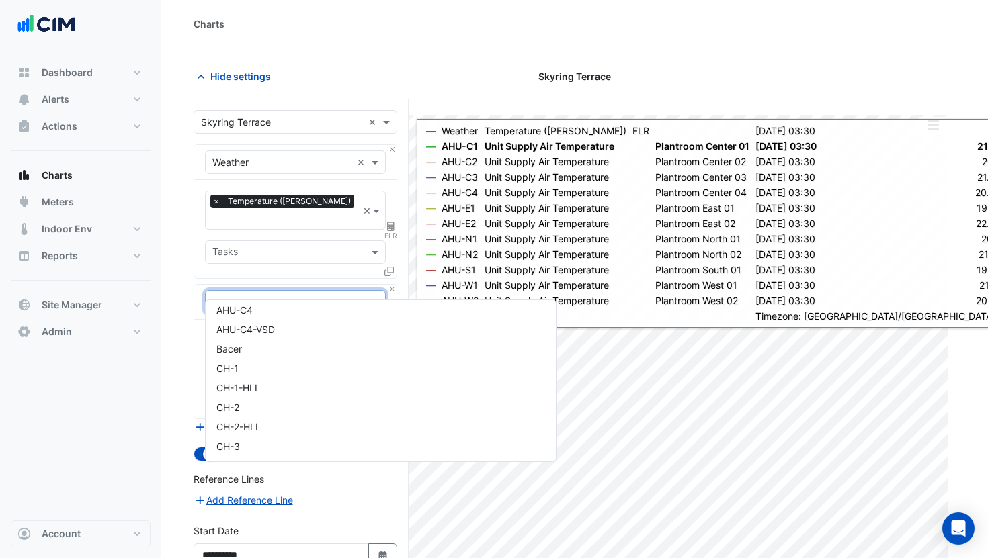
scroll to position [0, 0]
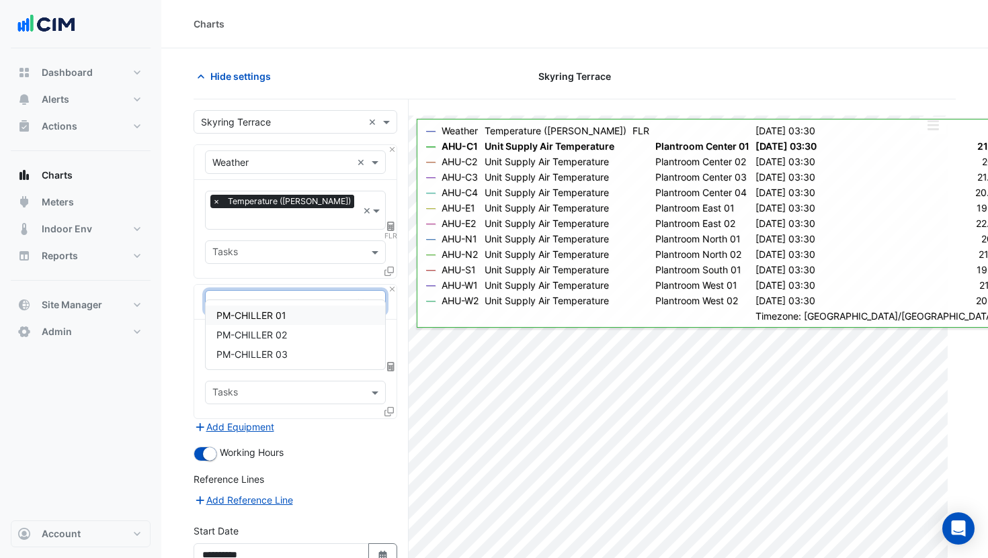
type input "**"
click at [263, 317] on div "CH-1" at bounding box center [295, 315] width 179 height 19
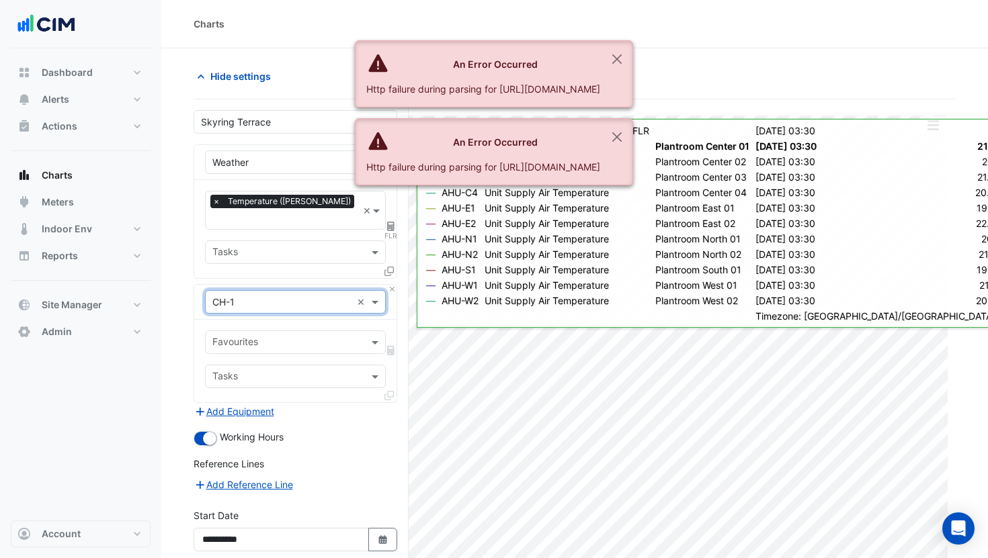
click at [262, 337] on input "text" at bounding box center [287, 344] width 150 height 14
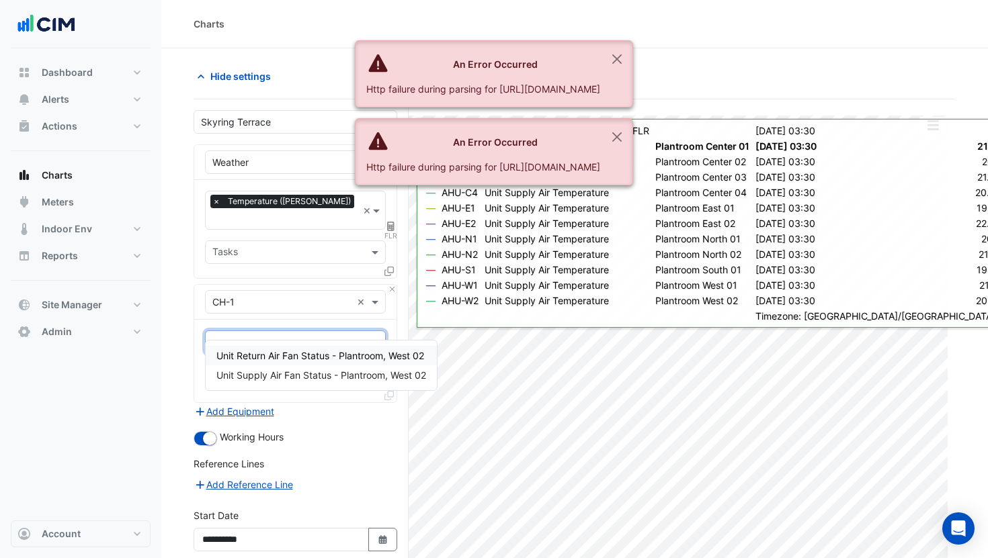
type input "******"
click at [281, 369] on div "Unit Supply Air Fan Status - Plantroom, West 02" at bounding box center [321, 374] width 231 height 19
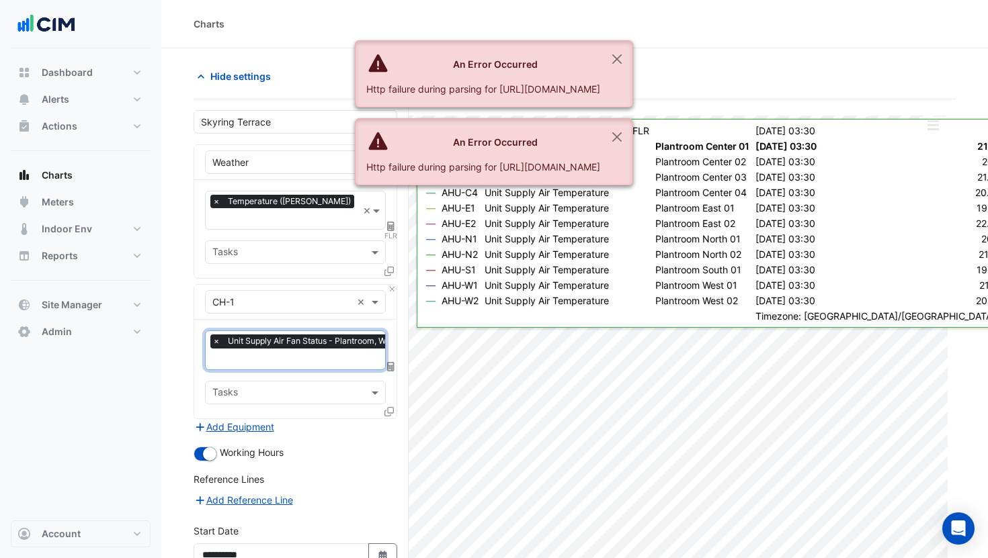
click at [222, 335] on div "× Unit Supply Air Fan Status - Plantroom, West 02" at bounding box center [311, 341] width 202 height 13
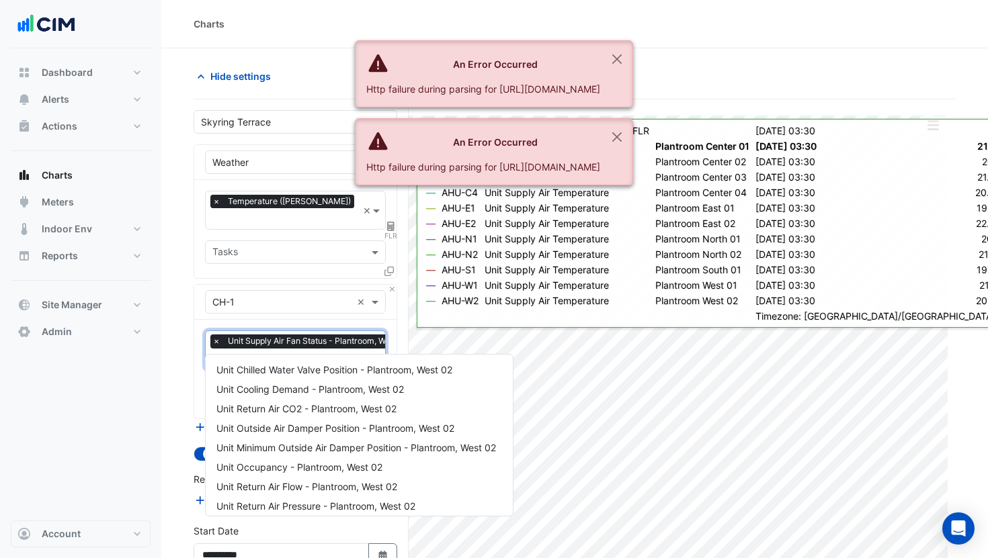
scroll to position [453, 0]
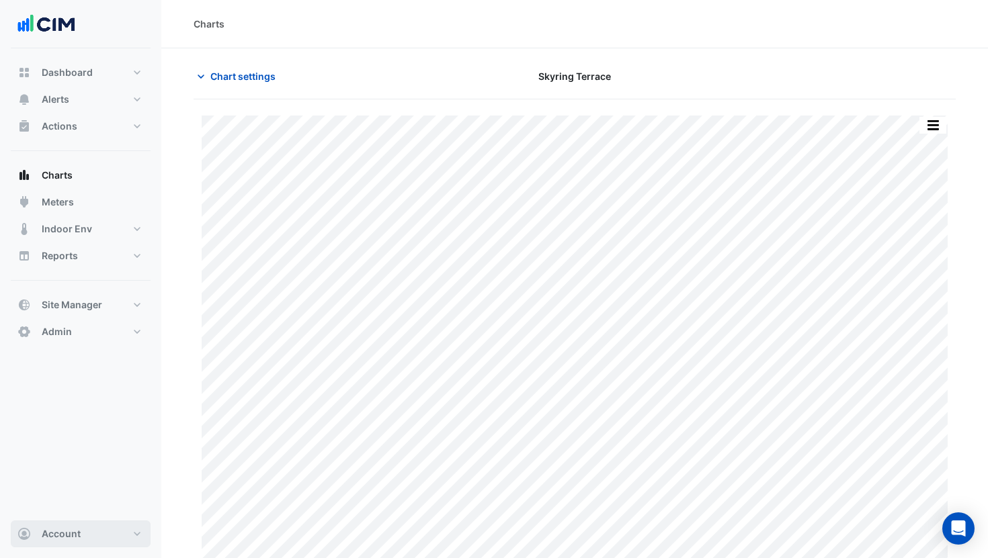
click at [85, 533] on button "Account" at bounding box center [81, 534] width 140 height 27
click at [91, 510] on link "Sign Out" at bounding box center [81, 499] width 128 height 27
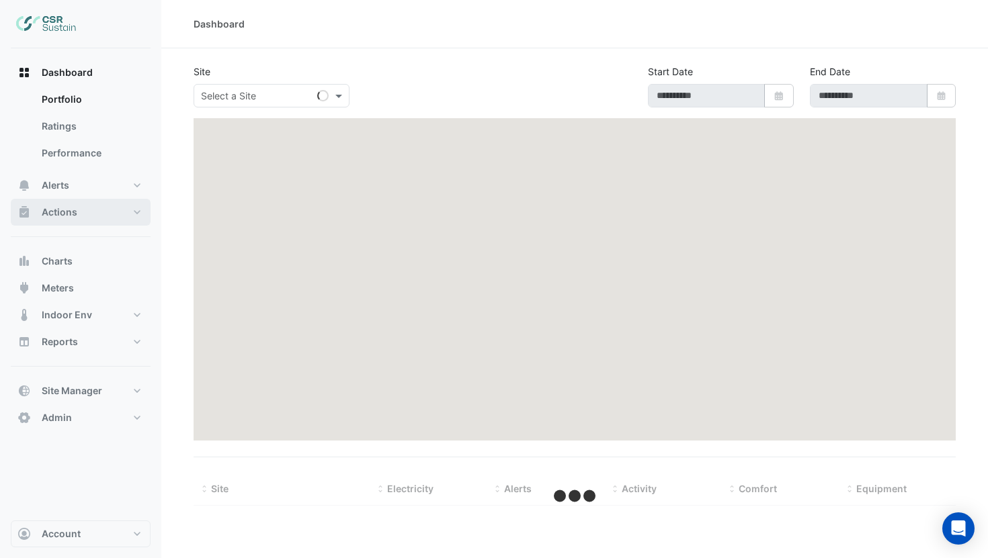
type input "**********"
select select "***"
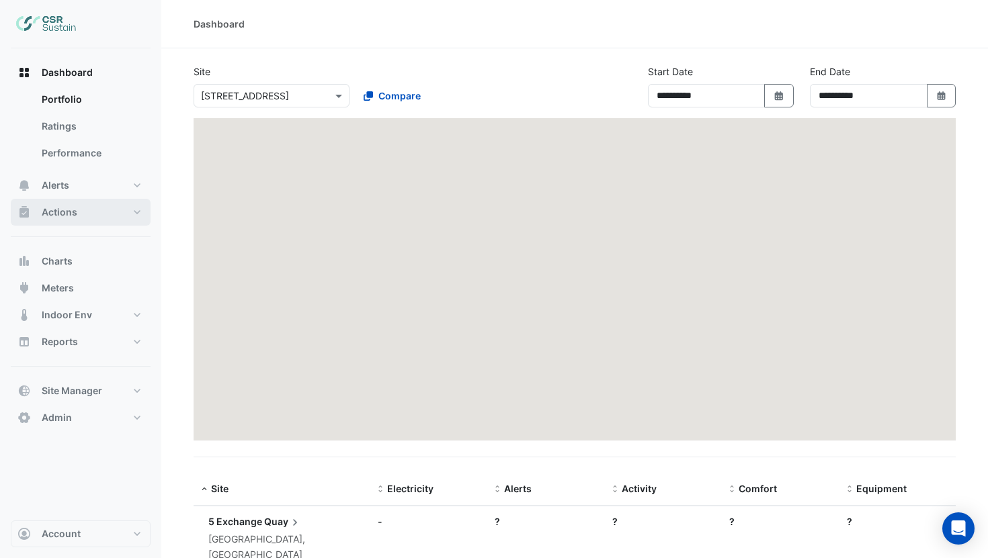
click at [101, 213] on button "Actions" at bounding box center [81, 212] width 140 height 27
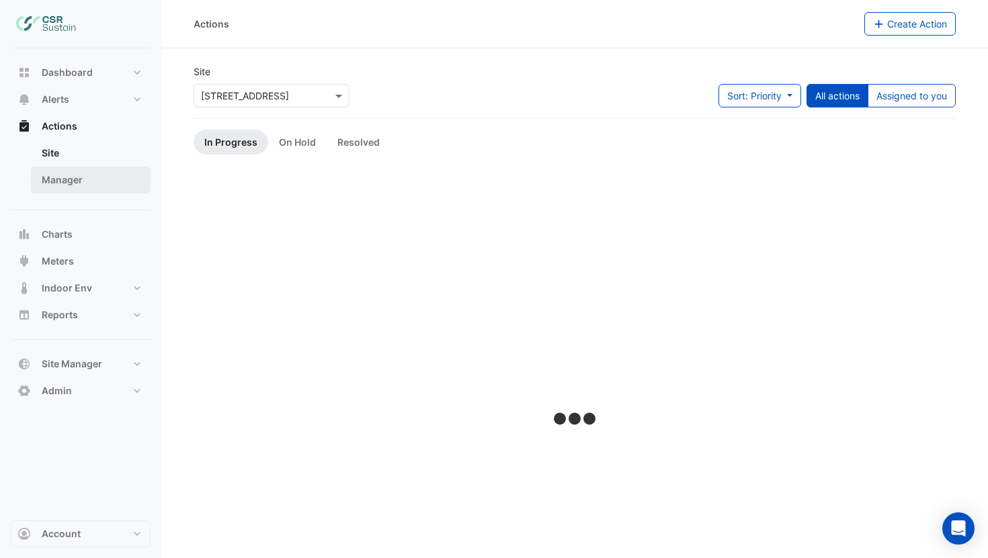
click at [103, 179] on link "Manager" at bounding box center [91, 180] width 120 height 27
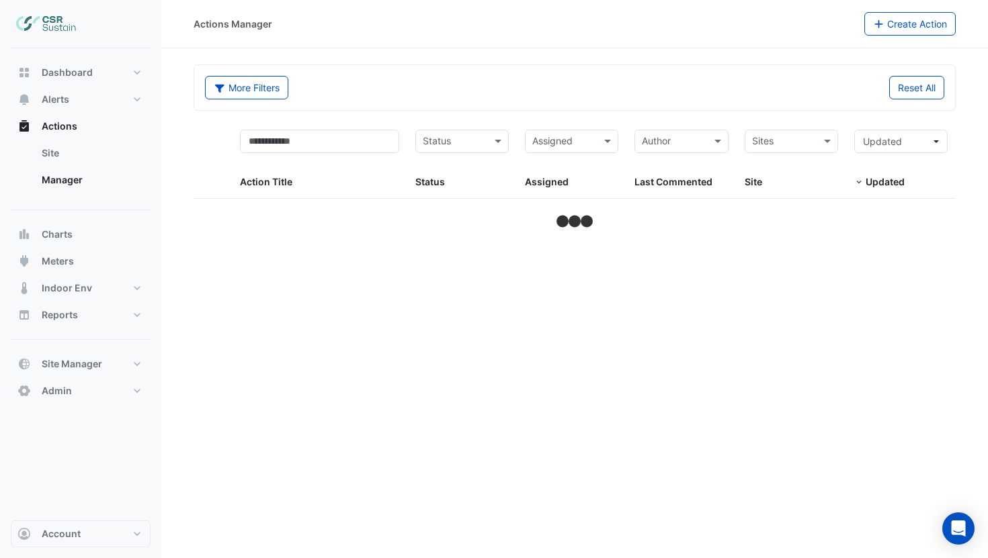
select select "***"
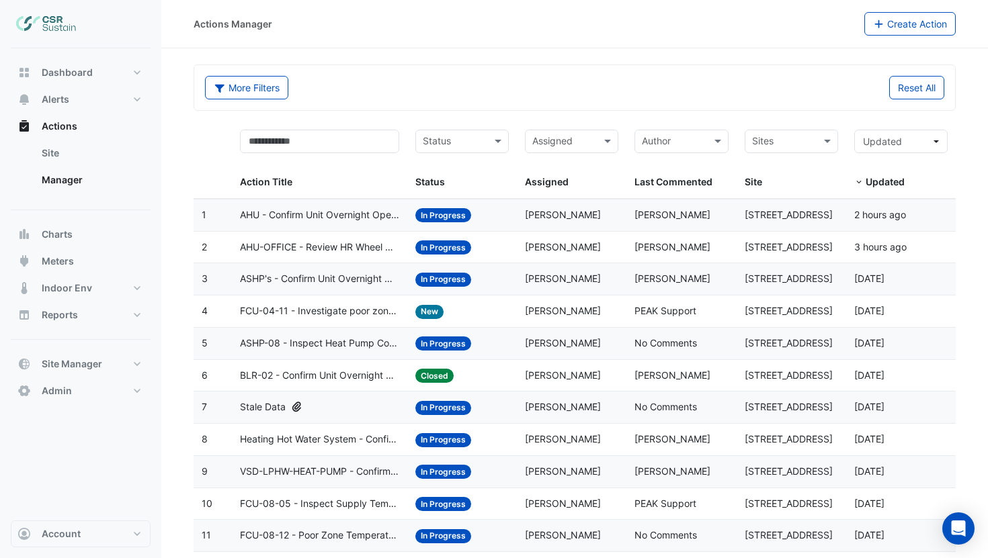
click at [496, 410] on div "Status: In Progress" at bounding box center [461, 407] width 93 height 15
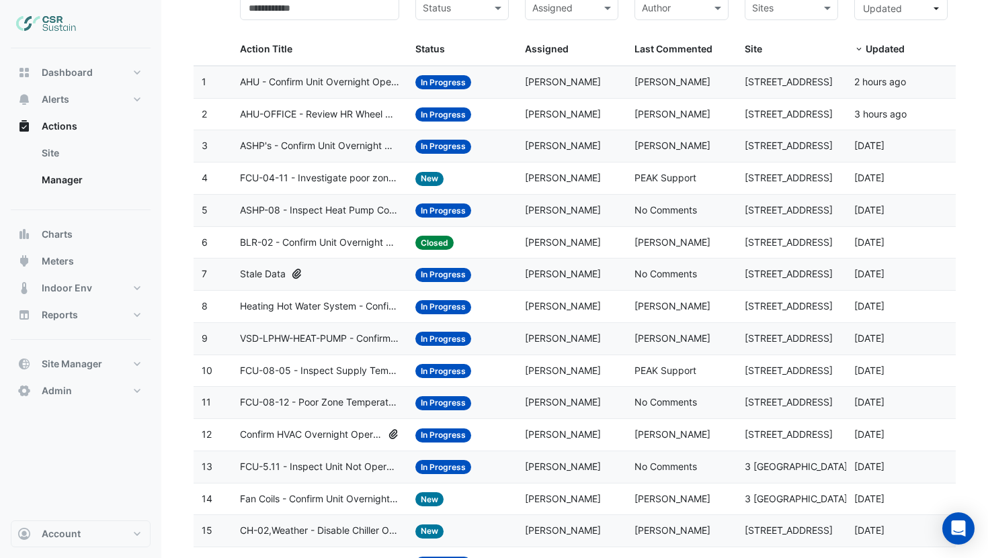
scroll to position [190, 0]
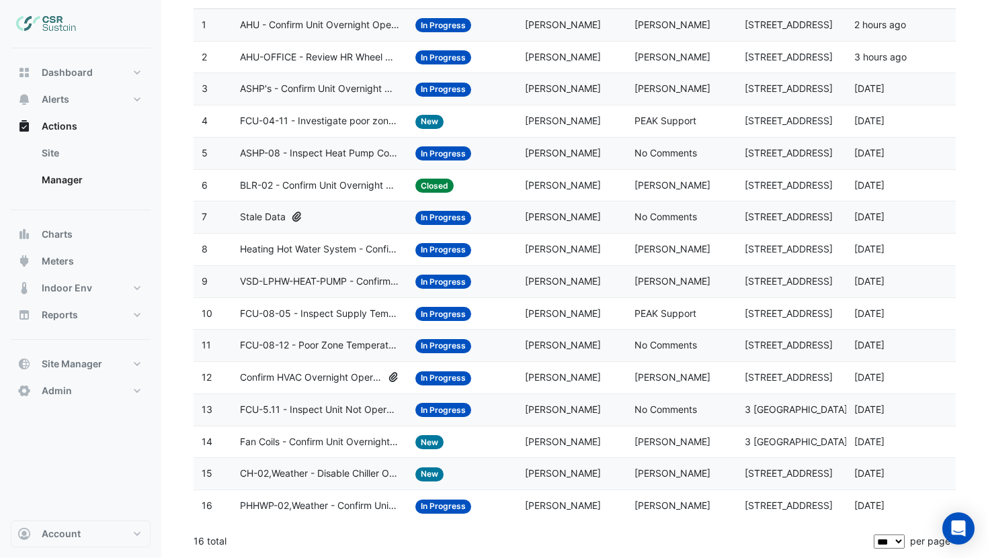
click at [492, 389] on datatable-body-cell "Status: In Progress" at bounding box center [462, 378] width 110 height 32
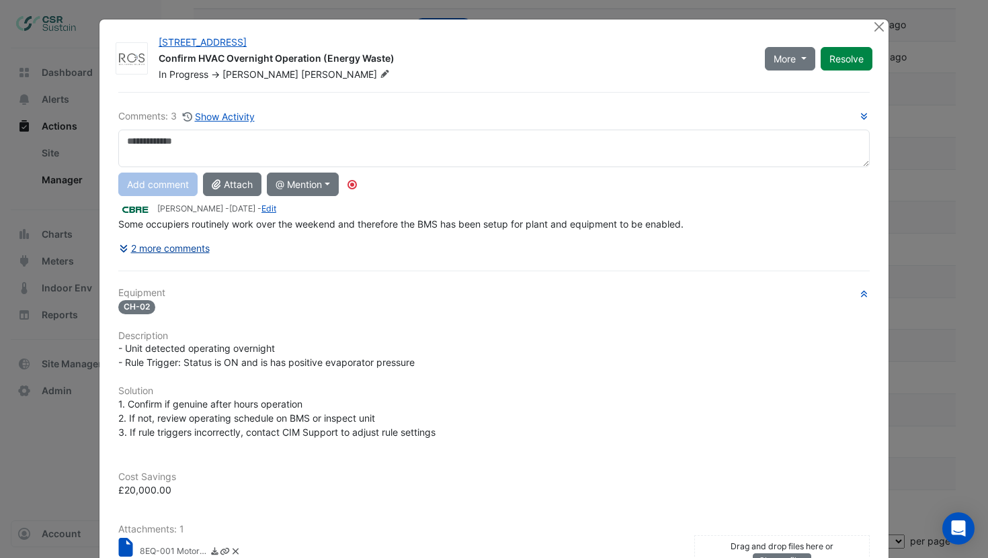
click at [183, 249] on button "2 more comments" at bounding box center [164, 248] width 92 height 24
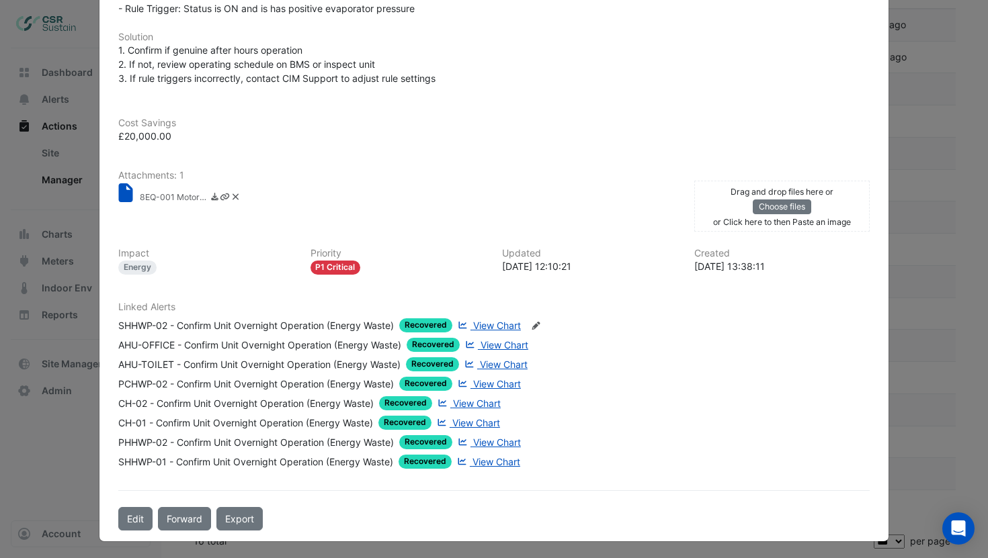
scroll to position [237, 0]
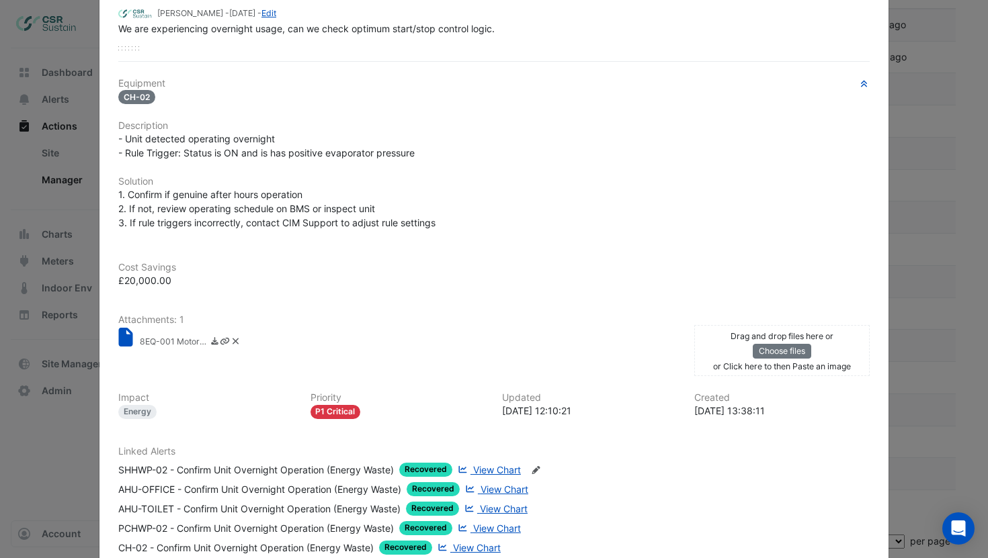
click at [173, 341] on small "8EQ-001 Motor - Run Hours Reduction Calc Spreadsheet.xlsx" at bounding box center [173, 343] width 67 height 14
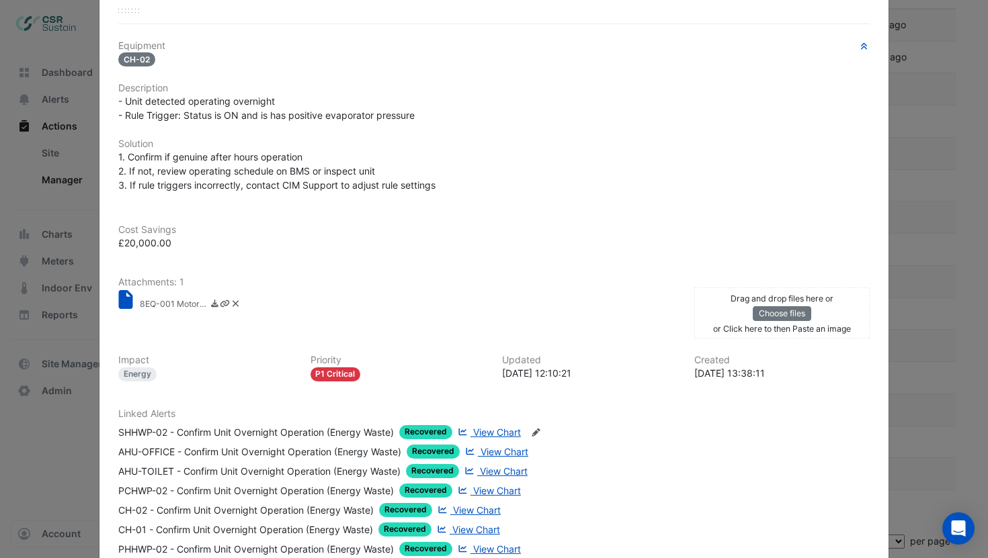
scroll to position [382, 0]
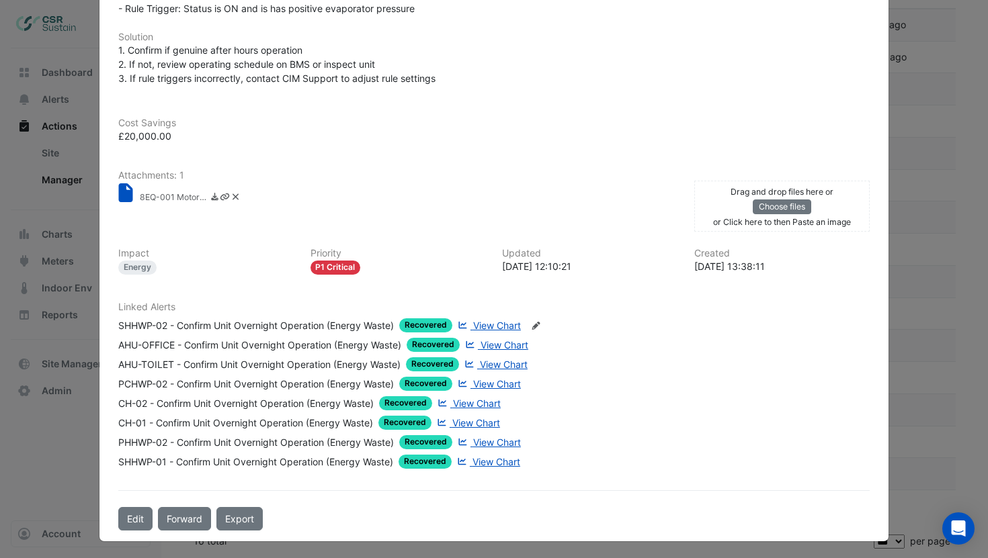
click at [492, 340] on span "View Chart" at bounding box center [504, 344] width 48 height 11
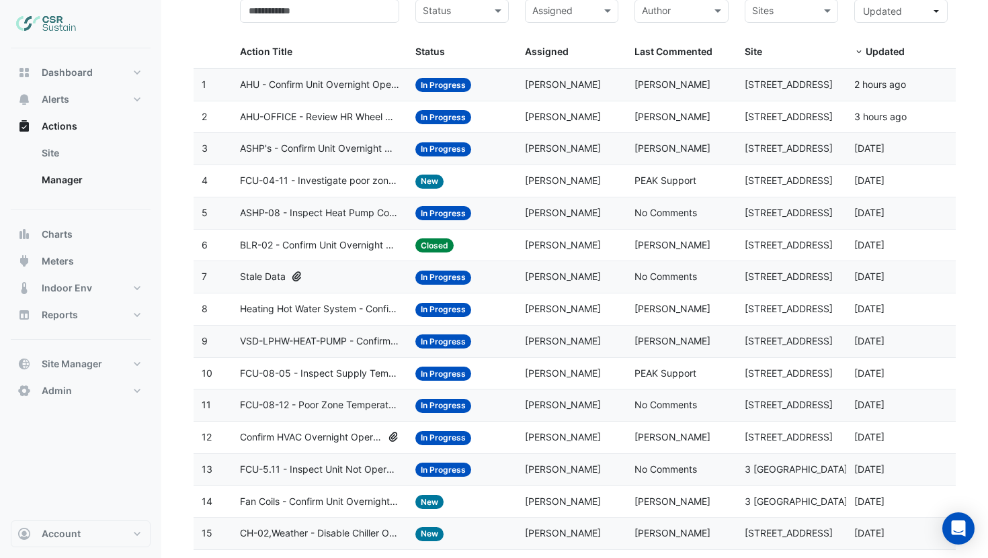
scroll to position [116, 0]
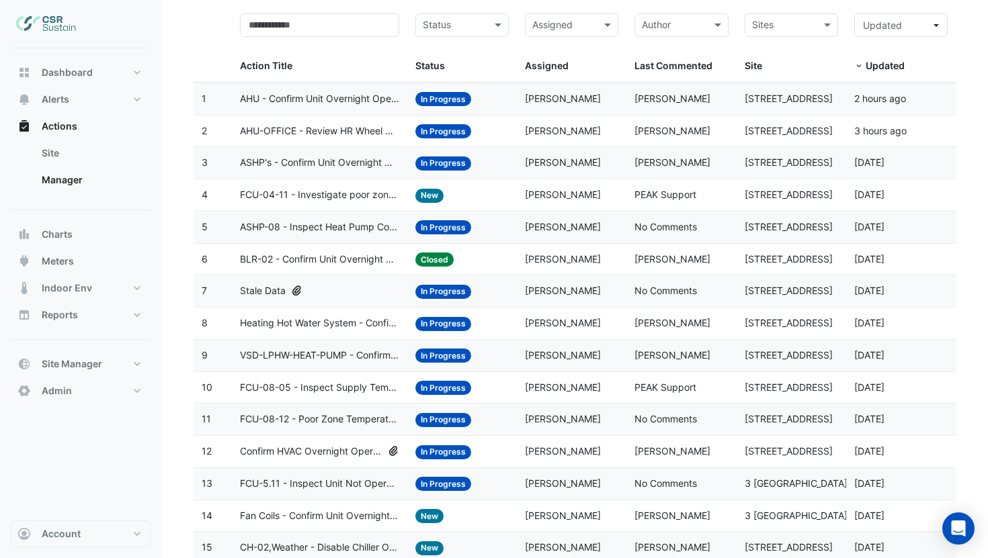
click at [362, 106] on datatable-body-cell "Action Title: AHU - Confirm Unit Overnight Operation (Energy Waste)" at bounding box center [319, 99] width 175 height 32
click at [355, 168] on span "ASHP's - Confirm Unit Overnight Operation (Energy Waste)" at bounding box center [319, 162] width 159 height 15
click at [343, 453] on span "Confirm HVAC Overnight Operation (Energy Waste)" at bounding box center [311, 451] width 142 height 15
click at [365, 390] on span "FCU-08-05 - Inspect Supply Temp Broken Sensor" at bounding box center [319, 387] width 159 height 15
click at [371, 364] on datatable-body-cell "Action Title: VSD-LPHW-HEAT-PUMP - Confirm VSD Override On (Energy Waste)" at bounding box center [319, 356] width 175 height 32
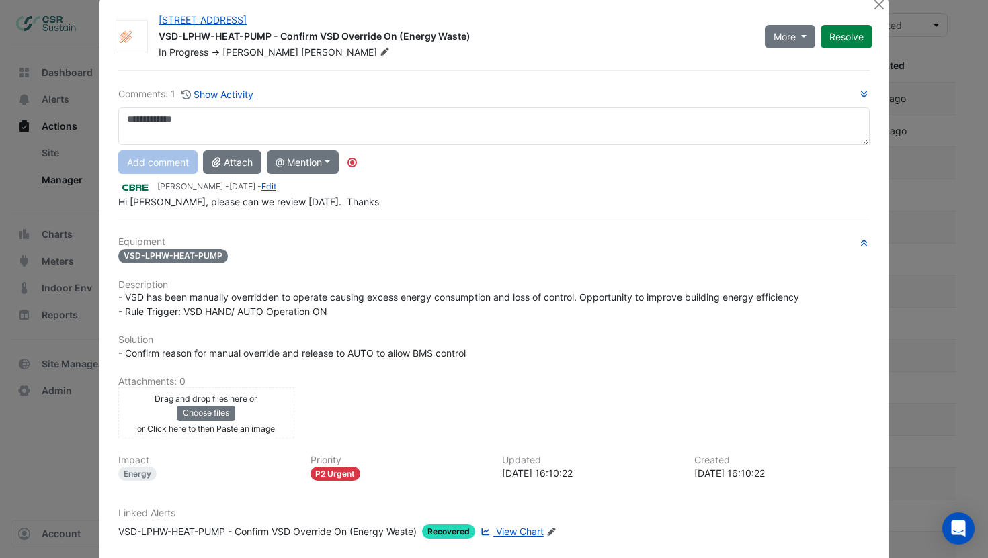
scroll to position [0, 0]
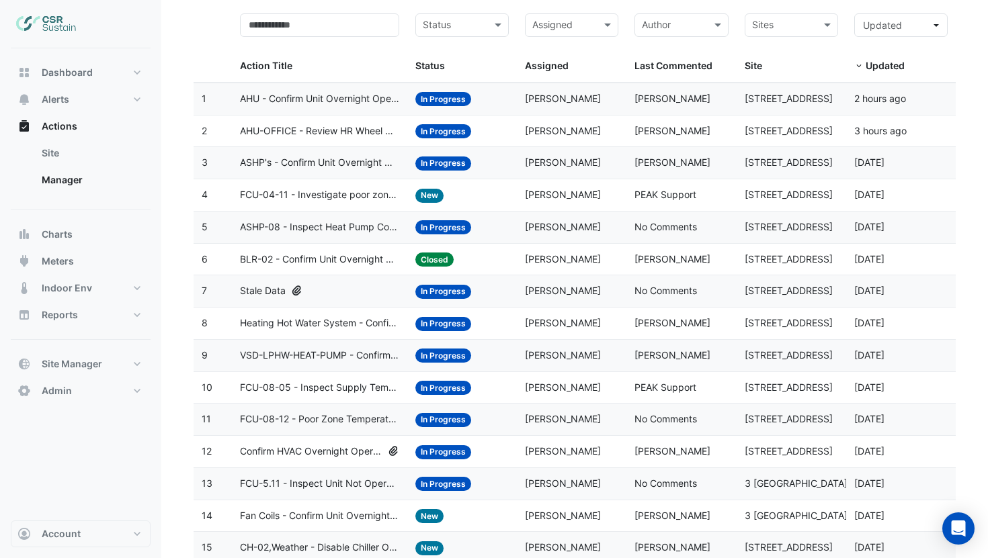
click at [377, 365] on datatable-body-cell "Action Title: VSD-LPHW-HEAT-PUMP - Confirm VSD Override On (Energy Waste)" at bounding box center [319, 356] width 175 height 32
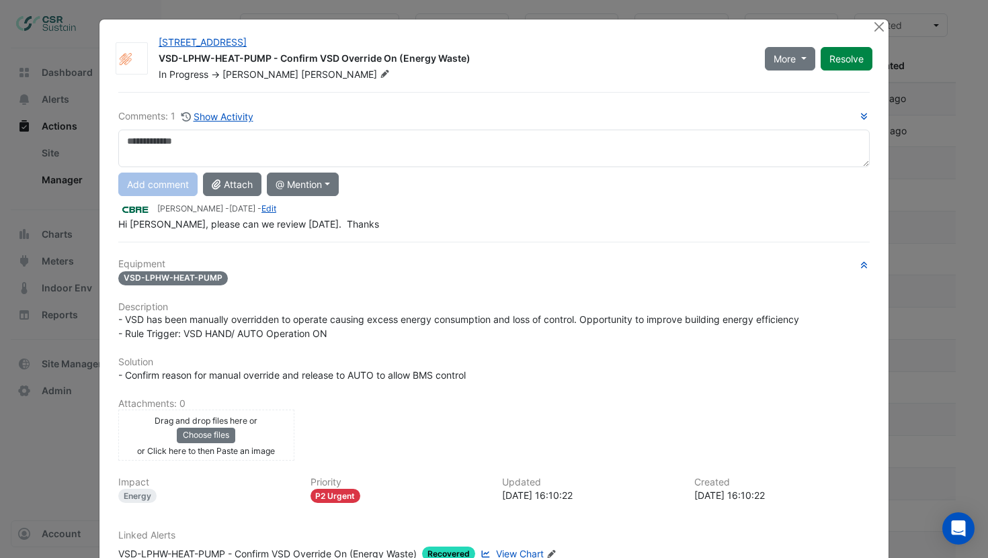
scroll to position [83, 0]
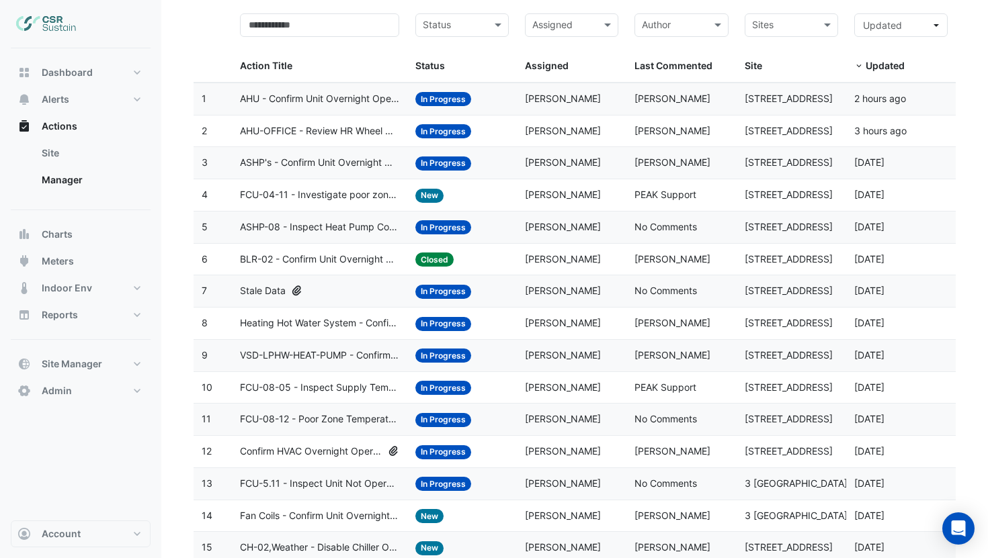
click at [378, 329] on span "Heating Hot Water System - Confirm Unit Overnight Operation (Energy Waste)" at bounding box center [319, 323] width 159 height 15
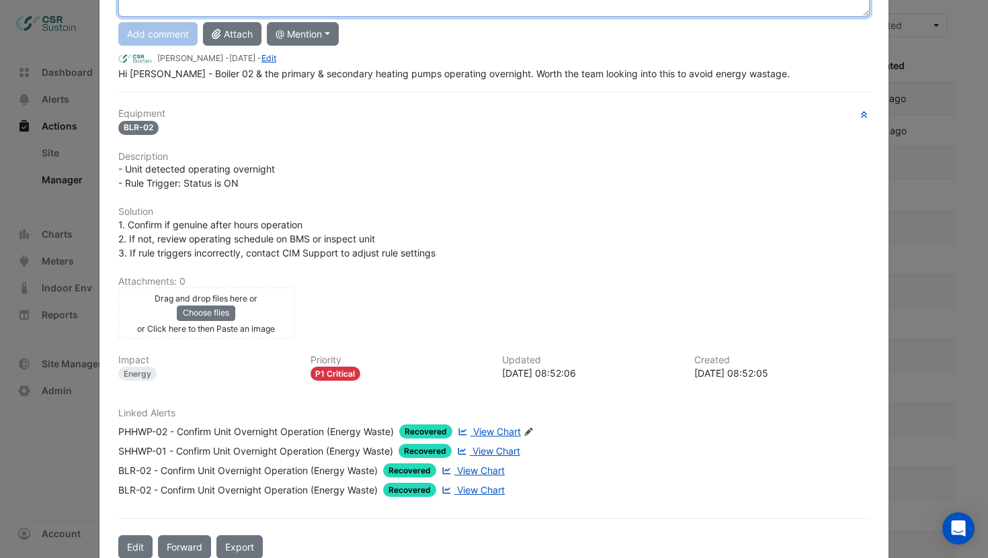
scroll to position [179, 0]
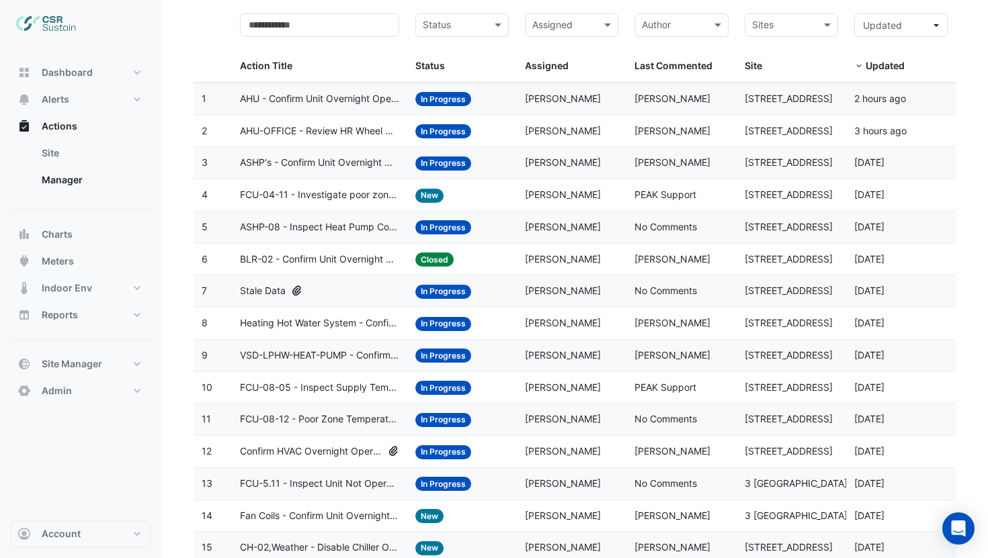
click at [370, 326] on span "Heating Hot Water System - Confirm Unit Overnight Operation (Energy Waste)" at bounding box center [319, 323] width 159 height 15
click at [441, 268] on datatable-body-cell "Status: Closed" at bounding box center [462, 260] width 110 height 32
click at [460, 196] on div "Status: New" at bounding box center [461, 194] width 93 height 15
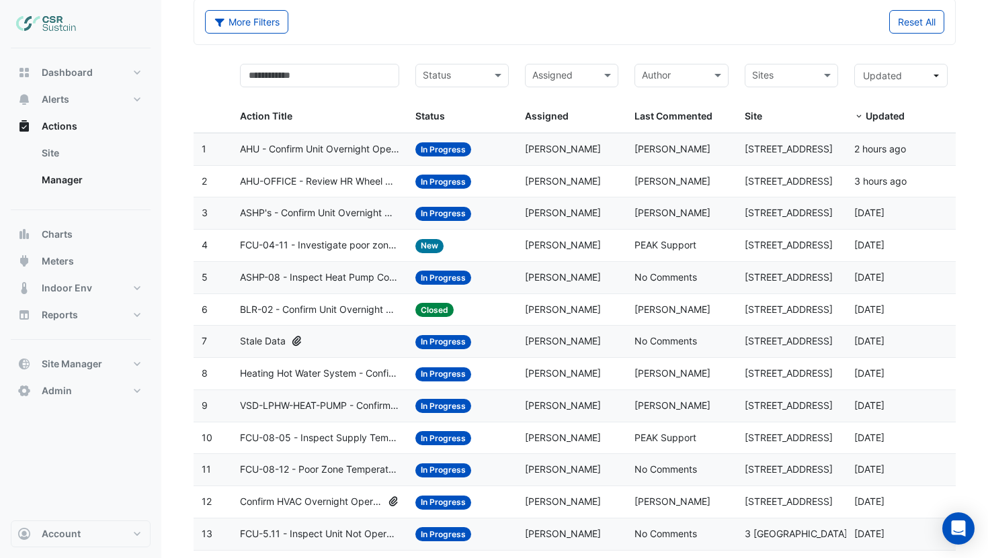
scroll to position [0, 0]
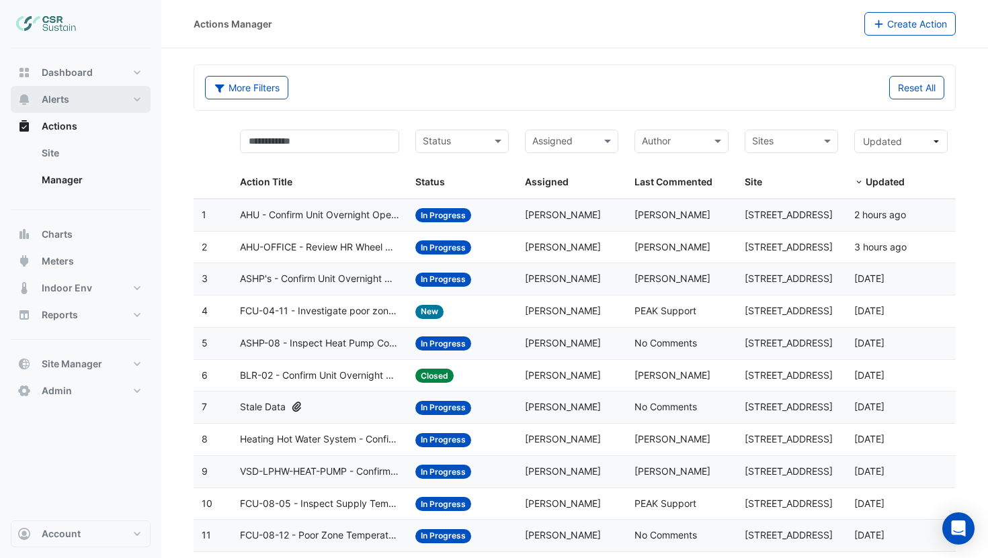
click at [59, 101] on span "Alerts" at bounding box center [56, 99] width 28 height 13
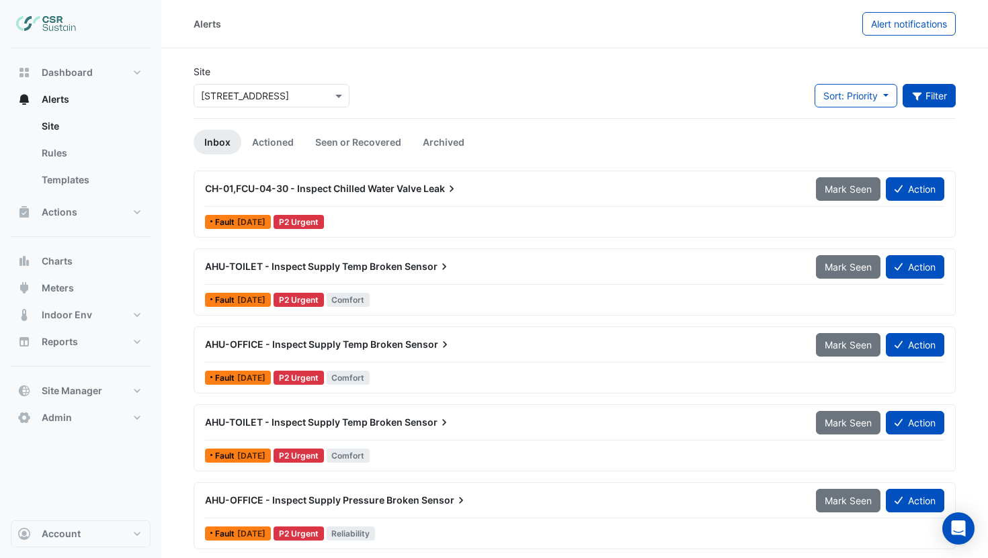
click at [934, 94] on button "Filter" at bounding box center [929, 96] width 54 height 24
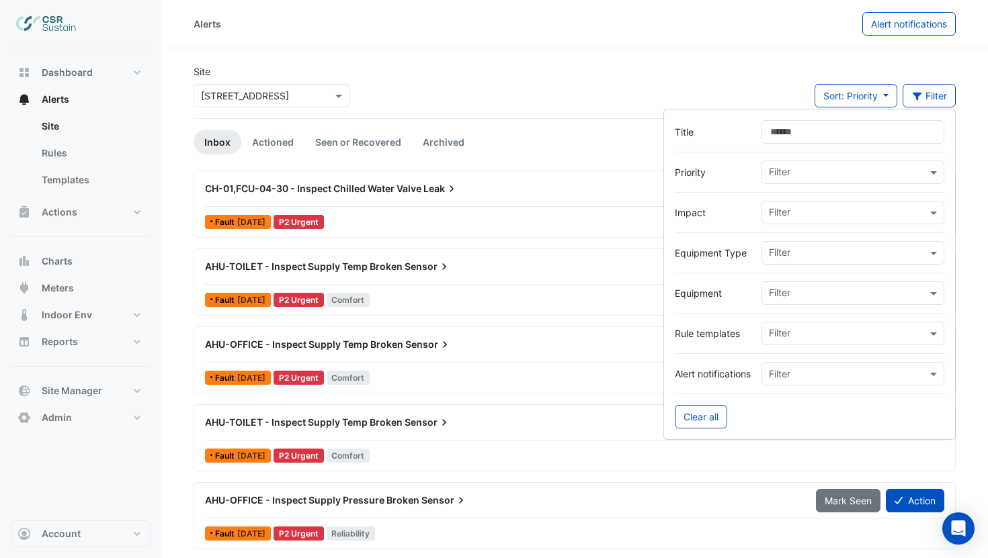
click at [795, 206] on div "Filter" at bounding box center [844, 212] width 165 height 21
click at [786, 260] on span "Energy" at bounding box center [788, 260] width 31 height 11
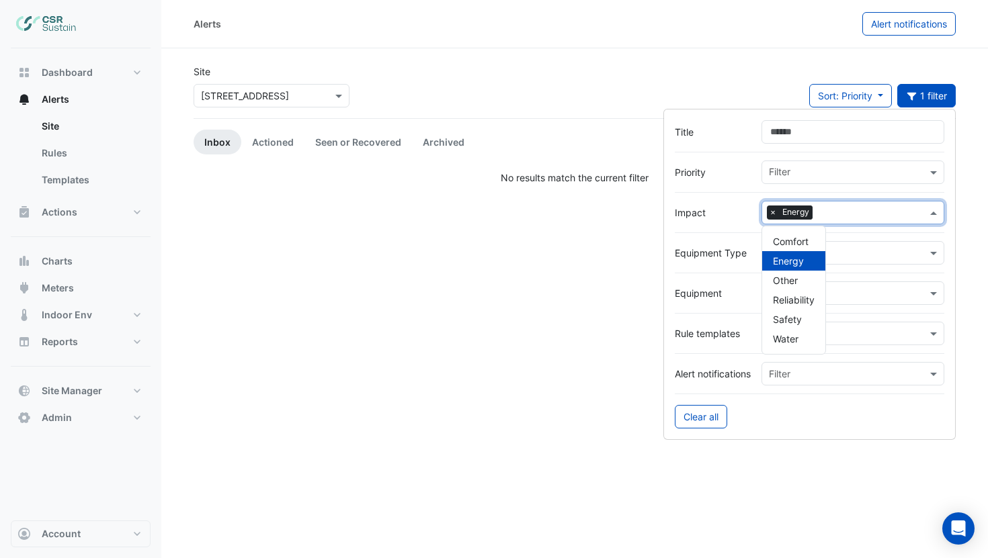
click at [491, 116] on div "Site × 5 Exchange Quay Sort: Priority Priority Updated 1 filter" at bounding box center [574, 91] width 778 height 54
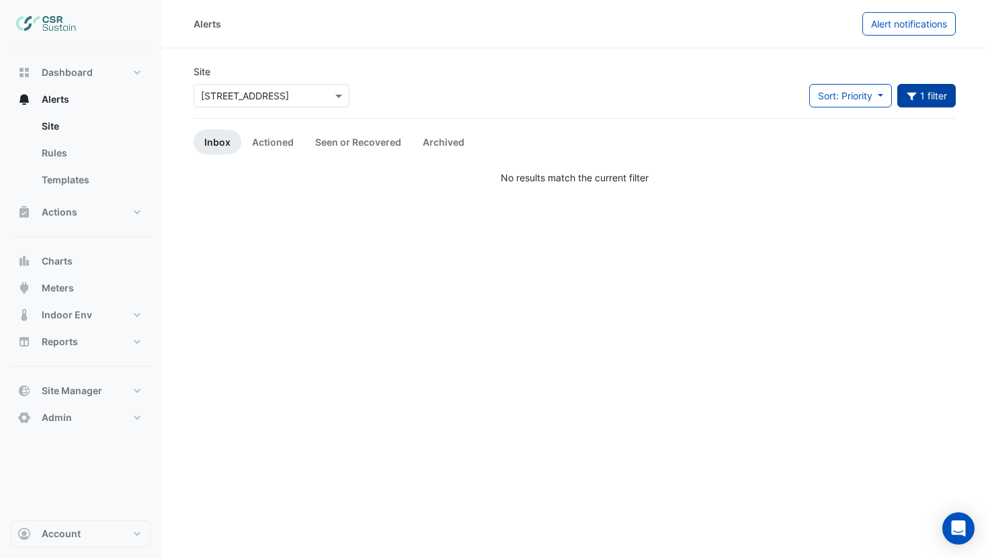
click at [936, 100] on button "1 filter" at bounding box center [926, 96] width 59 height 24
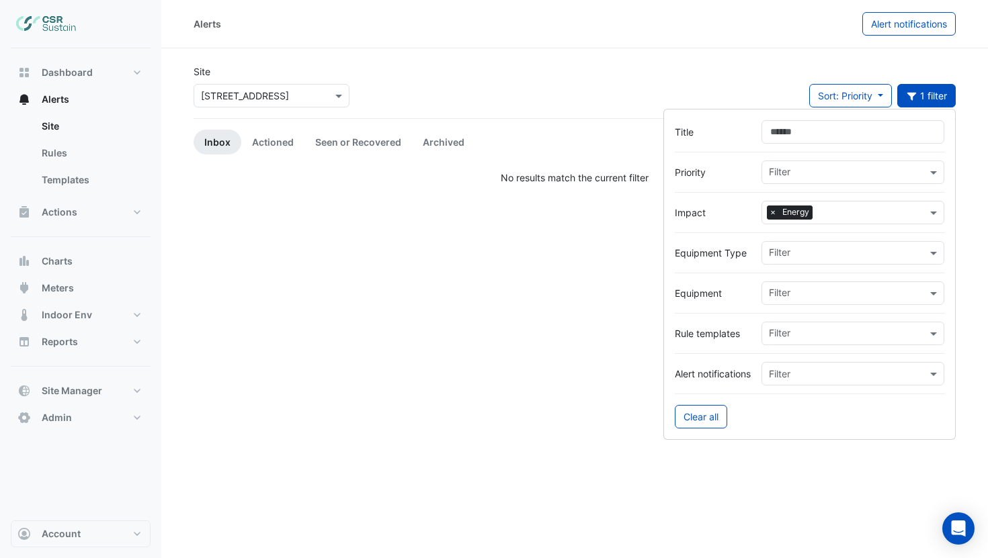
click at [769, 214] on span "×" at bounding box center [773, 212] width 12 height 13
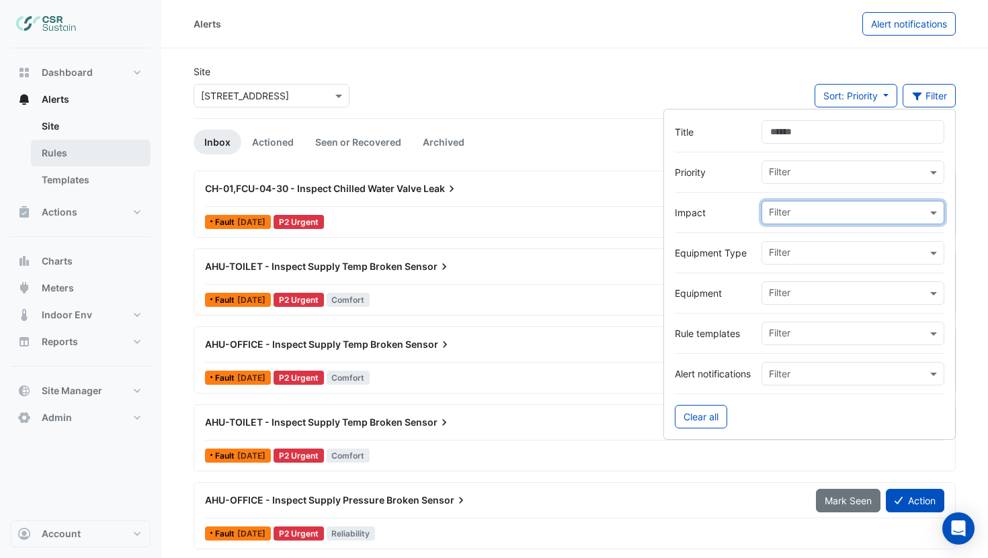
click at [84, 150] on link "Rules" at bounding box center [91, 153] width 120 height 27
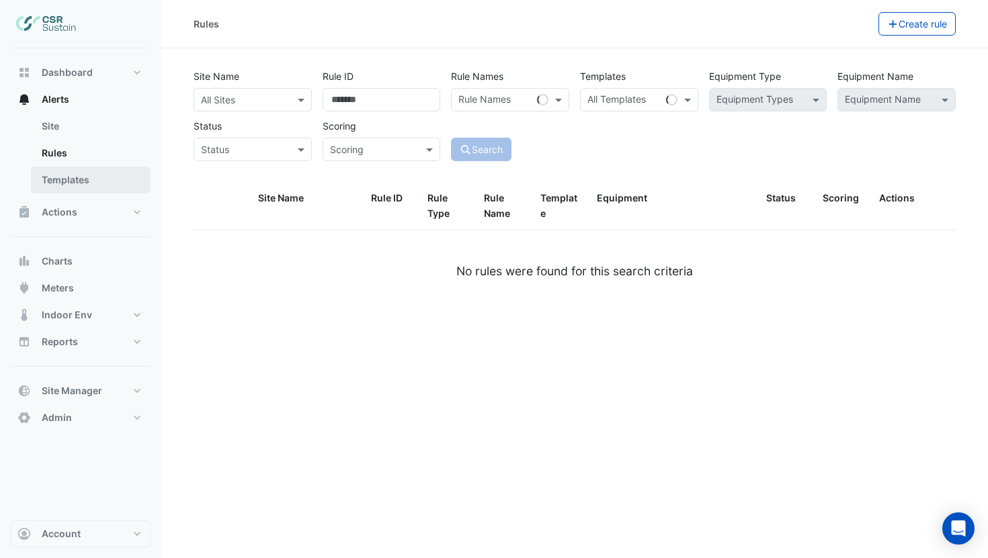
click at [89, 185] on link "Templates" at bounding box center [91, 180] width 120 height 27
select select
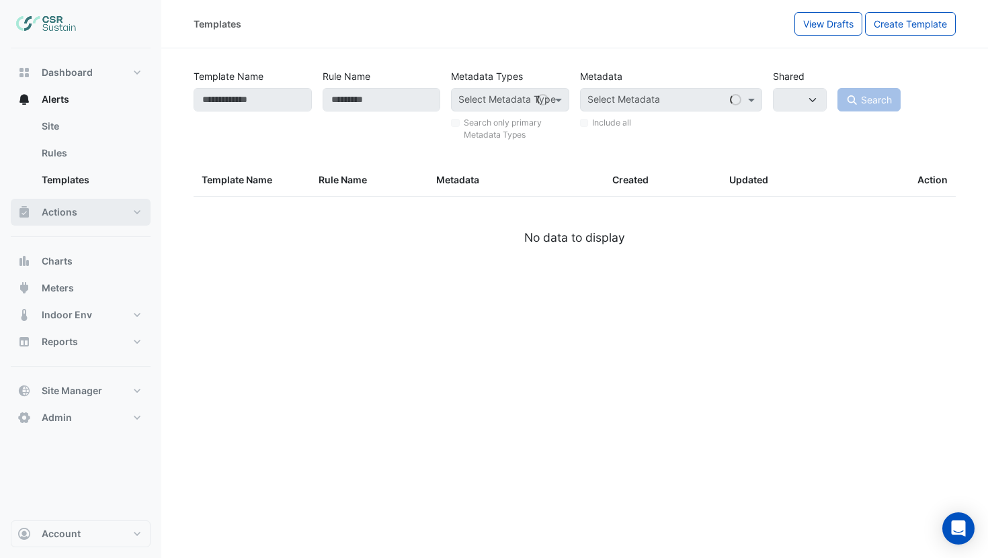
click at [86, 210] on button "Actions" at bounding box center [81, 212] width 140 height 27
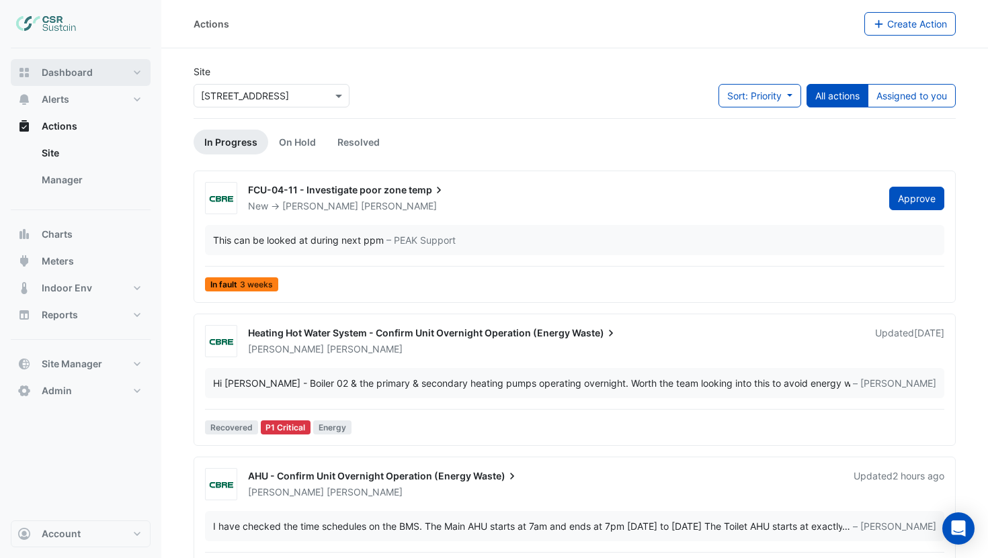
click at [99, 75] on button "Dashboard" at bounding box center [81, 72] width 140 height 27
select select "***"
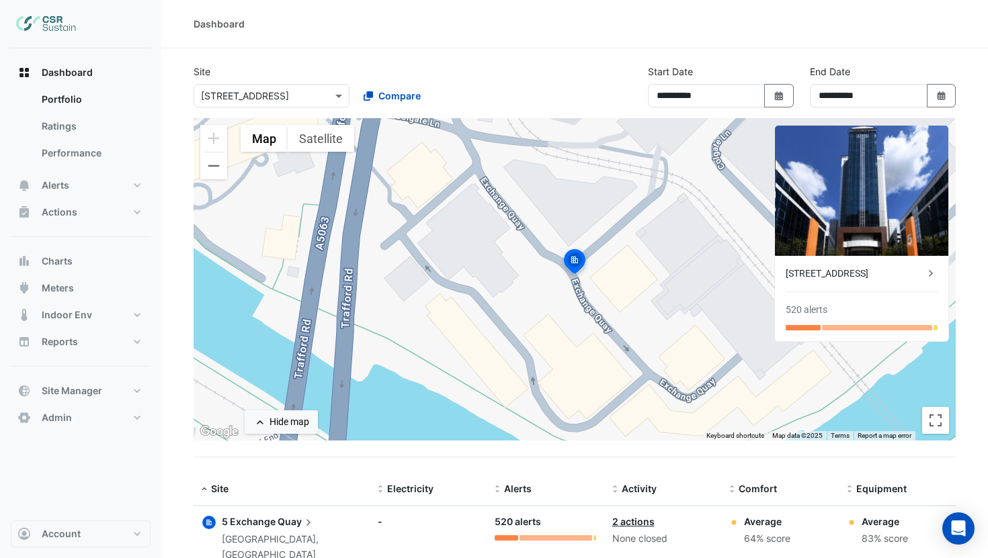
click at [312, 102] on div "× 5 Exchange Quay" at bounding box center [263, 96] width 138 height 14
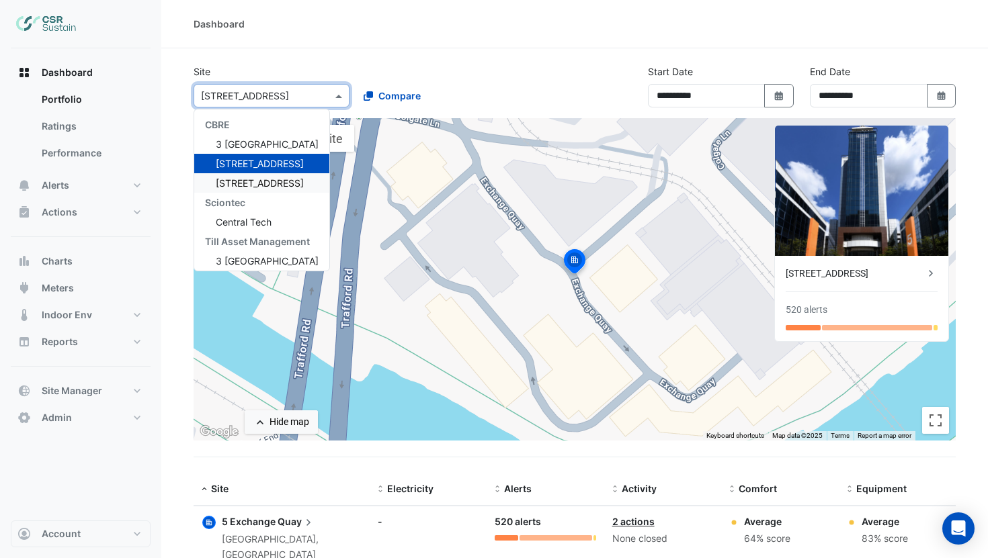
click at [281, 184] on span "[STREET_ADDRESS]" at bounding box center [260, 182] width 88 height 11
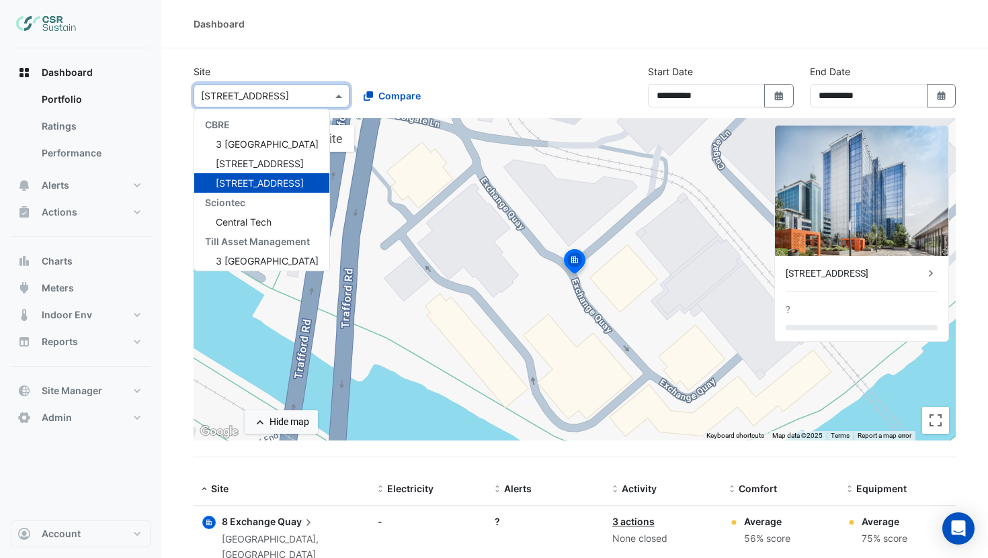
click at [285, 95] on input "text" at bounding box center [258, 96] width 114 height 14
click at [266, 144] on span "3 [GEOGRAPHIC_DATA]" at bounding box center [267, 143] width 103 height 11
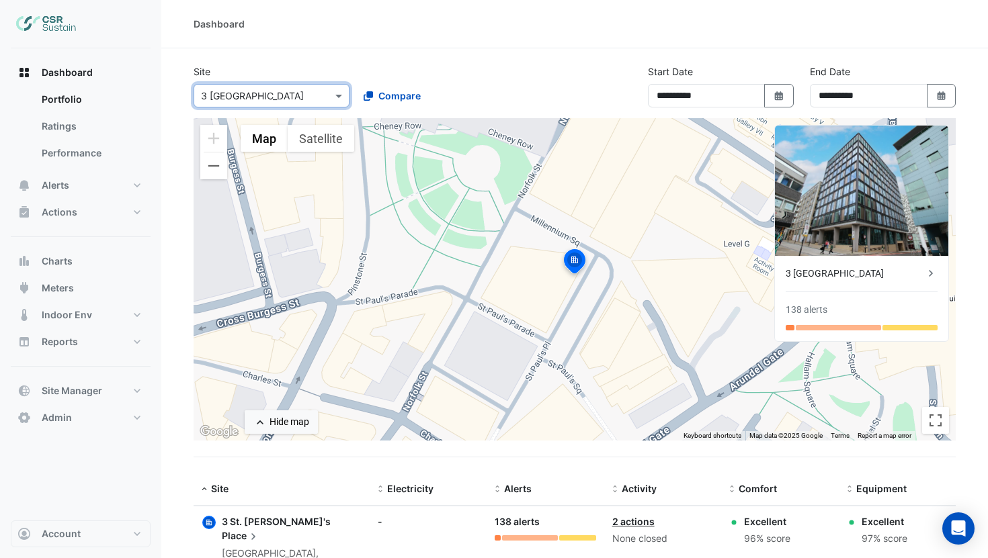
click at [288, 99] on input "text" at bounding box center [258, 96] width 114 height 14
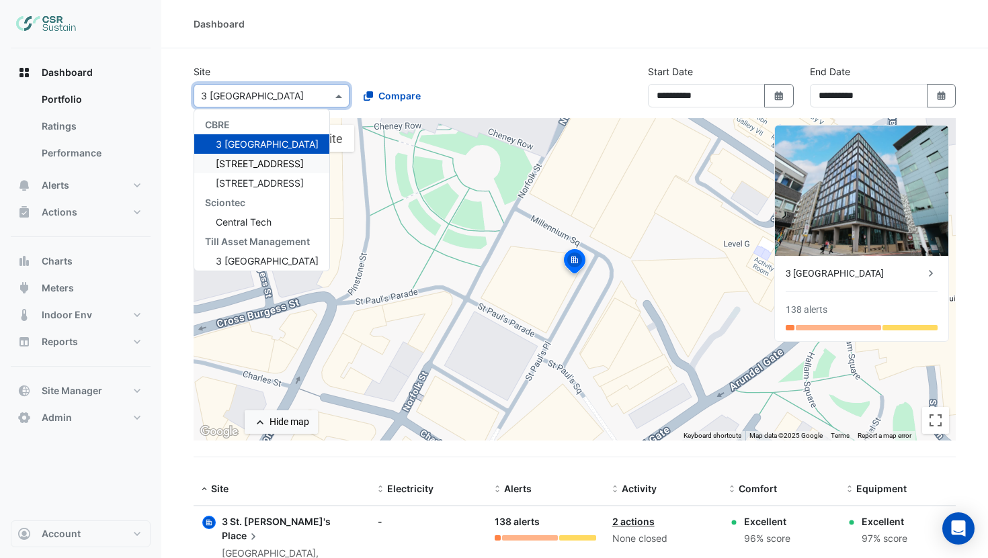
click at [271, 157] on div "[STREET_ADDRESS]" at bounding box center [261, 163] width 135 height 19
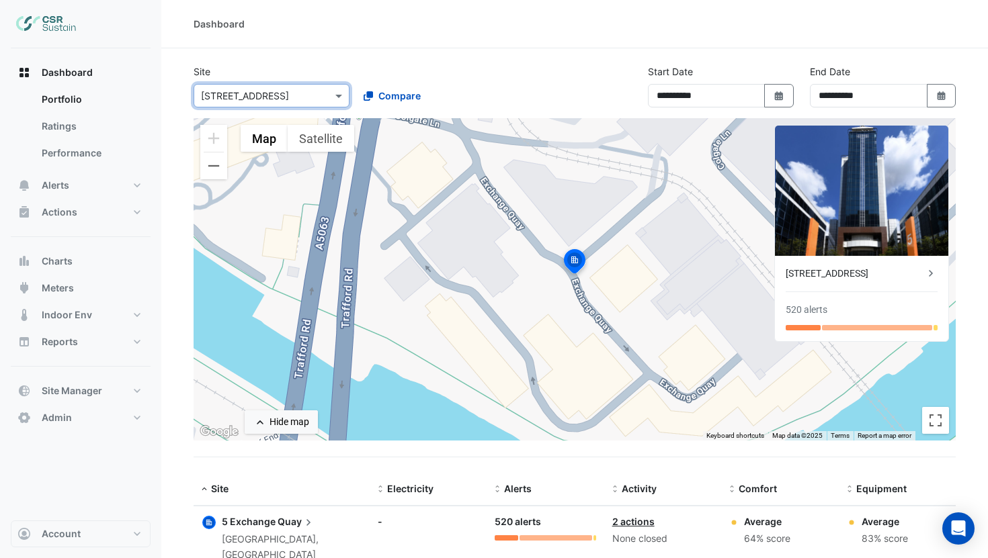
click at [266, 108] on div "**********" at bounding box center [574, 91] width 778 height 54
click at [264, 102] on div "× 5 Exchange Quay" at bounding box center [245, 96] width 88 height 14
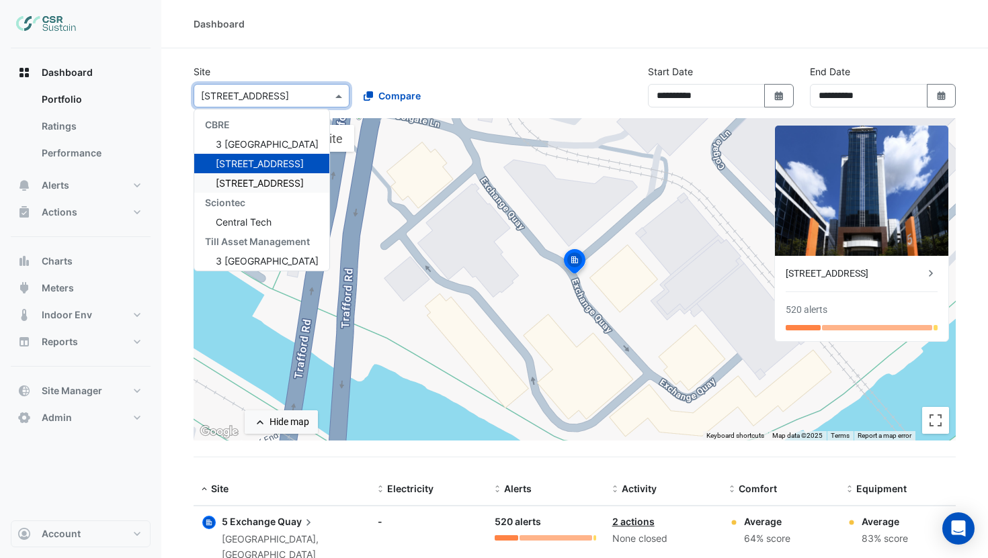
click at [256, 189] on div "[STREET_ADDRESS]" at bounding box center [261, 182] width 135 height 19
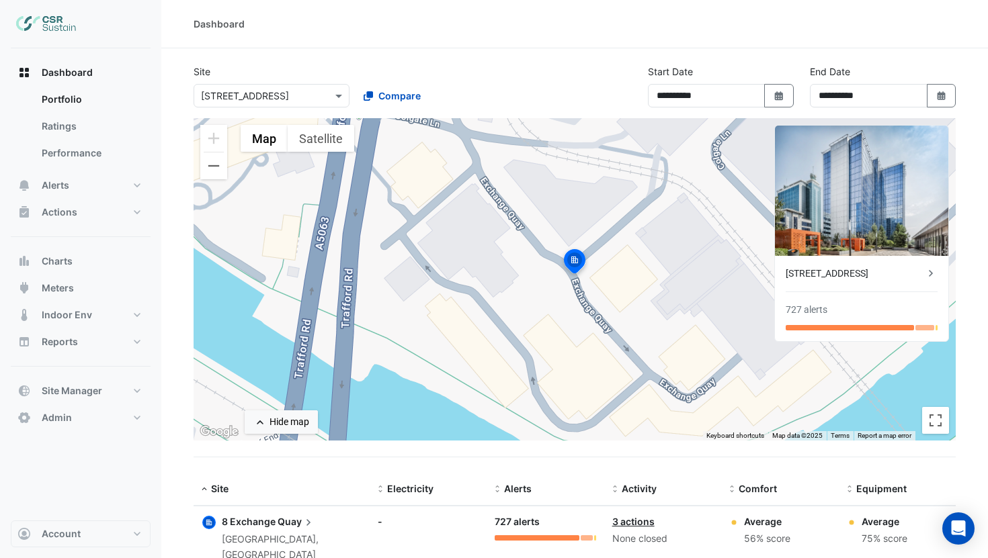
click at [234, 108] on div "**********" at bounding box center [574, 91] width 778 height 54
click at [238, 99] on input "text" at bounding box center [258, 96] width 114 height 14
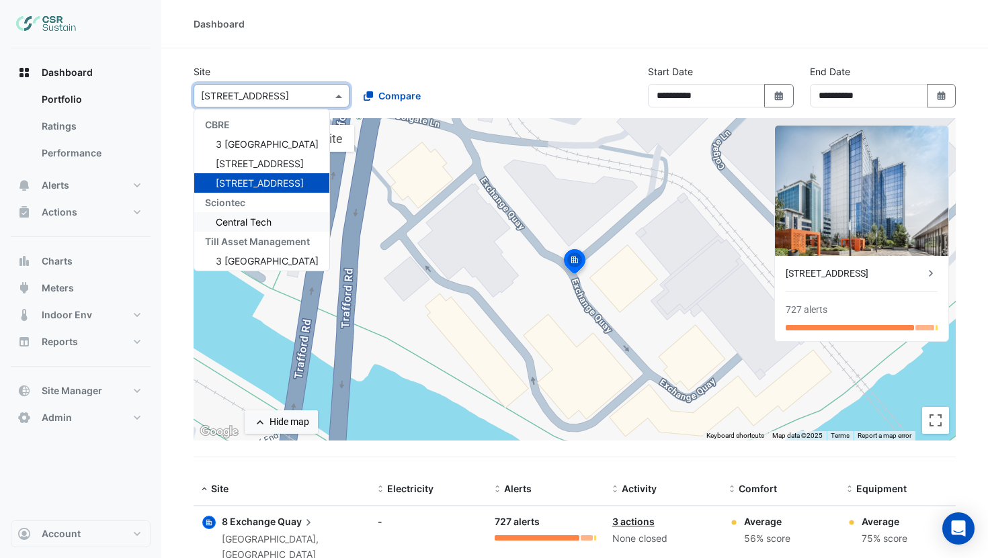
click at [239, 222] on span "Central Tech" at bounding box center [244, 221] width 56 height 11
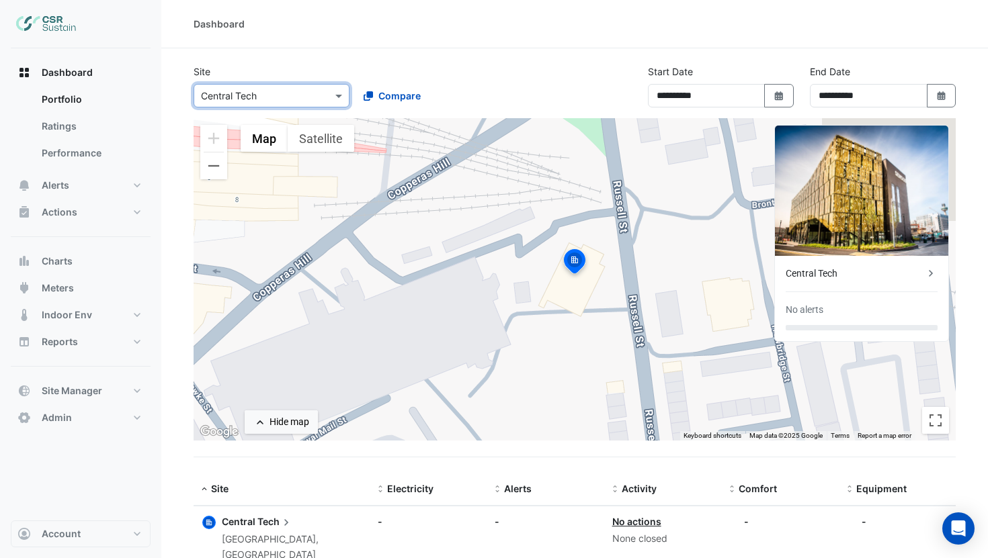
click at [261, 100] on input "text" at bounding box center [258, 96] width 114 height 14
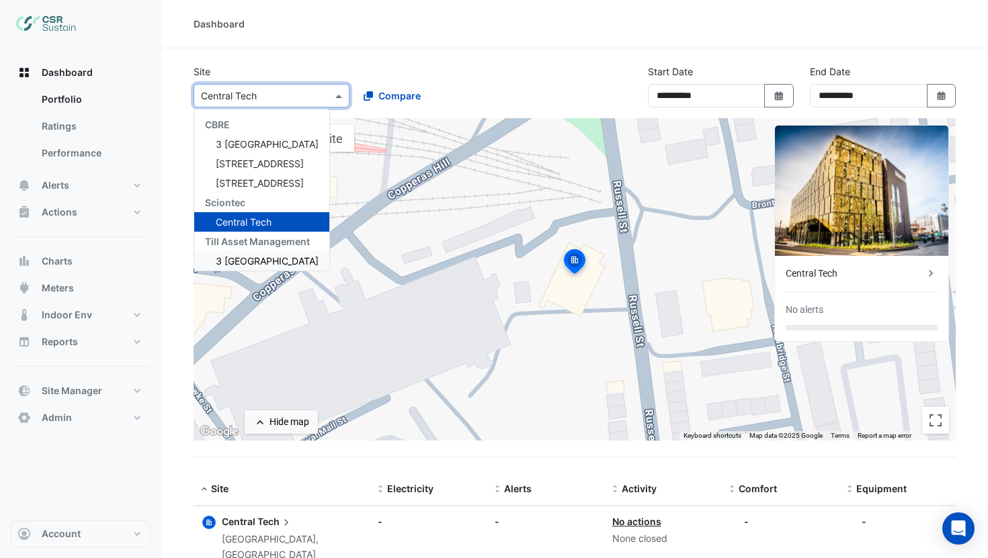
click at [249, 253] on div "3 [GEOGRAPHIC_DATA]" at bounding box center [261, 260] width 135 height 19
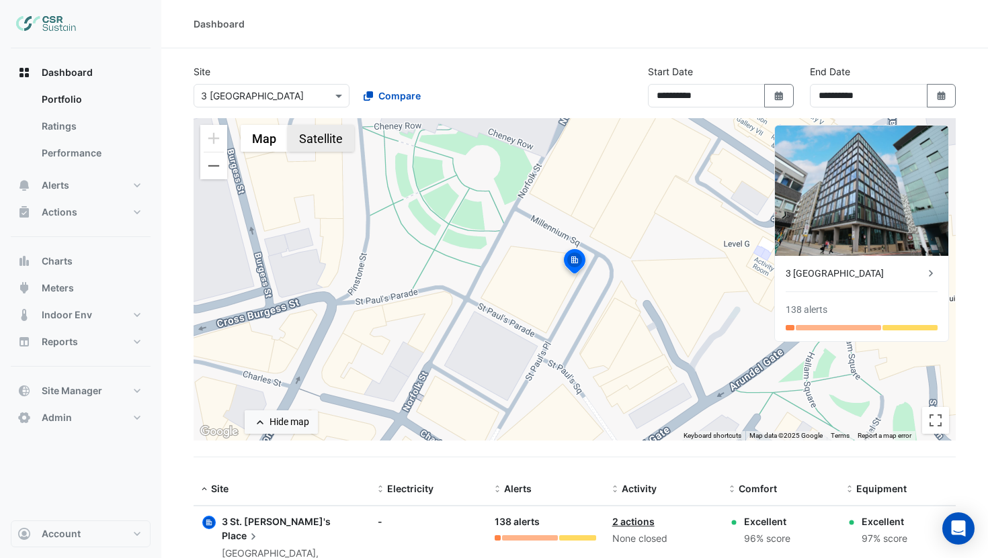
click at [310, 146] on button "Satellite" at bounding box center [321, 138] width 67 height 27
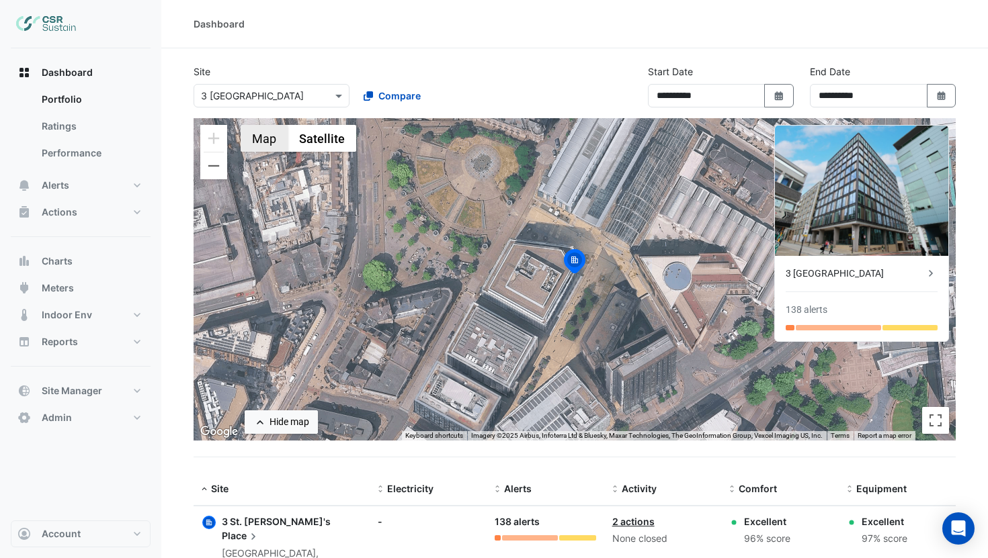
click at [250, 140] on button "Map" at bounding box center [264, 138] width 47 height 27
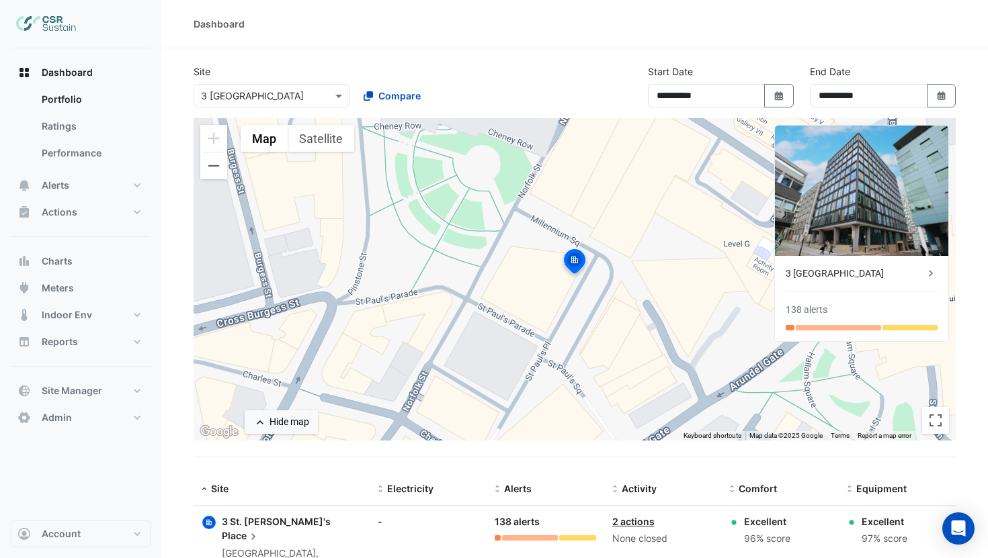
scroll to position [33, 0]
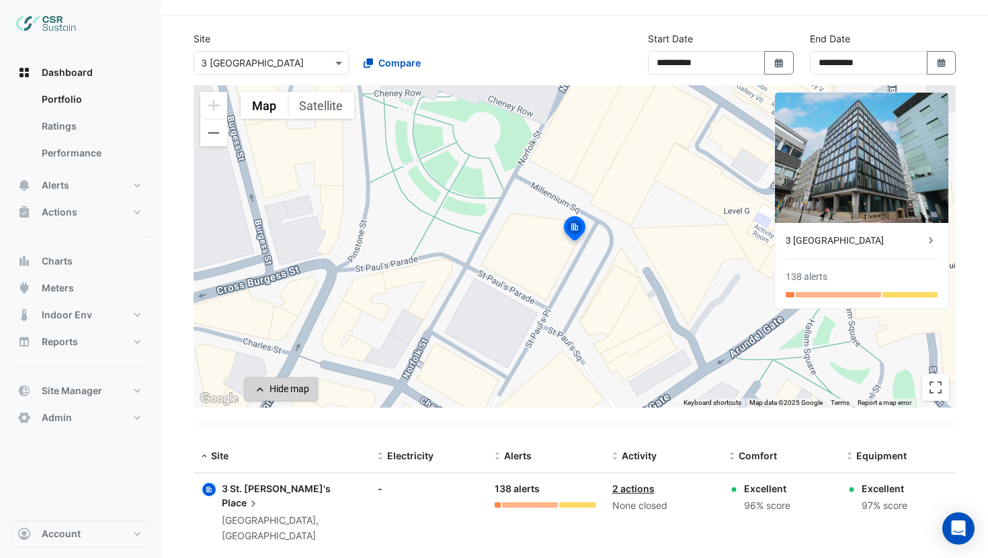
click at [293, 384] on div "Hide map" at bounding box center [289, 389] width 40 height 14
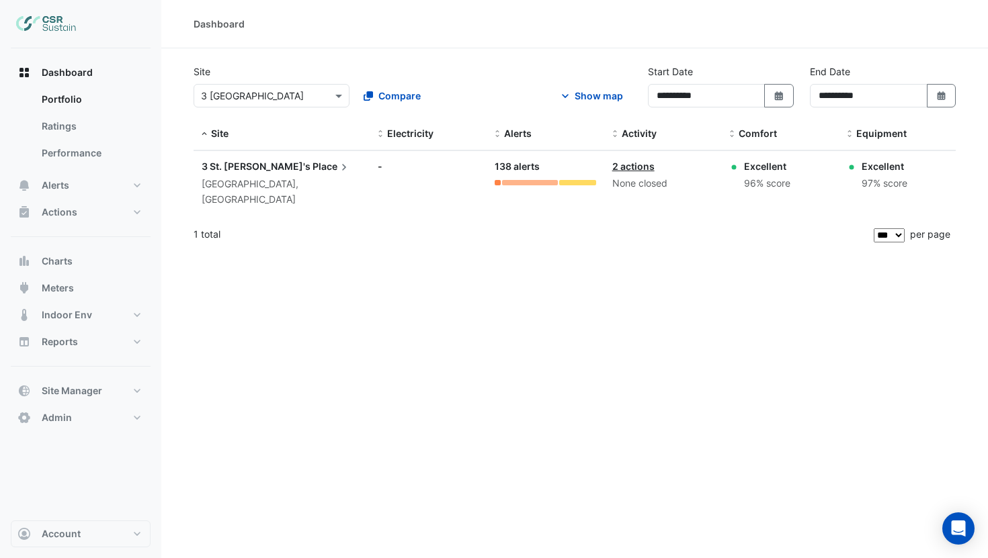
scroll to position [0, 0]
click at [590, 101] on div "Show map" at bounding box center [598, 96] width 48 height 14
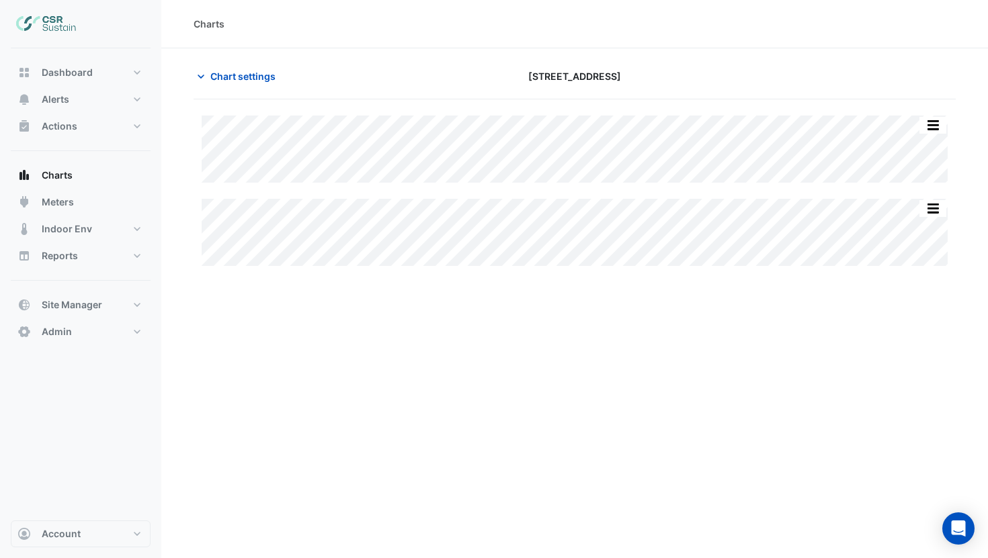
type input "**********"
click at [246, 85] on button "Chart settings" at bounding box center [238, 76] width 91 height 24
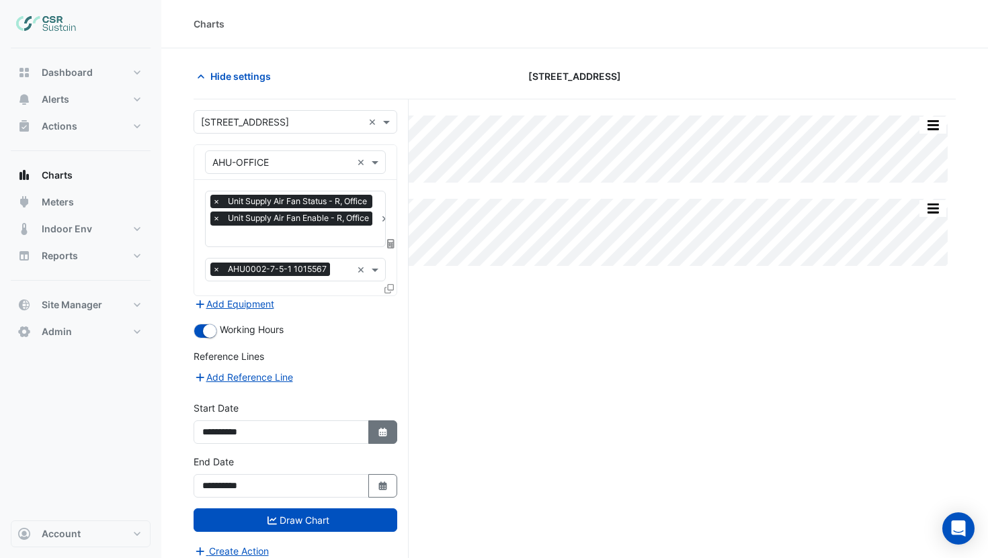
click at [379, 428] on icon "Select Date" at bounding box center [383, 432] width 12 height 9
select select "**"
select select "****"
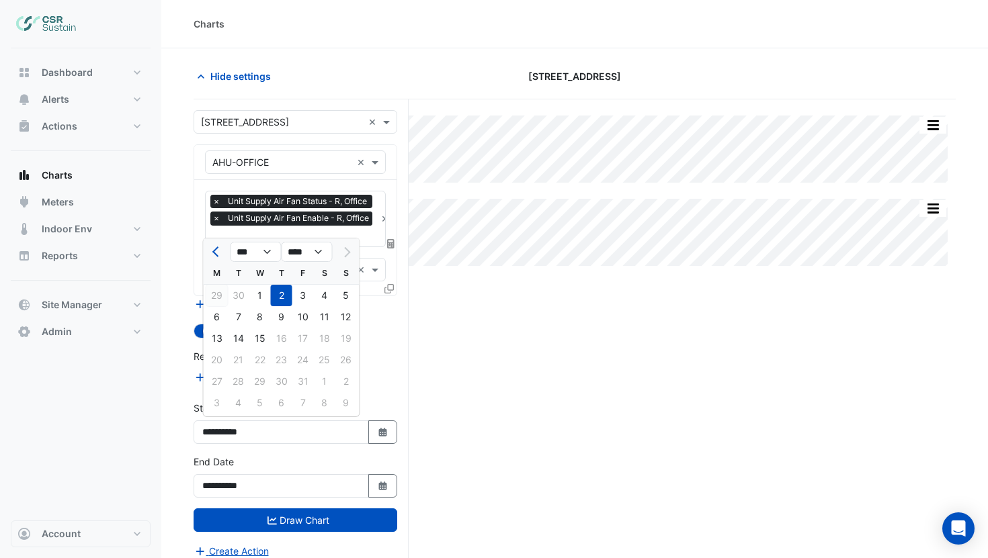
click at [215, 293] on div "29" at bounding box center [216, 295] width 21 height 21
type input "**********"
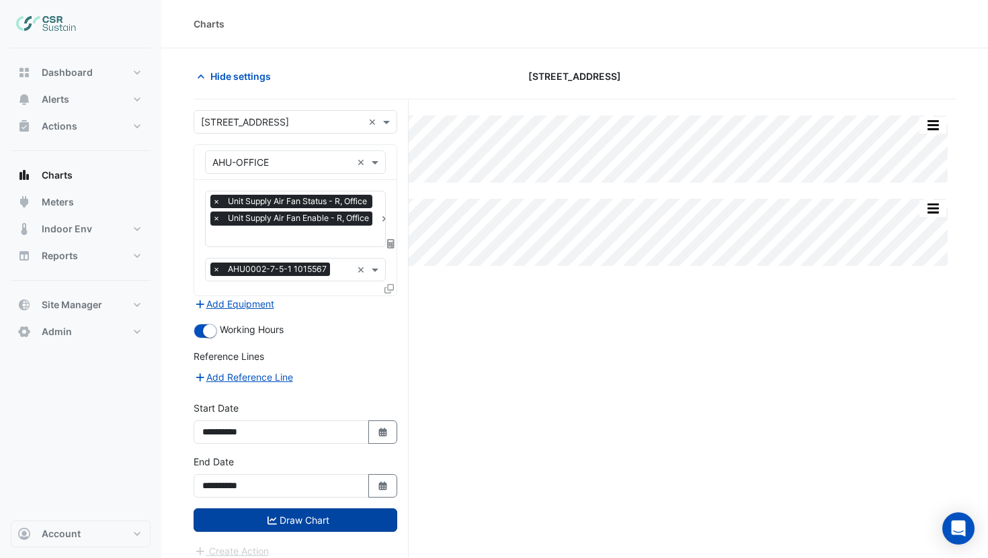
click at [313, 511] on button "Draw Chart" at bounding box center [295, 521] width 204 height 24
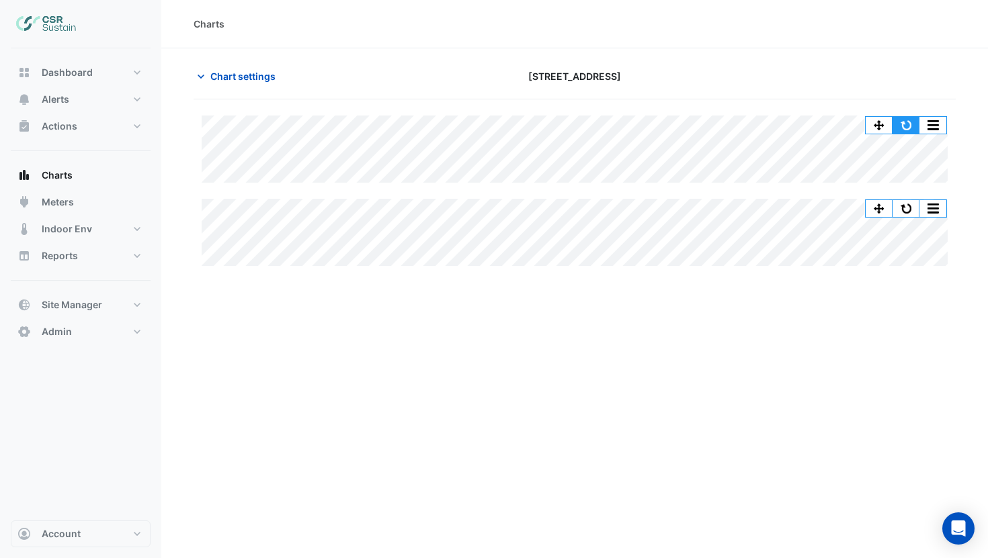
click at [896, 121] on button "button" at bounding box center [905, 125] width 27 height 17
click at [252, 78] on span "Chart settings" at bounding box center [242, 76] width 65 height 14
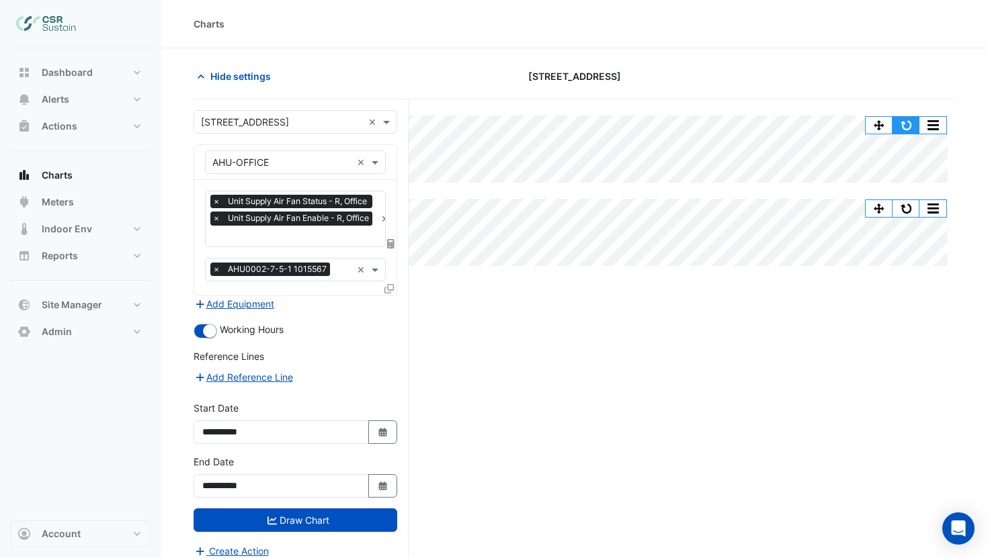
click at [908, 125] on button "button" at bounding box center [905, 125] width 27 height 17
